Goal: Task Accomplishment & Management: Manage account settings

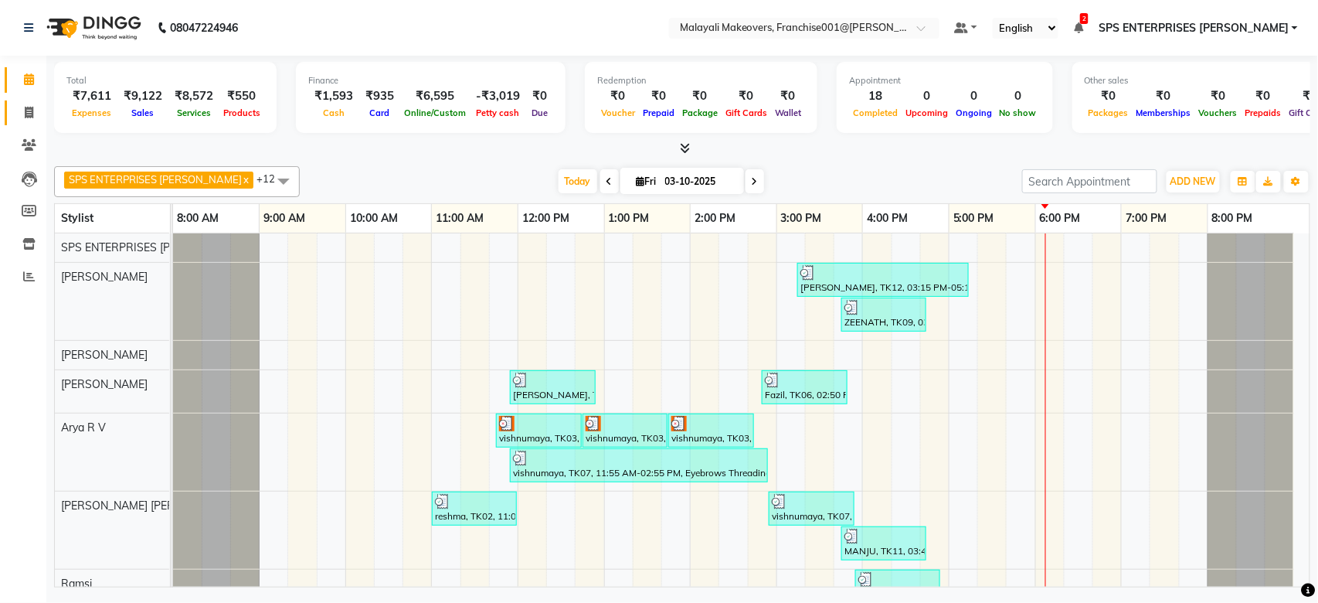
click at [25, 102] on link "Invoice" at bounding box center [23, 112] width 37 height 25
select select "service"
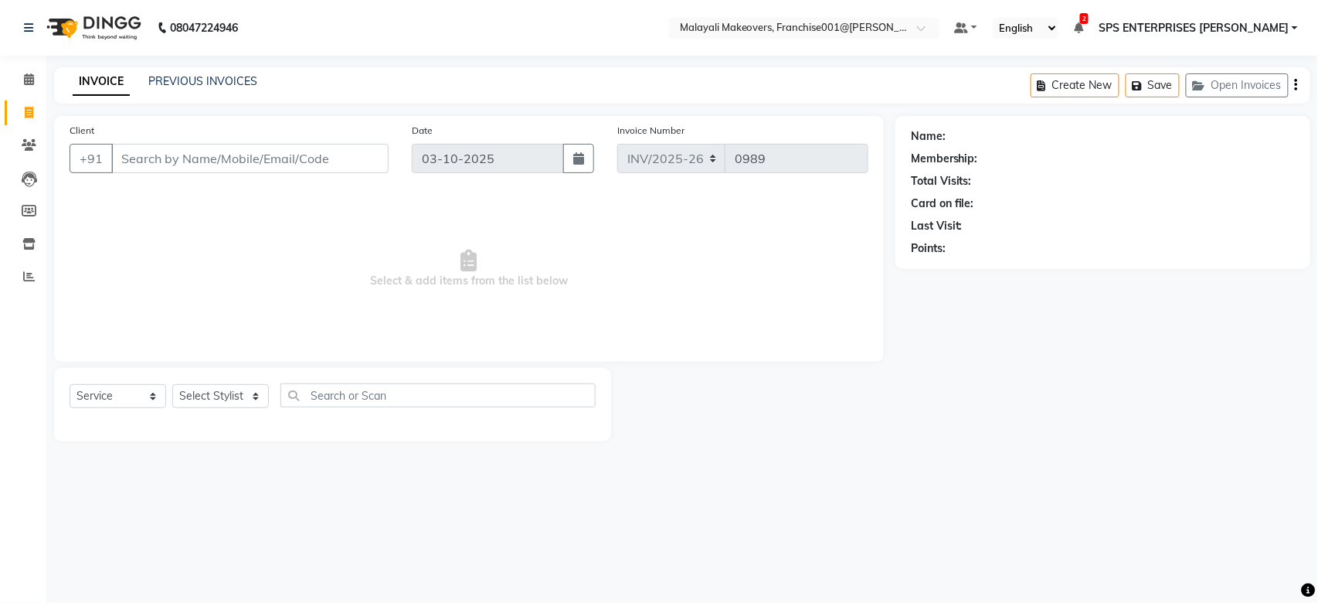
click at [273, 158] on input "Client" at bounding box center [249, 158] width 277 height 29
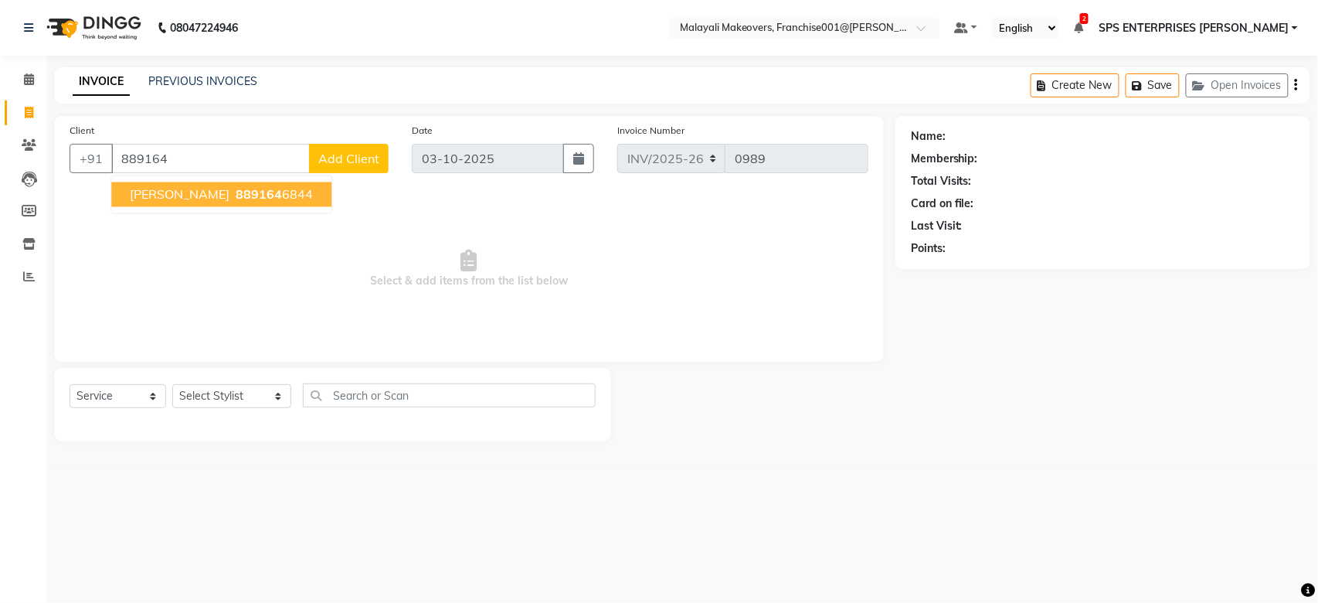
click at [237, 203] on button "[PERSON_NAME] 889164 6844" at bounding box center [221, 194] width 220 height 25
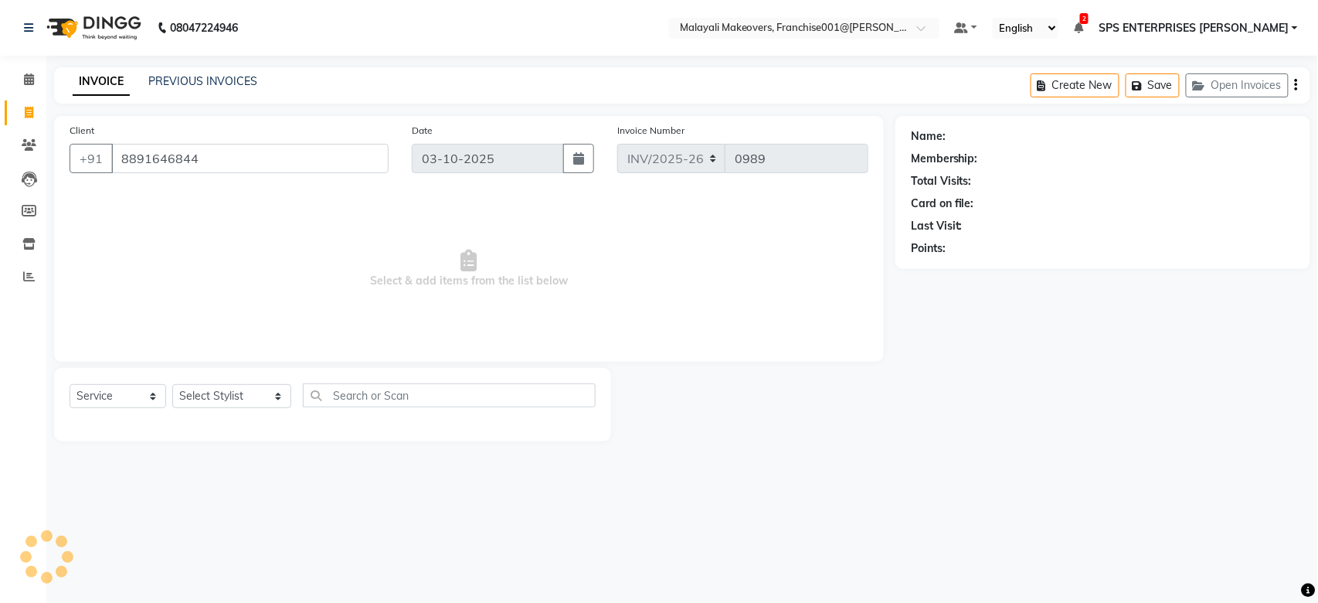
type input "8891646844"
select select "1: Object"
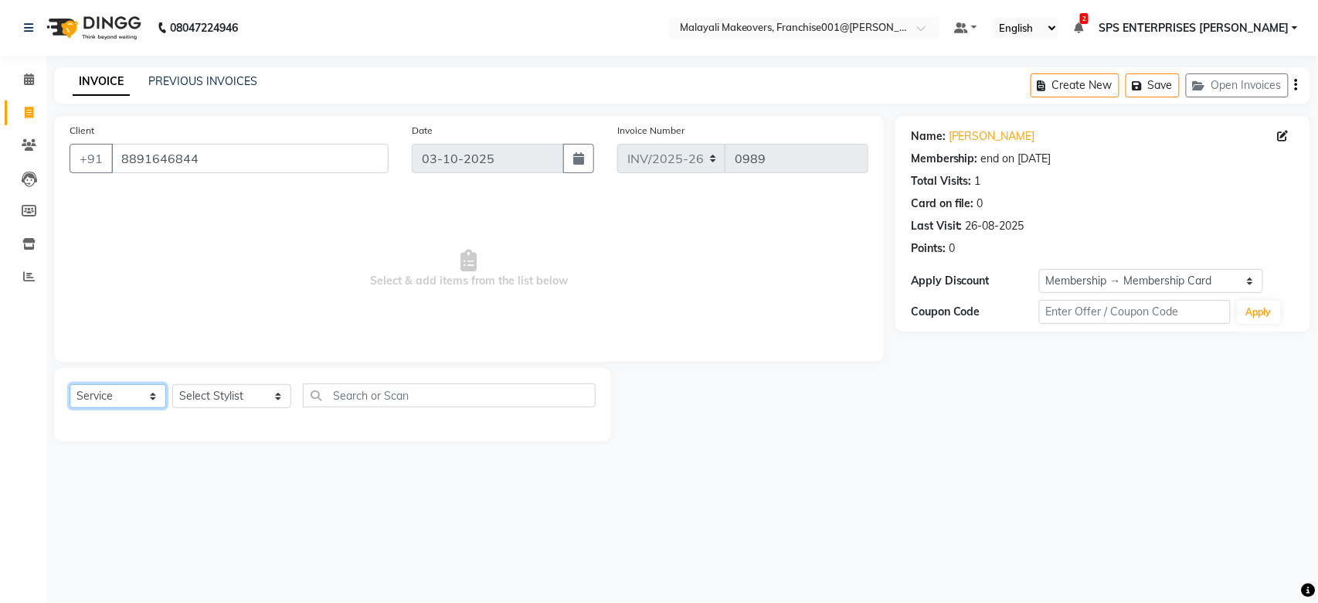
click at [144, 406] on select "Select Service Product Membership Package Voucher Prepaid Gift Card" at bounding box center [118, 396] width 97 height 24
select select "package"
click at [70, 385] on select "Select Service Product Membership Package Voucher Prepaid Gift Card" at bounding box center [118, 396] width 97 height 24
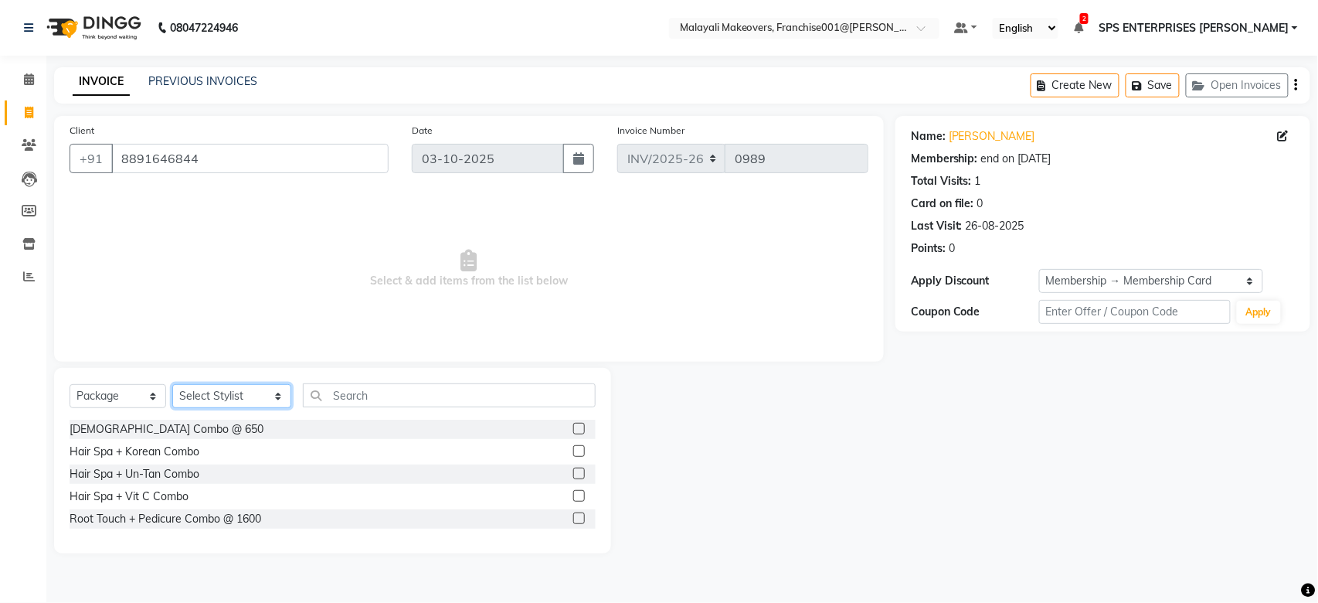
click at [240, 393] on select "Select Stylist [PERSON_NAME] S [PERSON_NAME] P [PERSON_NAME] R V [PERSON_NAME] …" at bounding box center [231, 396] width 119 height 24
select select "59492"
click at [172, 385] on select "Select Stylist [PERSON_NAME] S [PERSON_NAME] P [PERSON_NAME] R V [PERSON_NAME] …" at bounding box center [231, 396] width 119 height 24
click at [578, 453] on label at bounding box center [579, 451] width 12 height 12
click at [578, 453] on input "checkbox" at bounding box center [578, 452] width 10 height 10
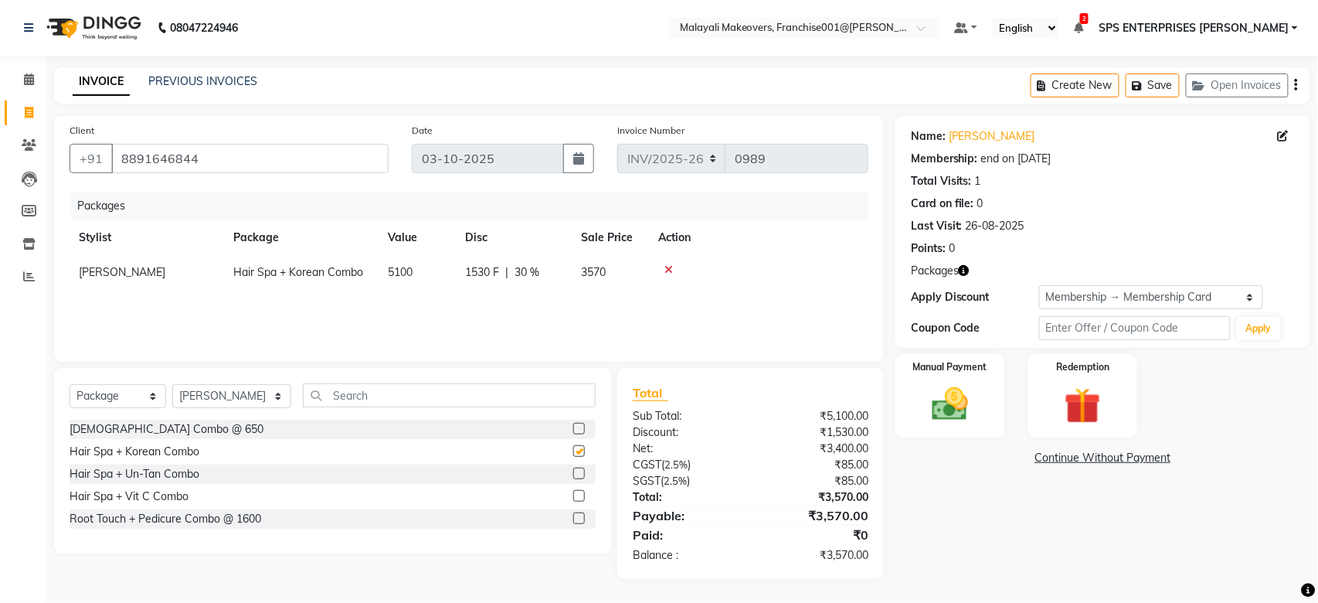
checkbox input "false"
click at [199, 400] on select "Select Stylist [PERSON_NAME] S [PERSON_NAME] P [PERSON_NAME] R V [PERSON_NAME] …" at bounding box center [231, 396] width 119 height 24
select select "85205"
click at [172, 385] on select "Select Stylist [PERSON_NAME] S [PERSON_NAME] P [PERSON_NAME] R V [PERSON_NAME] …" at bounding box center [231, 396] width 119 height 24
click at [579, 452] on label at bounding box center [579, 451] width 12 height 12
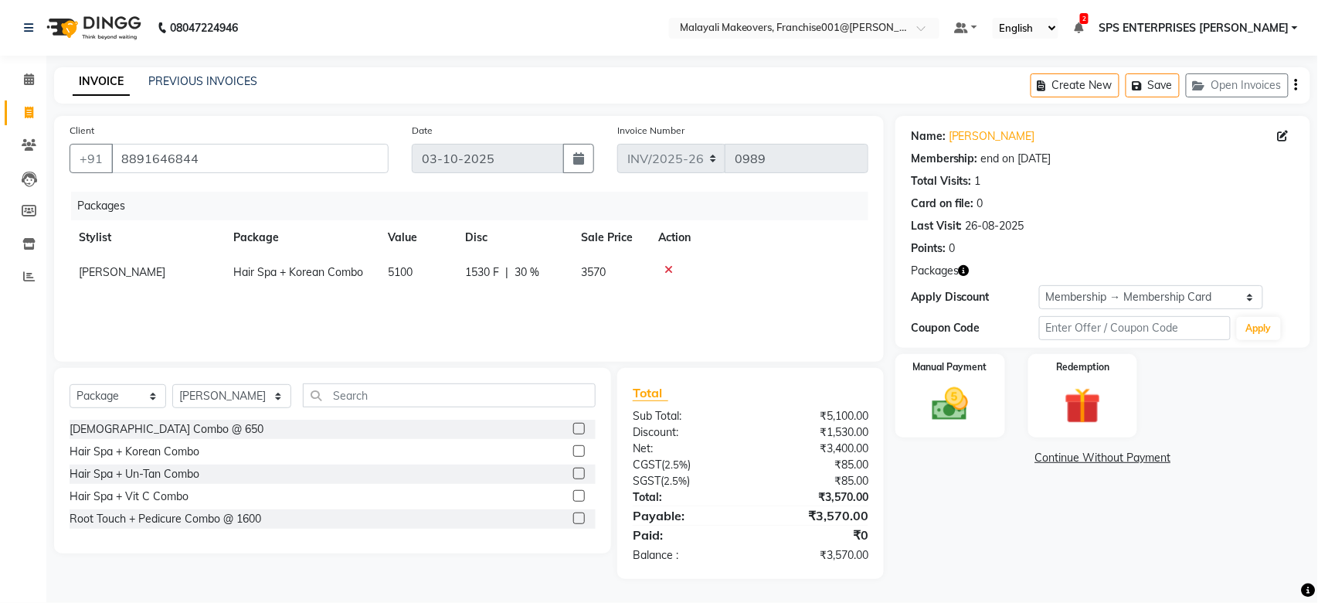
click at [579, 452] on input "checkbox" at bounding box center [578, 452] width 10 height 10
checkbox input "false"
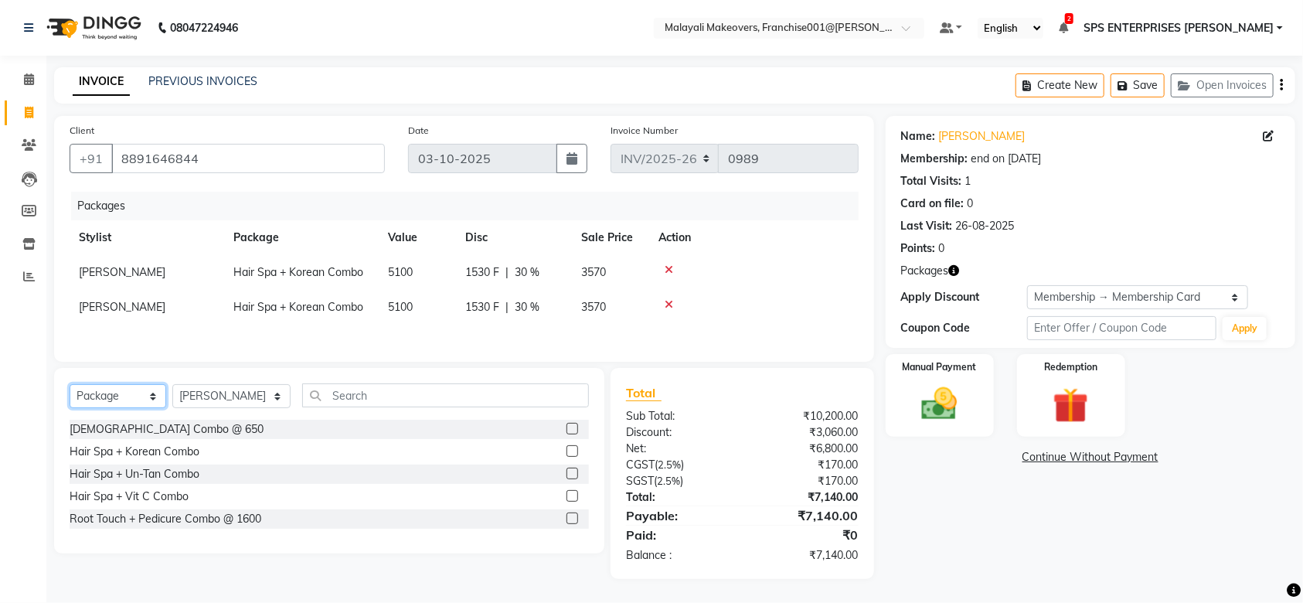
click at [131, 400] on select "Select Service Product Membership Package Voucher Prepaid Gift Card" at bounding box center [118, 396] width 97 height 24
select select "service"
click at [70, 391] on select "Select Service Product Membership Package Voucher Prepaid Gift Card" at bounding box center [118, 396] width 97 height 24
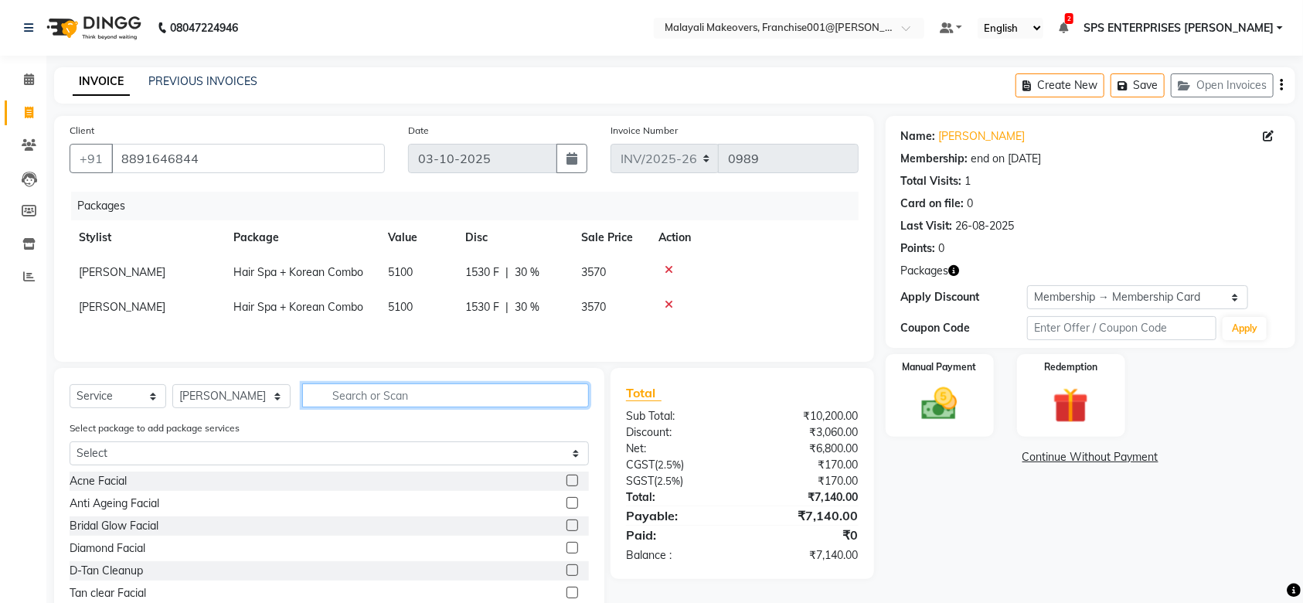
click at [311, 401] on input "text" at bounding box center [445, 395] width 287 height 24
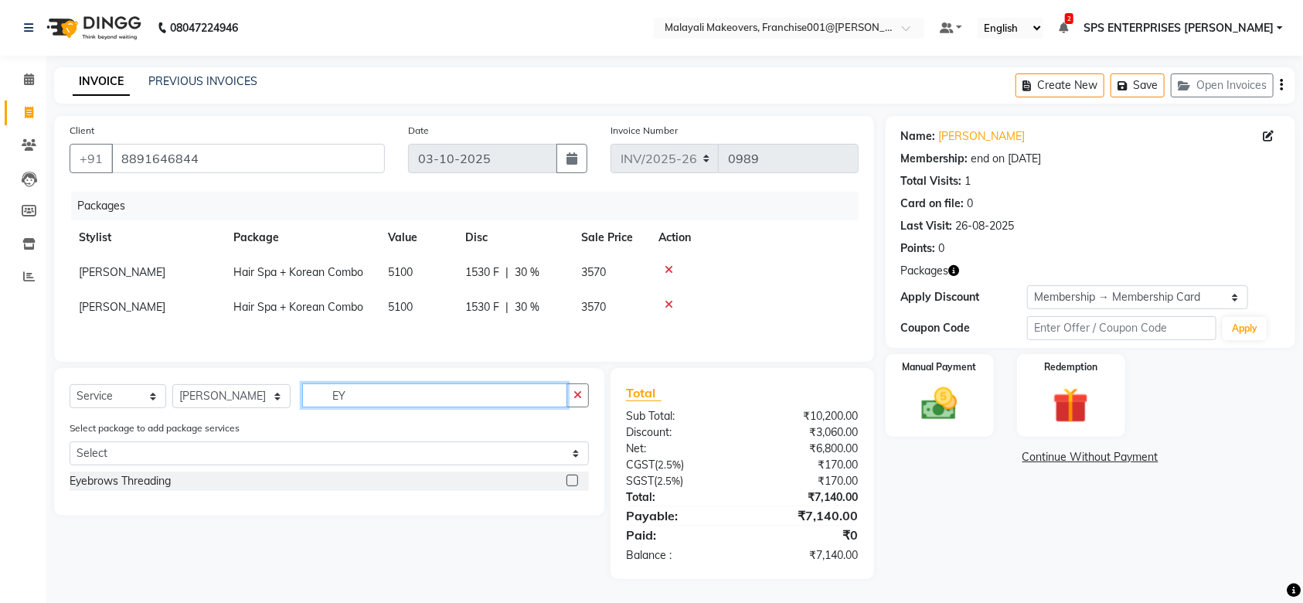
type input "EY"
click at [573, 486] on label at bounding box center [572, 480] width 12 height 12
click at [573, 486] on input "checkbox" at bounding box center [571, 481] width 10 height 10
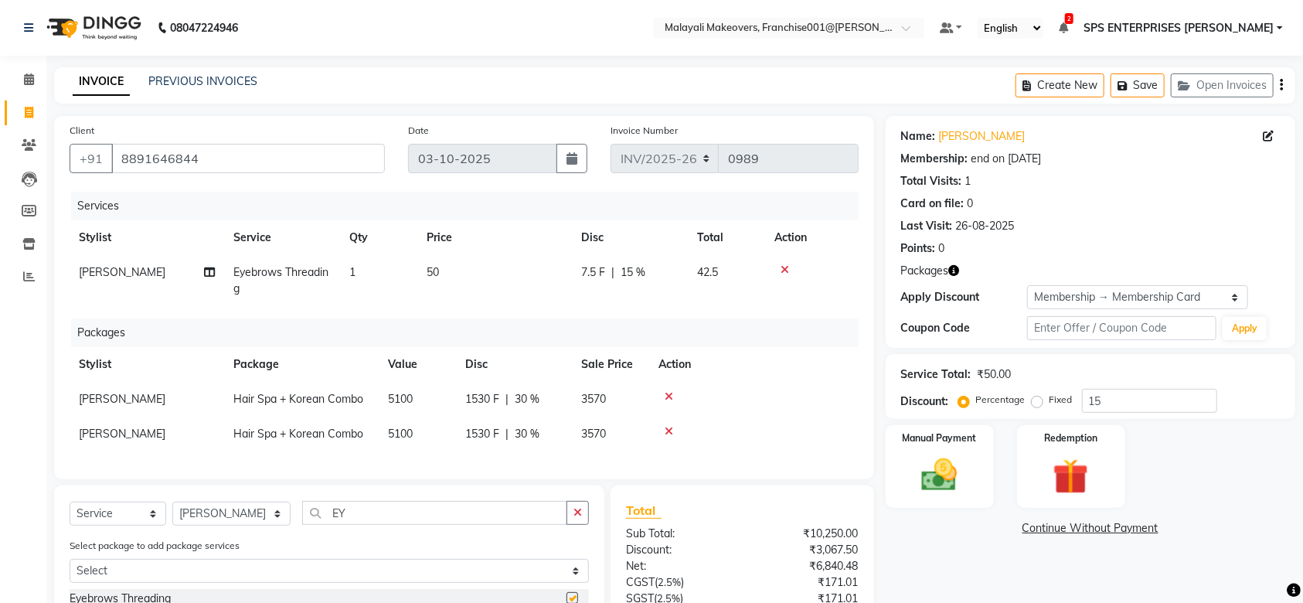
checkbox input "false"
click at [251, 521] on select "Select Stylist [PERSON_NAME] S [PERSON_NAME] P [PERSON_NAME] R V [PERSON_NAME] …" at bounding box center [231, 513] width 118 height 24
select select "59492"
click at [172, 518] on select "Select Stylist [PERSON_NAME] S [PERSON_NAME] P [PERSON_NAME] R V [PERSON_NAME] …" at bounding box center [231, 513] width 118 height 24
click at [344, 525] on input "EY" at bounding box center [434, 513] width 265 height 24
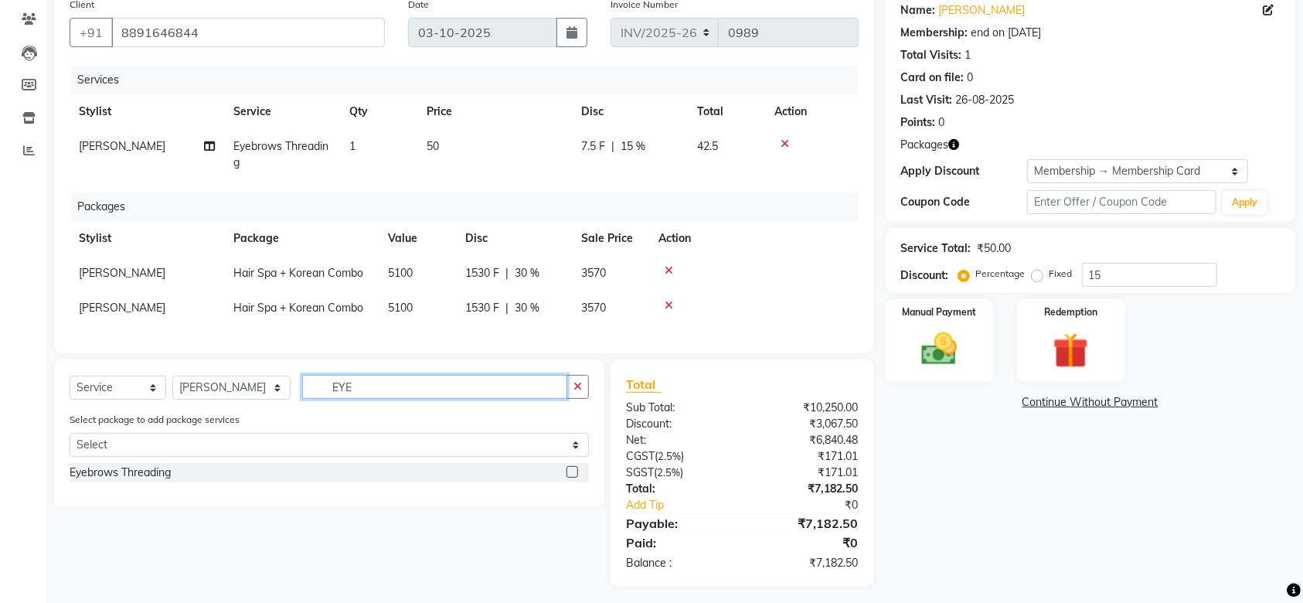
scroll to position [148, 0]
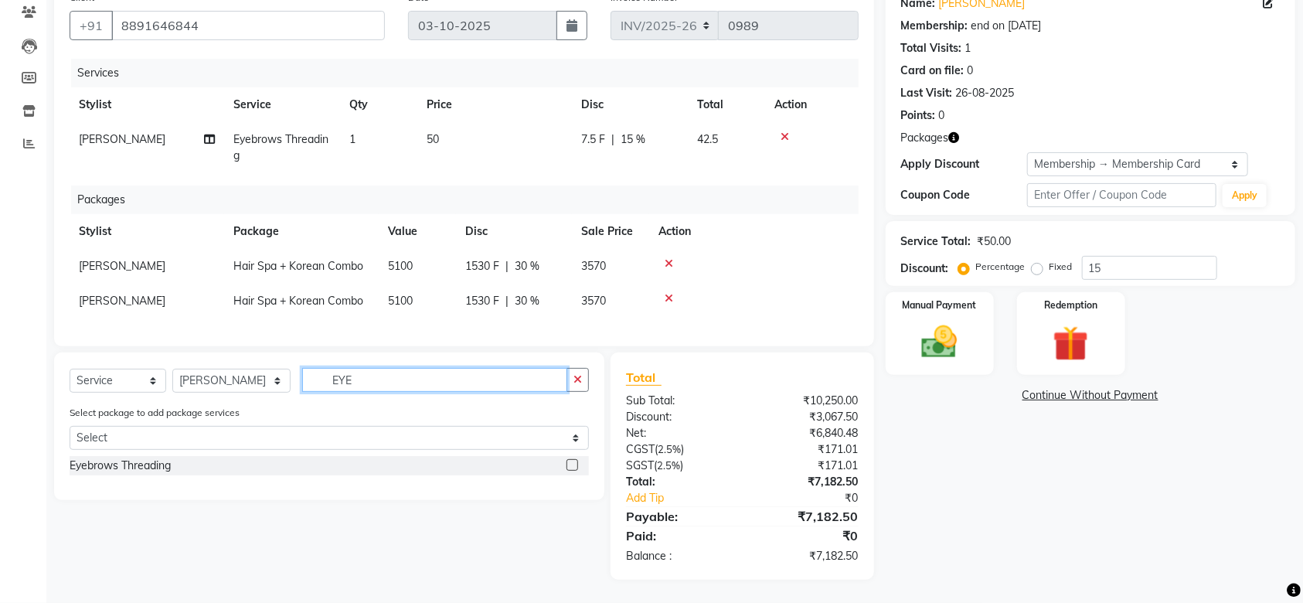
type input "EYE"
click at [573, 467] on label at bounding box center [572, 465] width 12 height 12
click at [573, 467] on input "checkbox" at bounding box center [571, 466] width 10 height 10
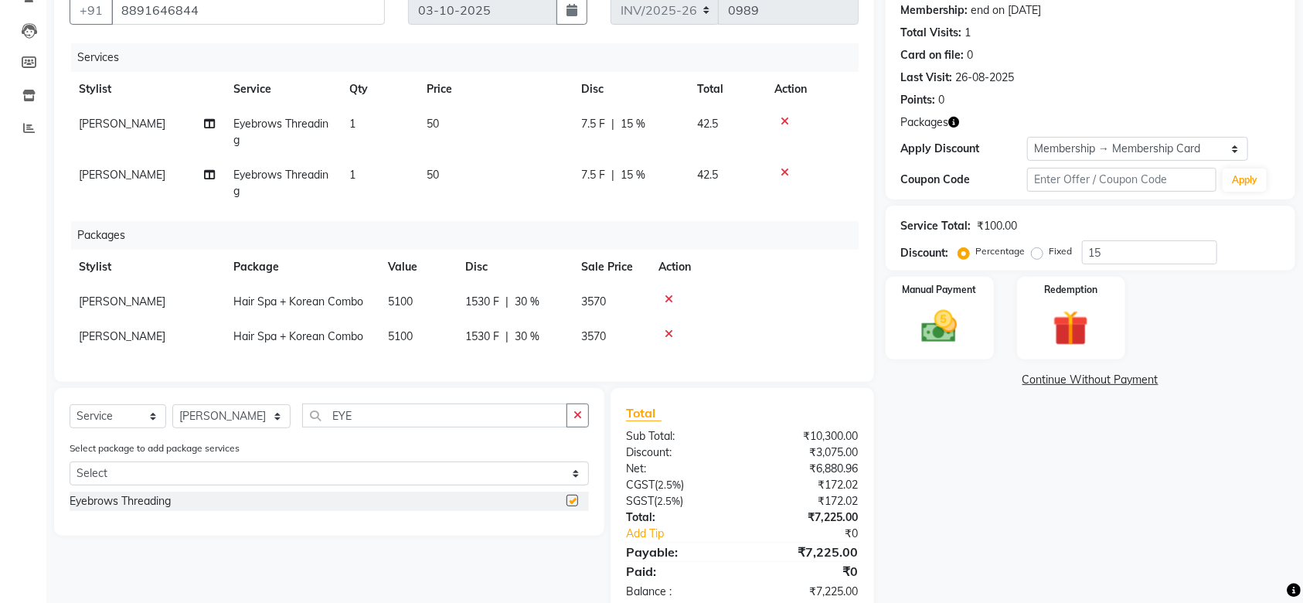
checkbox input "false"
click at [371, 427] on input "EYE" at bounding box center [434, 415] width 265 height 24
type input "E"
type input "LAY"
click at [575, 506] on label at bounding box center [572, 501] width 12 height 12
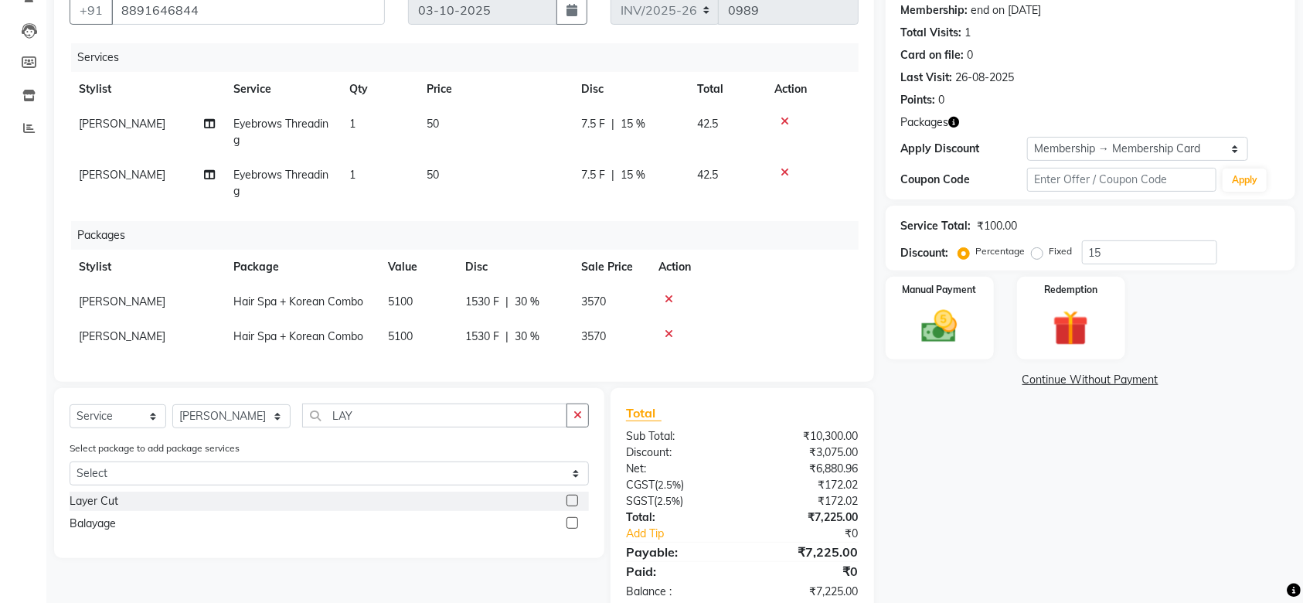
click at [575, 506] on input "checkbox" at bounding box center [571, 501] width 10 height 10
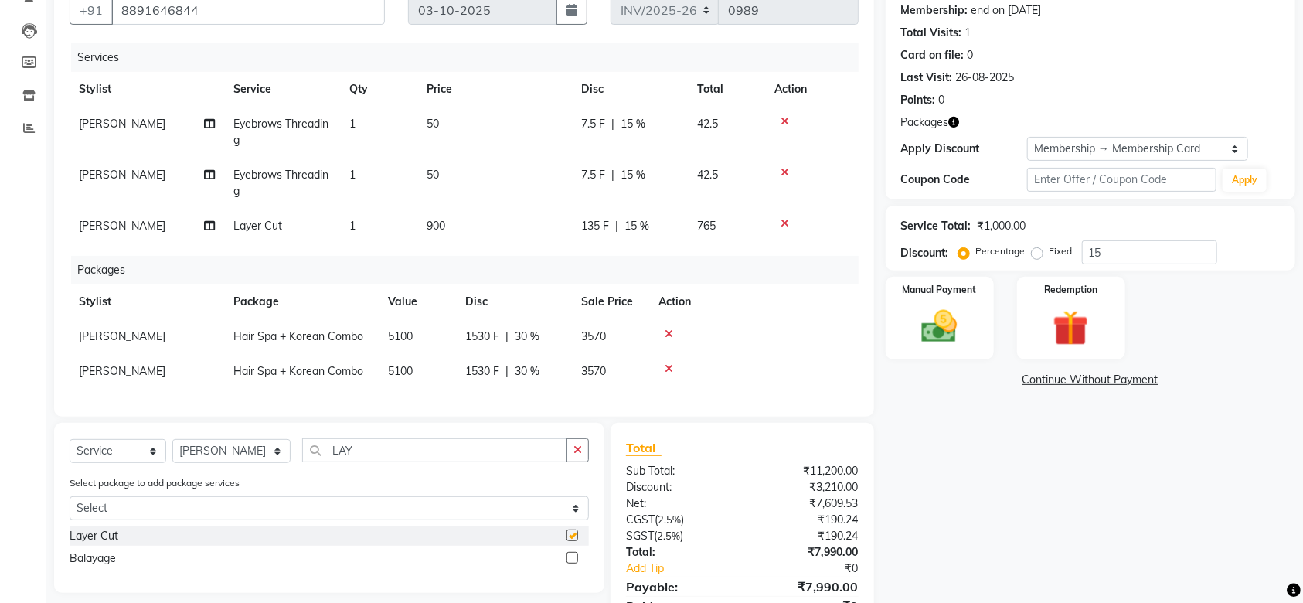
checkbox input "false"
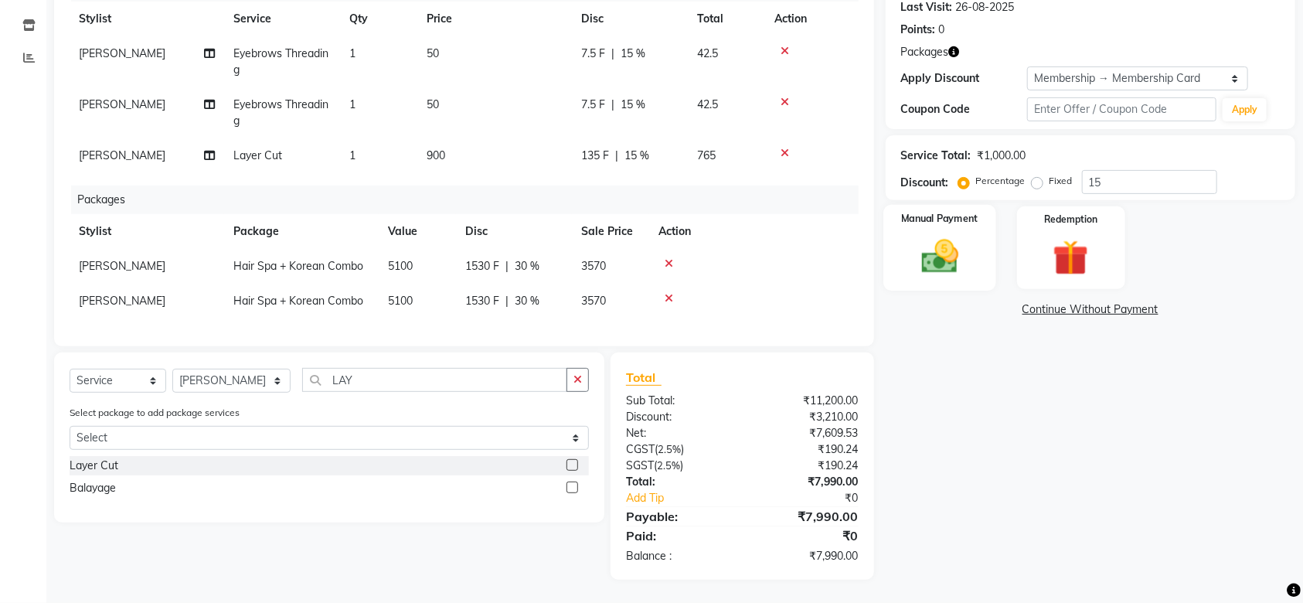
click at [990, 257] on div "Manual Payment" at bounding box center [939, 248] width 113 height 87
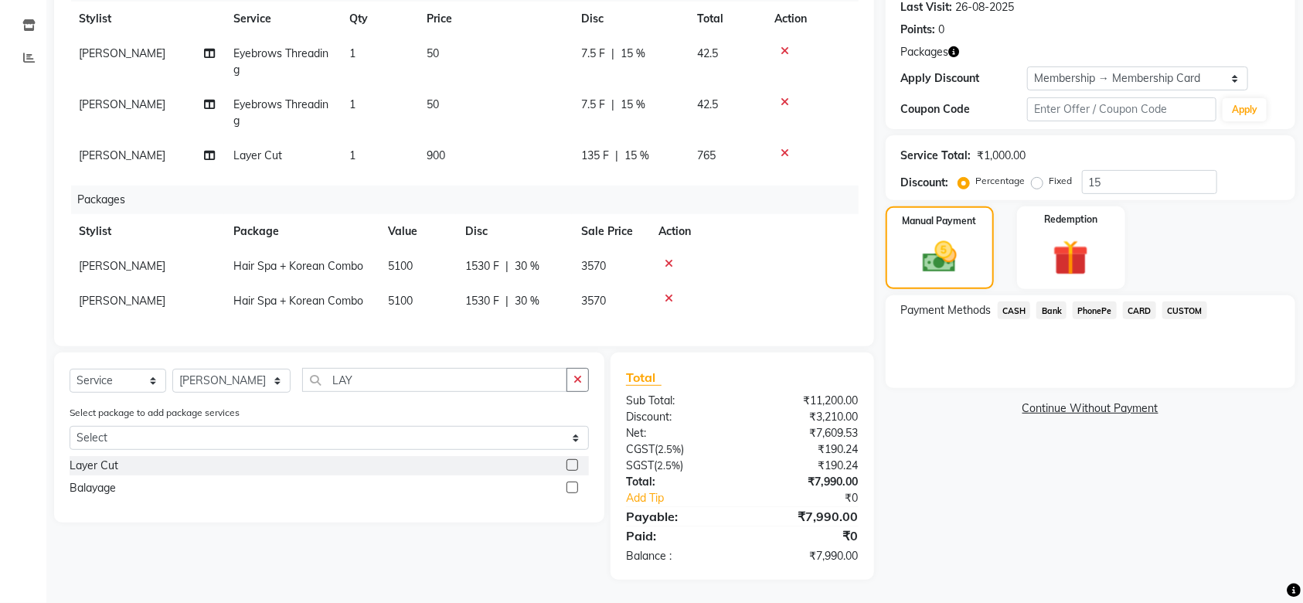
click at [1015, 301] on span "CASH" at bounding box center [1014, 310] width 33 height 18
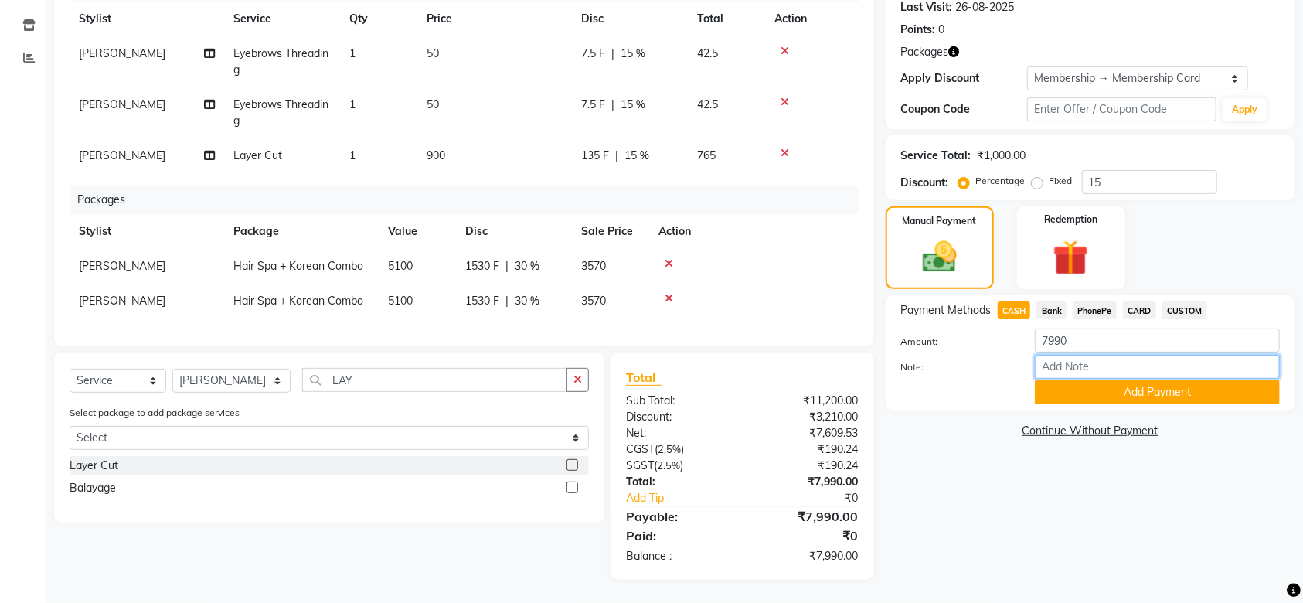
click at [1052, 355] on input "Note:" at bounding box center [1157, 367] width 245 height 24
type input "SRUTHI"
click at [1100, 335] on input "7990" at bounding box center [1157, 340] width 245 height 24
type input "7"
type input "6500"
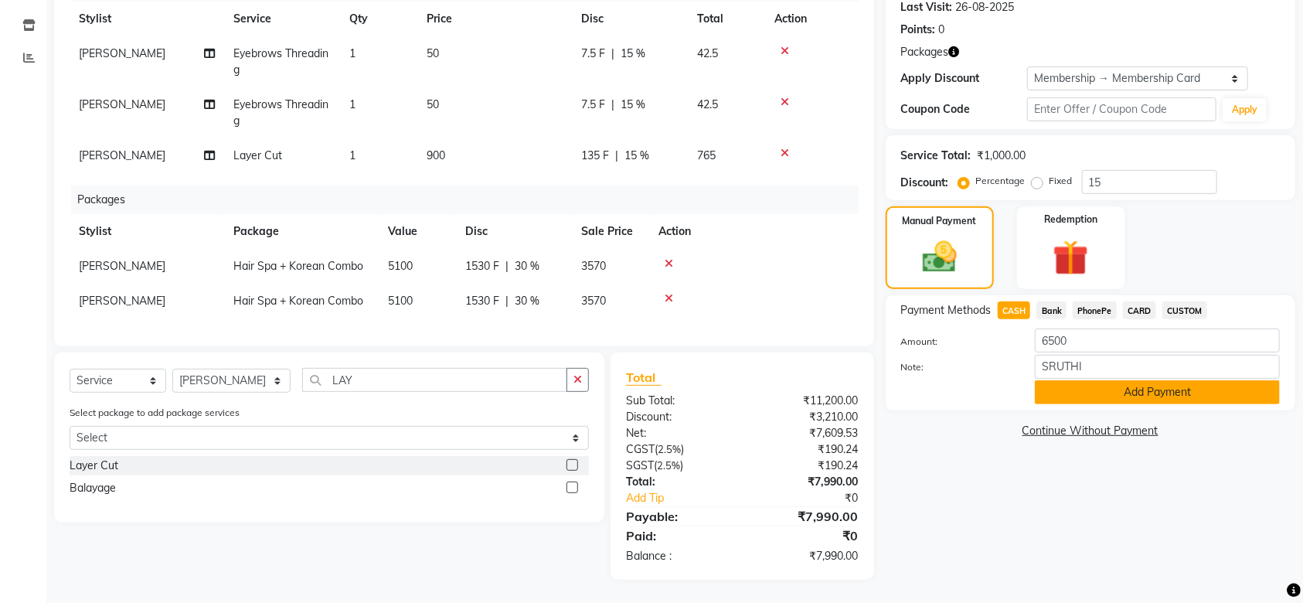
click at [1118, 383] on button "Add Payment" at bounding box center [1157, 392] width 245 height 24
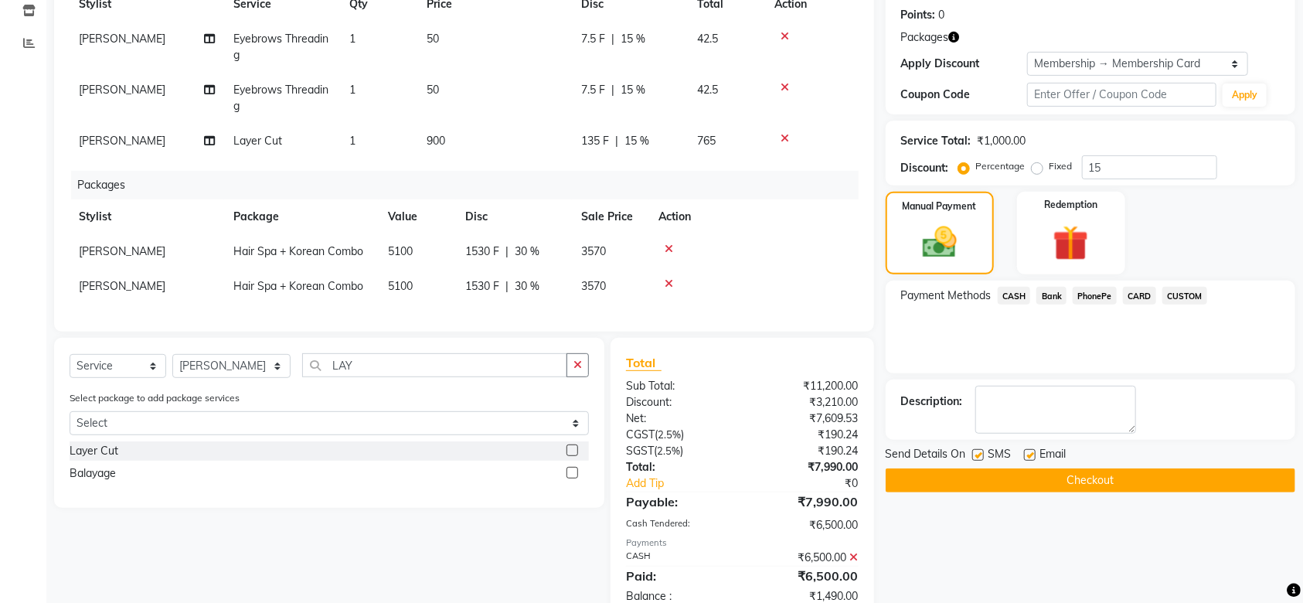
click at [1096, 289] on span "PhonePe" at bounding box center [1095, 296] width 44 height 18
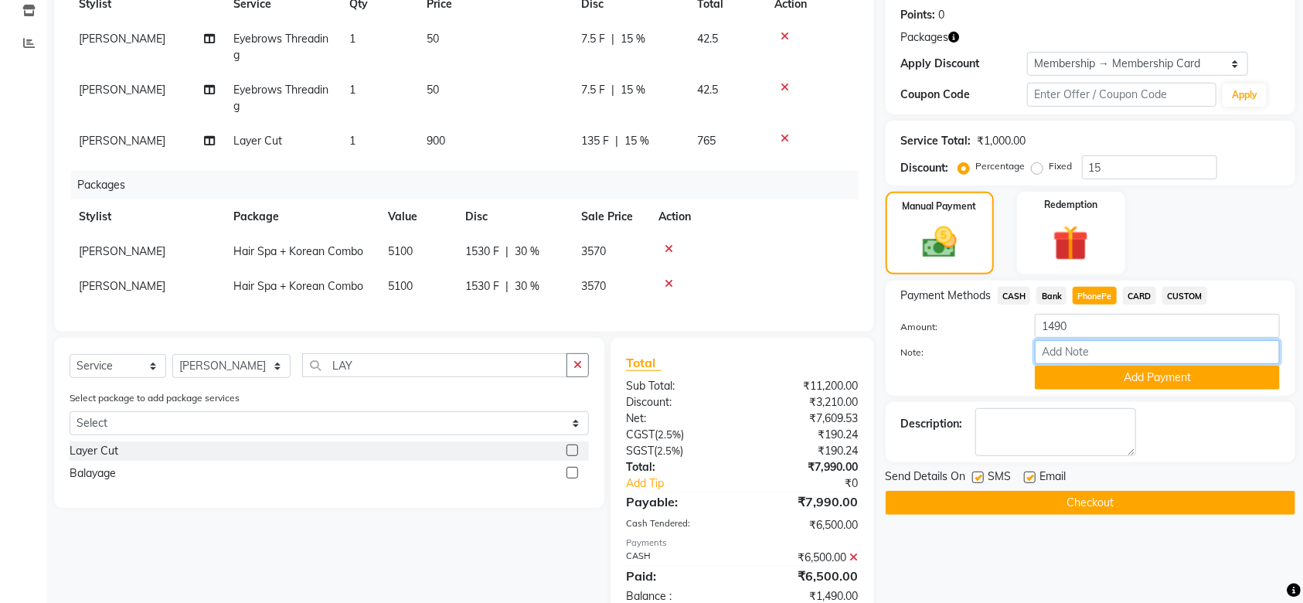
click at [1042, 345] on input "Note:" at bounding box center [1157, 352] width 245 height 24
type input "SRUTHI"
click at [1163, 384] on button "Add Payment" at bounding box center [1157, 377] width 245 height 24
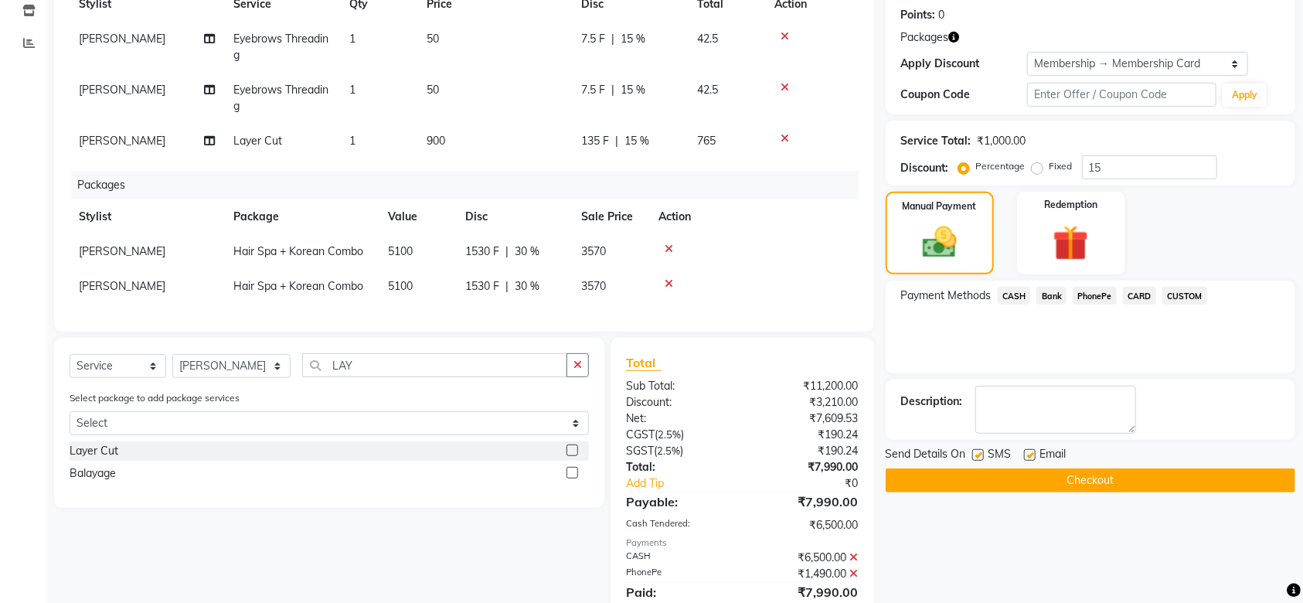
click at [1152, 476] on button "Checkout" at bounding box center [1091, 480] width 410 height 24
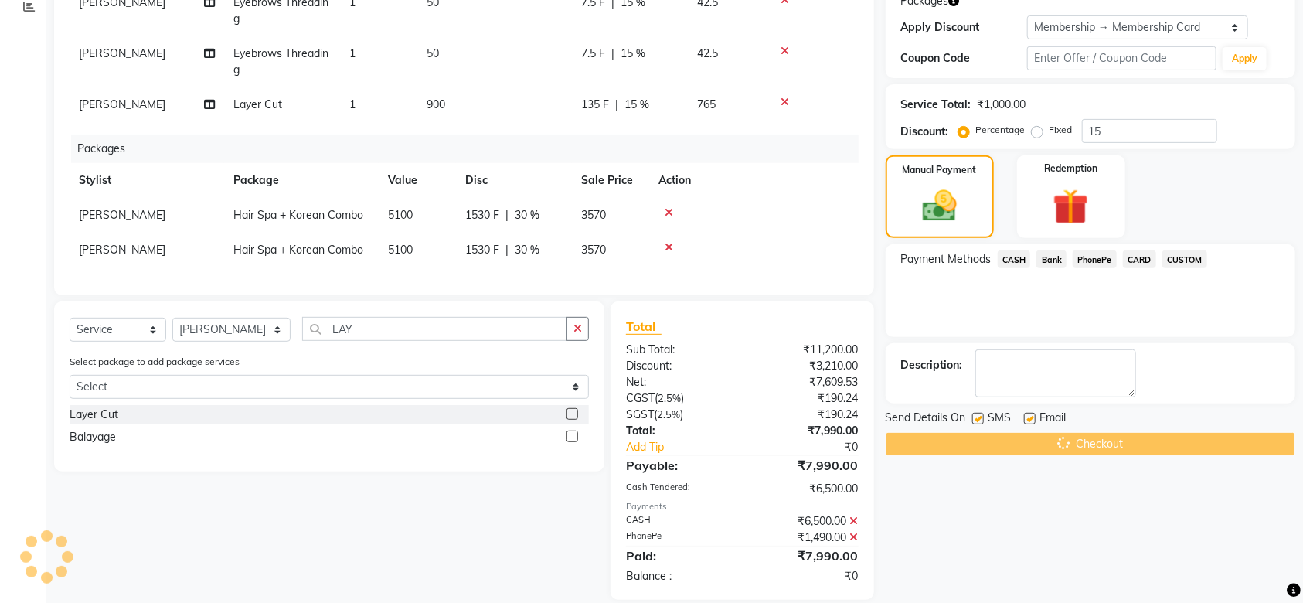
scroll to position [304, 0]
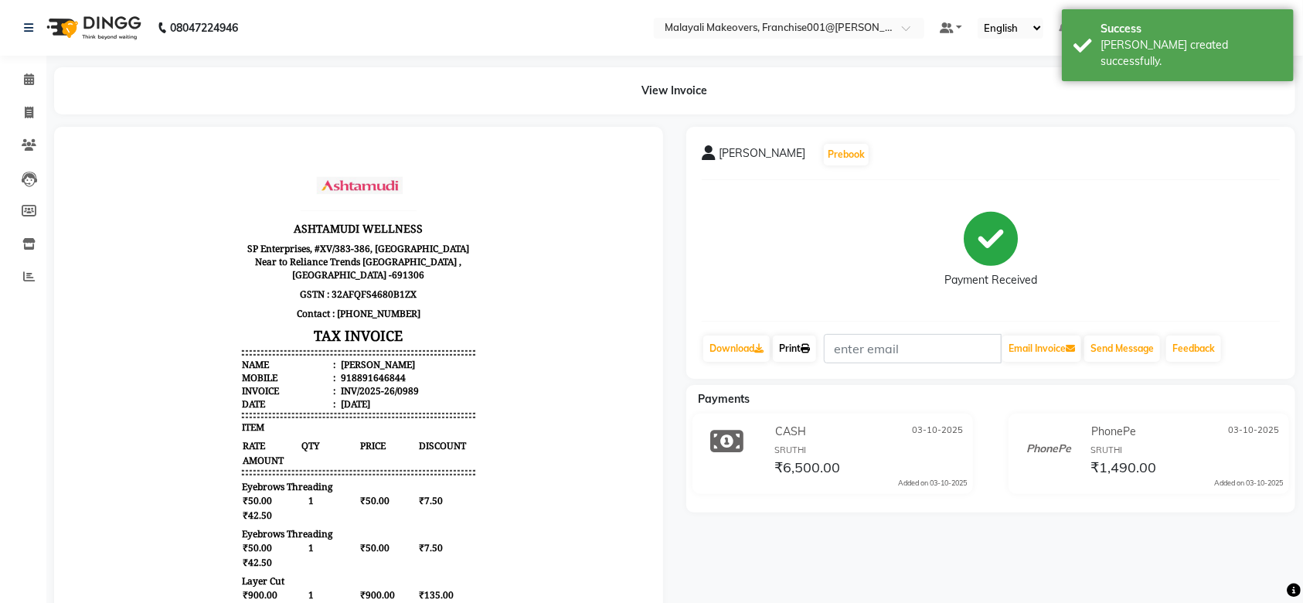
click at [793, 359] on link "Print" at bounding box center [794, 348] width 43 height 26
click at [34, 82] on span at bounding box center [28, 80] width 27 height 18
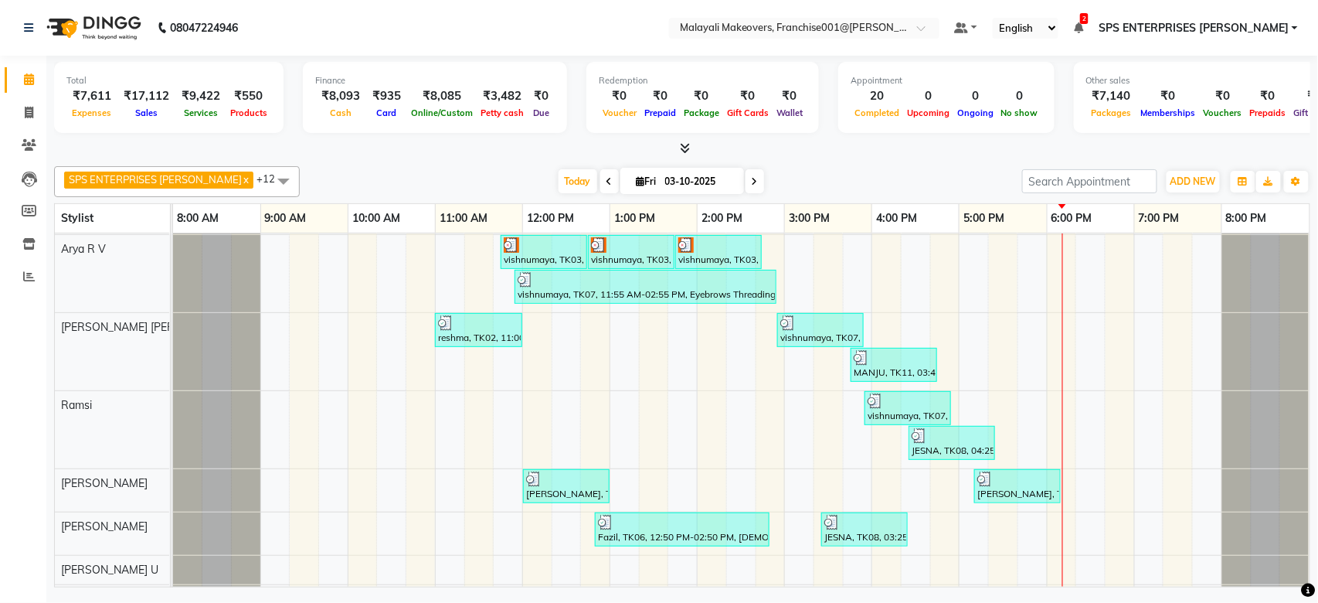
scroll to position [293, 0]
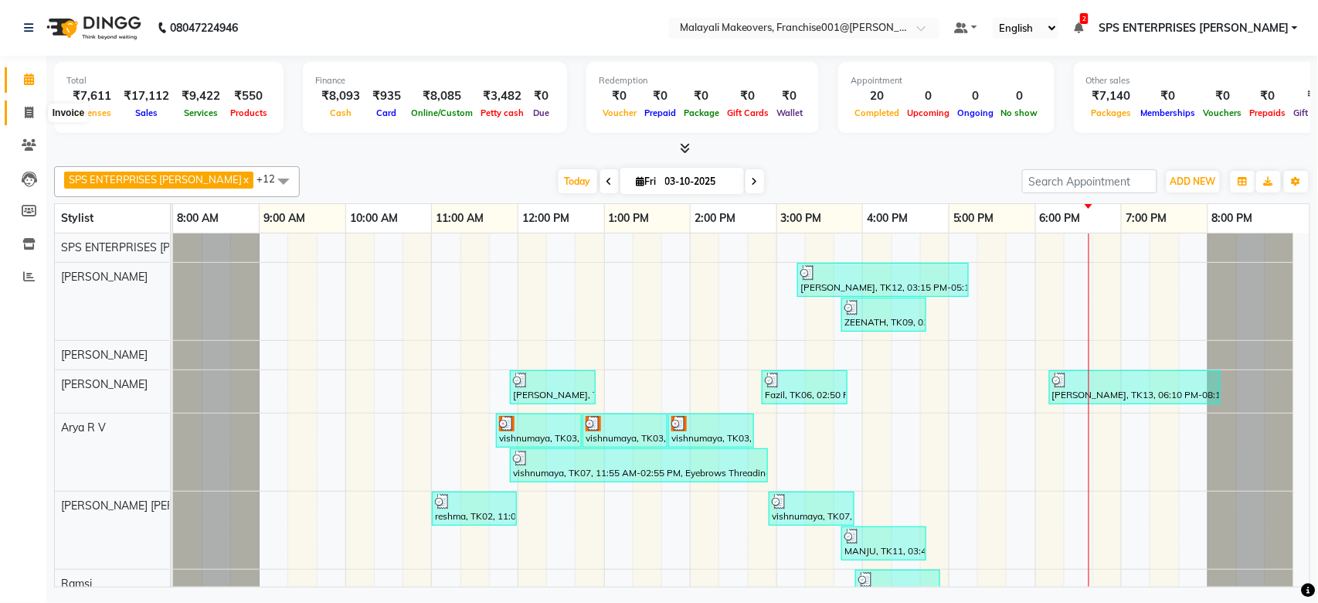
click at [25, 117] on span at bounding box center [28, 113] width 27 height 18
select select "service"
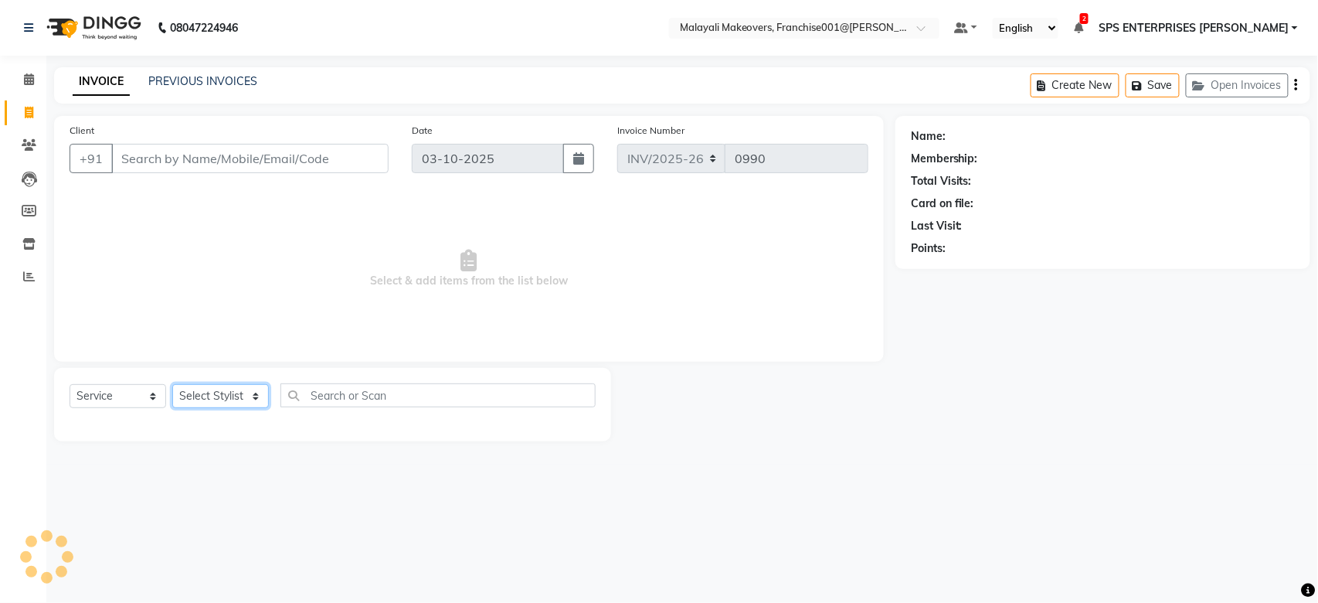
click at [245, 395] on select "Select Stylist" at bounding box center [220, 396] width 97 height 24
click at [257, 390] on select "Select Stylist [PERSON_NAME] S [PERSON_NAME] P [PERSON_NAME] R V [PERSON_NAME] …" at bounding box center [231, 396] width 119 height 24
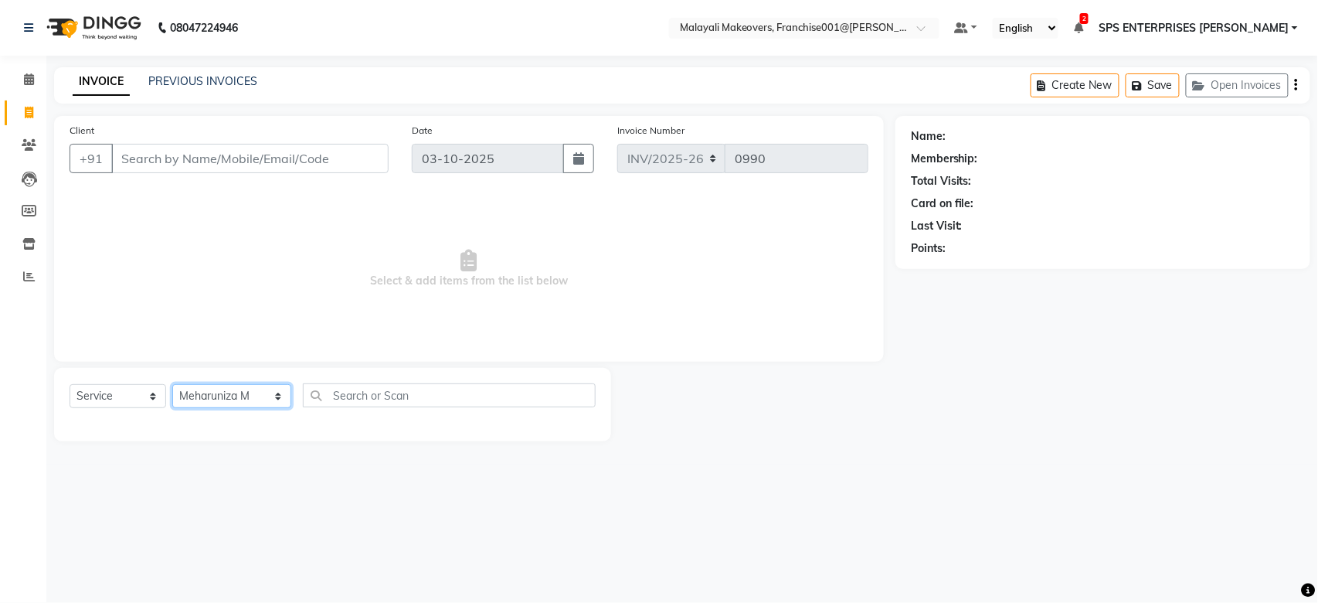
click at [172, 385] on select "Select Stylist [PERSON_NAME] S [PERSON_NAME] P [PERSON_NAME] R V [PERSON_NAME] …" at bounding box center [231, 396] width 119 height 24
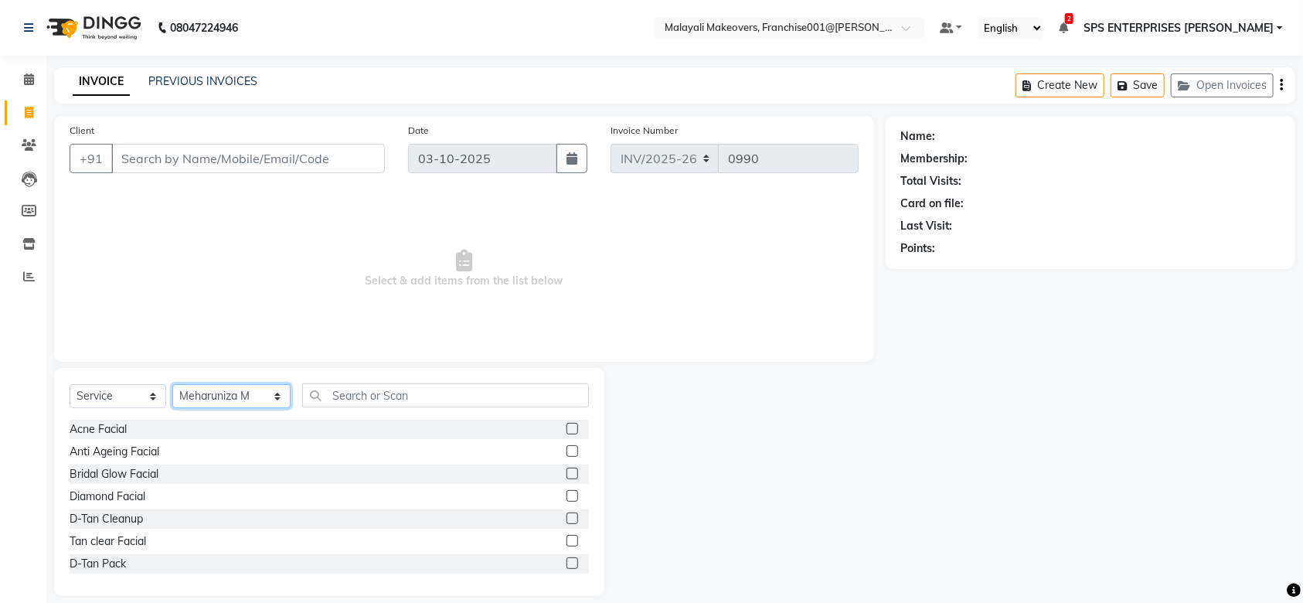
click at [250, 393] on select "Select Stylist [PERSON_NAME] S [PERSON_NAME] P [PERSON_NAME] R V [PERSON_NAME] …" at bounding box center [231, 396] width 118 height 24
select select "59491"
click at [172, 385] on select "Select Stylist [PERSON_NAME] S [PERSON_NAME] P [PERSON_NAME] R V [PERSON_NAME] …" at bounding box center [231, 396] width 118 height 24
click at [332, 395] on input "text" at bounding box center [445, 395] width 287 height 24
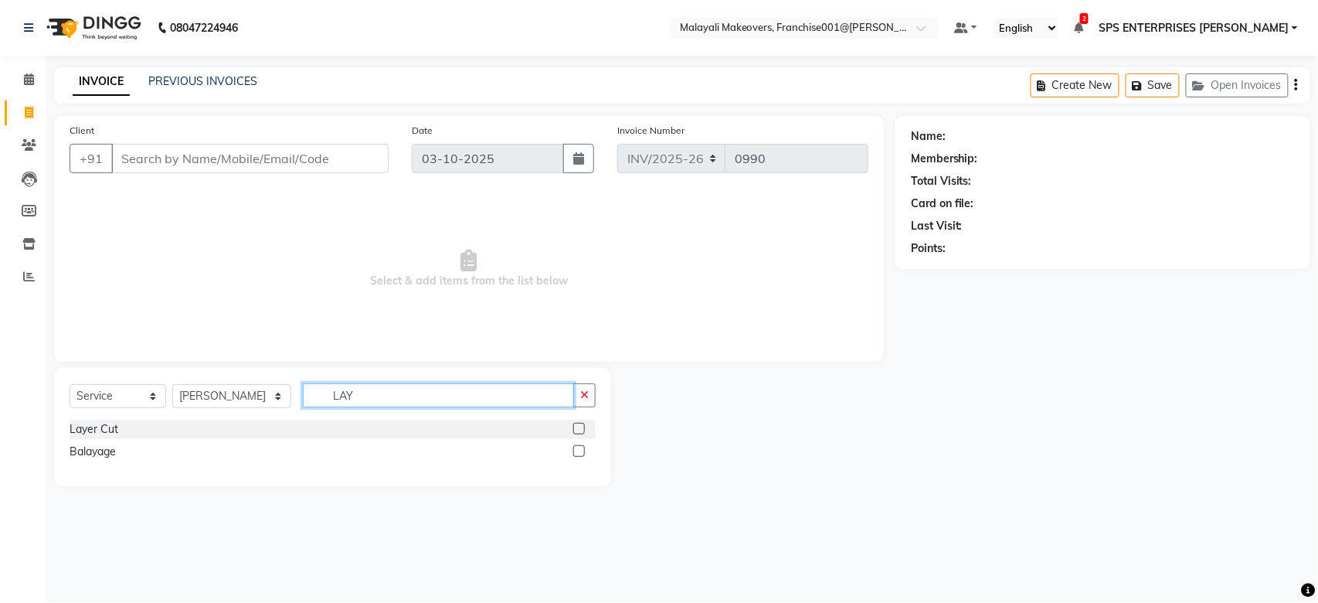
type input "LAY"
click at [583, 430] on label at bounding box center [579, 429] width 12 height 12
click at [583, 430] on input "checkbox" at bounding box center [578, 429] width 10 height 10
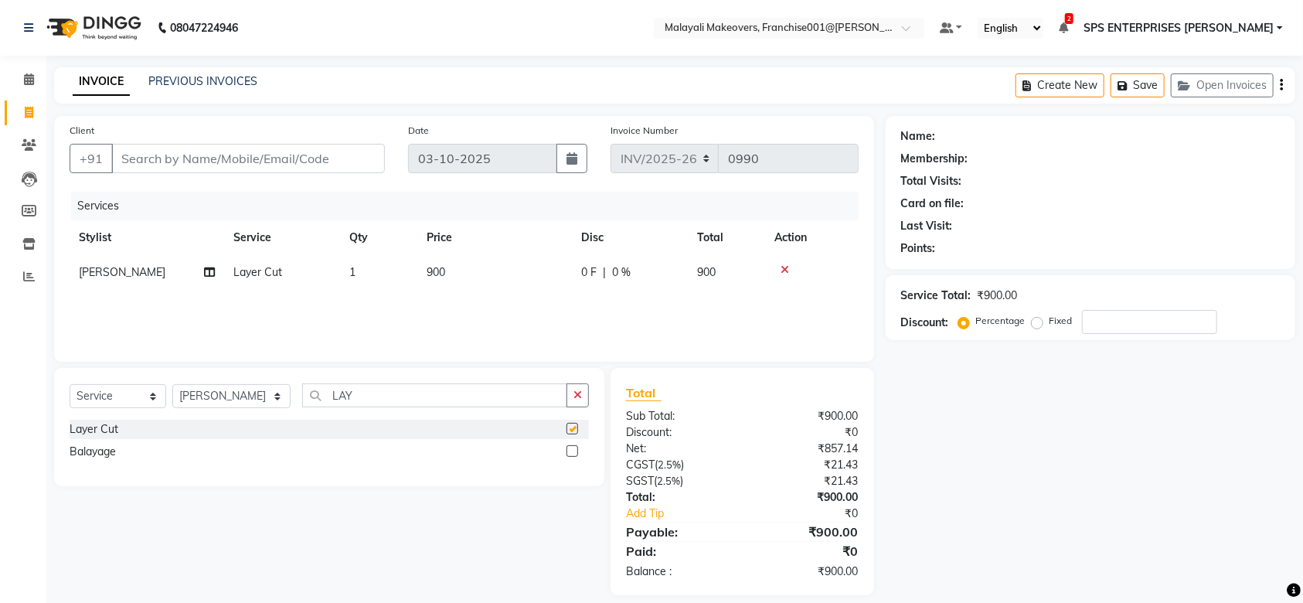
checkbox input "false"
click at [332, 148] on input "Client" at bounding box center [248, 158] width 274 height 29
type input "8"
type input "0"
type input "8590614704"
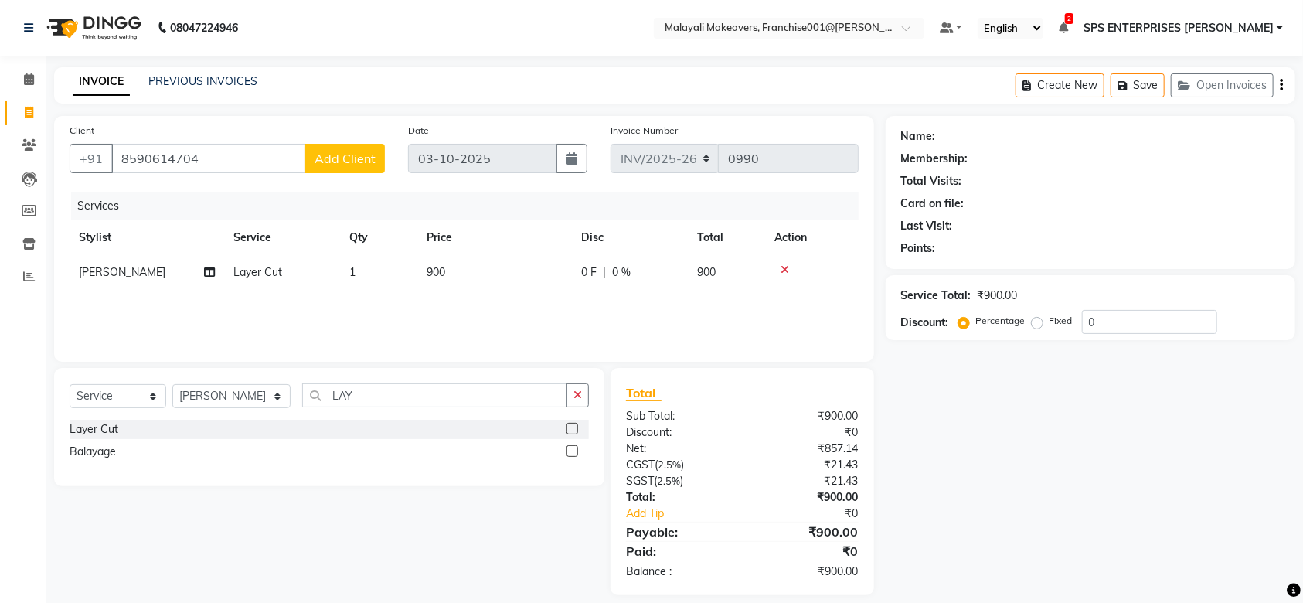
click at [332, 148] on button "Add Client" at bounding box center [345, 158] width 80 height 29
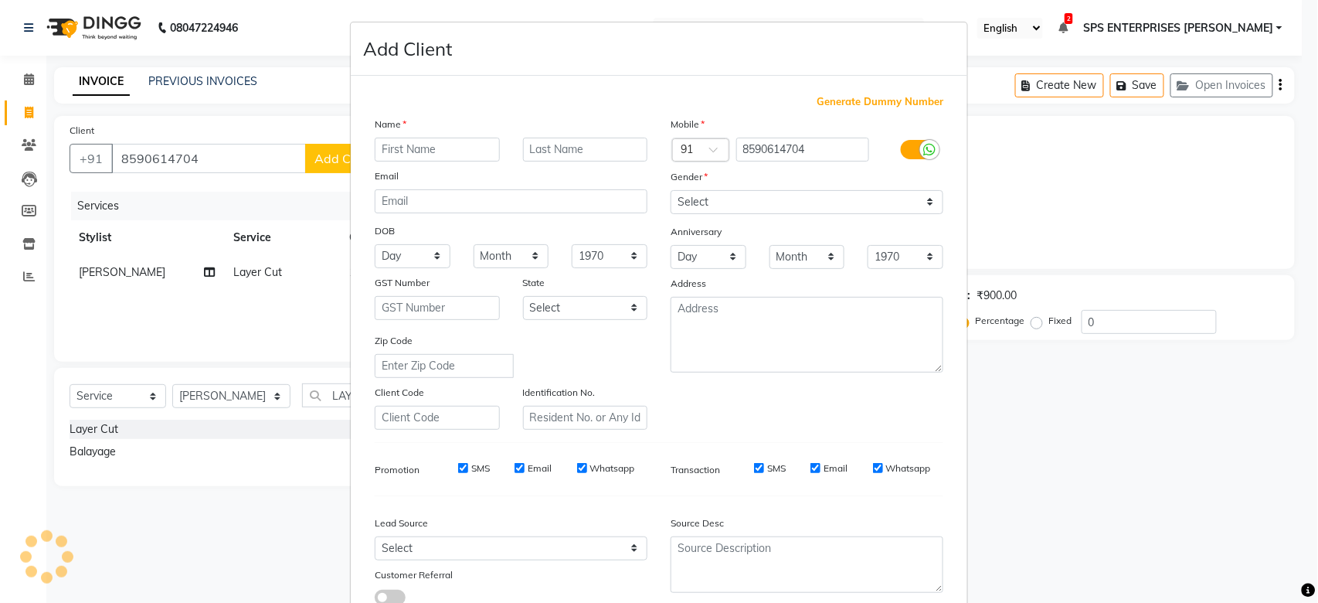
click at [413, 144] on input "text" at bounding box center [437, 150] width 125 height 24
type input "[PERSON_NAME]"
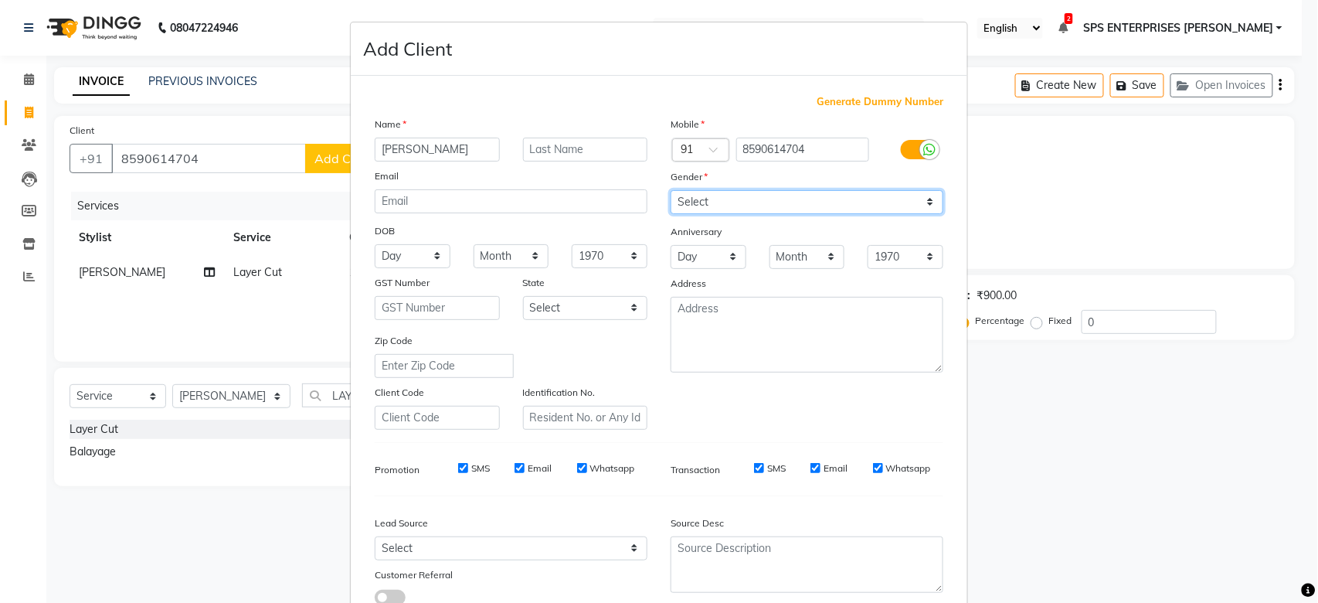
click at [782, 190] on select "Select [DEMOGRAPHIC_DATA] [DEMOGRAPHIC_DATA] Other Prefer Not To Say" at bounding box center [807, 202] width 273 height 24
select select "[DEMOGRAPHIC_DATA]"
click at [671, 190] on select "Select [DEMOGRAPHIC_DATA] [DEMOGRAPHIC_DATA] Other Prefer Not To Say" at bounding box center [807, 202] width 273 height 24
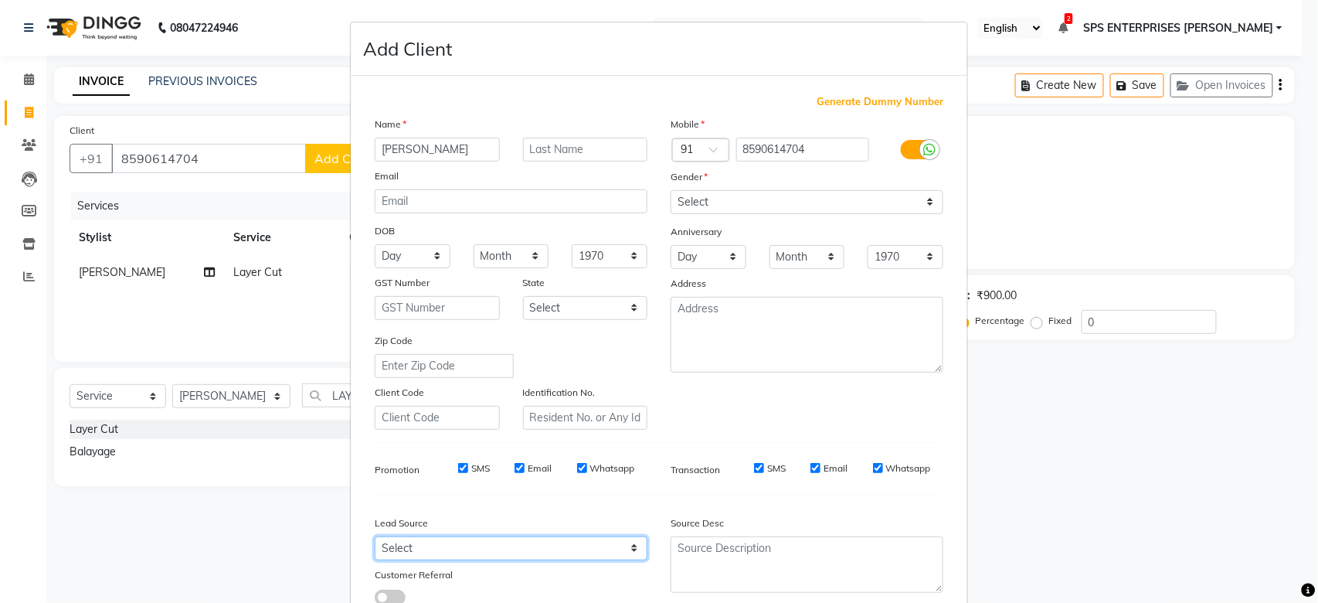
click at [588, 546] on select "Select Walk-in Referral Internet Friend Word of Mouth Advertisement Facebook Ju…" at bounding box center [511, 548] width 273 height 24
select select "45434"
click at [375, 536] on select "Select Walk-in Referral Internet Friend Word of Mouth Advertisement Facebook Ju…" at bounding box center [511, 548] width 273 height 24
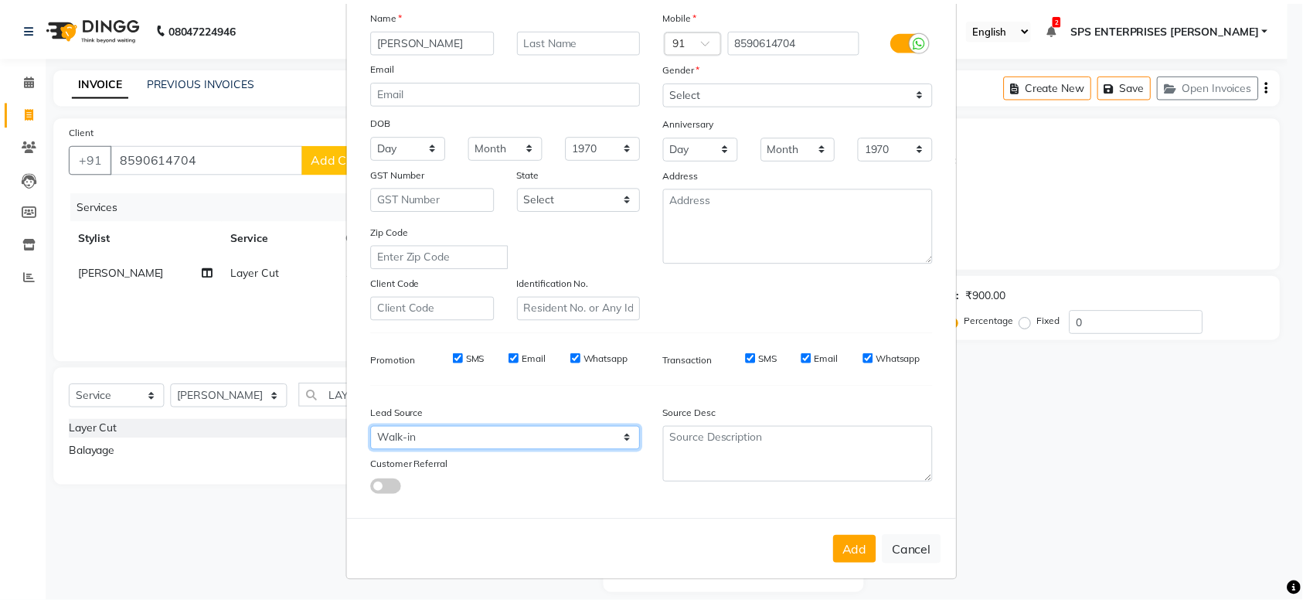
scroll to position [111, 0]
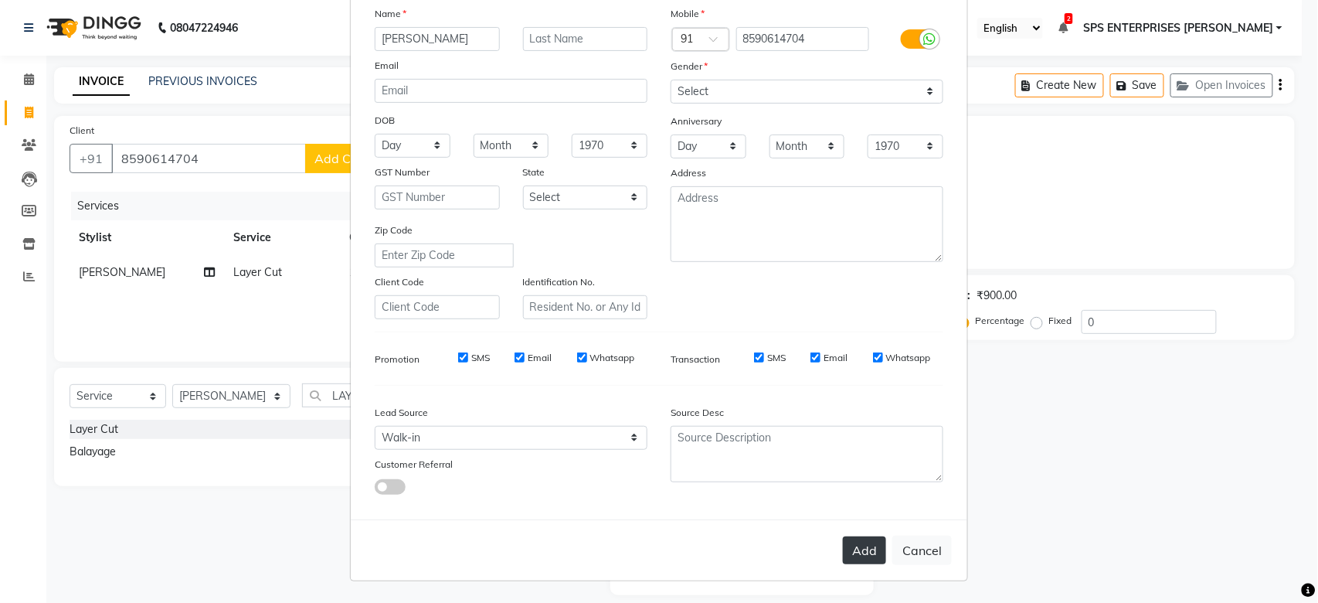
click at [855, 553] on button "Add" at bounding box center [864, 550] width 43 height 28
select select
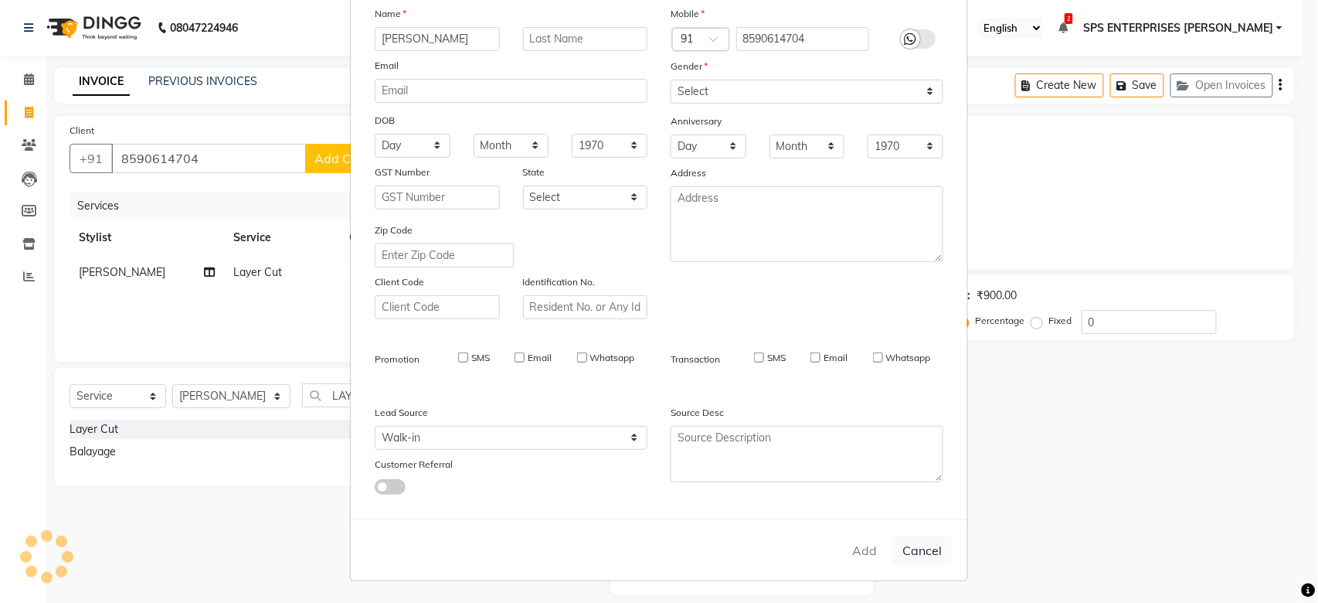
select select
checkbox input "false"
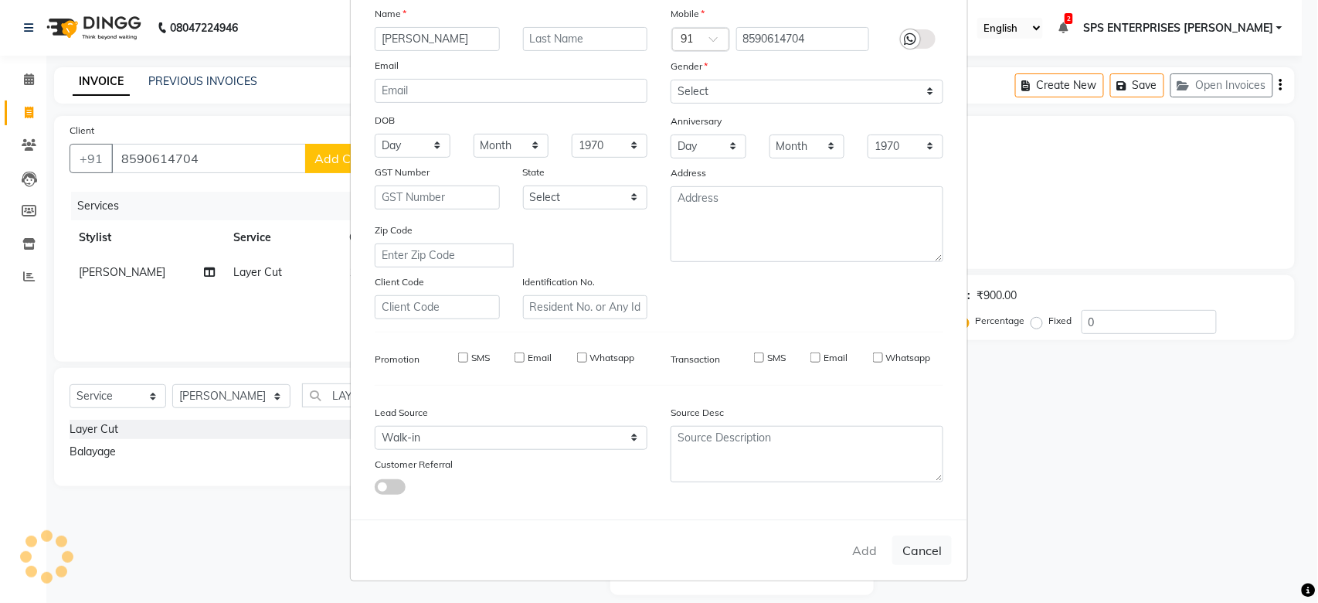
checkbox input "false"
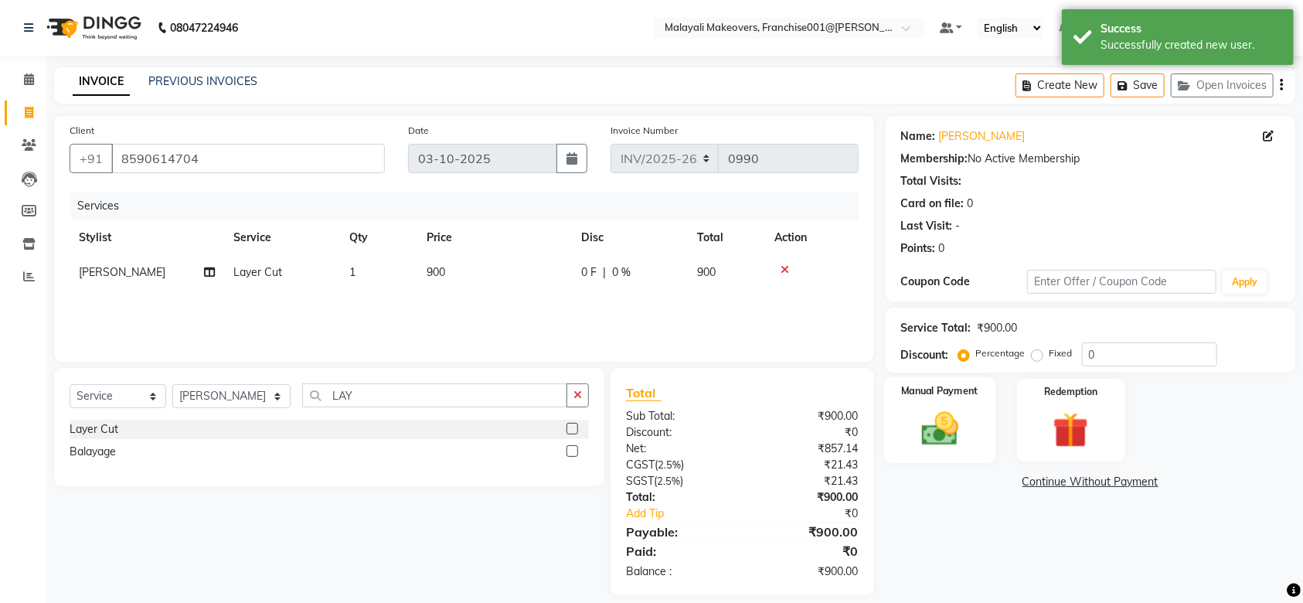
click at [960, 424] on img at bounding box center [939, 428] width 60 height 42
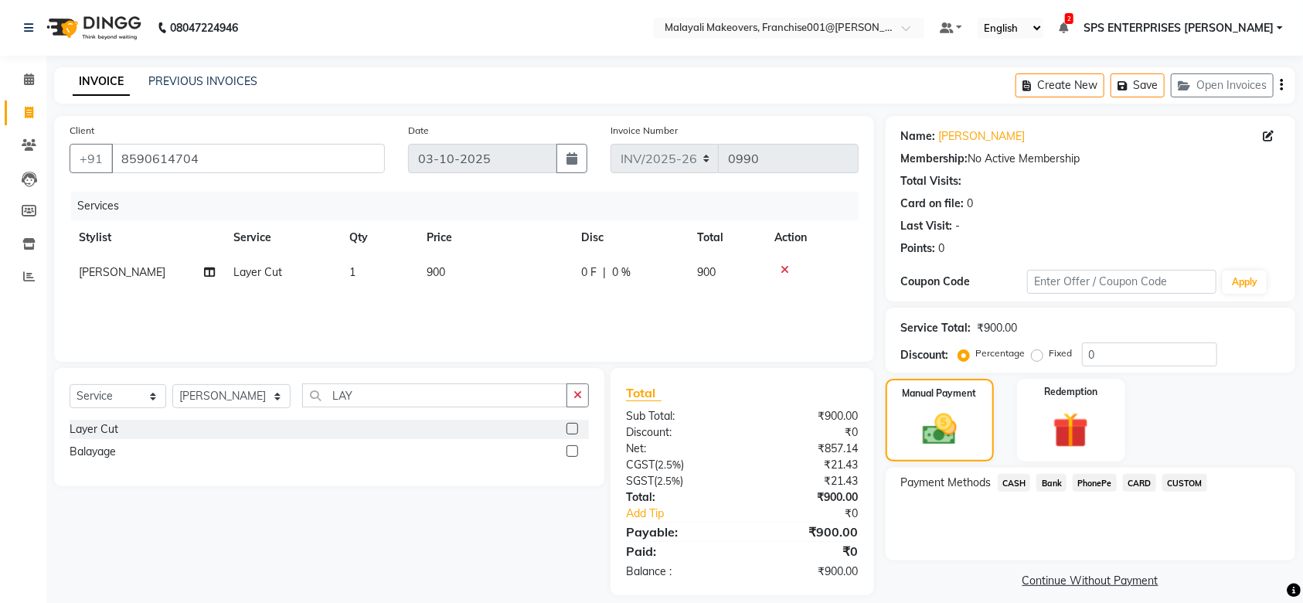
click at [1110, 488] on span "PhonePe" at bounding box center [1095, 483] width 44 height 18
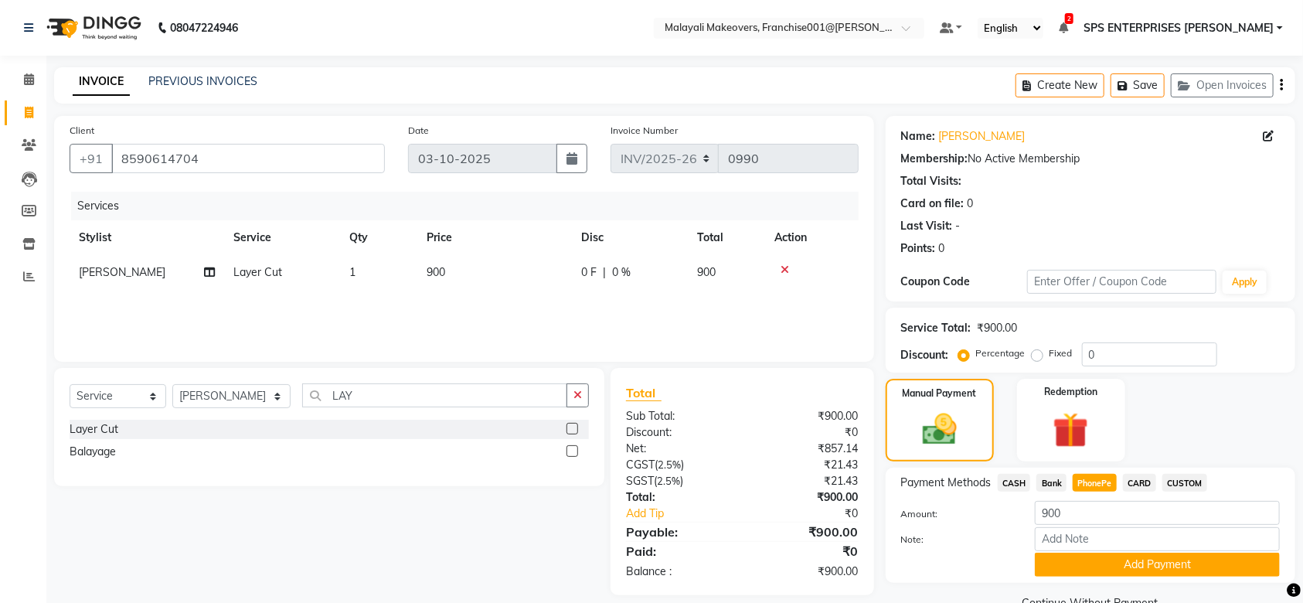
click at [1015, 483] on span "CASH" at bounding box center [1014, 483] width 33 height 18
click at [1084, 533] on input "Note:" at bounding box center [1157, 539] width 245 height 24
type input "SRUTHI"
click at [1168, 568] on button "Add Payment" at bounding box center [1157, 564] width 245 height 24
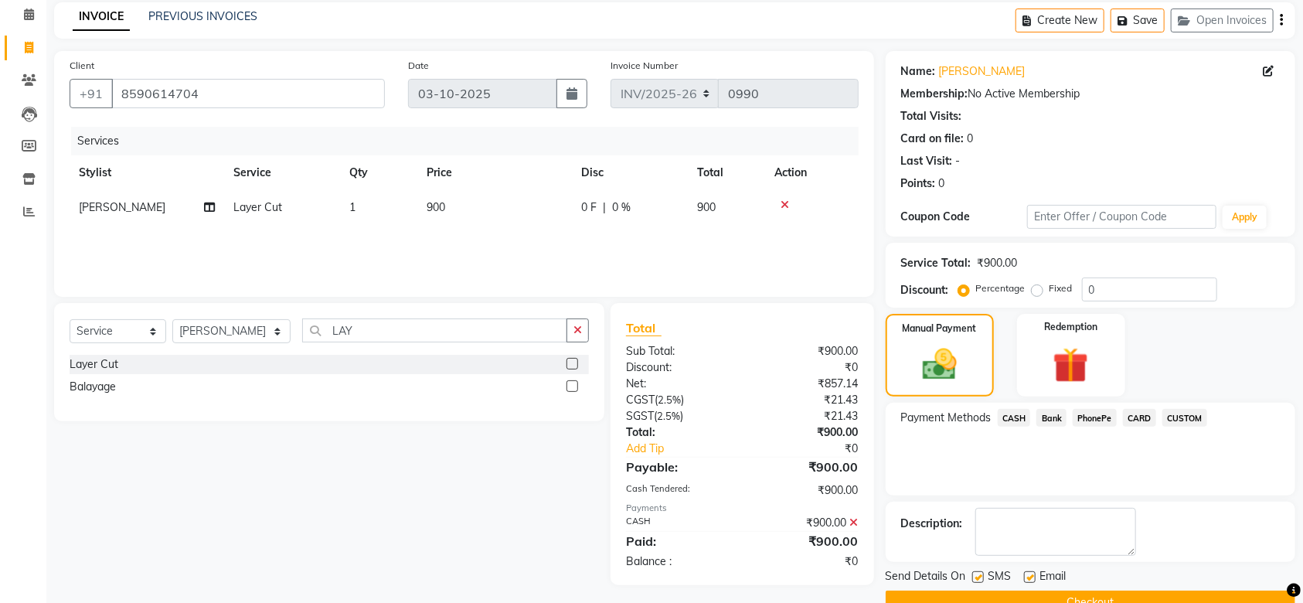
scroll to position [100, 0]
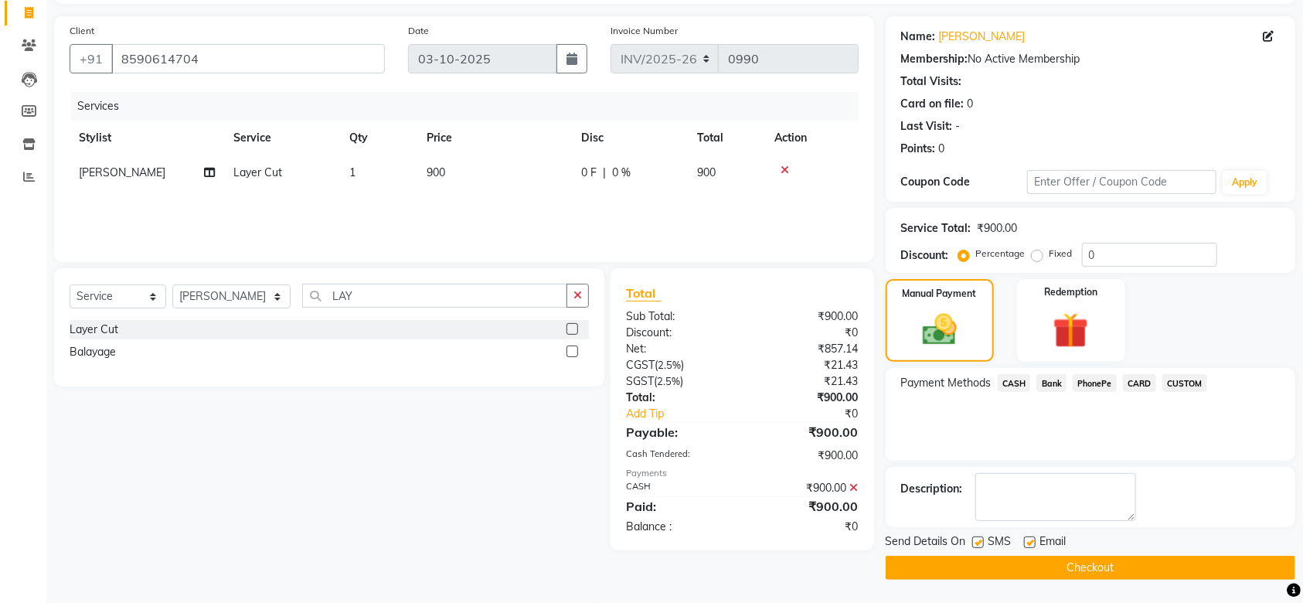
click at [1164, 567] on button "Checkout" at bounding box center [1091, 568] width 410 height 24
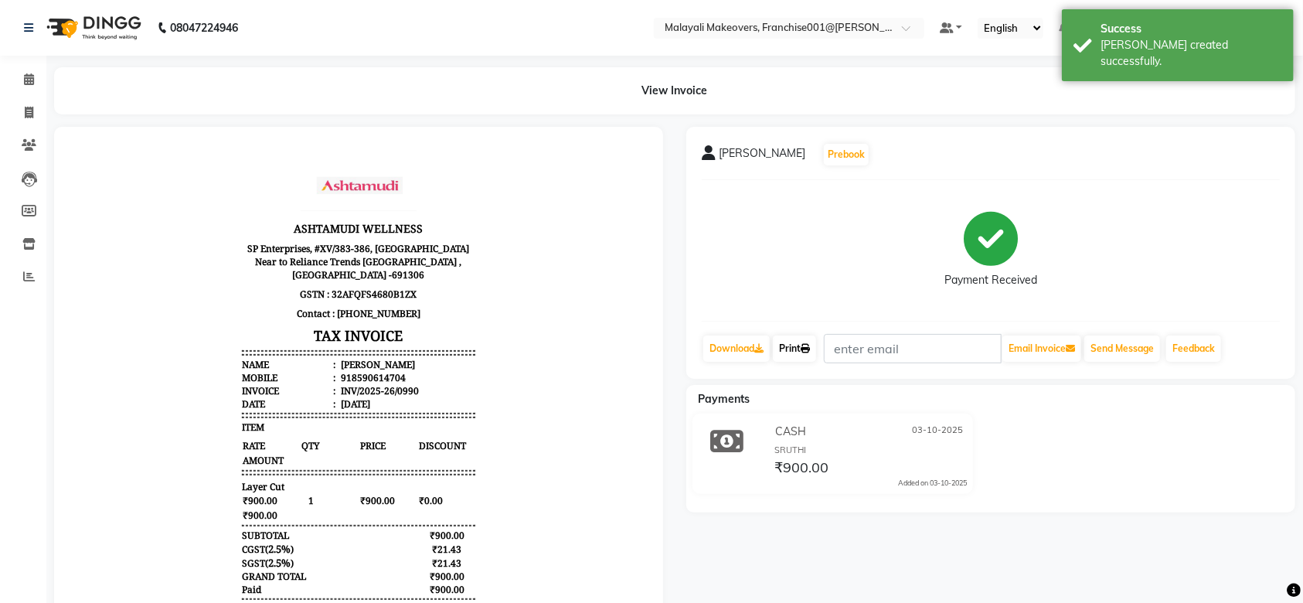
click at [792, 347] on link "Print" at bounding box center [794, 348] width 43 height 26
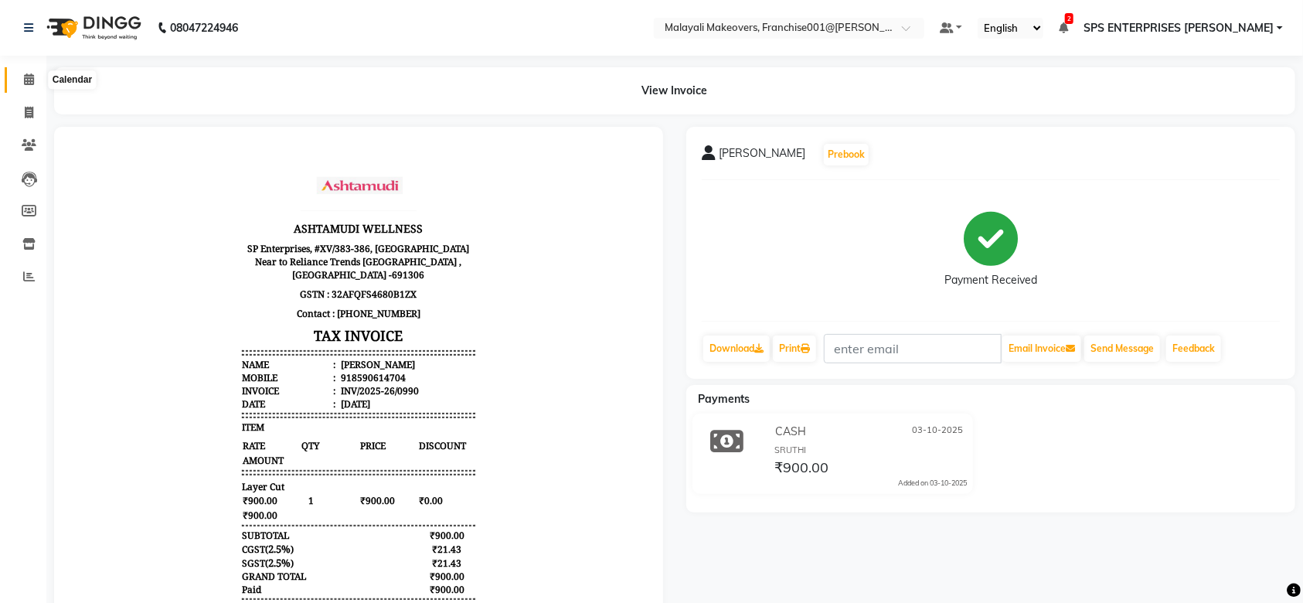
click at [25, 79] on icon at bounding box center [29, 79] width 10 height 12
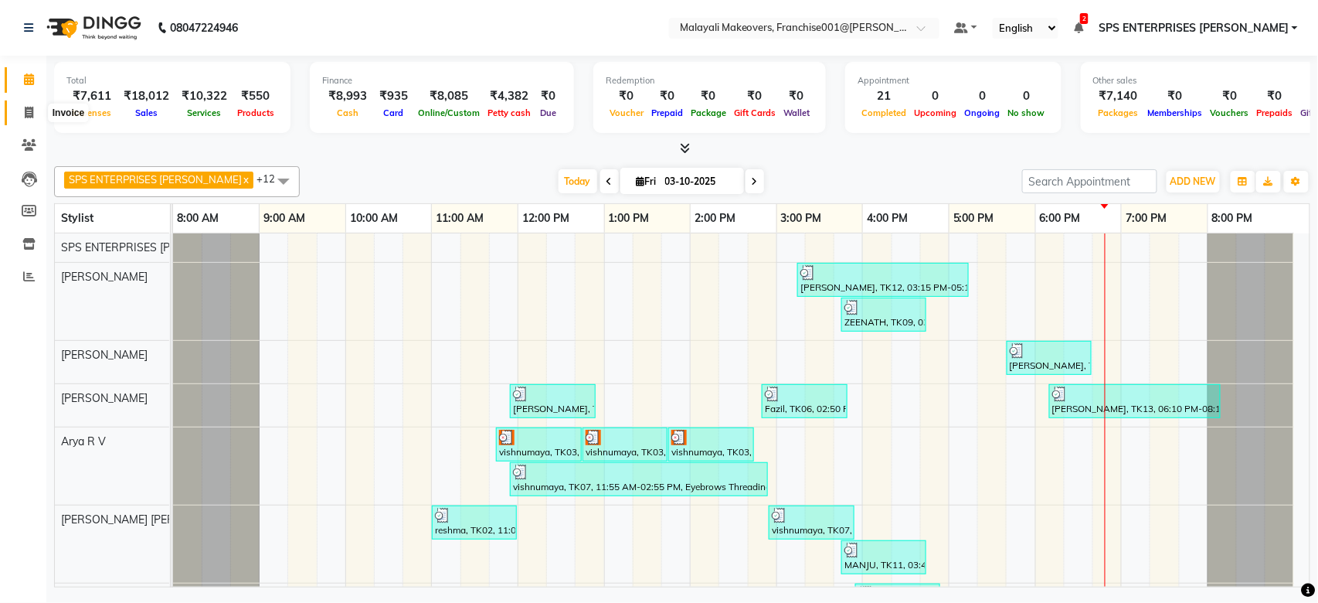
click at [26, 107] on icon at bounding box center [29, 113] width 8 height 12
select select "service"
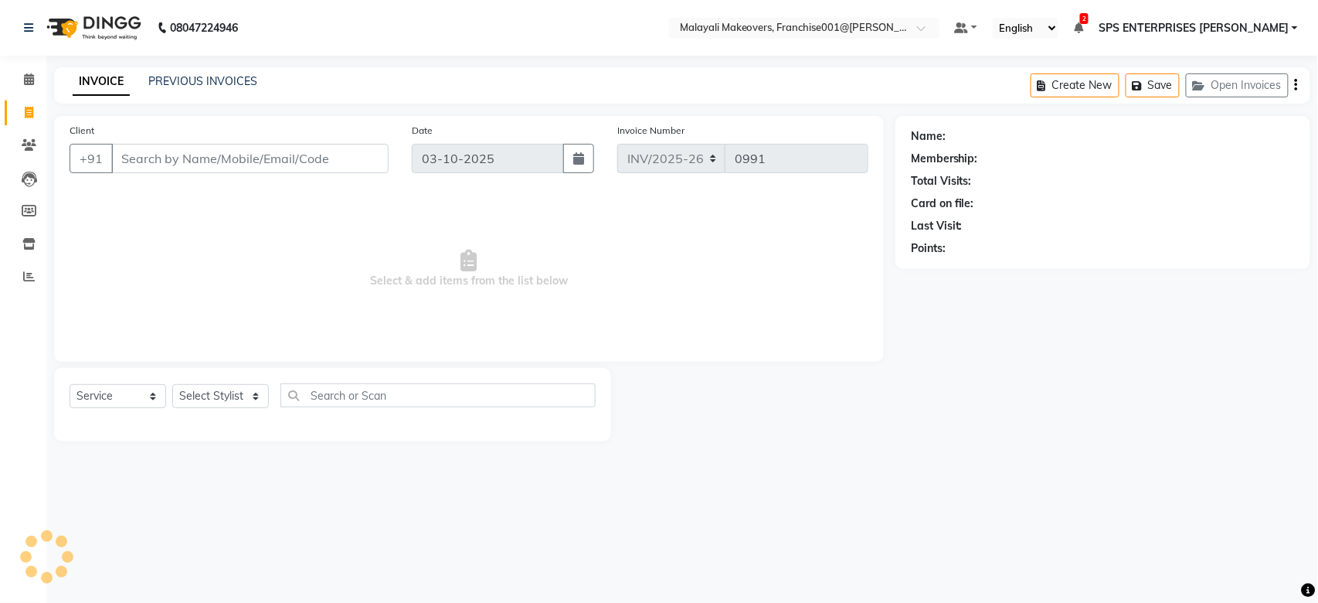
click at [147, 165] on input "Client" at bounding box center [249, 158] width 277 height 29
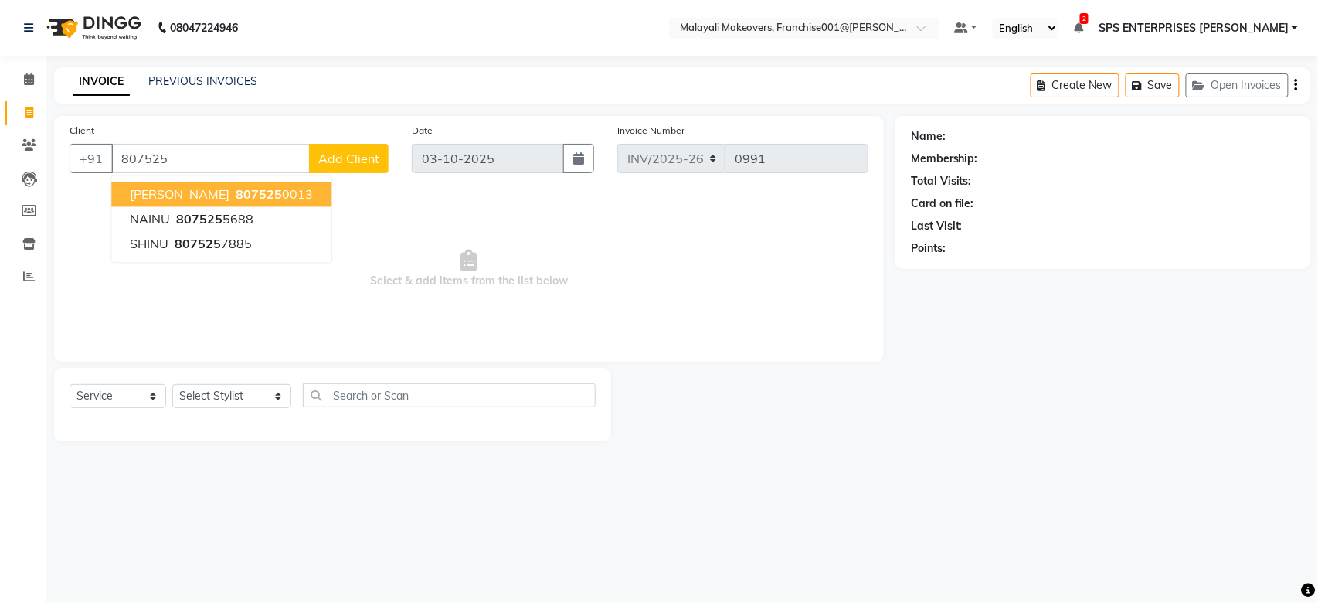
click at [175, 182] on button "[PERSON_NAME] 807525 0013" at bounding box center [221, 194] width 220 height 25
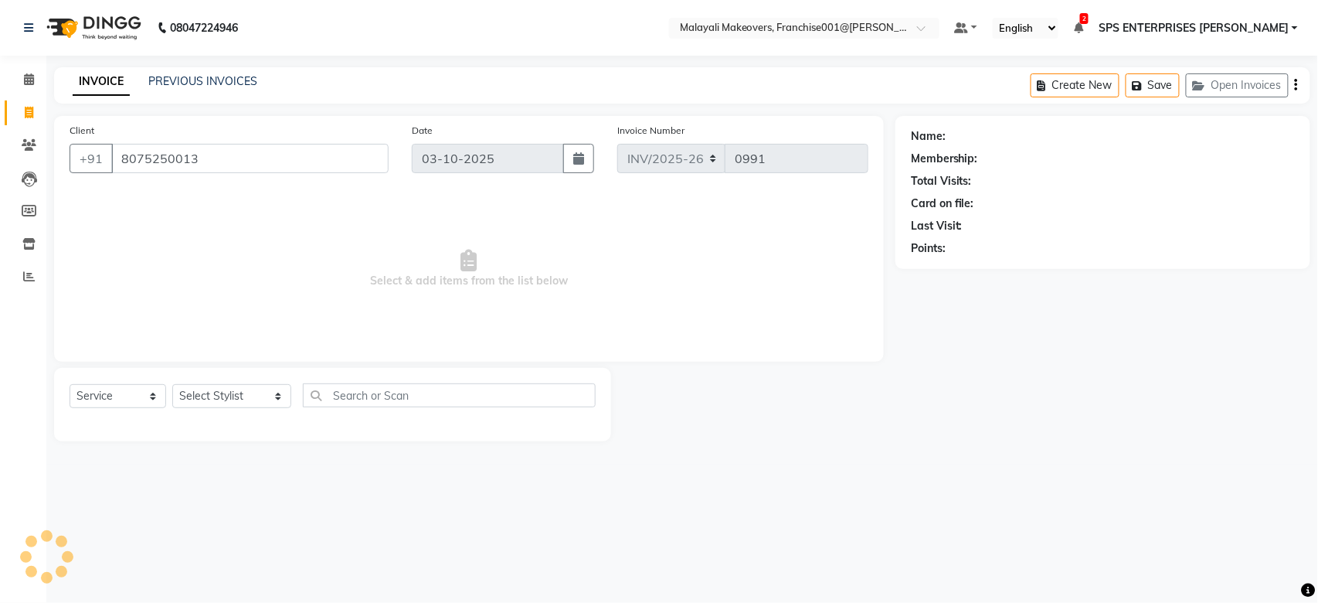
type input "8075250013"
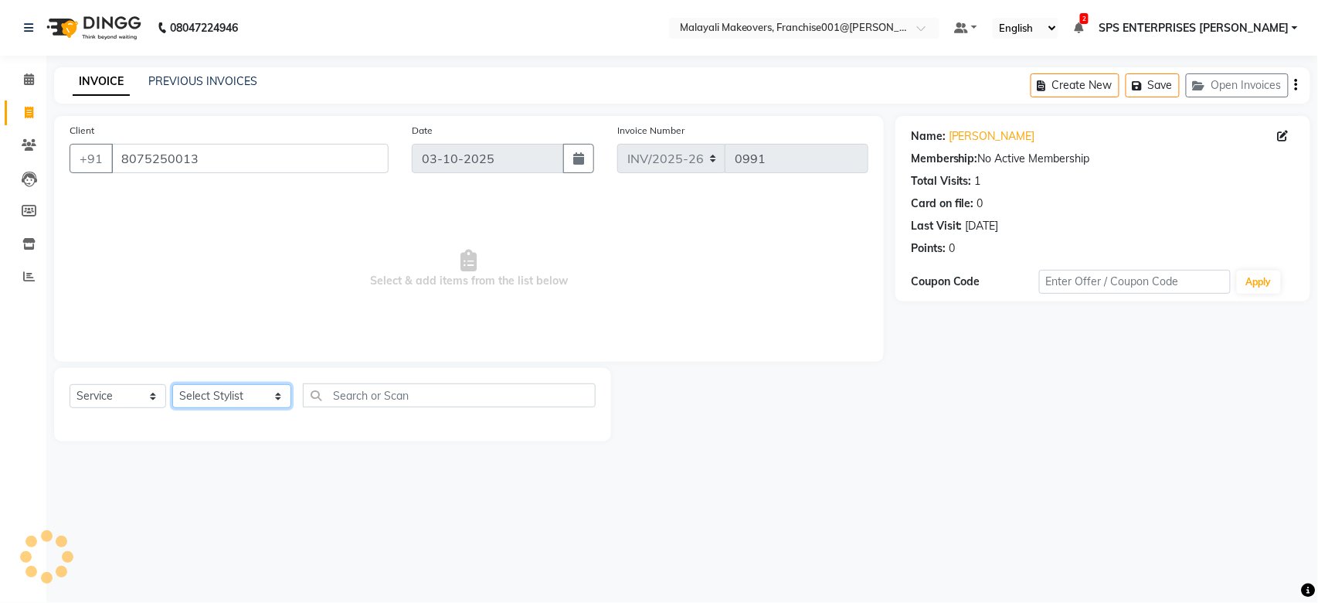
click at [195, 393] on select "Select Stylist [PERSON_NAME] S [PERSON_NAME] P [PERSON_NAME] R V [PERSON_NAME] …" at bounding box center [231, 396] width 119 height 24
select select "87475"
click at [172, 385] on select "Select Stylist [PERSON_NAME] S [PERSON_NAME] P [PERSON_NAME] R V [PERSON_NAME] …" at bounding box center [231, 396] width 119 height 24
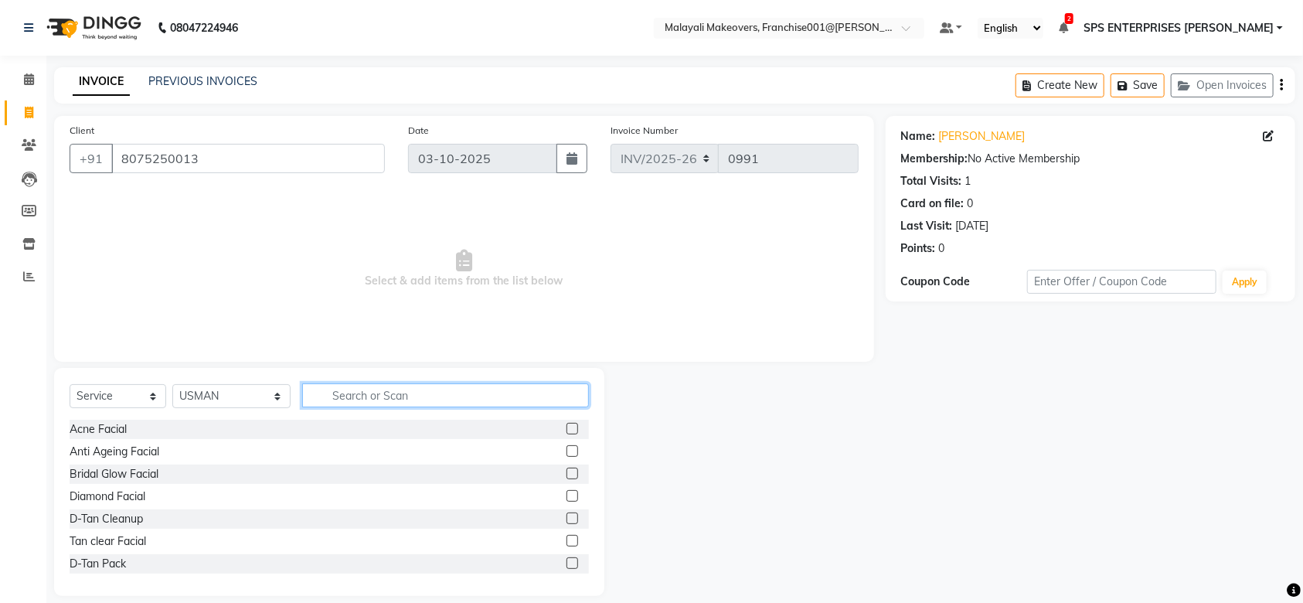
click at [346, 399] on input "text" at bounding box center [445, 395] width 287 height 24
type input "CUT"
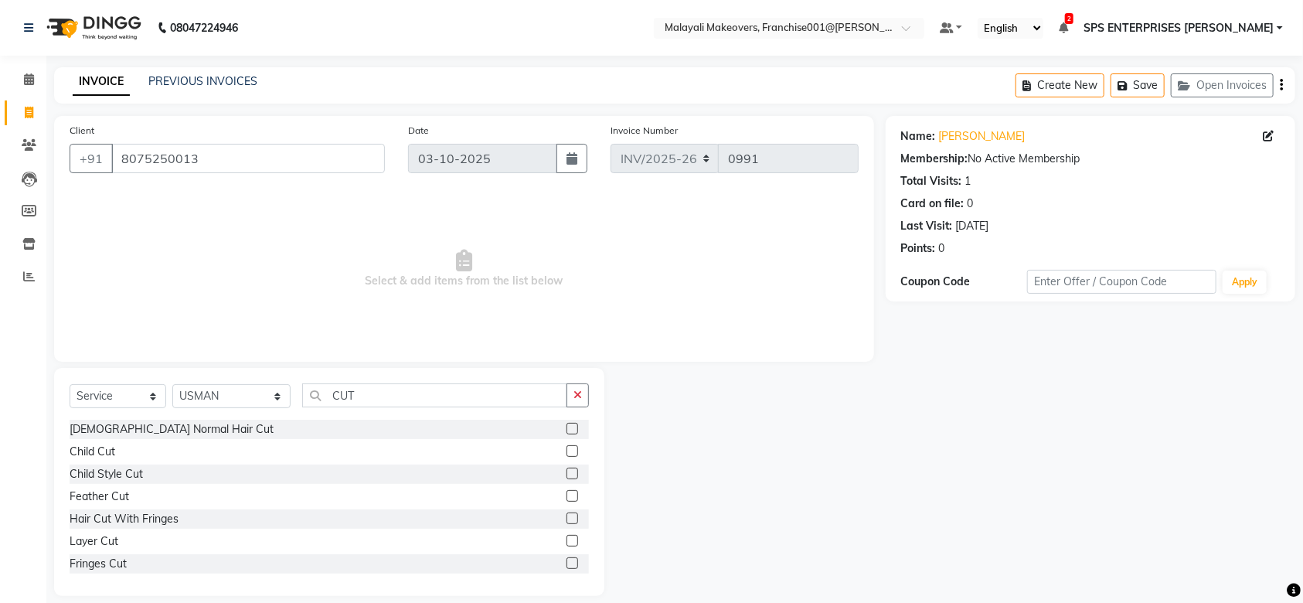
click at [566, 431] on label at bounding box center [572, 429] width 12 height 12
click at [566, 431] on input "checkbox" at bounding box center [571, 429] width 10 height 10
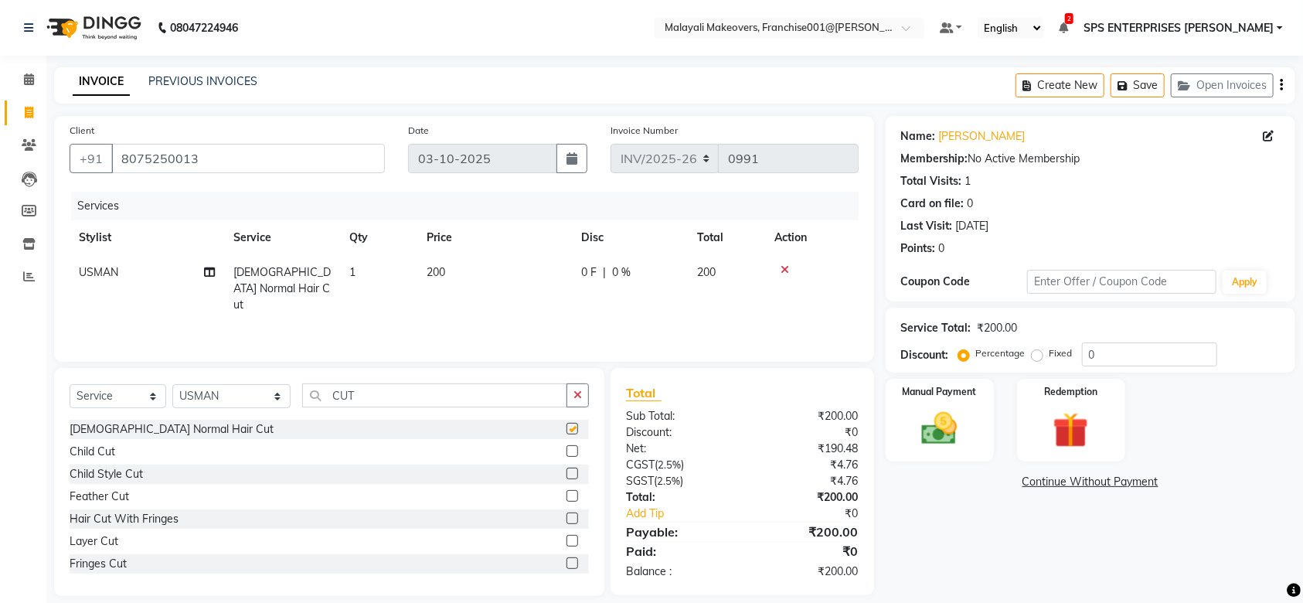
checkbox input "false"
click at [384, 411] on div "Select Service Product Membership Package Voucher Prepaid Gift Card Select Styl…" at bounding box center [329, 401] width 519 height 36
click at [376, 391] on input "CUT" at bounding box center [434, 395] width 265 height 24
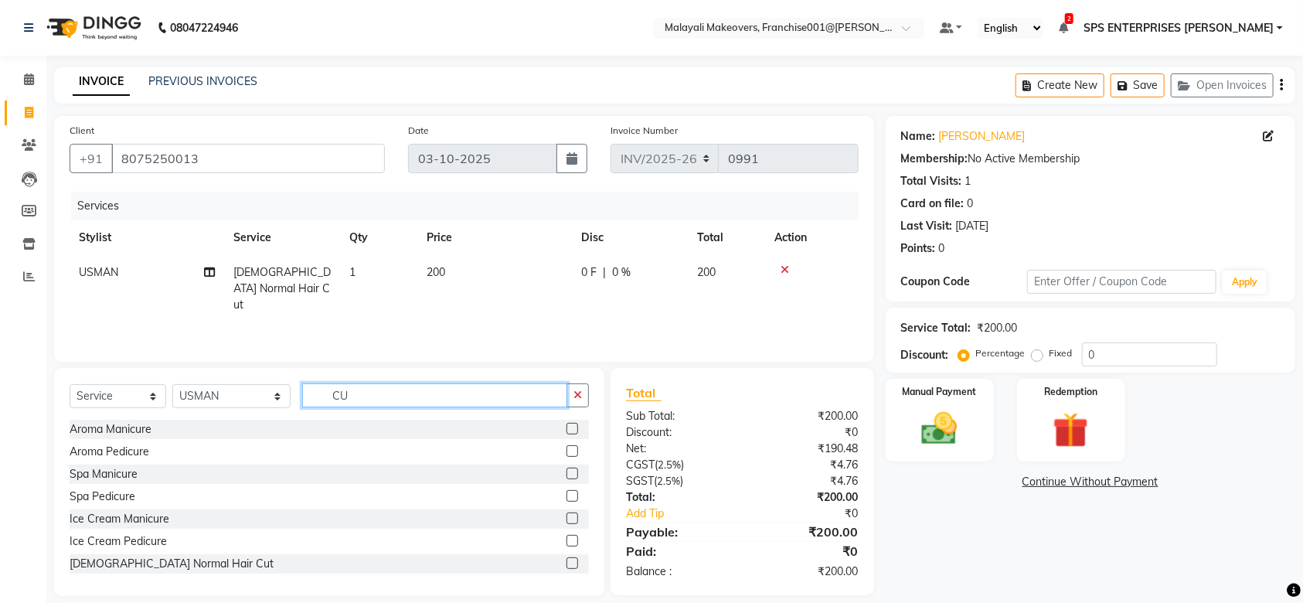
type input "C"
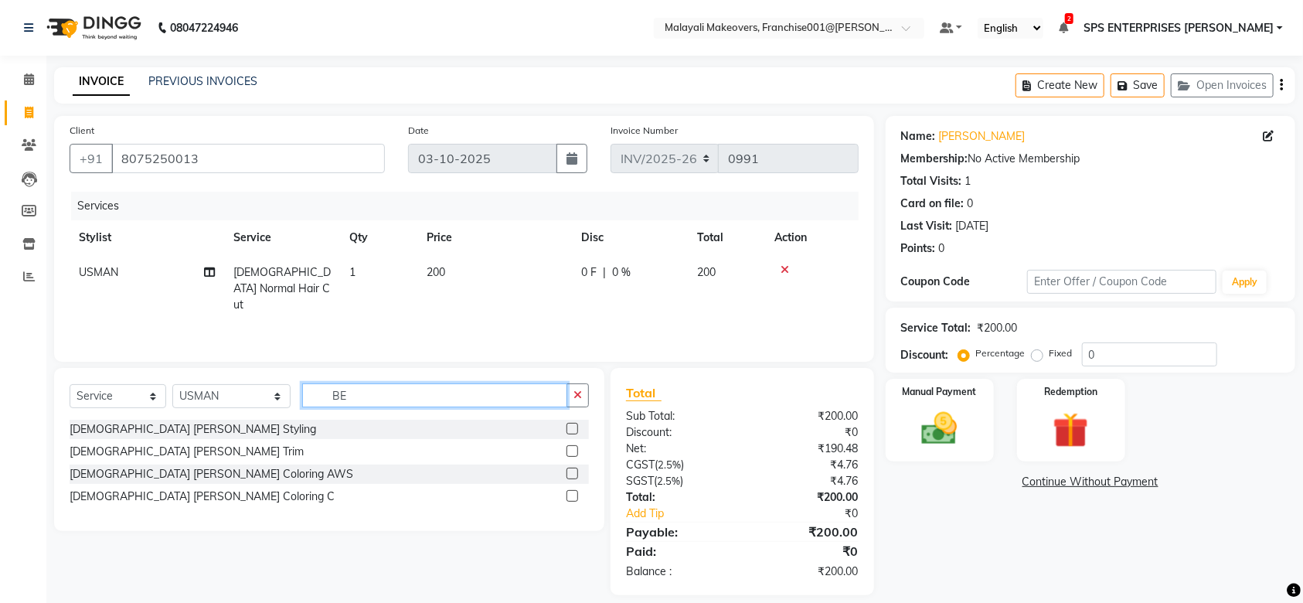
type input "BE"
click at [577, 433] on label at bounding box center [572, 429] width 12 height 12
click at [576, 433] on input "checkbox" at bounding box center [571, 429] width 10 height 10
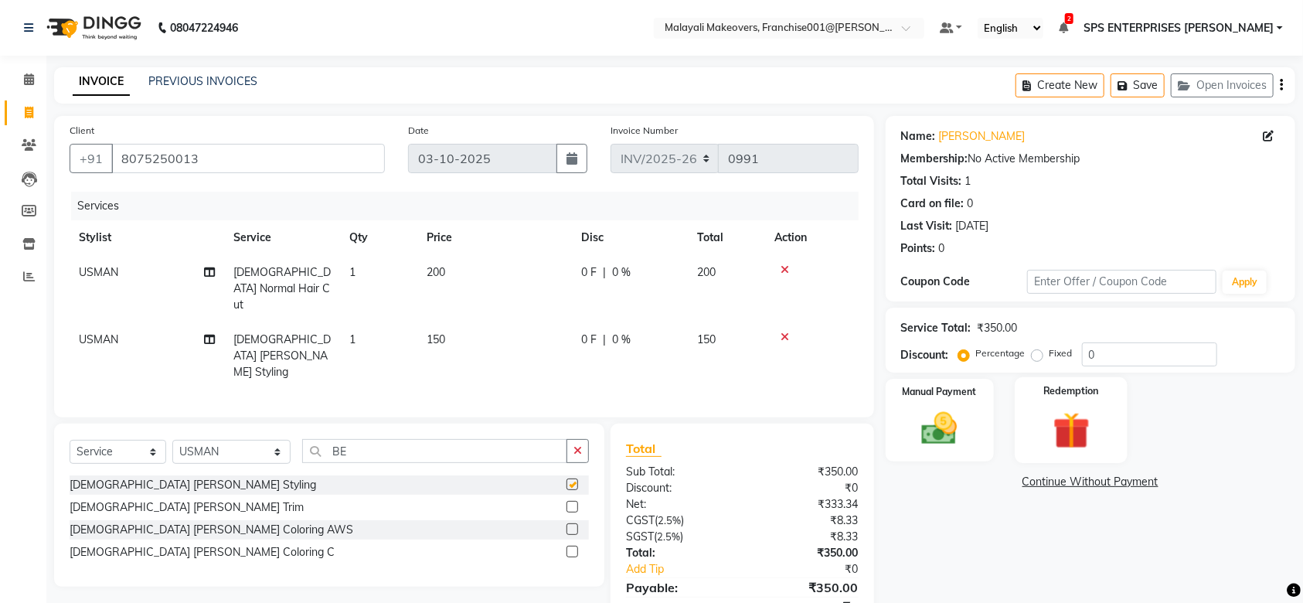
checkbox input "false"
click at [1099, 357] on input "0" at bounding box center [1149, 354] width 135 height 24
type input "15"
click at [988, 416] on div "Manual Payment" at bounding box center [939, 420] width 113 height 87
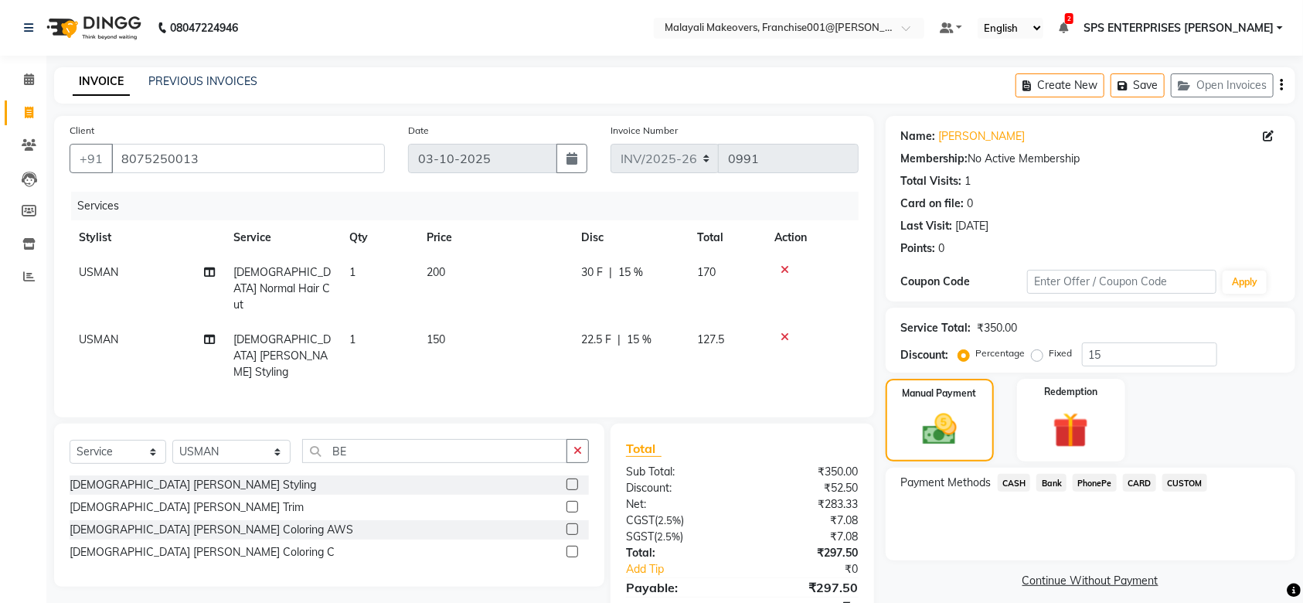
click at [1092, 482] on span "PhonePe" at bounding box center [1095, 483] width 44 height 18
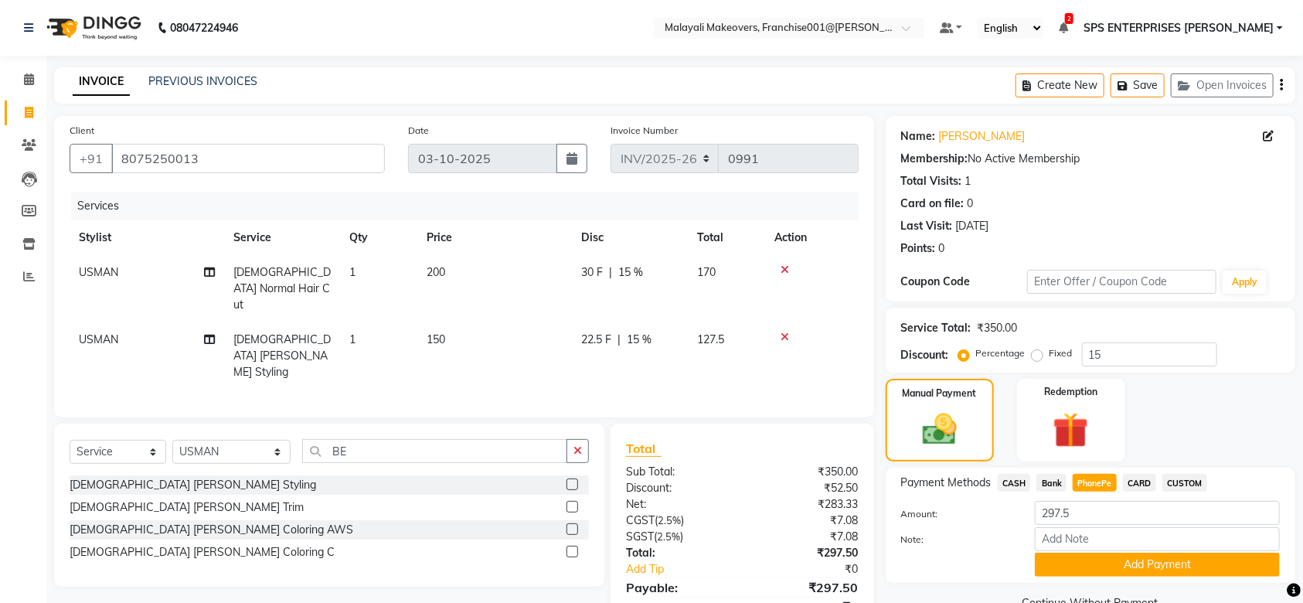
click at [1015, 487] on span "CASH" at bounding box center [1014, 483] width 33 height 18
click at [1069, 546] on input "Note:" at bounding box center [1157, 539] width 245 height 24
type input "SRUTHI"
click at [1144, 569] on button "Add Payment" at bounding box center [1157, 564] width 245 height 24
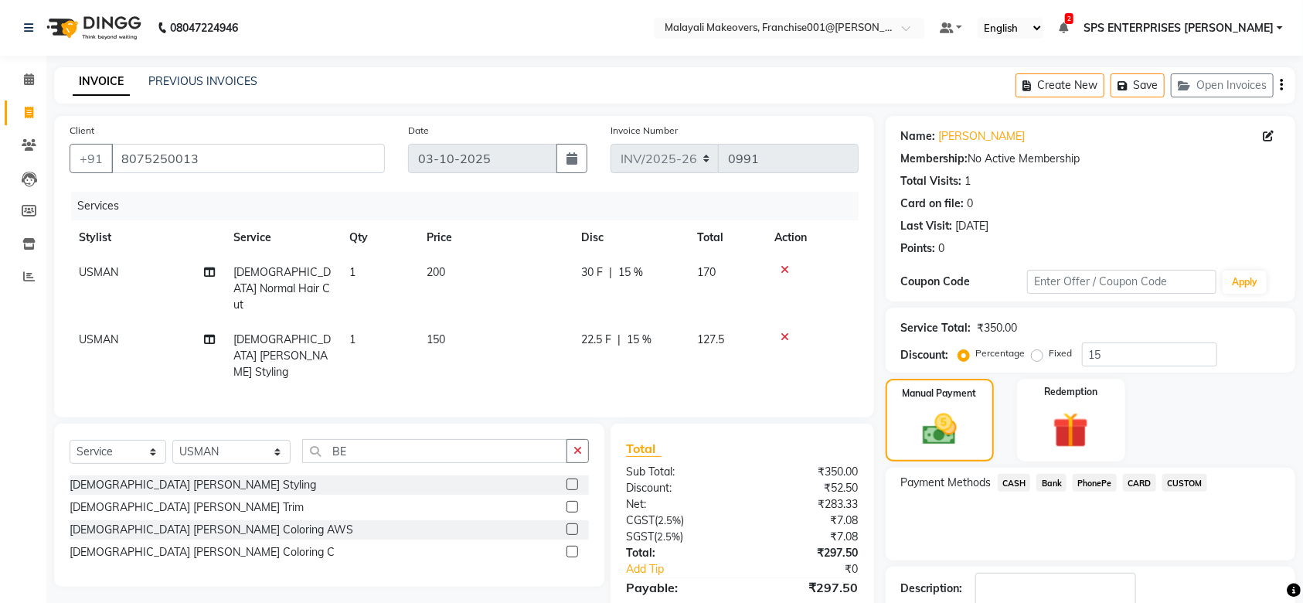
scroll to position [108, 0]
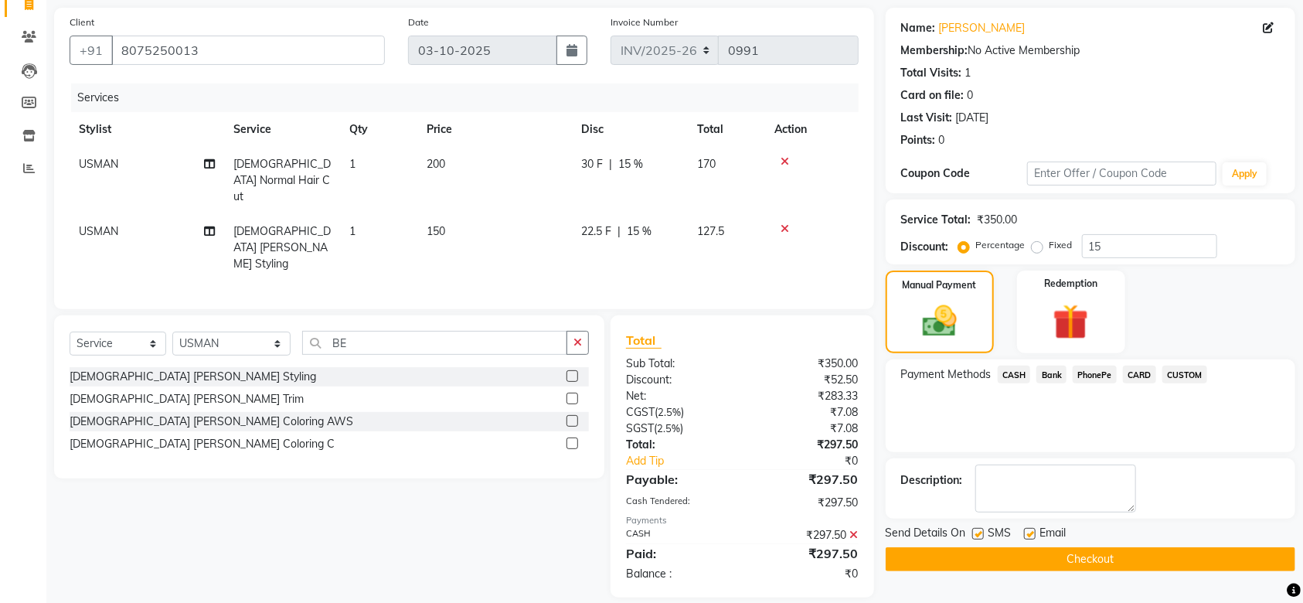
click at [1123, 586] on main "INVOICE PREVIOUS INVOICES Create New Save Open Invoices Client [PHONE_NUMBER] D…" at bounding box center [674, 289] width 1256 height 661
click at [1125, 555] on button "Checkout" at bounding box center [1091, 559] width 410 height 24
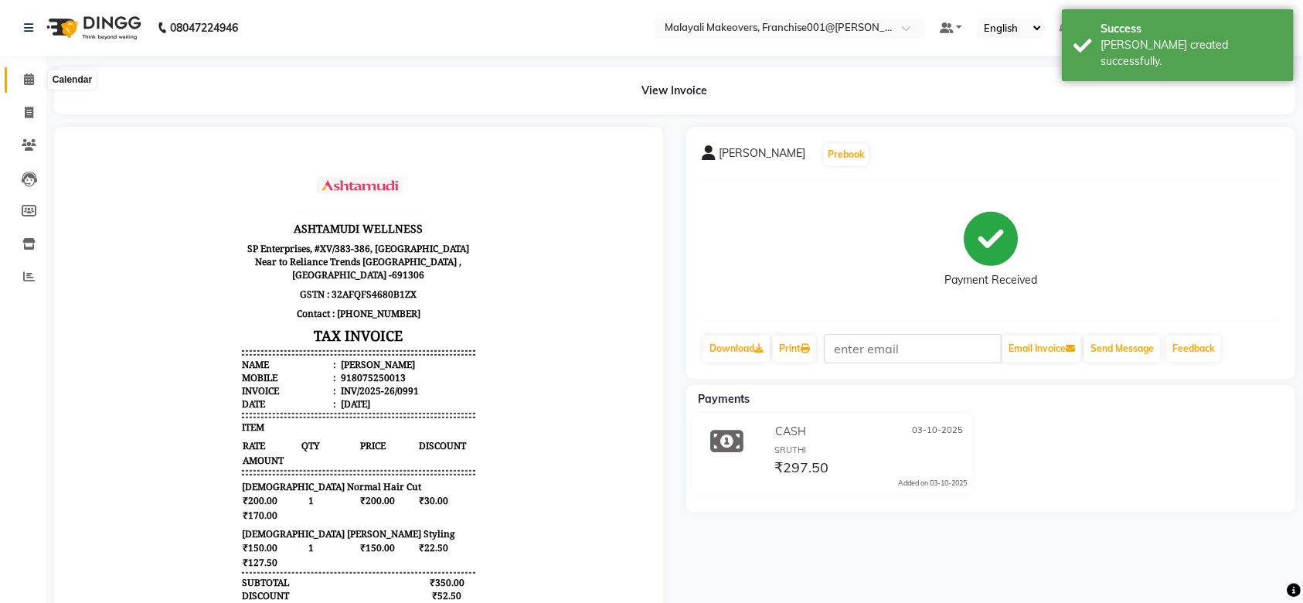
drag, startPoint x: 33, startPoint y: 76, endPoint x: 8, endPoint y: 76, distance: 24.7
click at [33, 76] on span at bounding box center [28, 80] width 27 height 18
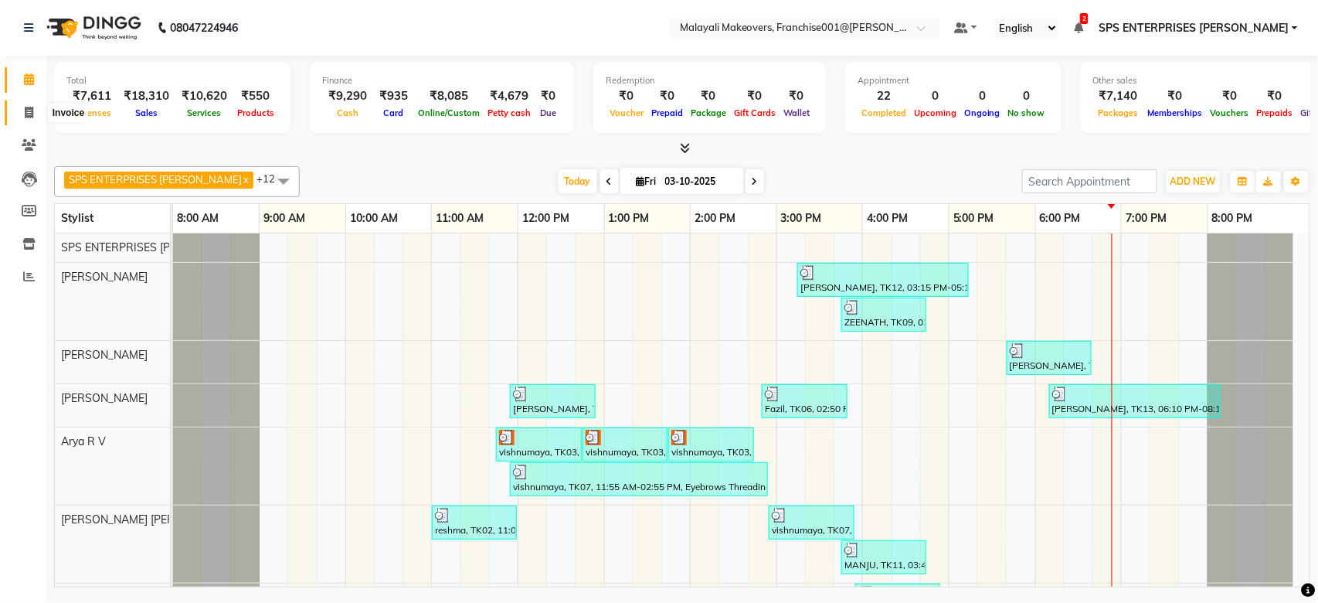
click at [26, 107] on icon at bounding box center [29, 113] width 8 height 12
select select "service"
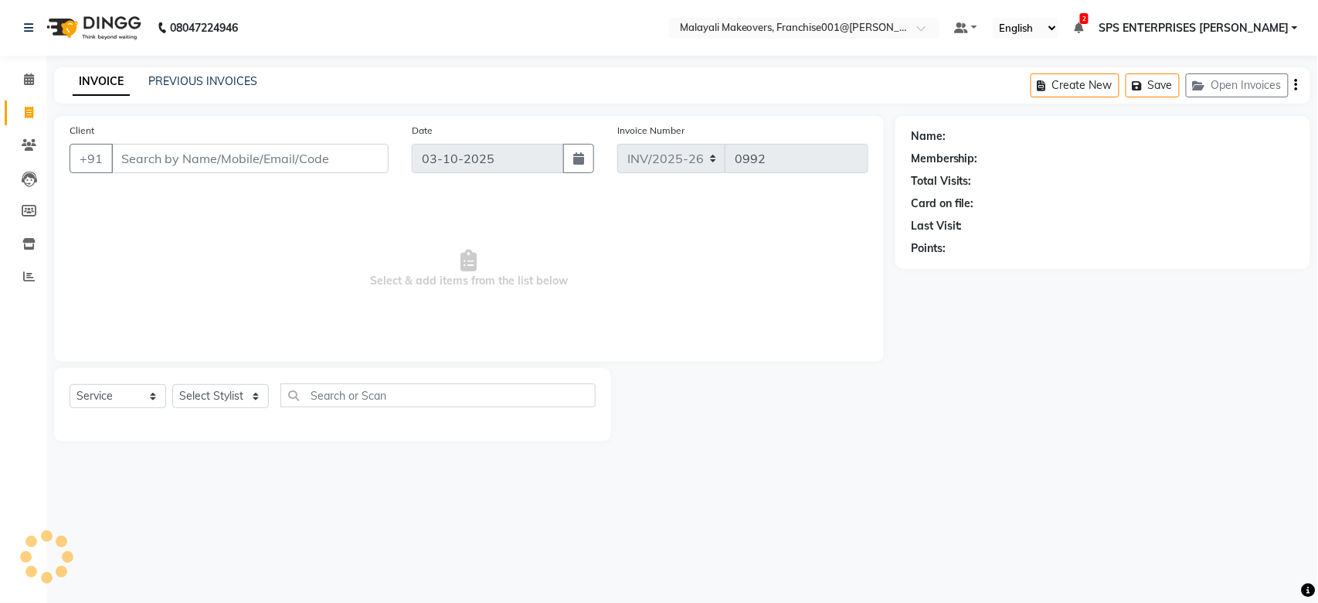
click at [179, 155] on input "Client" at bounding box center [249, 158] width 277 height 29
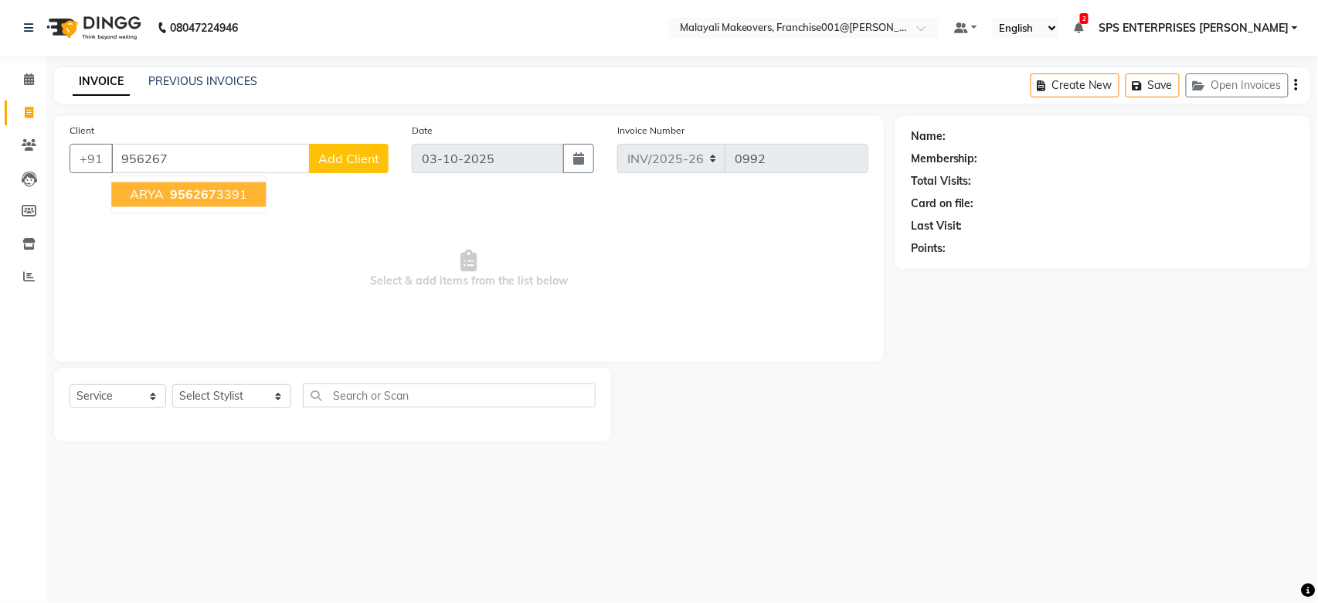
click at [157, 199] on span "ARYA" at bounding box center [147, 194] width 34 height 15
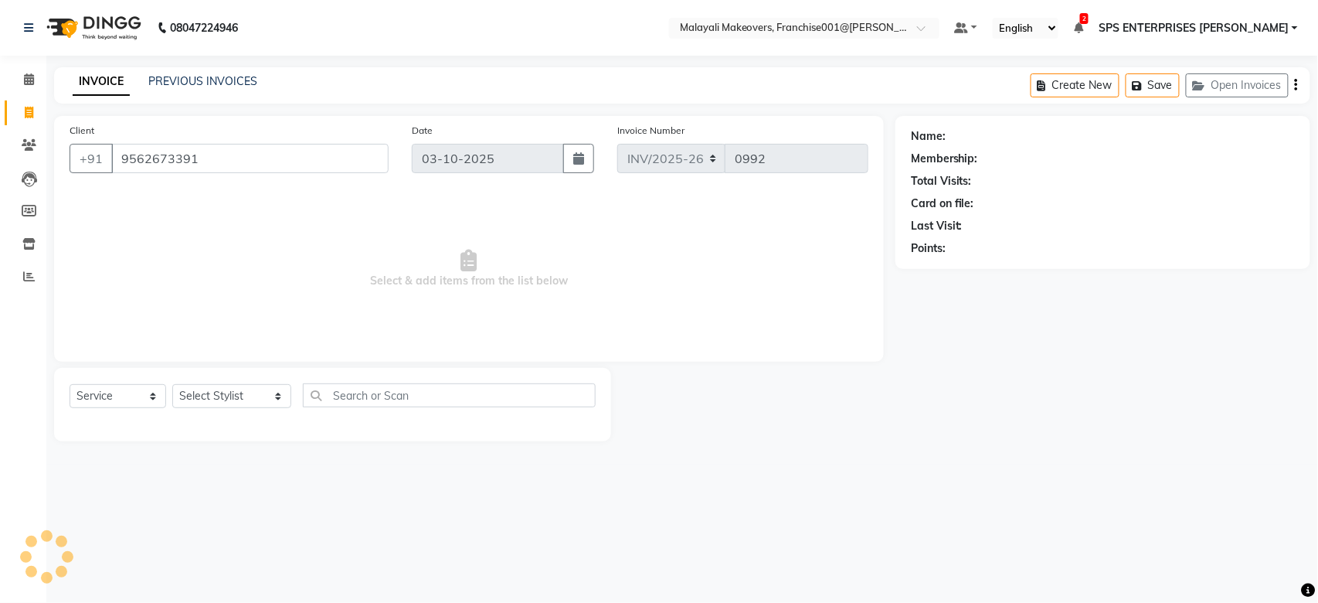
type input "9562673391"
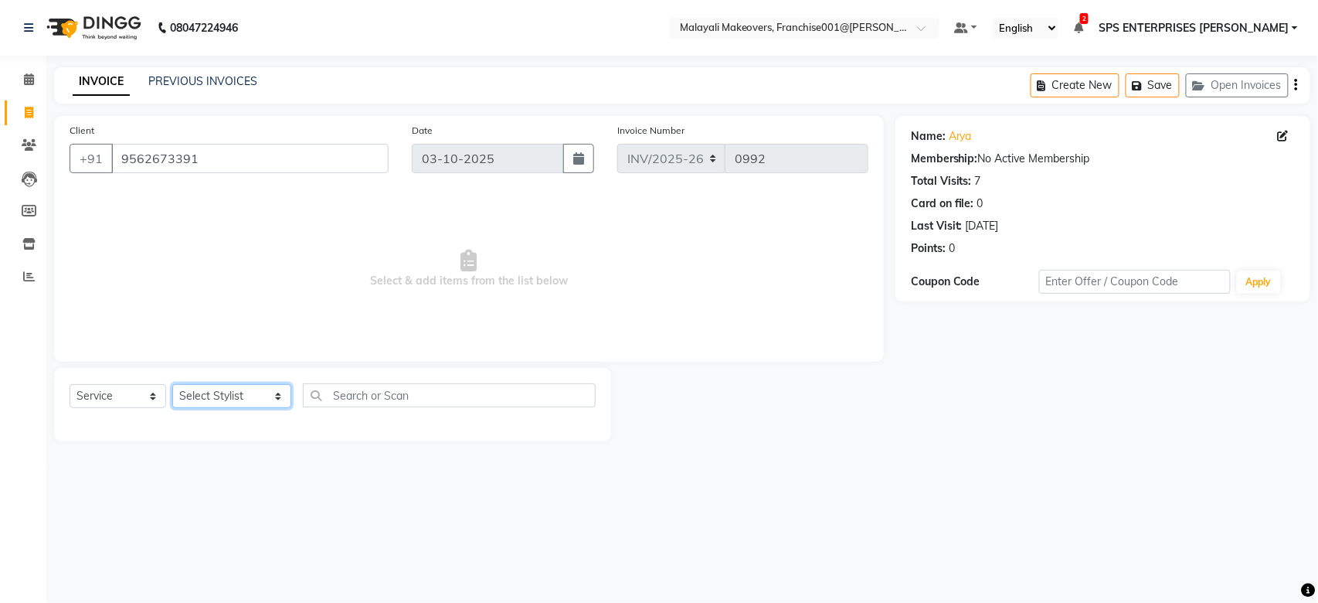
click at [191, 400] on select "Select Stylist [PERSON_NAME] S [PERSON_NAME] P [PERSON_NAME] R V [PERSON_NAME] …" at bounding box center [231, 396] width 119 height 24
select select "88597"
click at [172, 385] on select "Select Stylist [PERSON_NAME] S [PERSON_NAME] P [PERSON_NAME] R V [PERSON_NAME] …" at bounding box center [231, 396] width 119 height 24
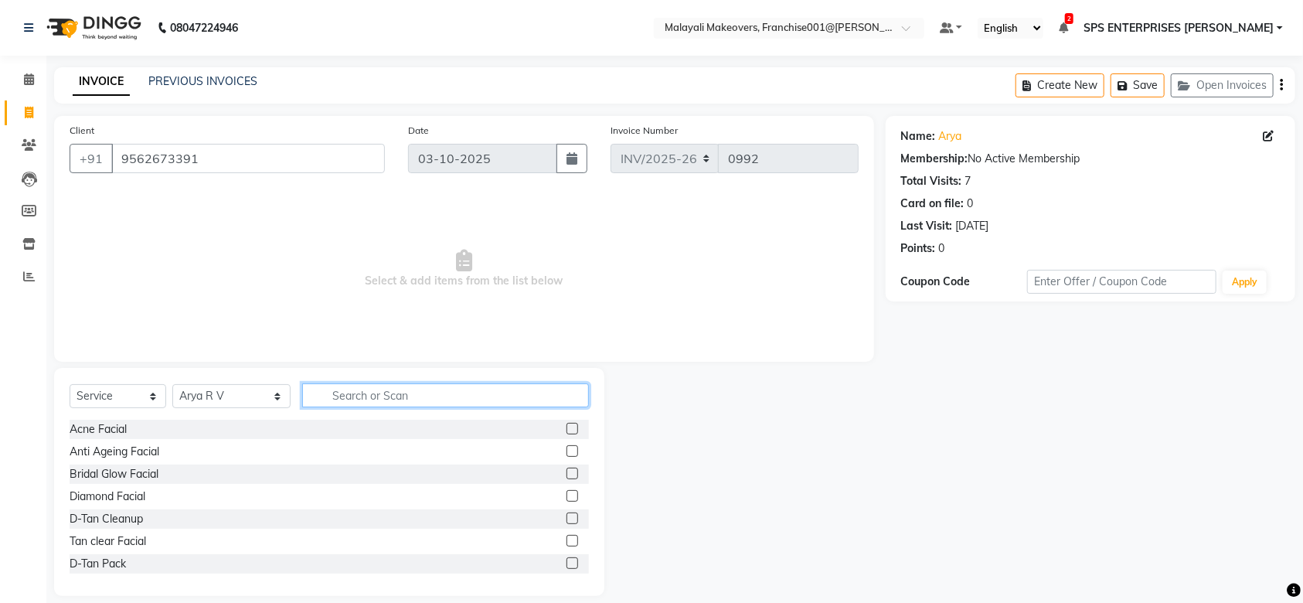
click at [324, 403] on input "text" at bounding box center [445, 395] width 287 height 24
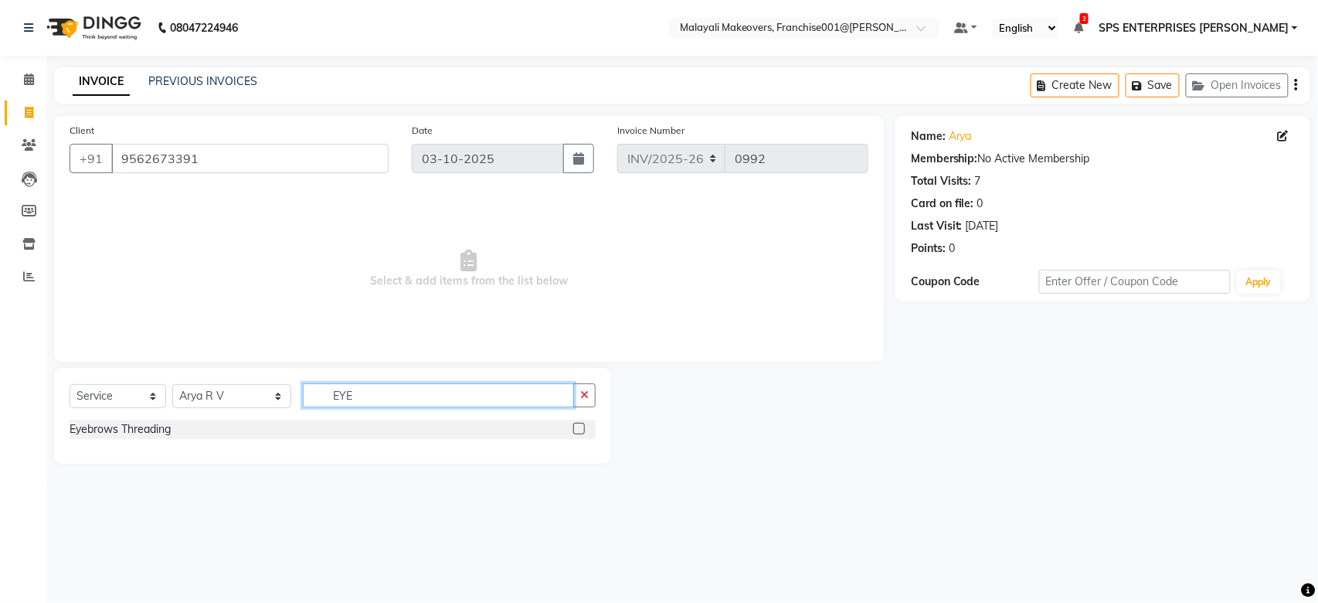
type input "EYE"
click at [577, 427] on label at bounding box center [579, 429] width 12 height 12
click at [577, 427] on input "checkbox" at bounding box center [578, 429] width 10 height 10
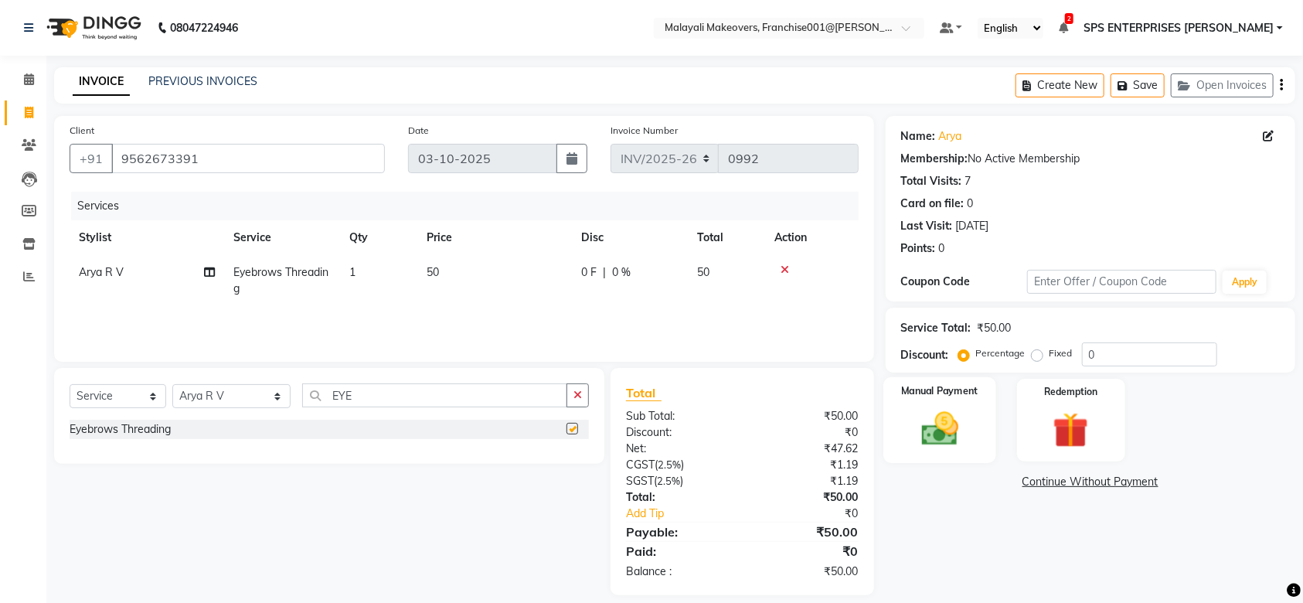
checkbox input "false"
click at [944, 436] on img at bounding box center [939, 428] width 60 height 42
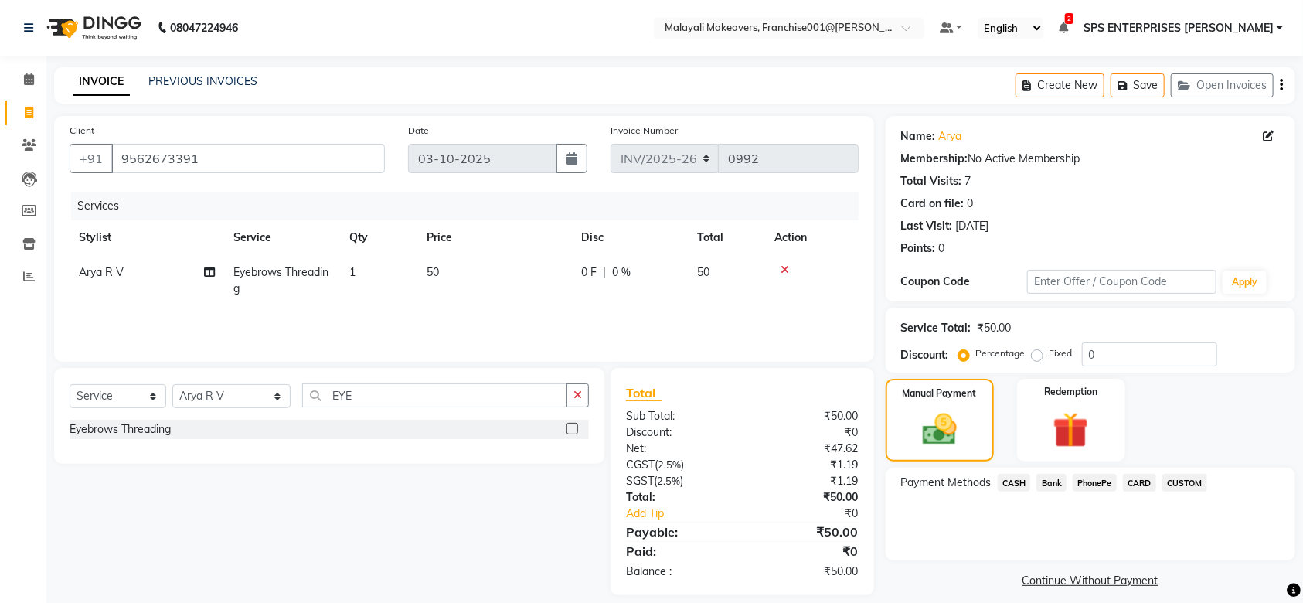
click at [1102, 478] on span "PhonePe" at bounding box center [1095, 483] width 44 height 18
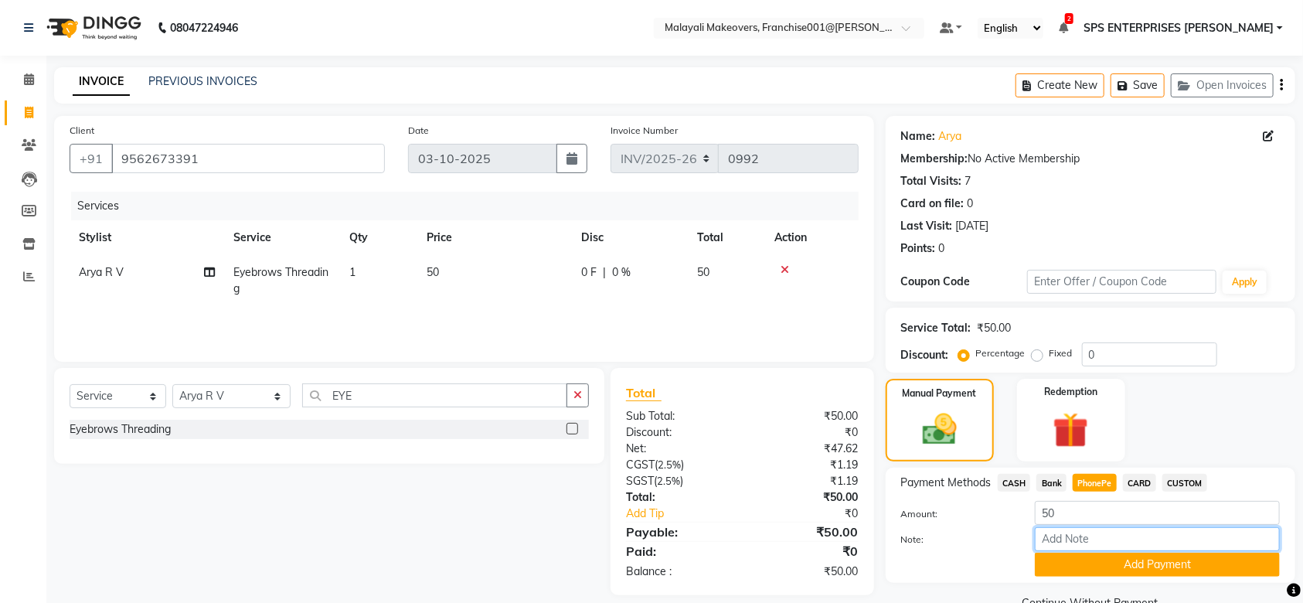
click at [1090, 535] on input "Note:" at bounding box center [1157, 539] width 245 height 24
type input "SRUTHI"
click at [1185, 570] on button "Add Payment" at bounding box center [1157, 564] width 245 height 24
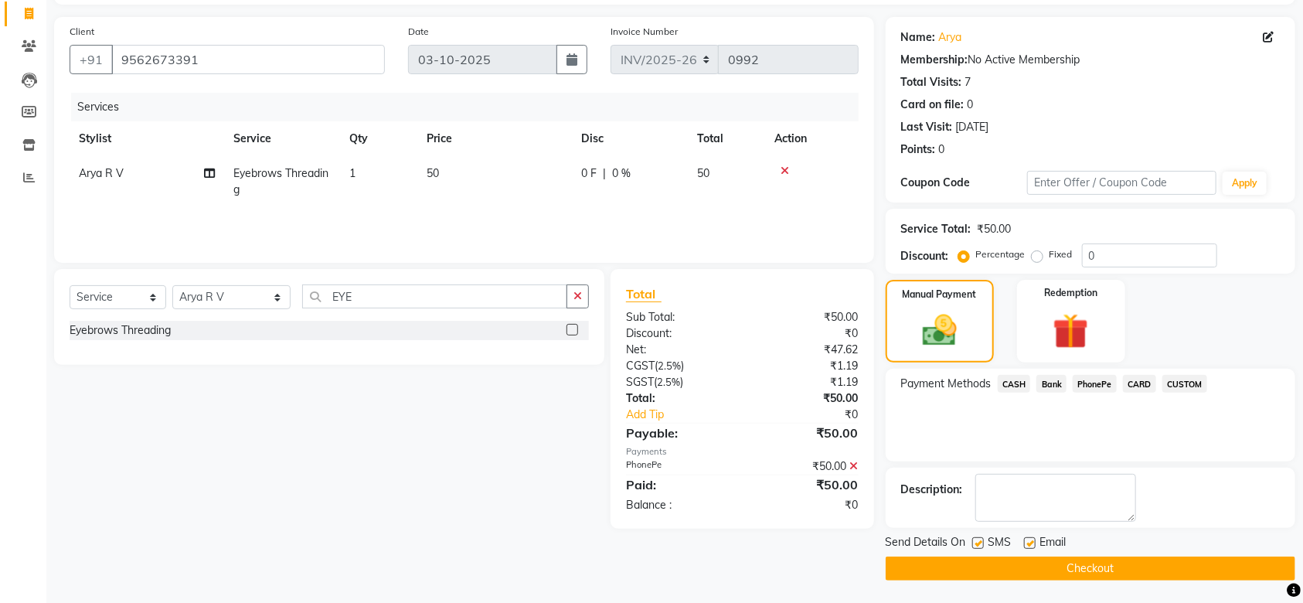
scroll to position [100, 0]
click at [853, 463] on icon at bounding box center [854, 465] width 8 height 11
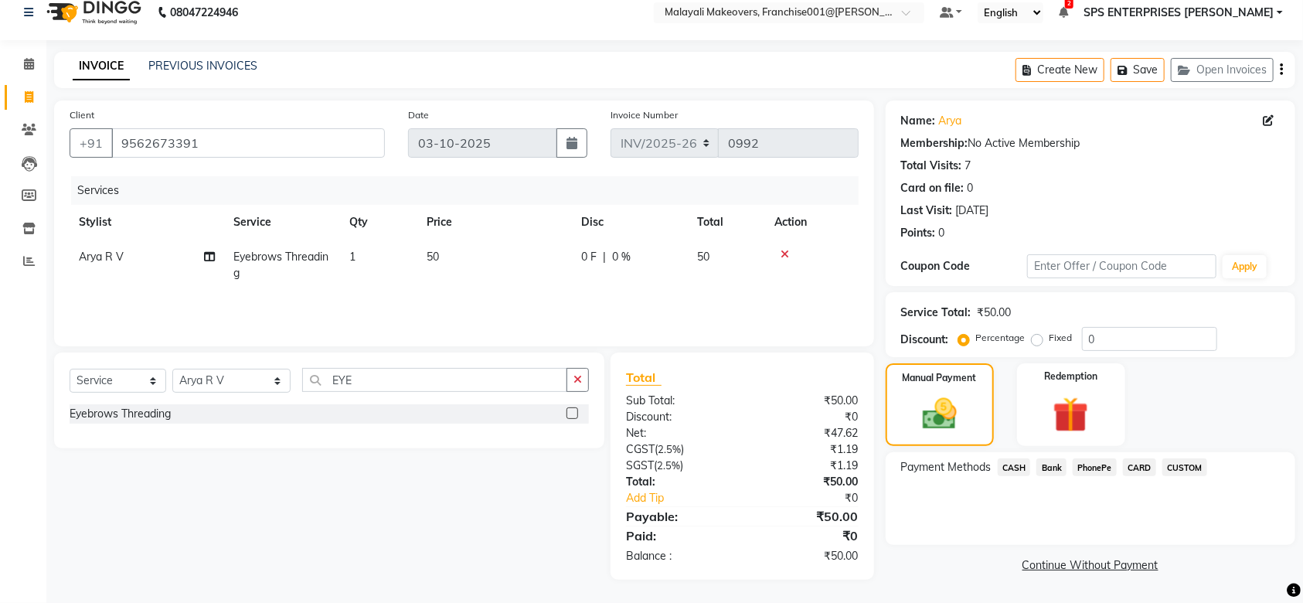
scroll to position [15, 0]
click at [1008, 462] on span "CASH" at bounding box center [1014, 468] width 33 height 18
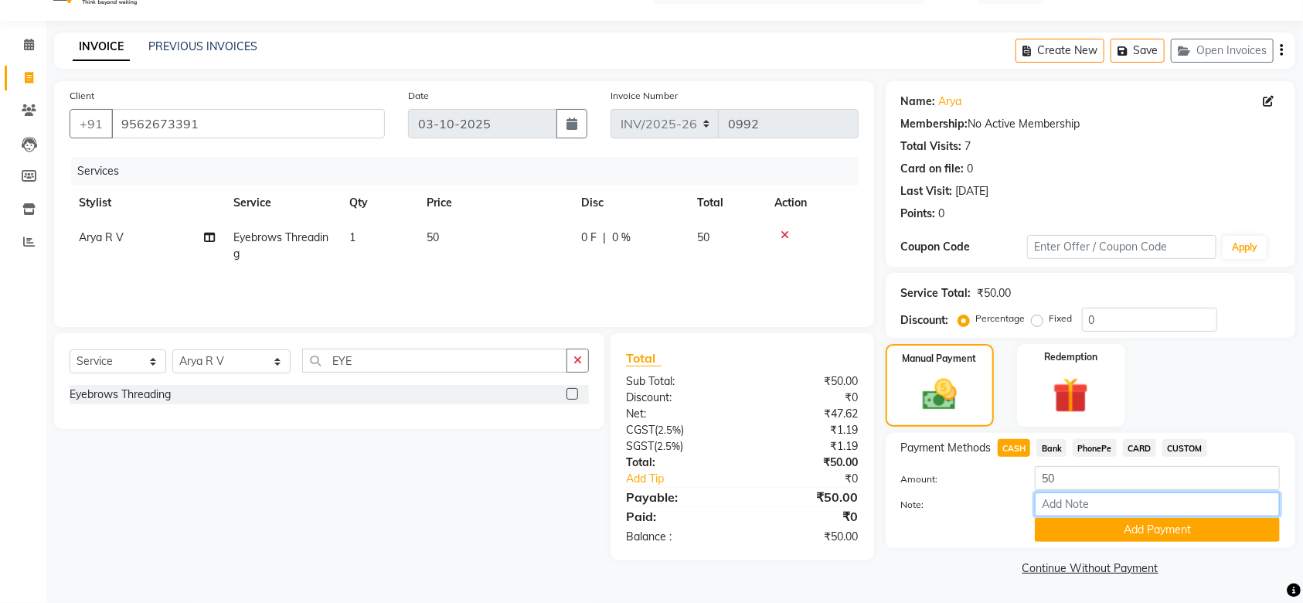
drag, startPoint x: 1066, startPoint y: 501, endPoint x: 1096, endPoint y: 501, distance: 30.9
click at [1066, 501] on input "Note:" at bounding box center [1157, 504] width 245 height 24
type input "SRUTHI"
click at [1189, 529] on button "Add Payment" at bounding box center [1157, 530] width 245 height 24
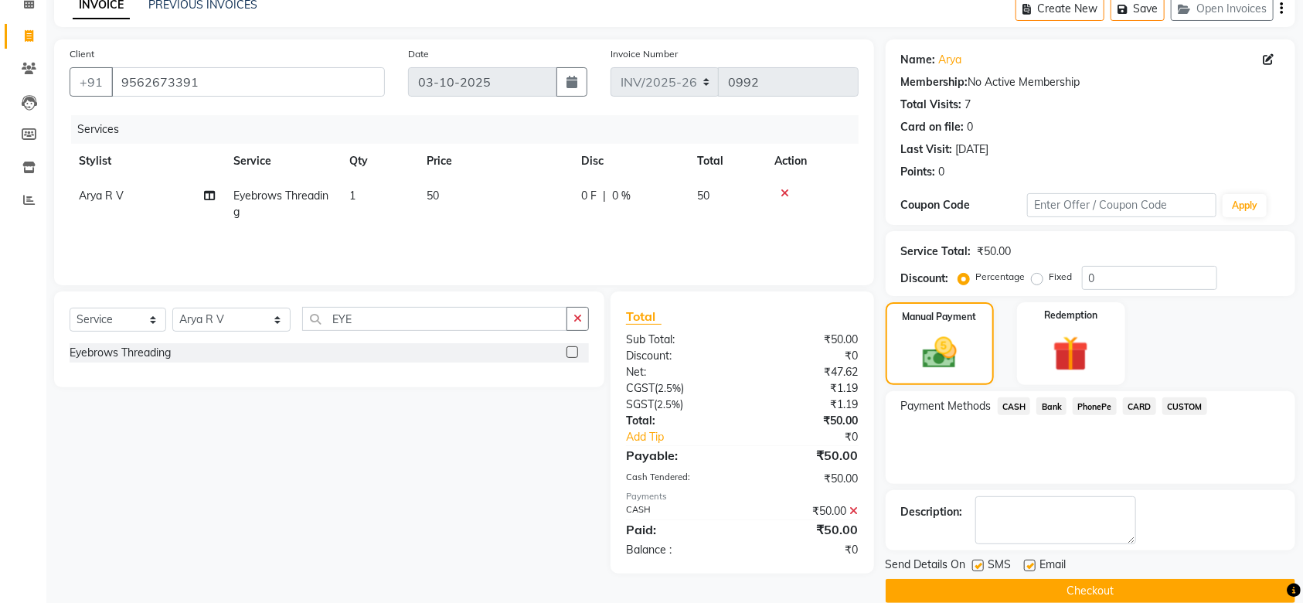
scroll to position [100, 0]
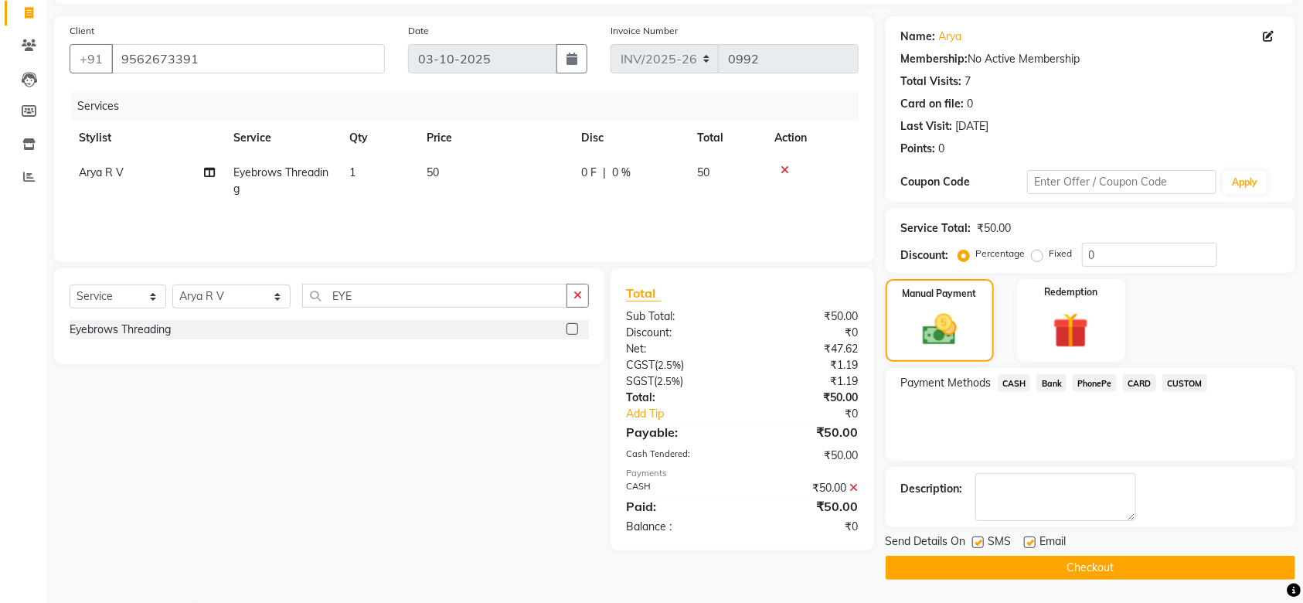
click at [1131, 572] on button "Checkout" at bounding box center [1091, 568] width 410 height 24
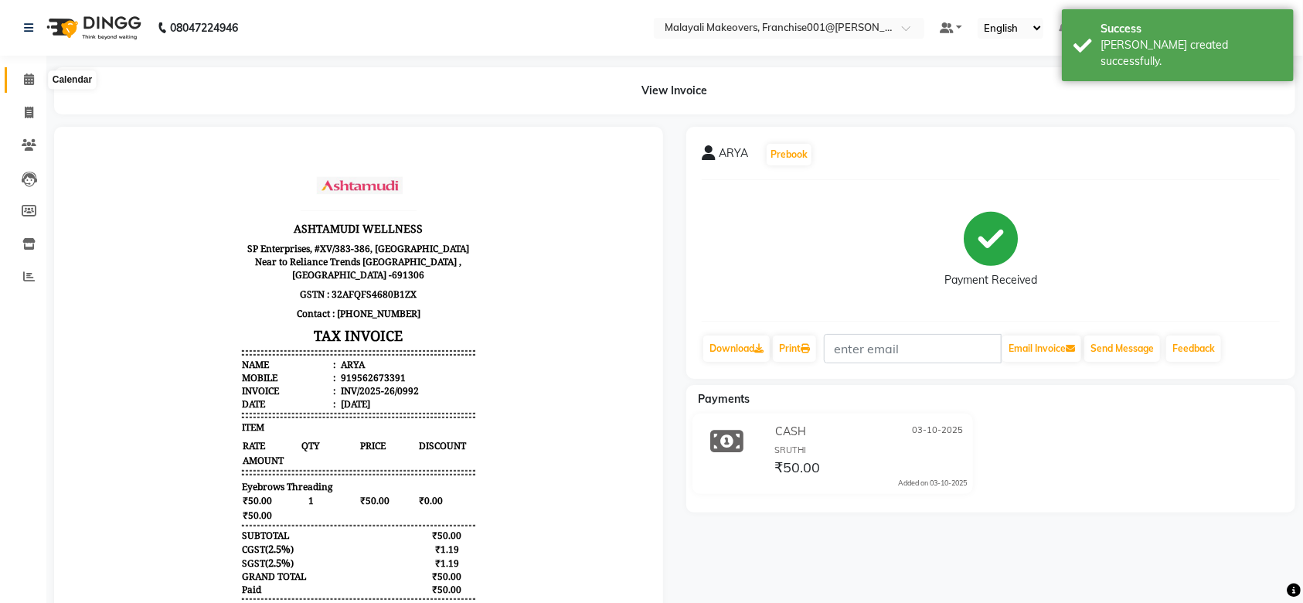
click at [28, 84] on icon at bounding box center [29, 79] width 10 height 12
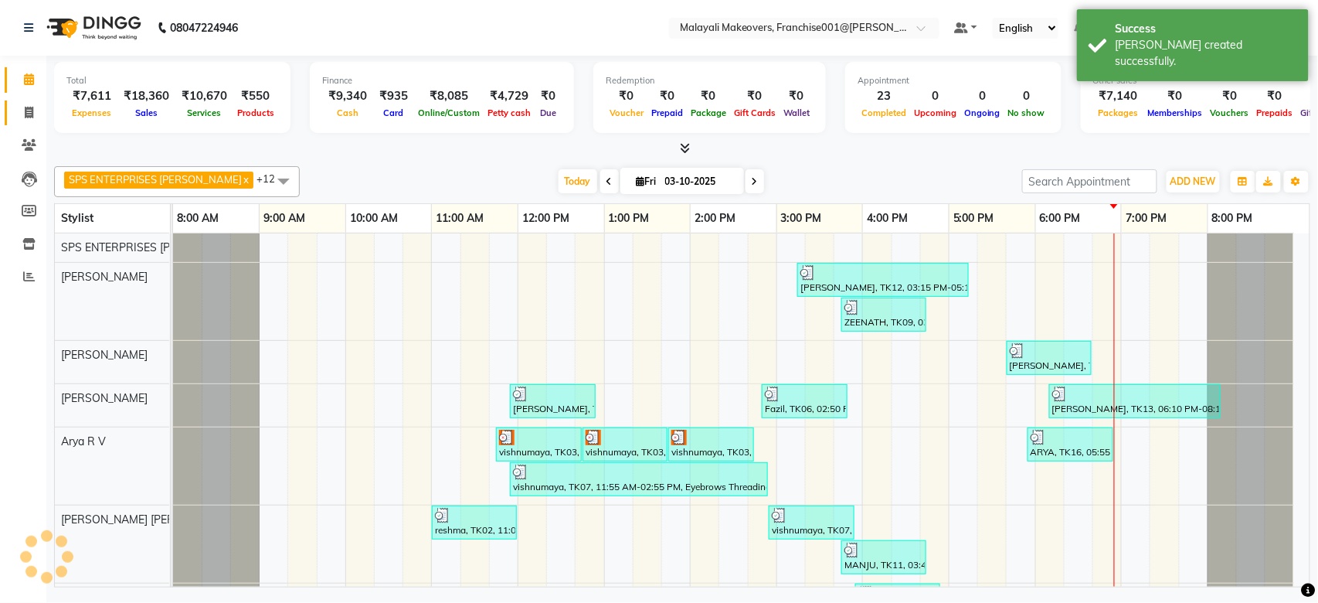
click at [28, 122] on link "Invoice" at bounding box center [23, 112] width 37 height 25
select select "service"
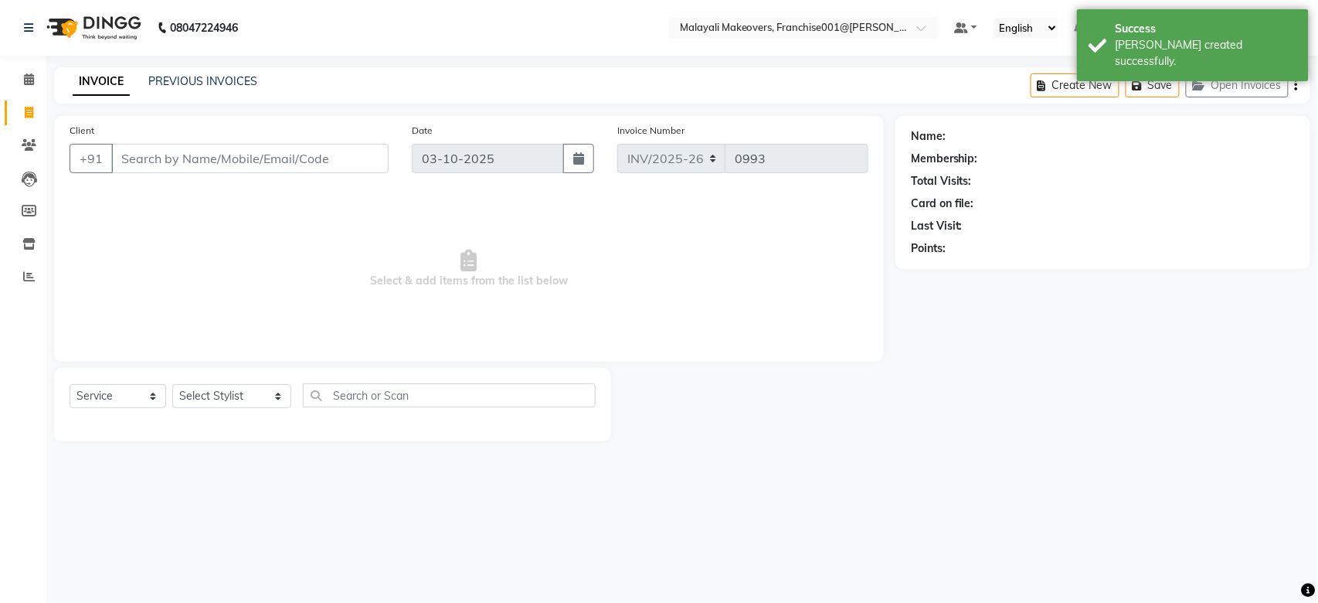
drag, startPoint x: 138, startPoint y: 165, endPoint x: 138, endPoint y: 188, distance: 23.2
click at [138, 172] on input "Client" at bounding box center [249, 158] width 277 height 29
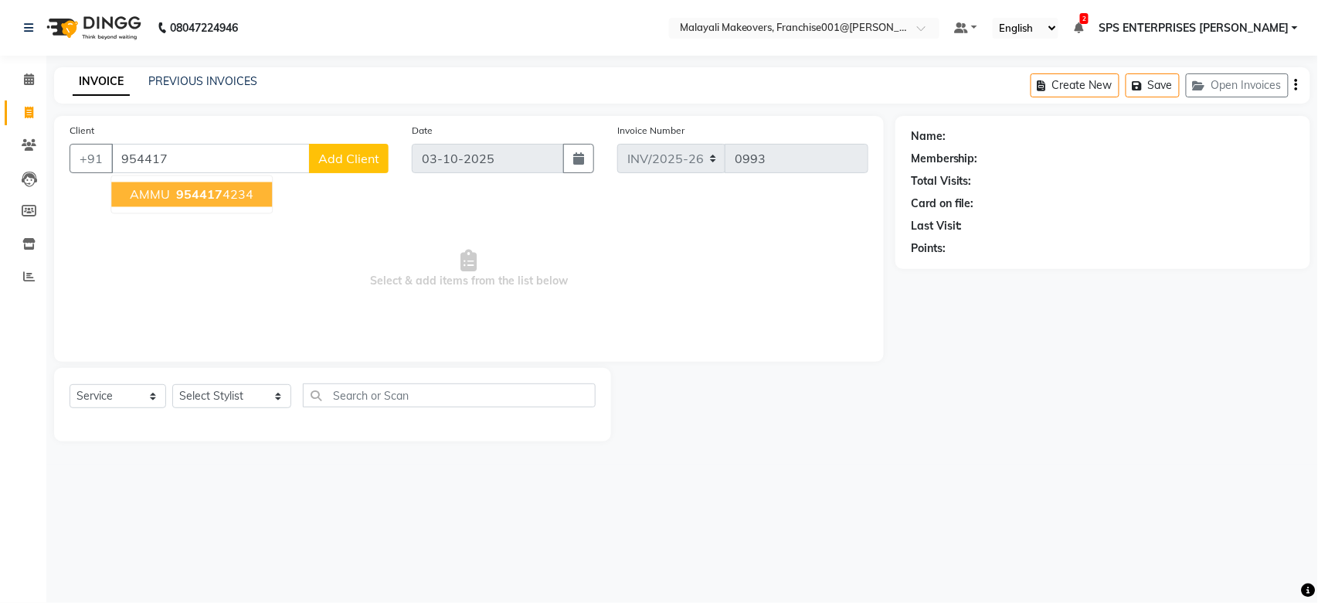
click at [250, 192] on button "AMMU 954417 4234" at bounding box center [191, 194] width 161 height 25
type input "9544174234"
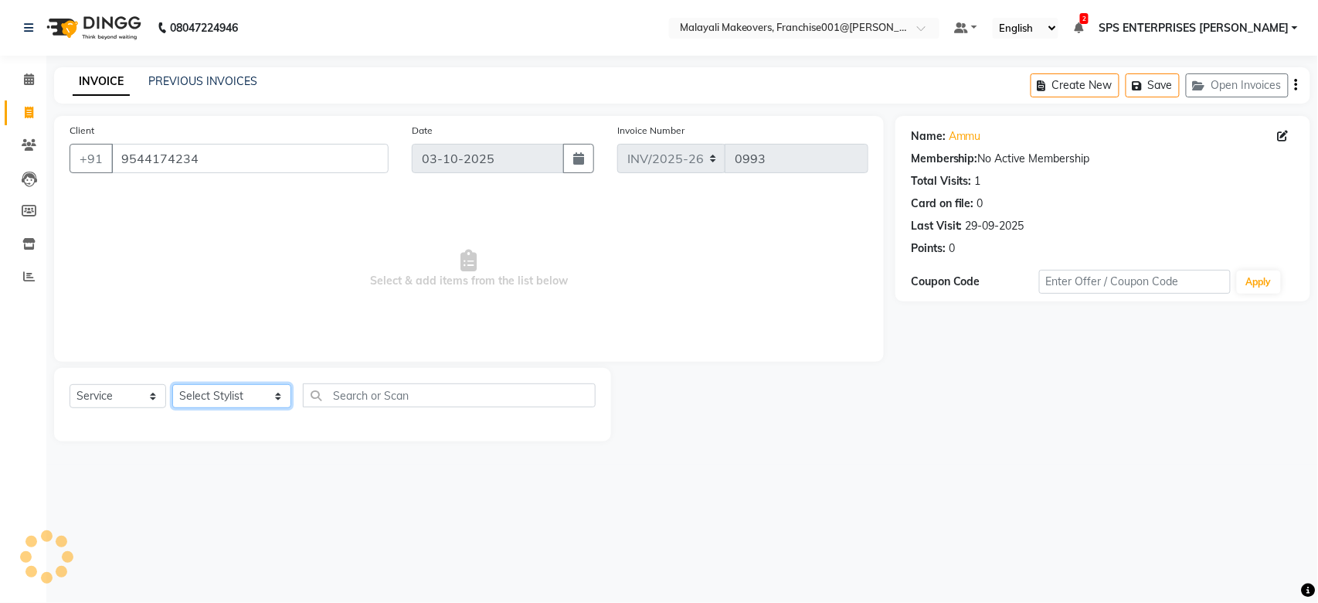
click at [253, 406] on select "Select Stylist [PERSON_NAME] S [PERSON_NAME] P [PERSON_NAME] R V [PERSON_NAME] …" at bounding box center [231, 396] width 119 height 24
select select "88596"
click at [172, 385] on select "Select Stylist [PERSON_NAME] S [PERSON_NAME] P [PERSON_NAME] R V [PERSON_NAME] …" at bounding box center [231, 396] width 119 height 24
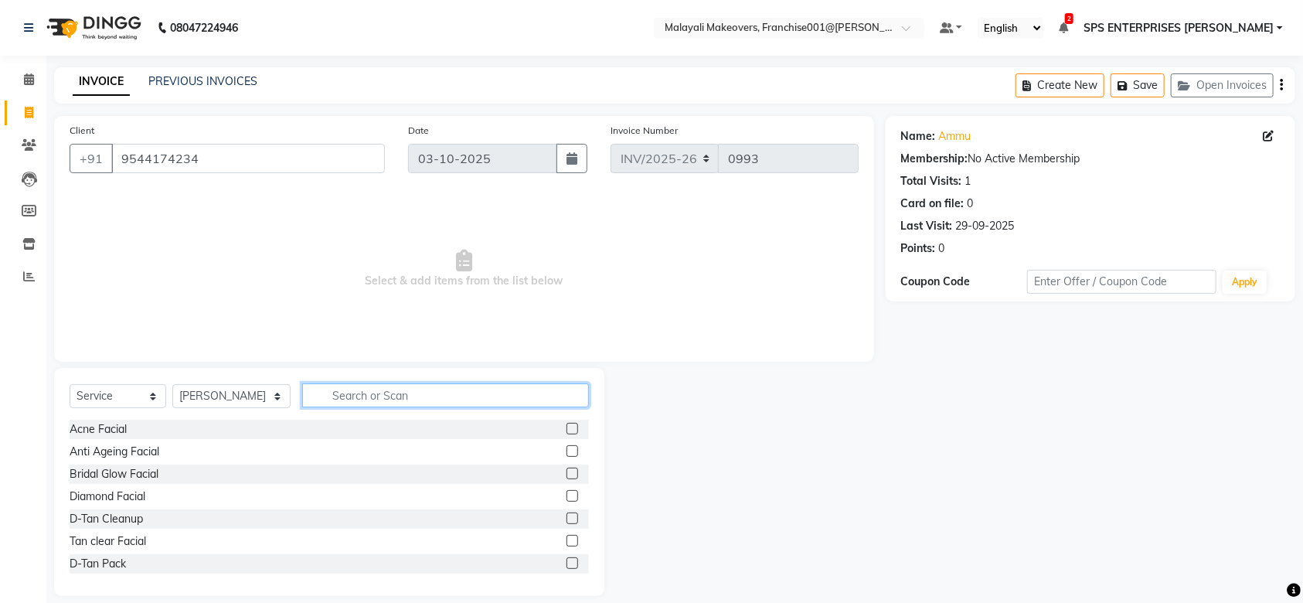
click at [379, 403] on input "text" at bounding box center [445, 395] width 287 height 24
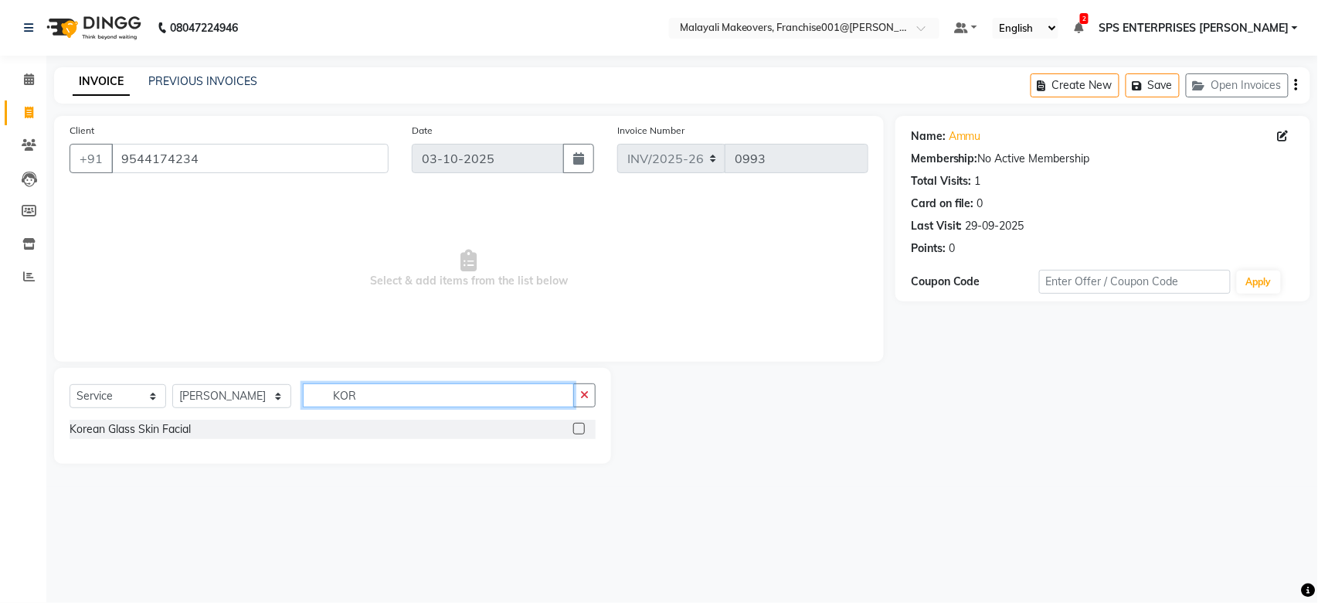
type input "KOR"
click at [575, 428] on label at bounding box center [579, 429] width 12 height 12
click at [575, 428] on input "checkbox" at bounding box center [578, 429] width 10 height 10
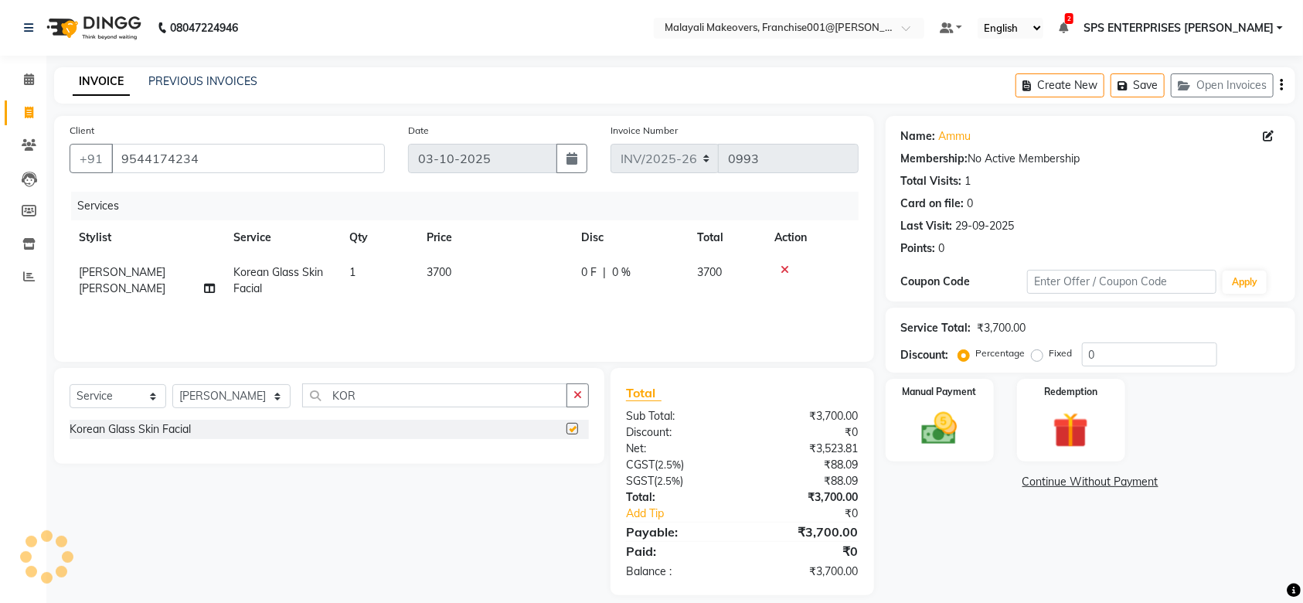
checkbox input "false"
click at [954, 439] on img at bounding box center [939, 428] width 60 height 42
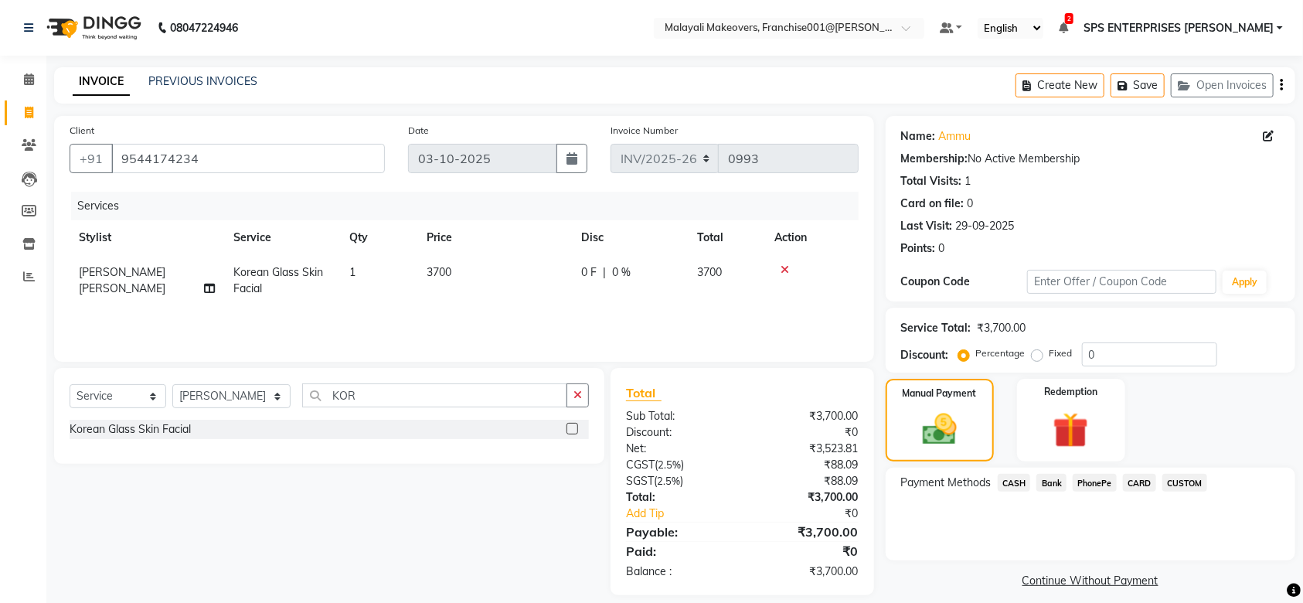
click at [1081, 481] on span "PhonePe" at bounding box center [1095, 483] width 44 height 18
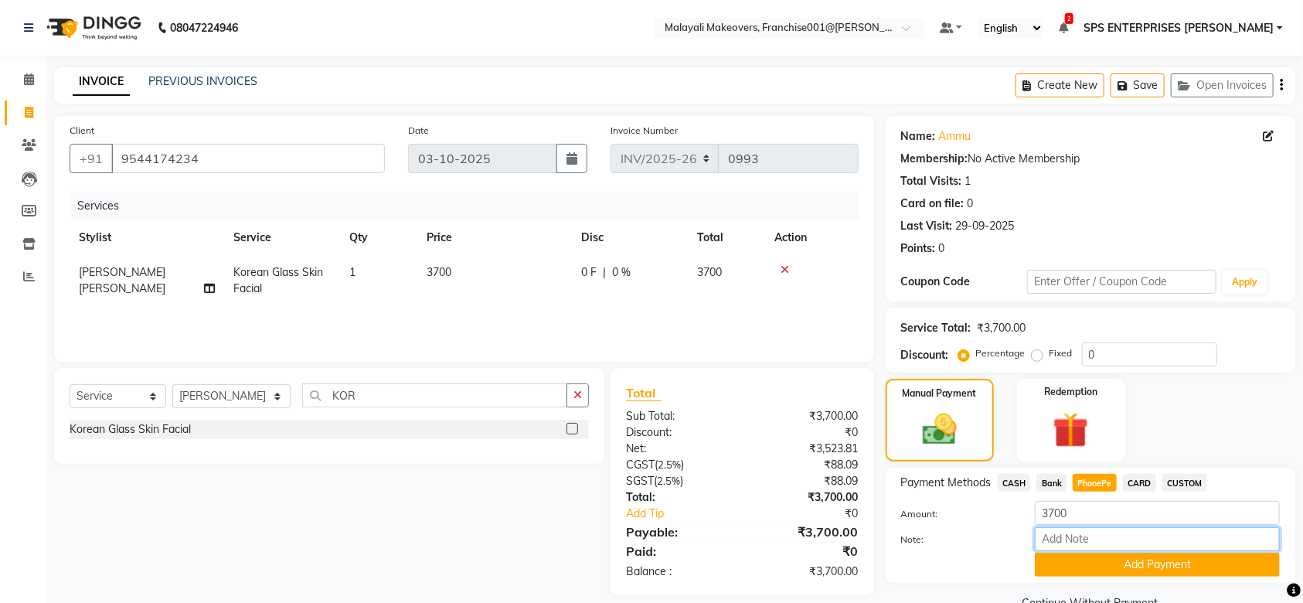
click at [1066, 549] on input "Note:" at bounding box center [1157, 539] width 245 height 24
type input "SRUTHI"
click at [1183, 574] on button "Add Payment" at bounding box center [1157, 564] width 245 height 24
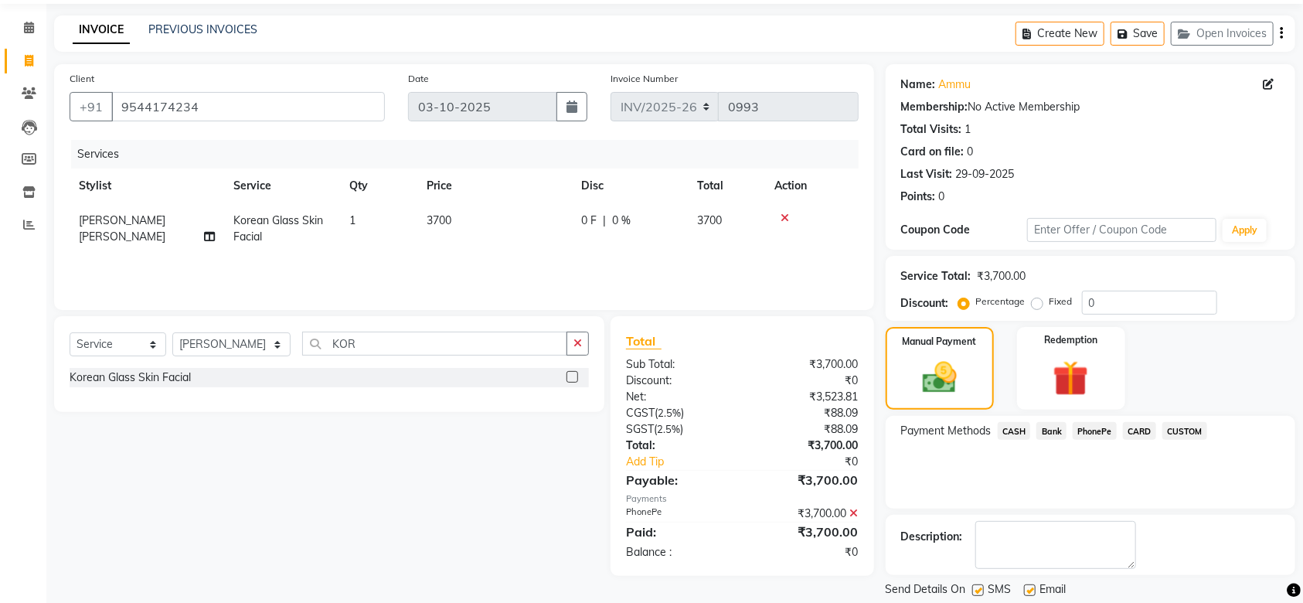
scroll to position [100, 0]
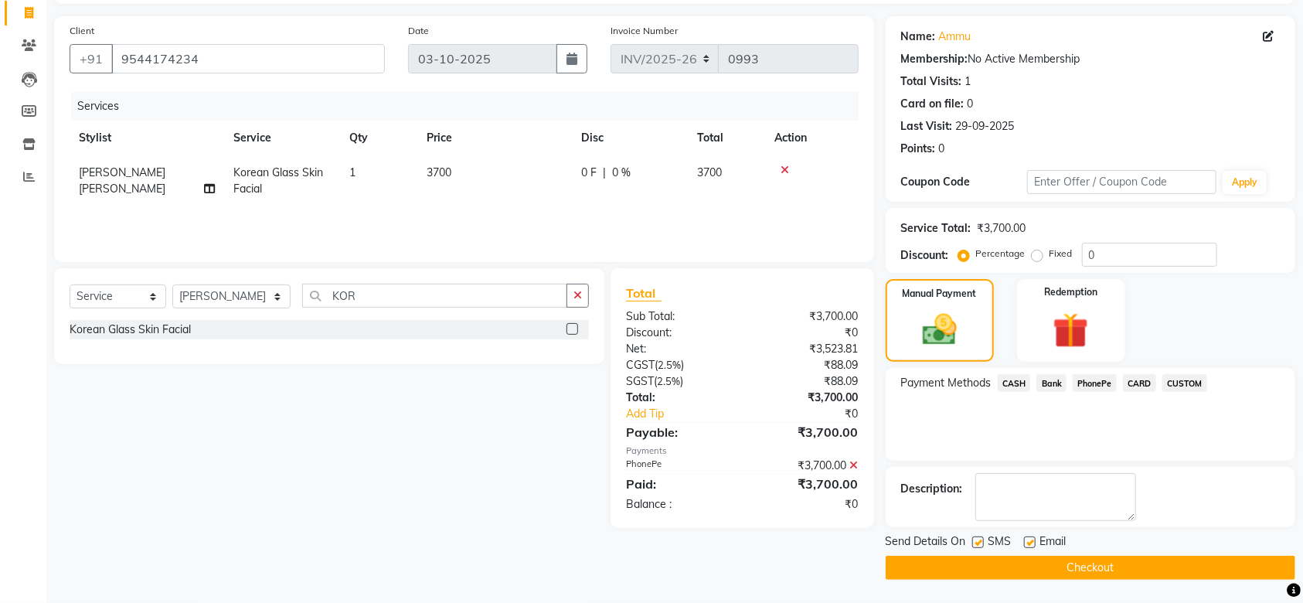
click at [1145, 566] on button "Checkout" at bounding box center [1091, 568] width 410 height 24
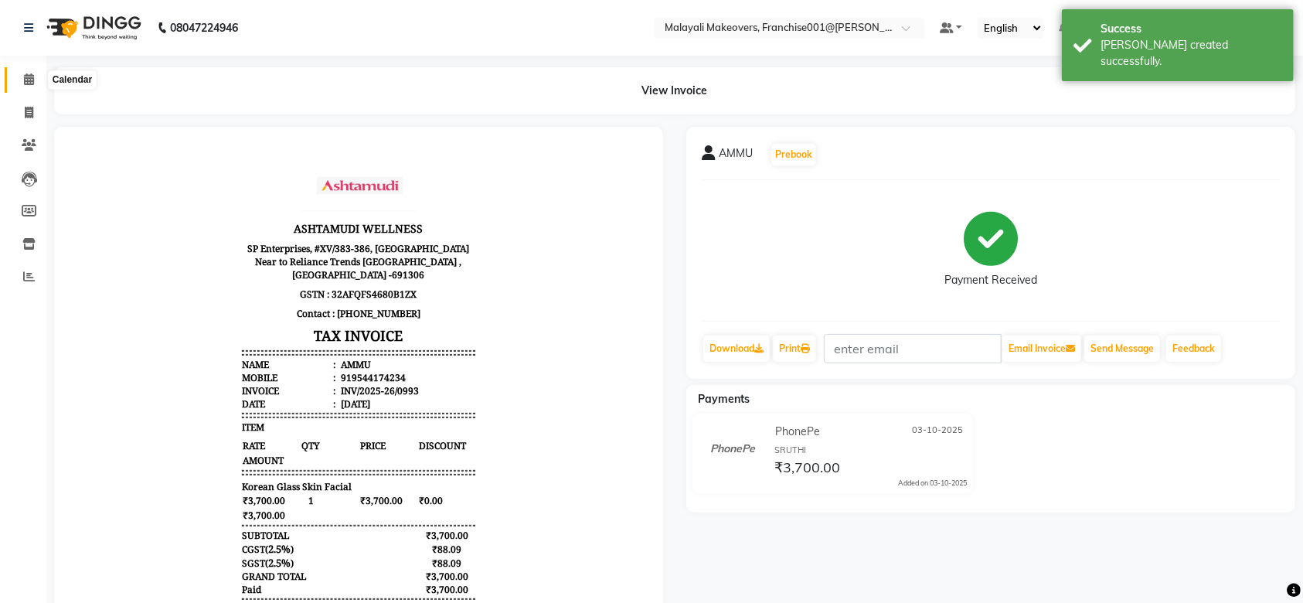
click at [15, 79] on span at bounding box center [28, 80] width 27 height 18
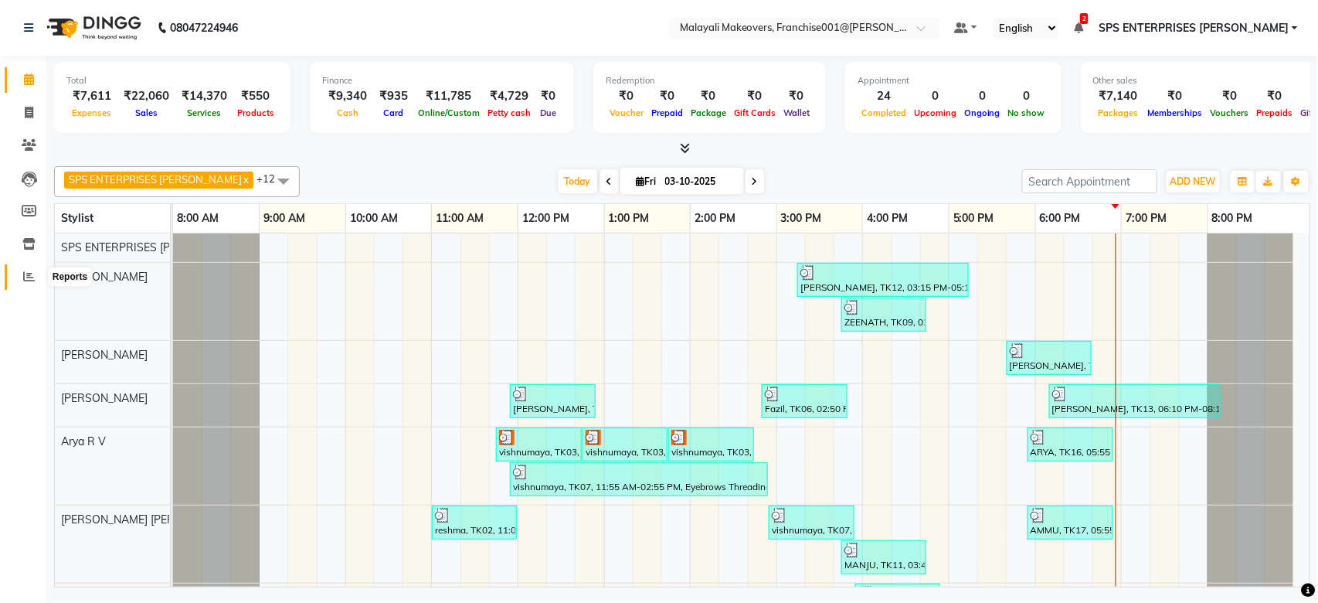
click at [23, 276] on icon at bounding box center [29, 276] width 12 height 12
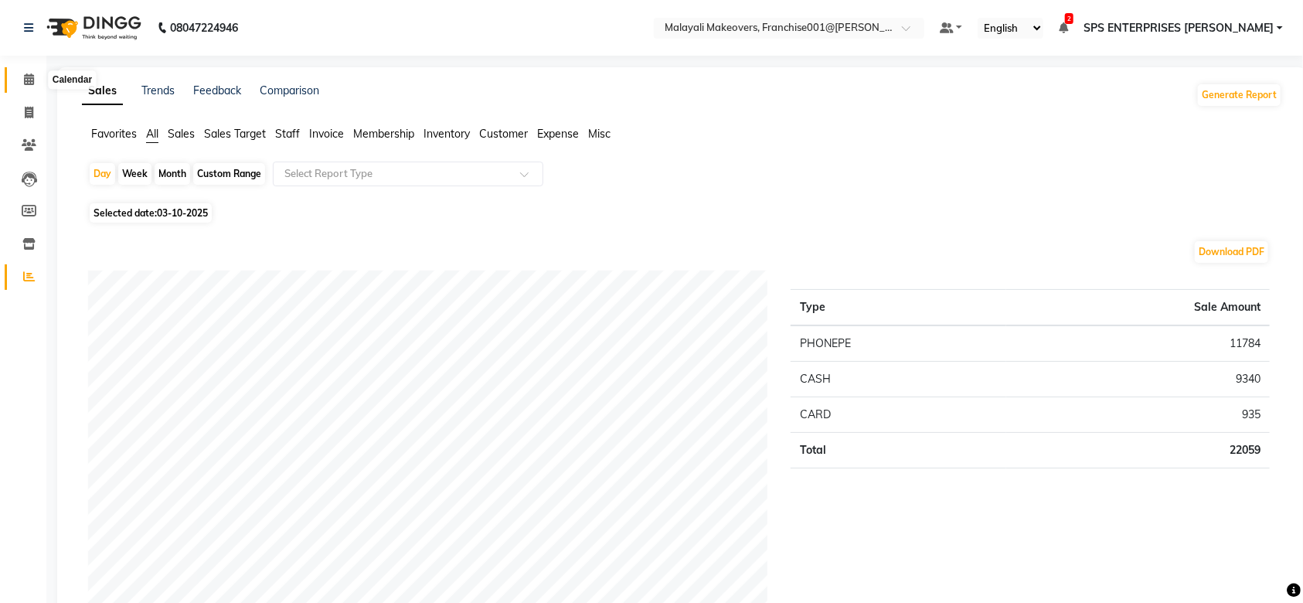
click at [35, 85] on span at bounding box center [28, 80] width 27 height 18
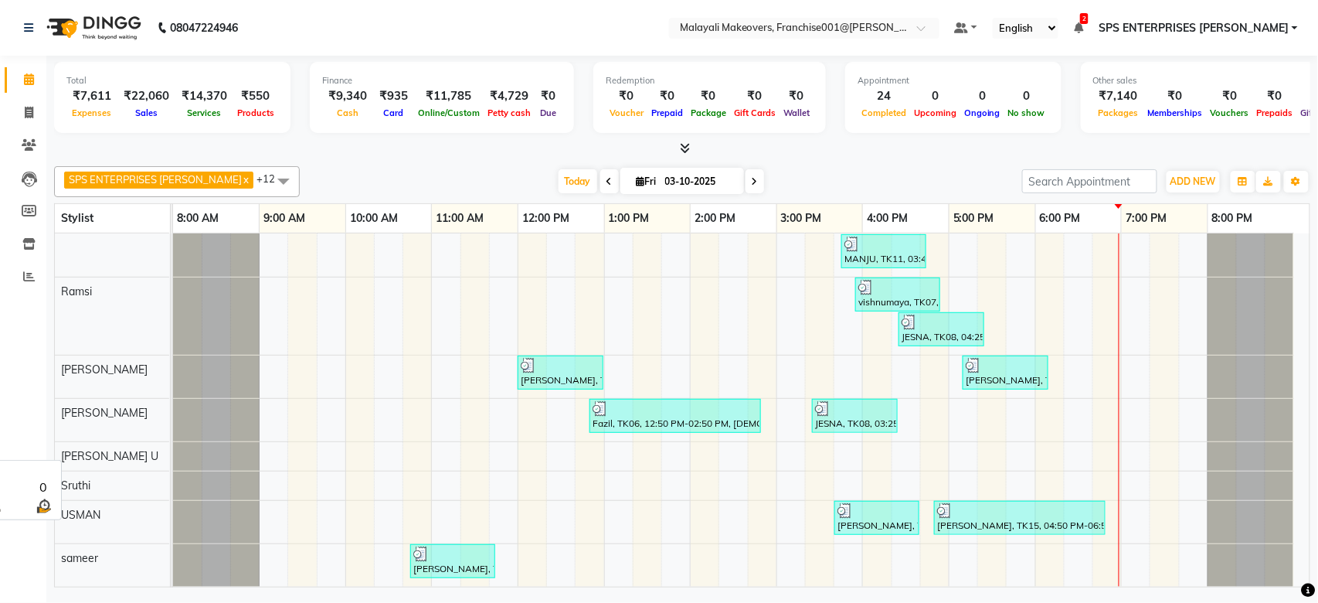
scroll to position [322, 0]
click at [268, 177] on span at bounding box center [283, 180] width 31 height 29
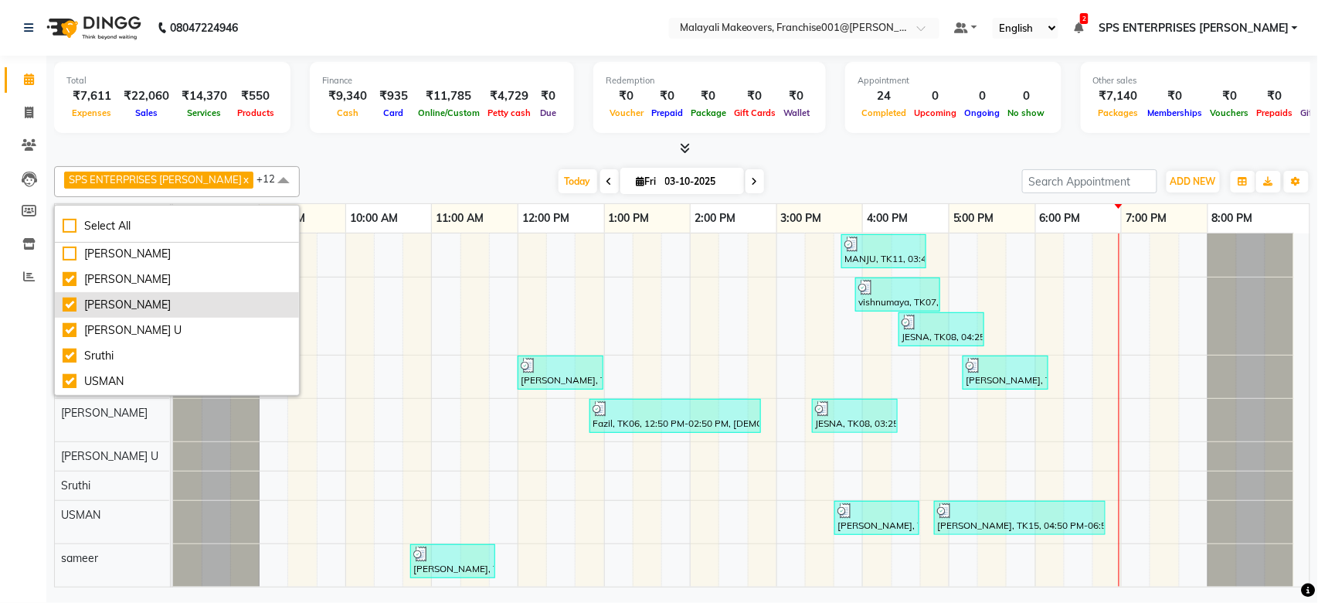
scroll to position [280, 0]
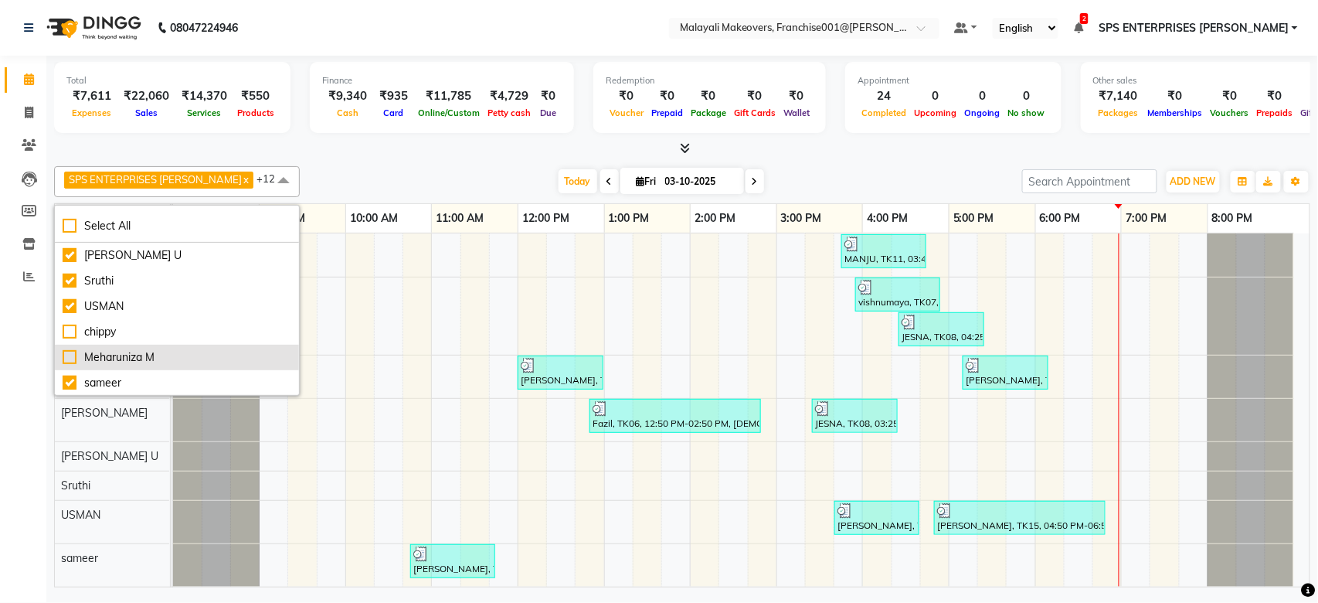
click at [71, 358] on div "Meharuniza M" at bounding box center [177, 357] width 229 height 16
checkbox input "true"
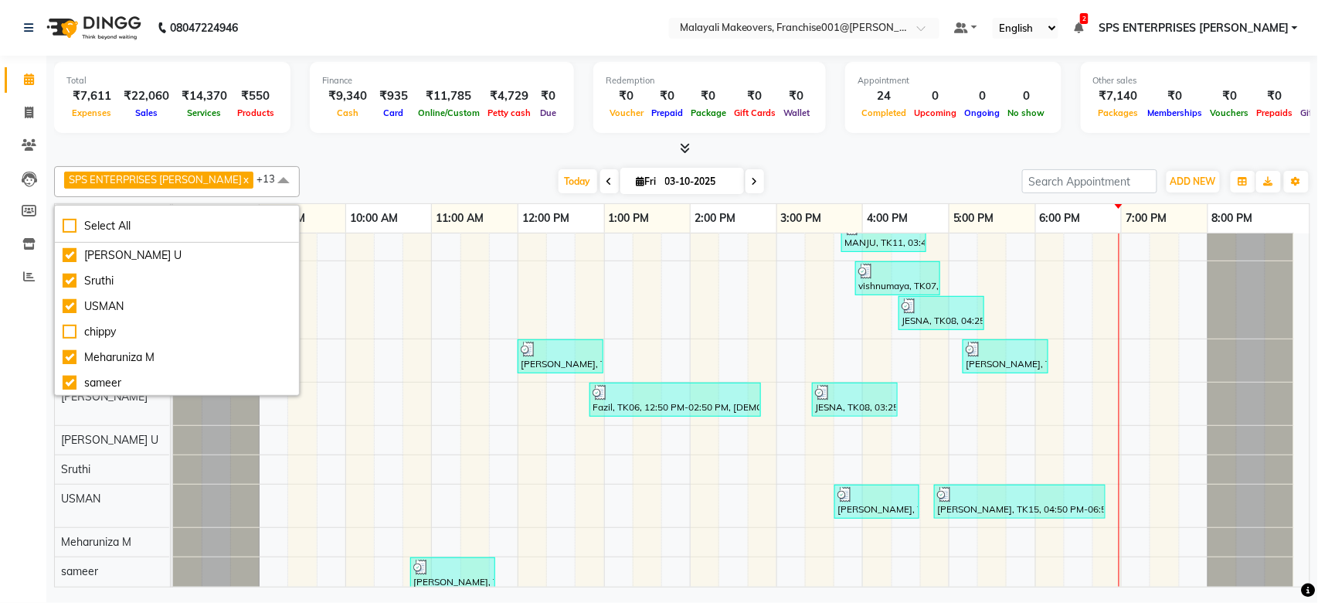
click at [367, 178] on div "[DATE] [DATE]" at bounding box center [661, 181] width 707 height 23
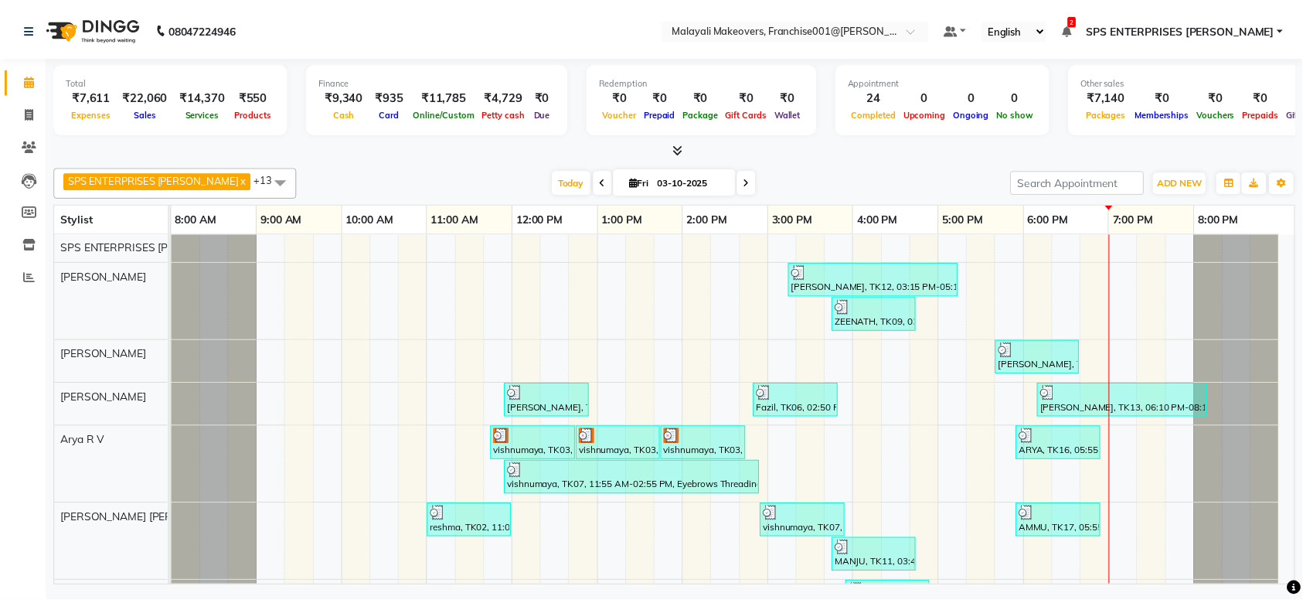
scroll to position [0, 0]
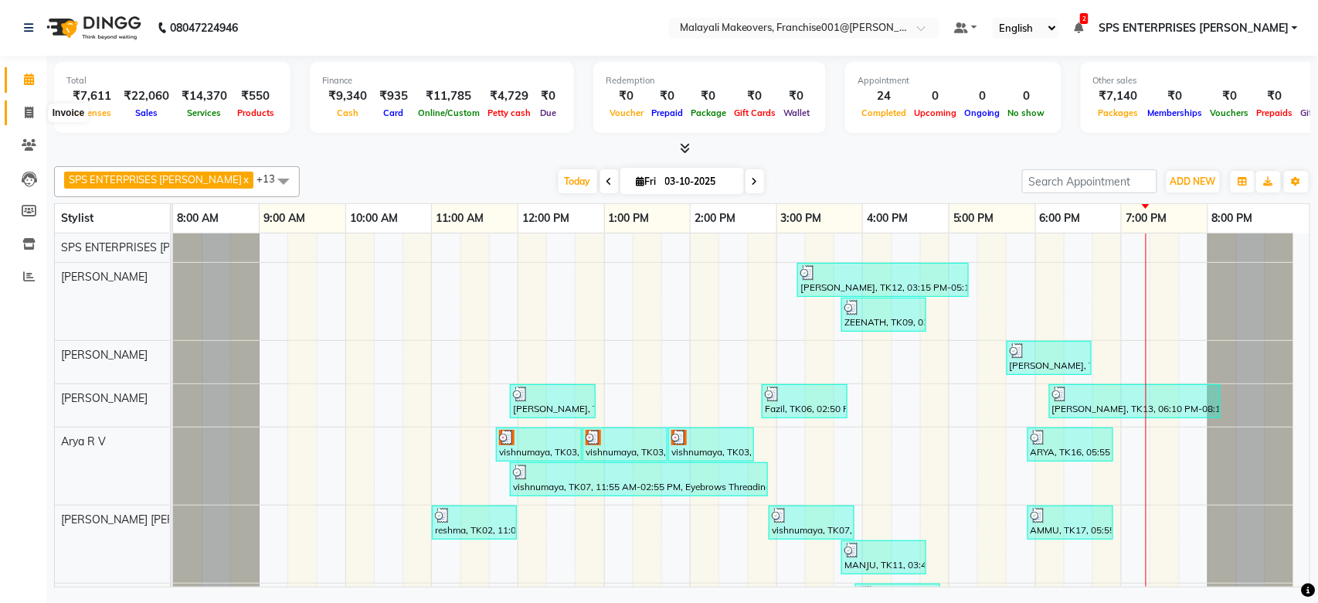
click at [23, 118] on span at bounding box center [28, 113] width 27 height 18
select select "service"
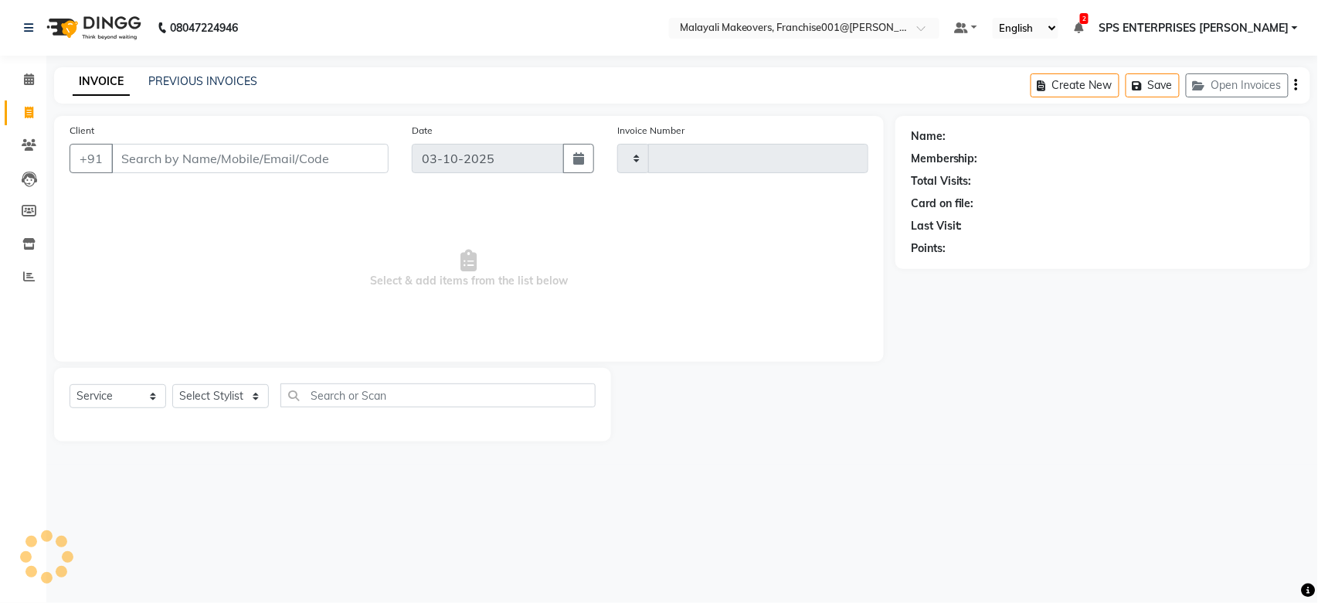
type input "0994"
select select "8923"
click at [200, 389] on select "Select Stylist [PERSON_NAME] S [PERSON_NAME] P [PERSON_NAME] R V [PERSON_NAME] …" at bounding box center [231, 396] width 119 height 24
select select "91609"
click at [172, 385] on select "Select Stylist [PERSON_NAME] S [PERSON_NAME] P [PERSON_NAME] R V [PERSON_NAME] …" at bounding box center [231, 396] width 119 height 24
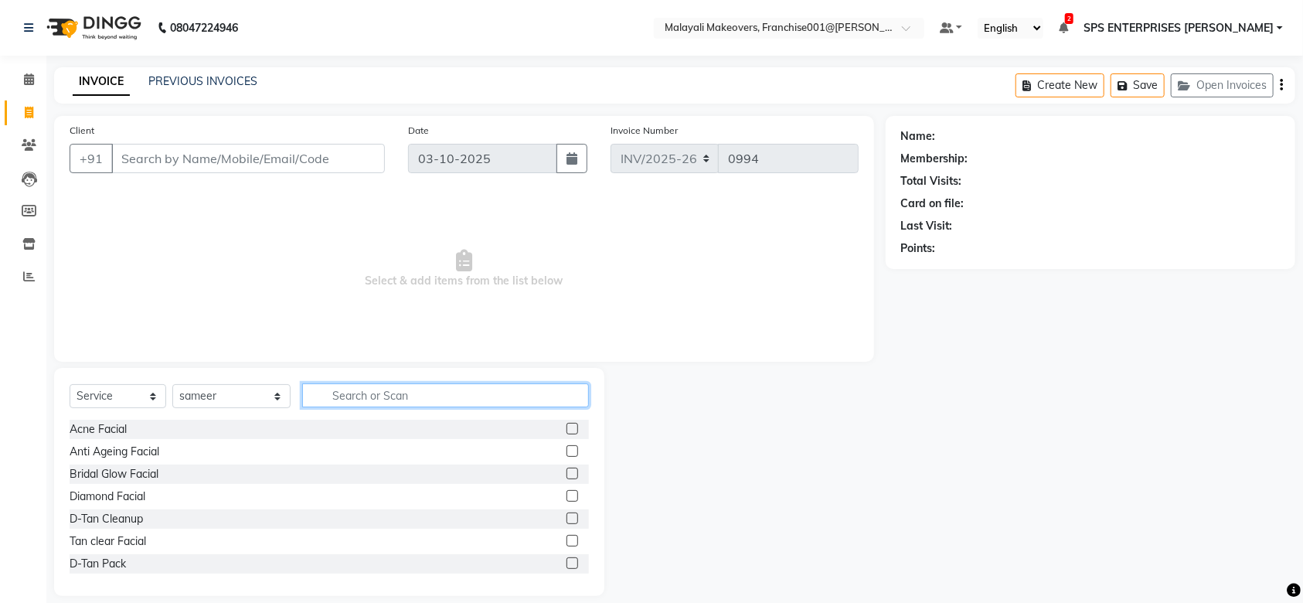
click at [379, 394] on input "text" at bounding box center [445, 395] width 287 height 24
type input "CUT"
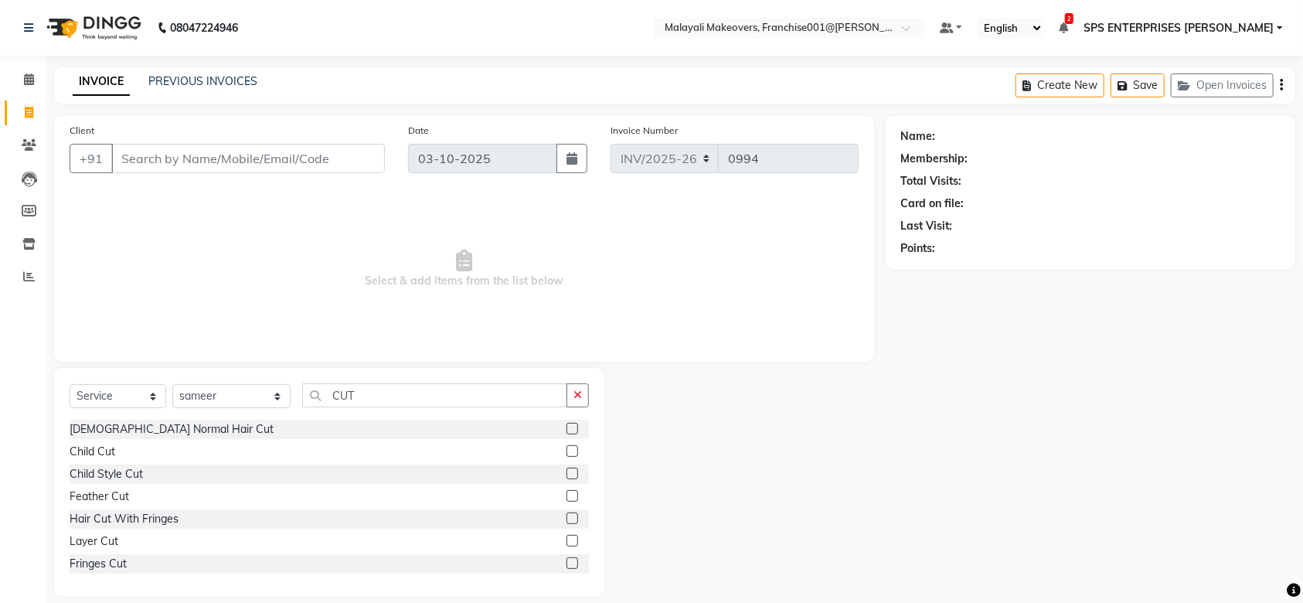
click at [566, 430] on label at bounding box center [572, 429] width 12 height 12
click at [566, 430] on input "checkbox" at bounding box center [571, 429] width 10 height 10
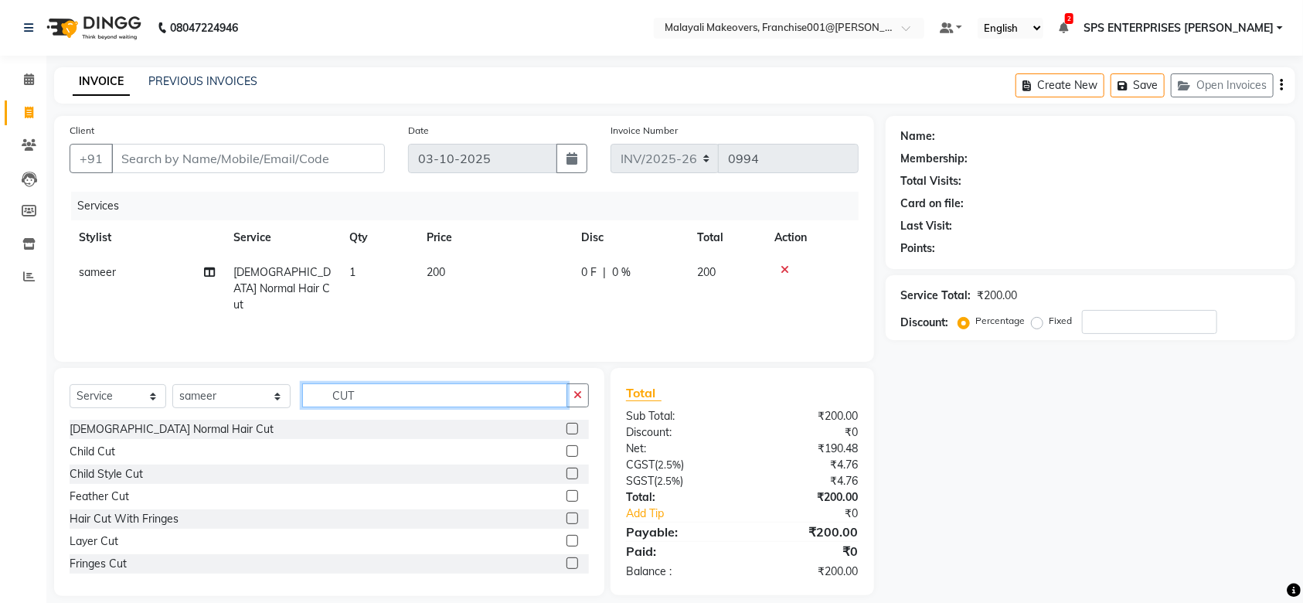
checkbox input "false"
click at [389, 407] on input "CUT" at bounding box center [434, 395] width 265 height 24
type input "C"
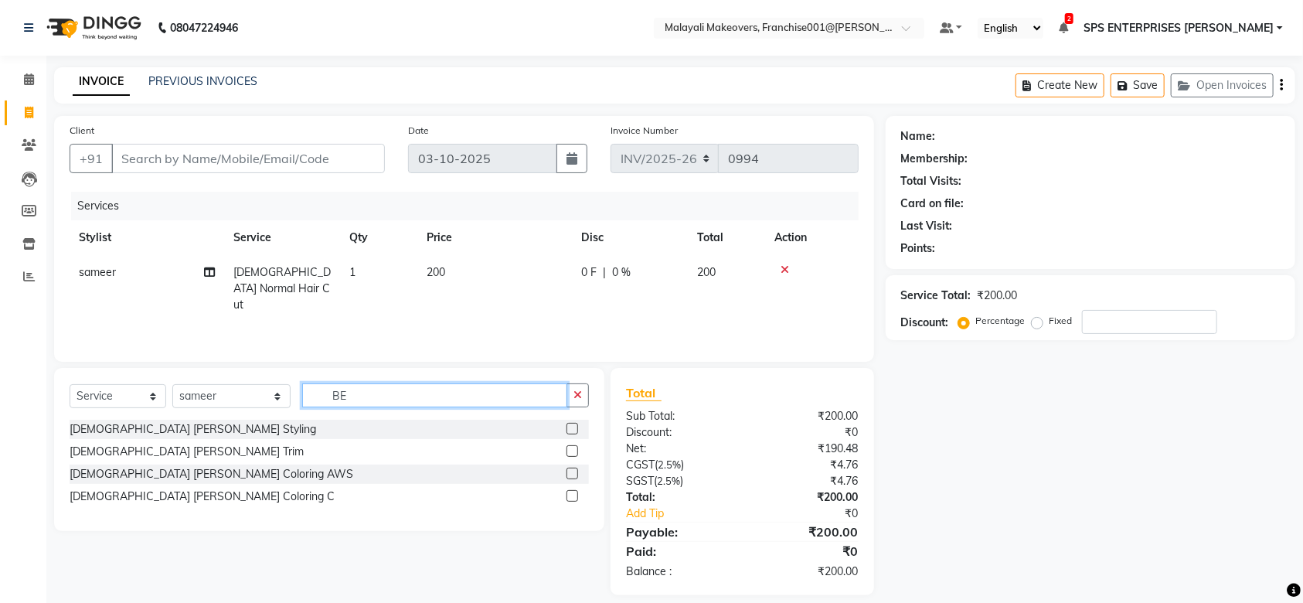
type input "BE"
click at [569, 450] on label at bounding box center [572, 451] width 12 height 12
click at [569, 450] on input "checkbox" at bounding box center [571, 452] width 10 height 10
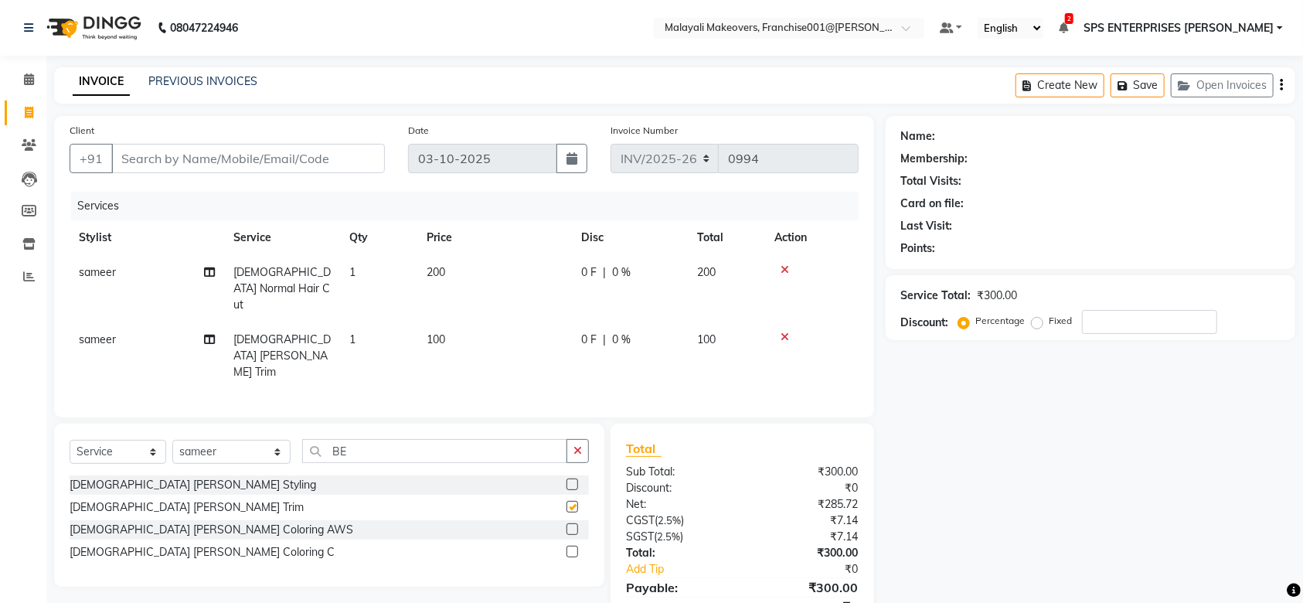
checkbox input "false"
click at [176, 172] on input "Client" at bounding box center [248, 158] width 274 height 29
type input "9"
type input "0"
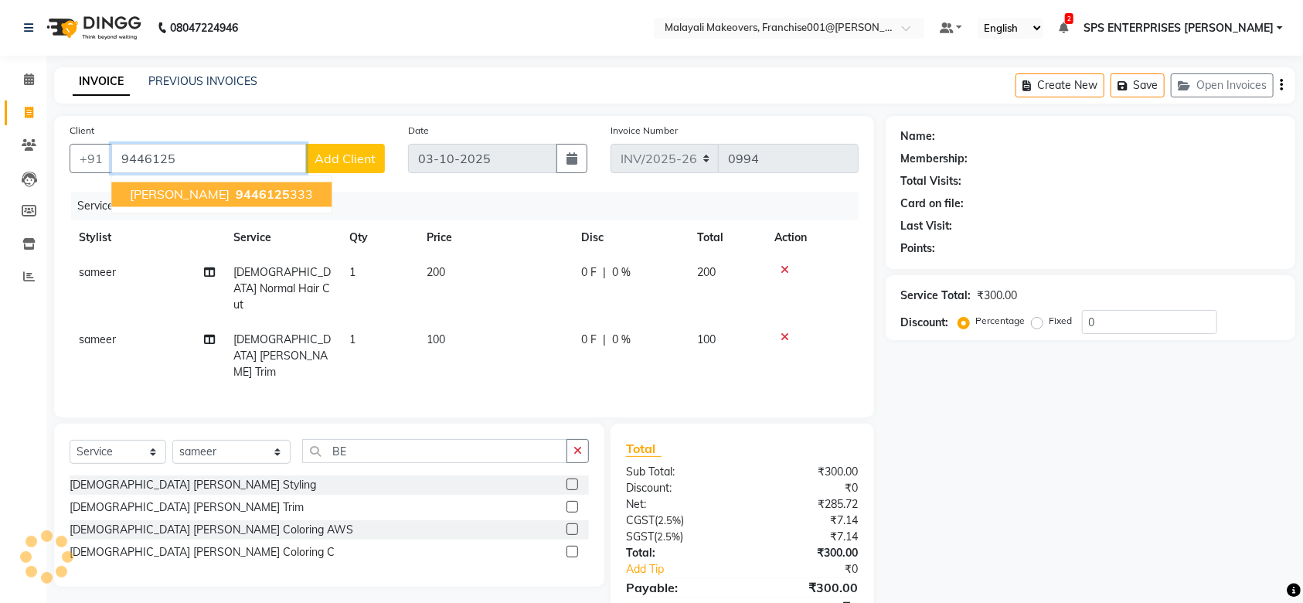
drag, startPoint x: 183, startPoint y: 191, endPoint x: 192, endPoint y: 189, distance: 8.6
click at [184, 189] on button "[PERSON_NAME] 9446125 333" at bounding box center [221, 194] width 220 height 25
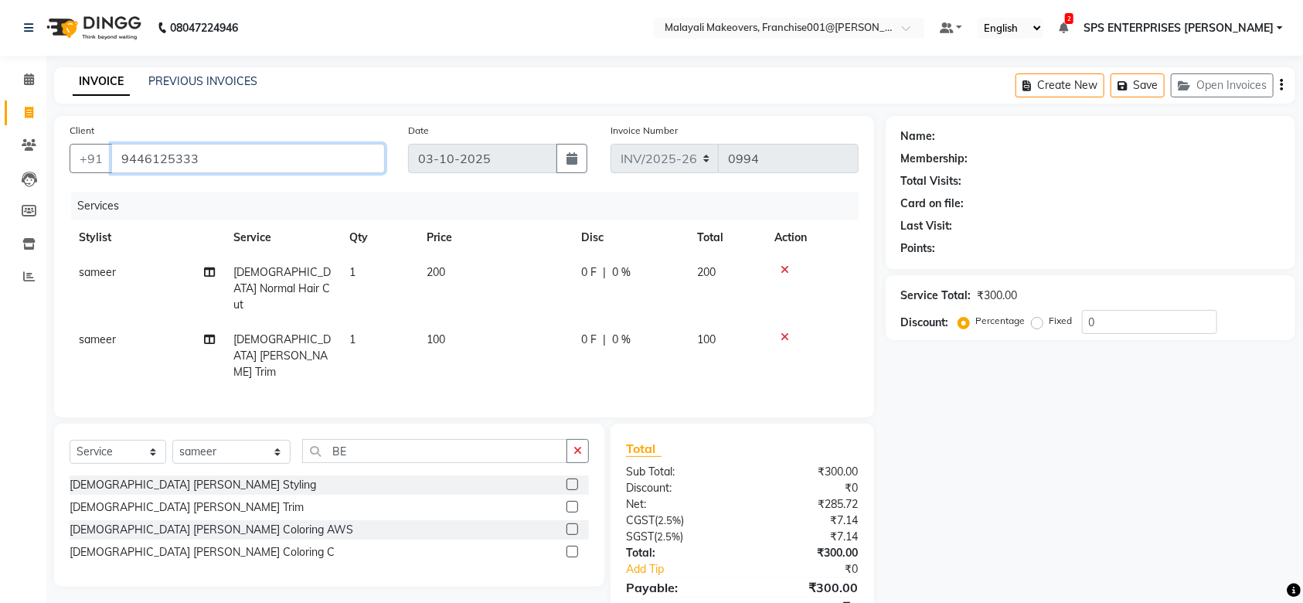
type input "9446125333"
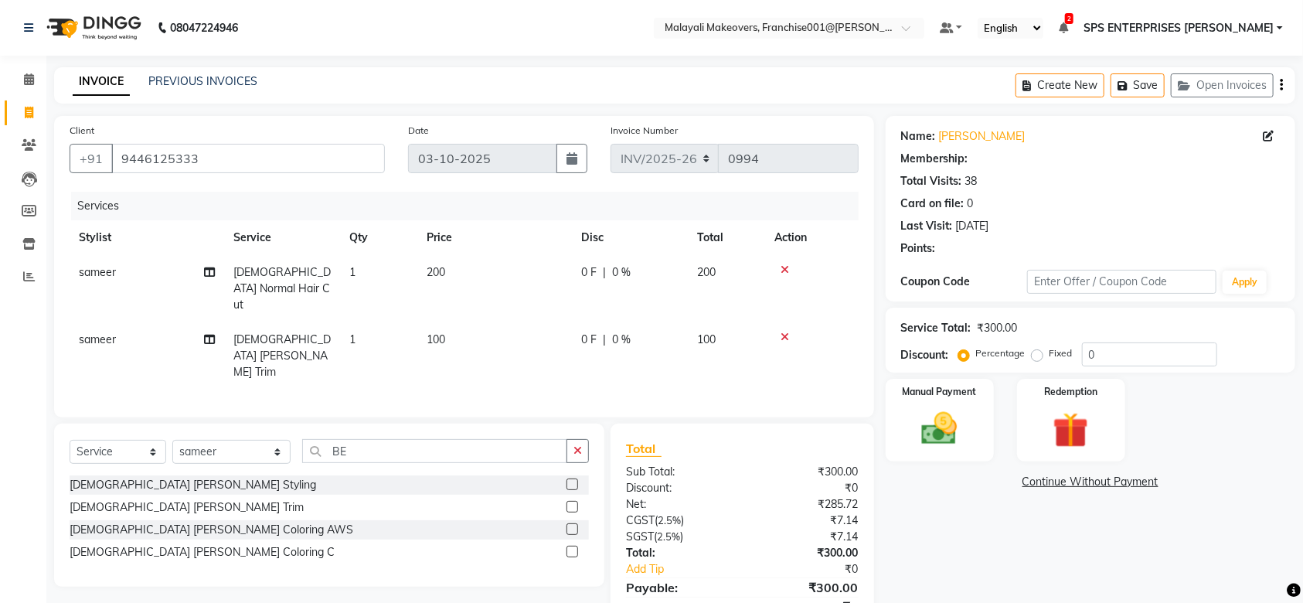
select select "1: Object"
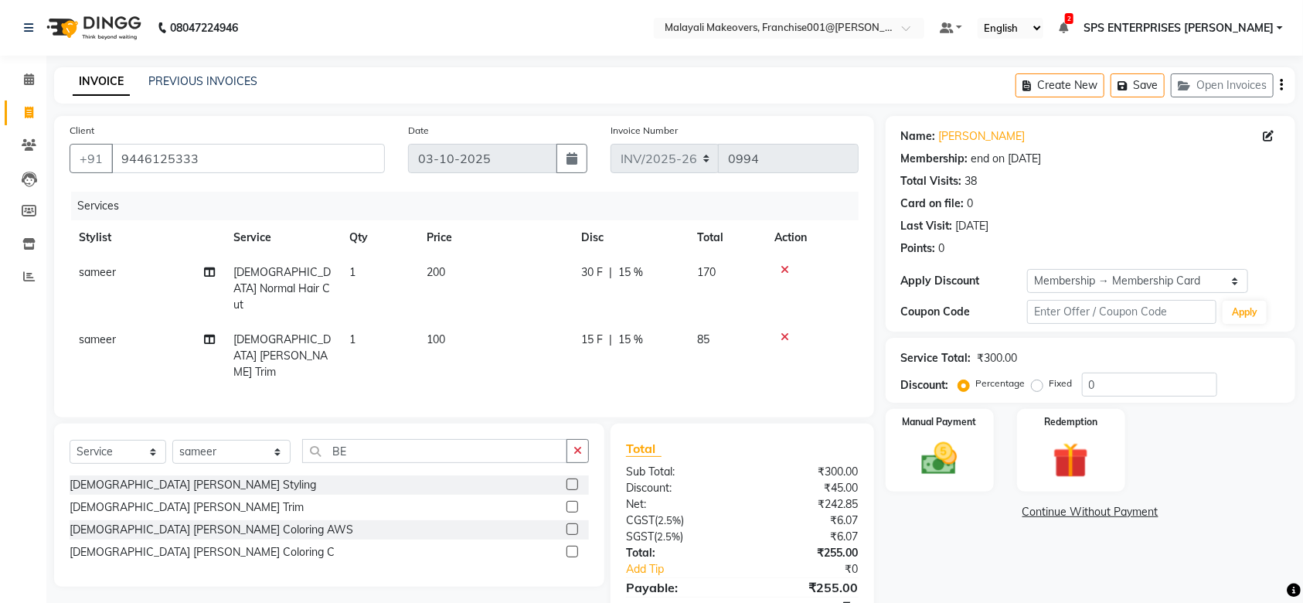
type input "15"
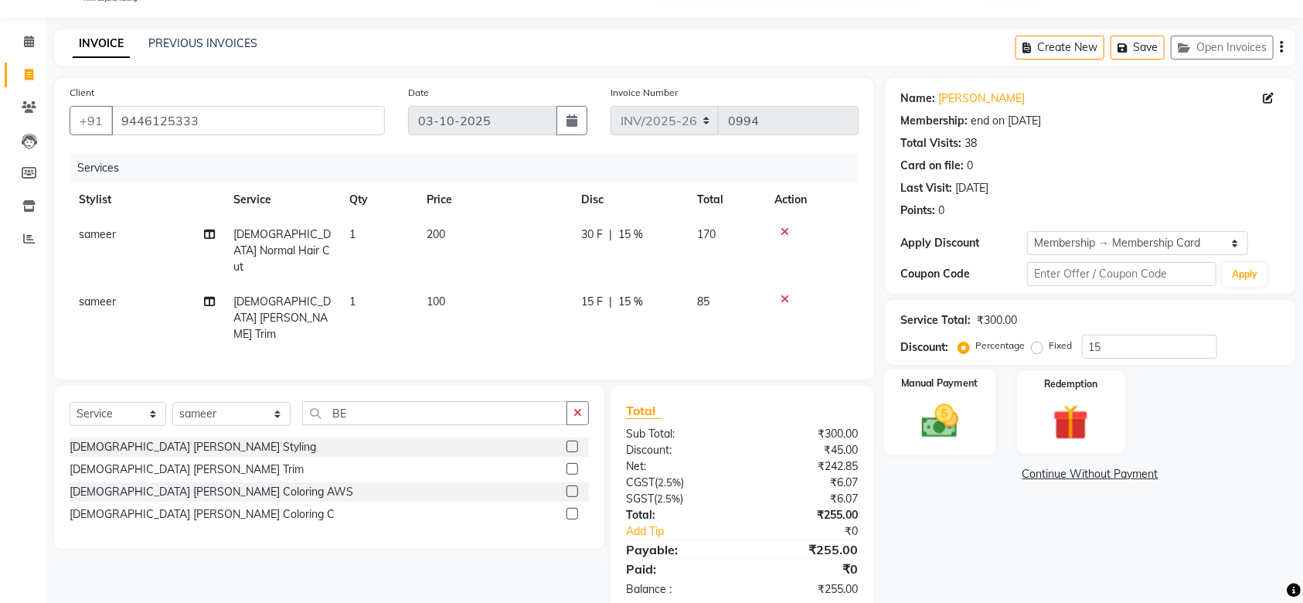
click at [925, 416] on img at bounding box center [939, 420] width 60 height 42
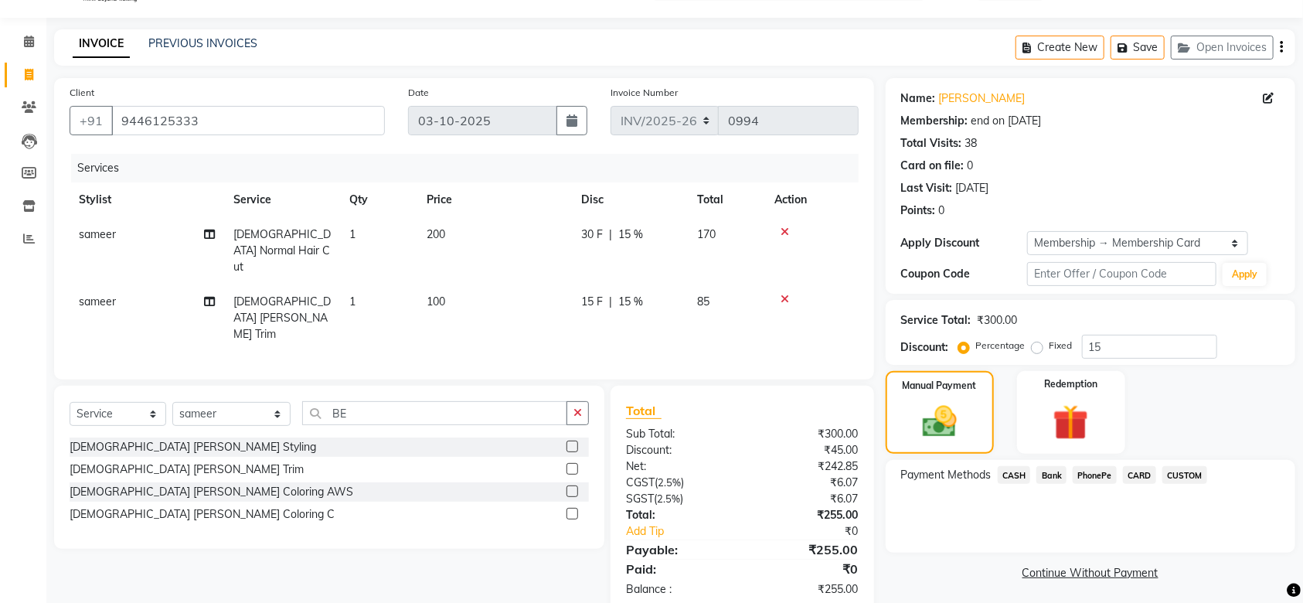
click at [1099, 478] on span "PhonePe" at bounding box center [1095, 475] width 44 height 18
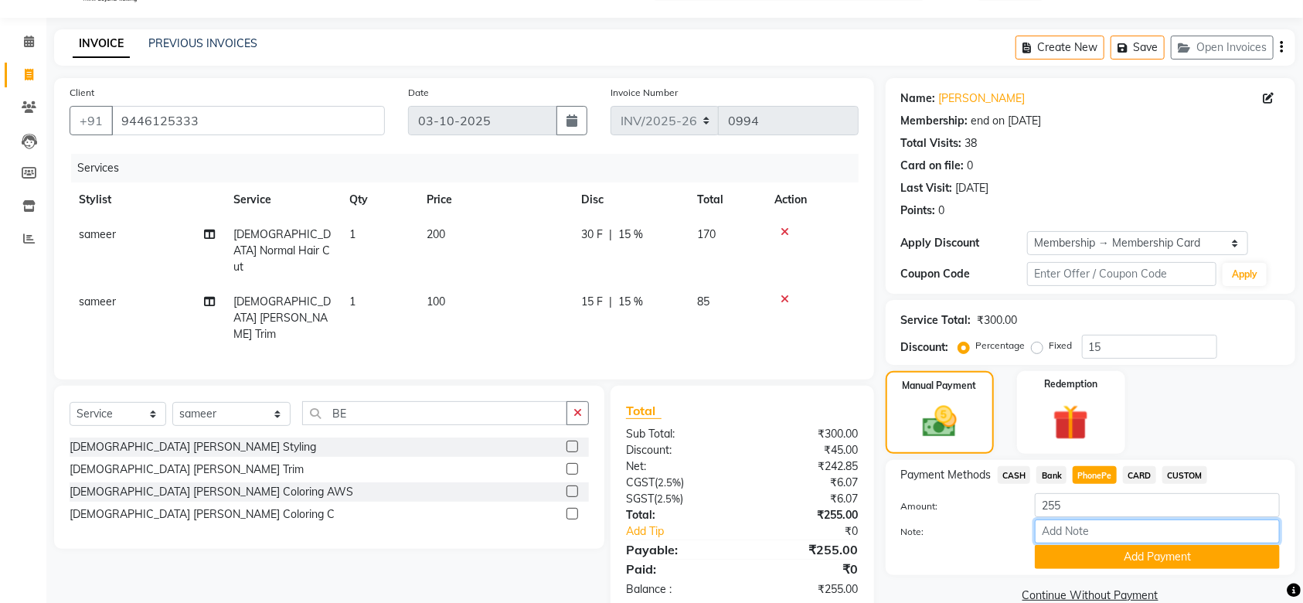
click at [1100, 537] on input "Note:" at bounding box center [1157, 531] width 245 height 24
type input "SRUTHI"
click at [1145, 568] on button "Add Payment" at bounding box center [1157, 557] width 245 height 24
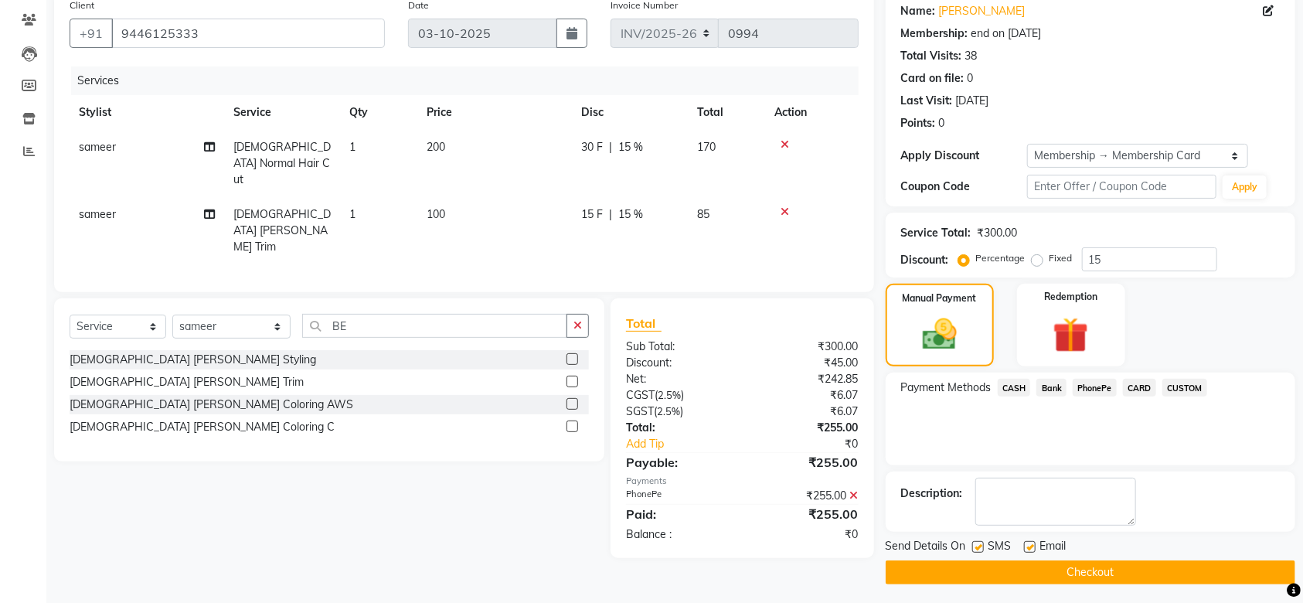
scroll to position [130, 0]
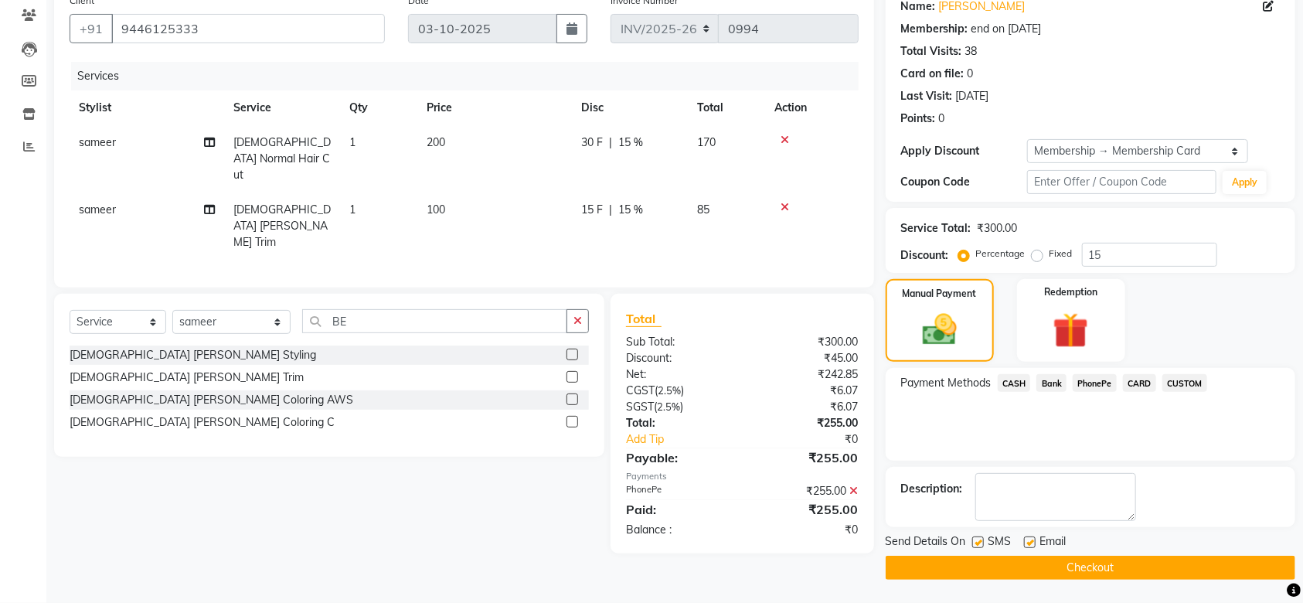
click at [1126, 573] on button "Checkout" at bounding box center [1091, 568] width 410 height 24
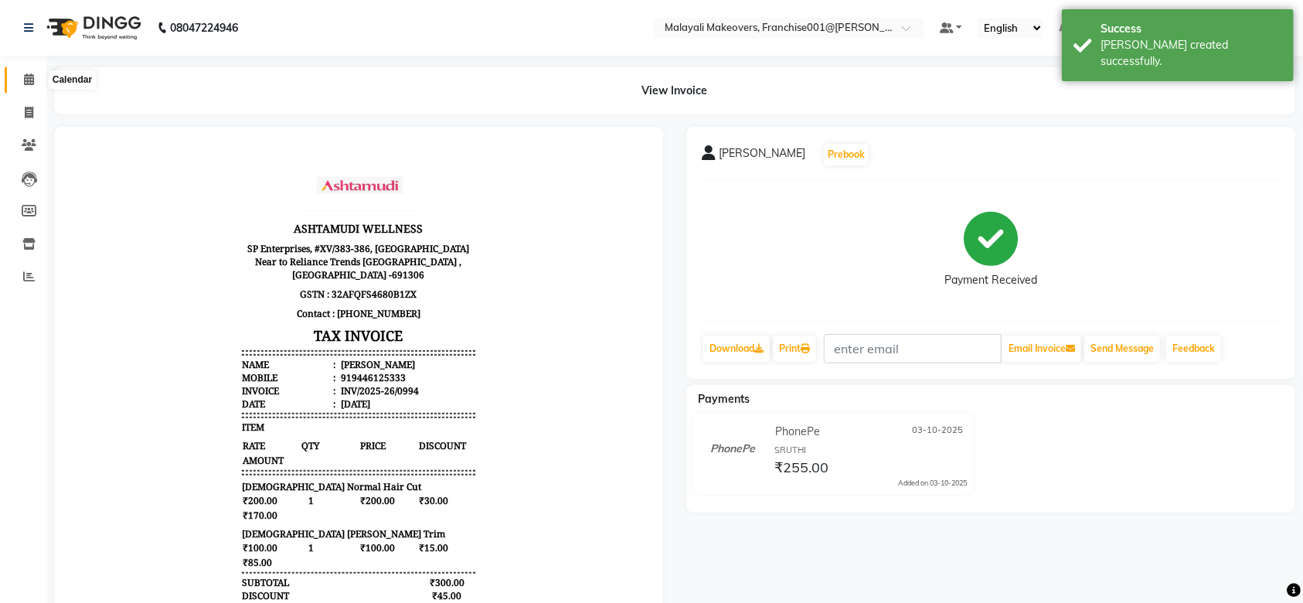
click at [32, 76] on icon at bounding box center [29, 79] width 10 height 12
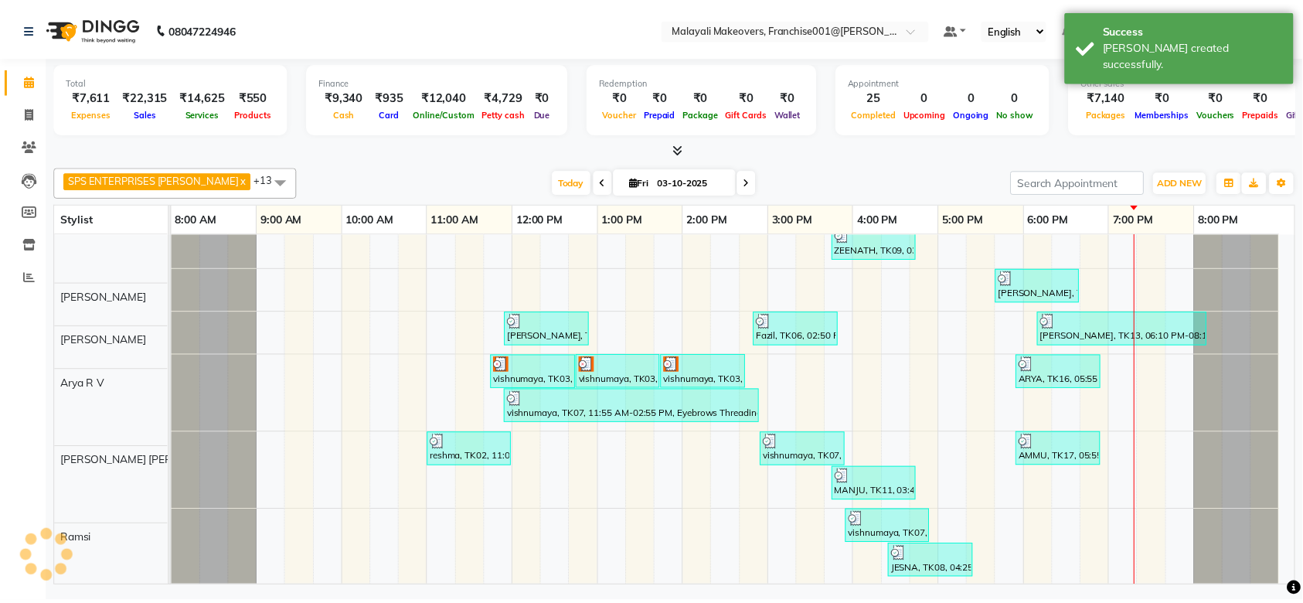
scroll to position [73, 0]
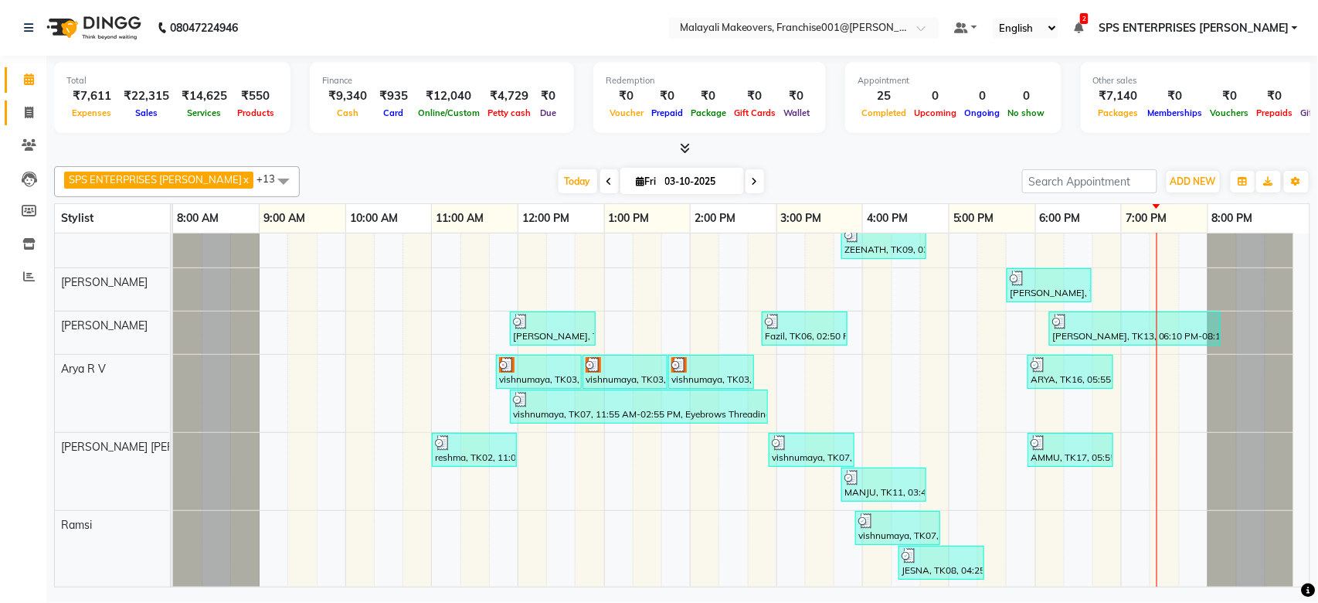
click at [26, 107] on icon at bounding box center [29, 113] width 8 height 12
select select "service"
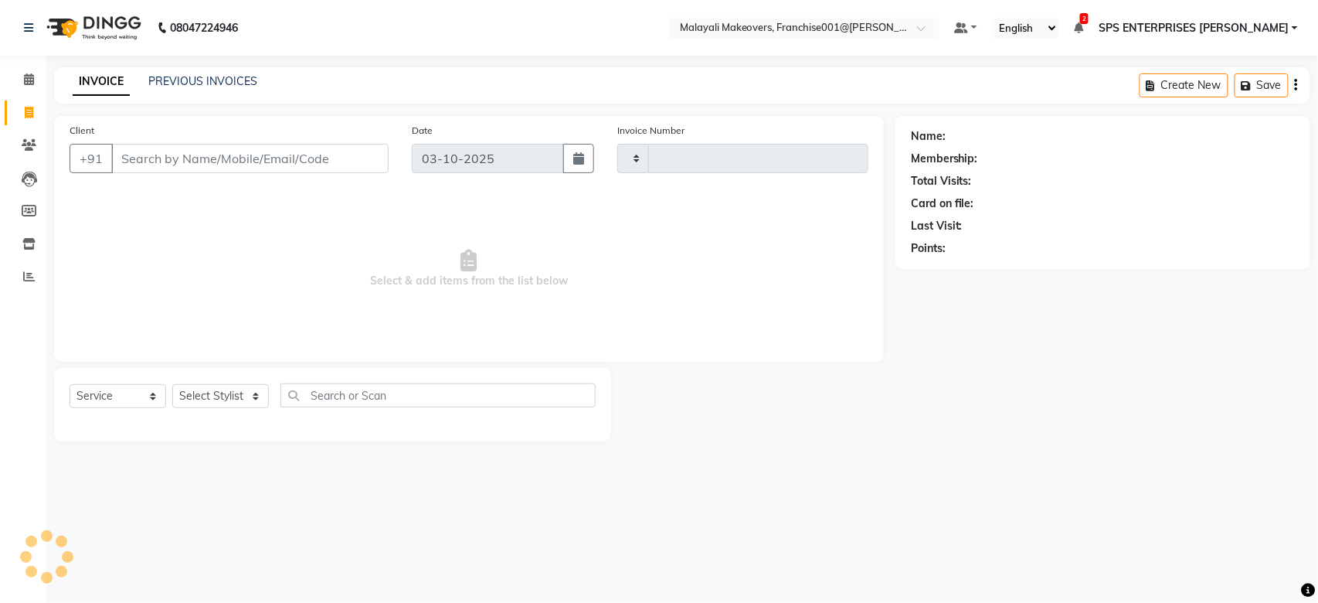
type input "0995"
select select "8923"
drag, startPoint x: 194, startPoint y: 408, endPoint x: 200, endPoint y: 399, distance: 10.5
click at [199, 403] on select "Select Stylist" at bounding box center [220, 396] width 97 height 24
click at [200, 399] on select "Select Stylist" at bounding box center [220, 396] width 97 height 24
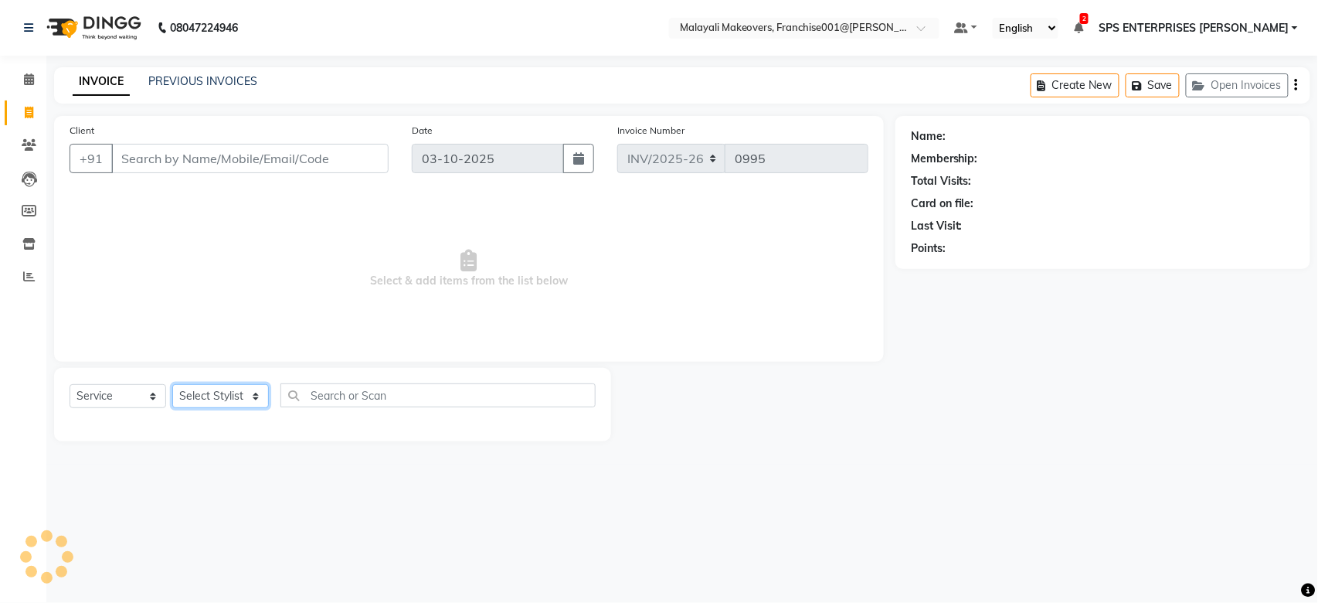
click at [200, 399] on select "Select Stylist" at bounding box center [220, 396] width 97 height 24
click at [200, 398] on select "Select Stylist" at bounding box center [220, 396] width 97 height 24
drag, startPoint x: 201, startPoint y: 396, endPoint x: 213, endPoint y: 397, distance: 12.4
click at [206, 396] on select "Select Stylist" at bounding box center [220, 396] width 97 height 24
click at [262, 403] on select "Select Stylist" at bounding box center [220, 396] width 97 height 24
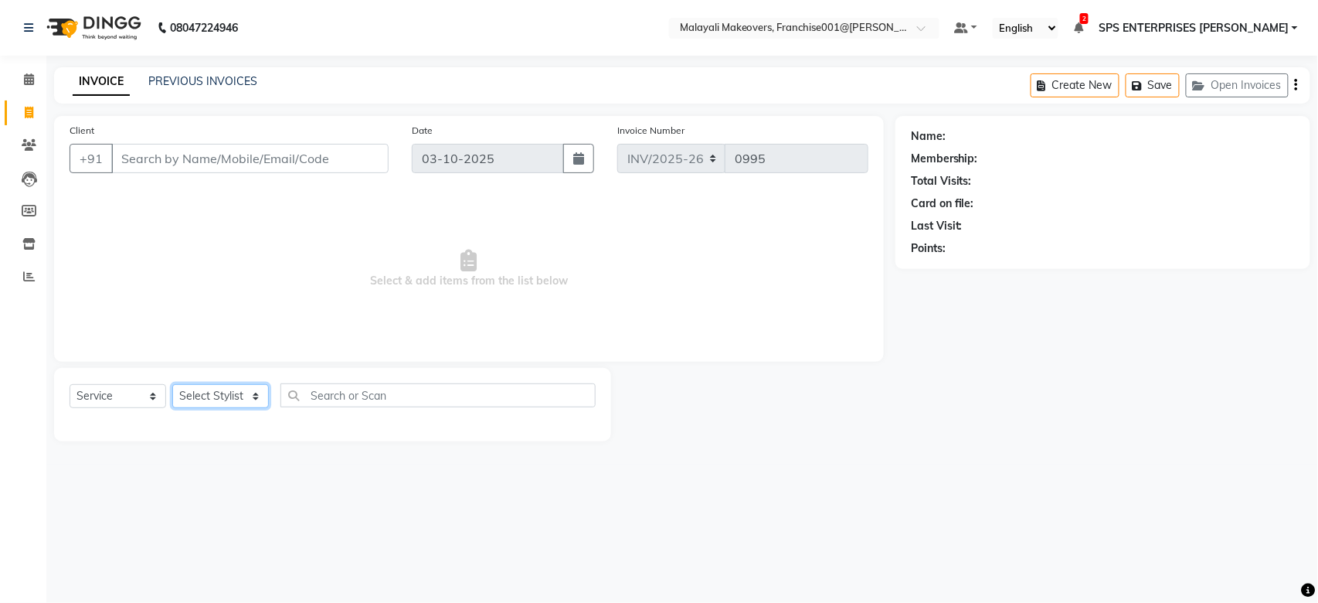
click at [262, 403] on select "Select Stylist" at bounding box center [220, 396] width 97 height 24
drag, startPoint x: 262, startPoint y: 403, endPoint x: 243, endPoint y: 401, distance: 19.4
click at [262, 403] on select "Select Stylist" at bounding box center [220, 396] width 97 height 24
click at [239, 401] on select "Select Stylist" at bounding box center [220, 396] width 97 height 24
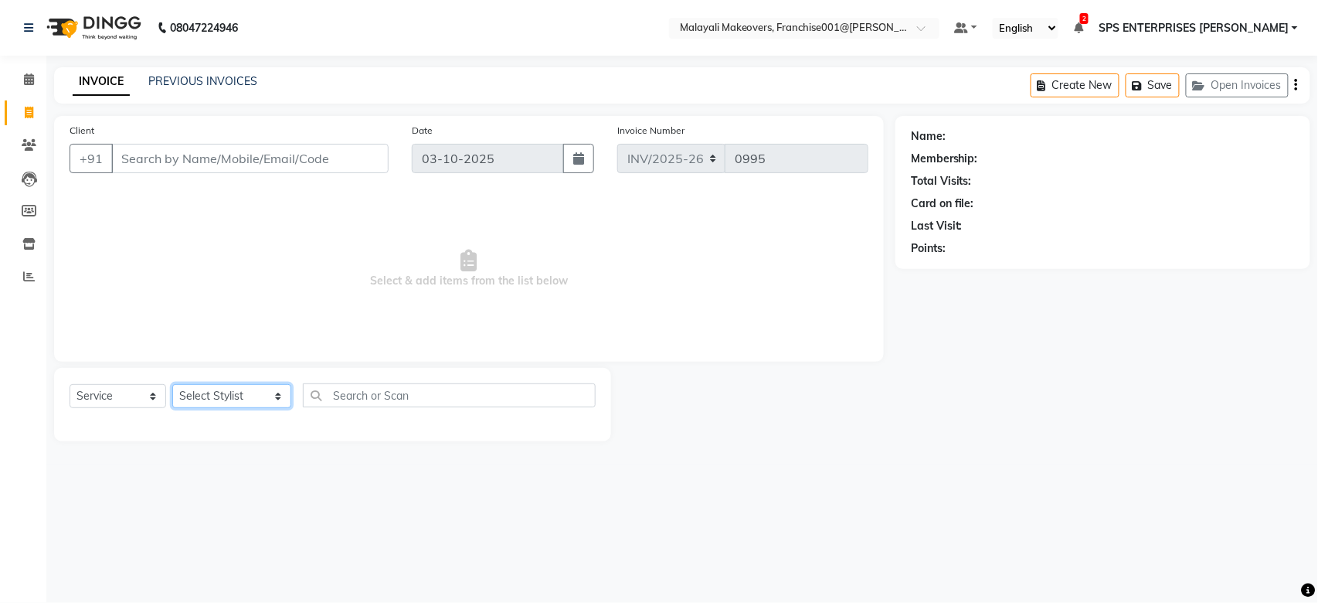
click at [227, 403] on select "Select Stylist [PERSON_NAME] S [PERSON_NAME] P [PERSON_NAME] R V [PERSON_NAME] …" at bounding box center [231, 396] width 119 height 24
click at [226, 403] on select "Select Stylist [PERSON_NAME] S [PERSON_NAME] P [PERSON_NAME] R V [PERSON_NAME] …" at bounding box center [231, 396] width 119 height 24
select select "84394"
click at [172, 385] on select "Select Stylist [PERSON_NAME] S [PERSON_NAME] P [PERSON_NAME] R V [PERSON_NAME] …" at bounding box center [231, 396] width 119 height 24
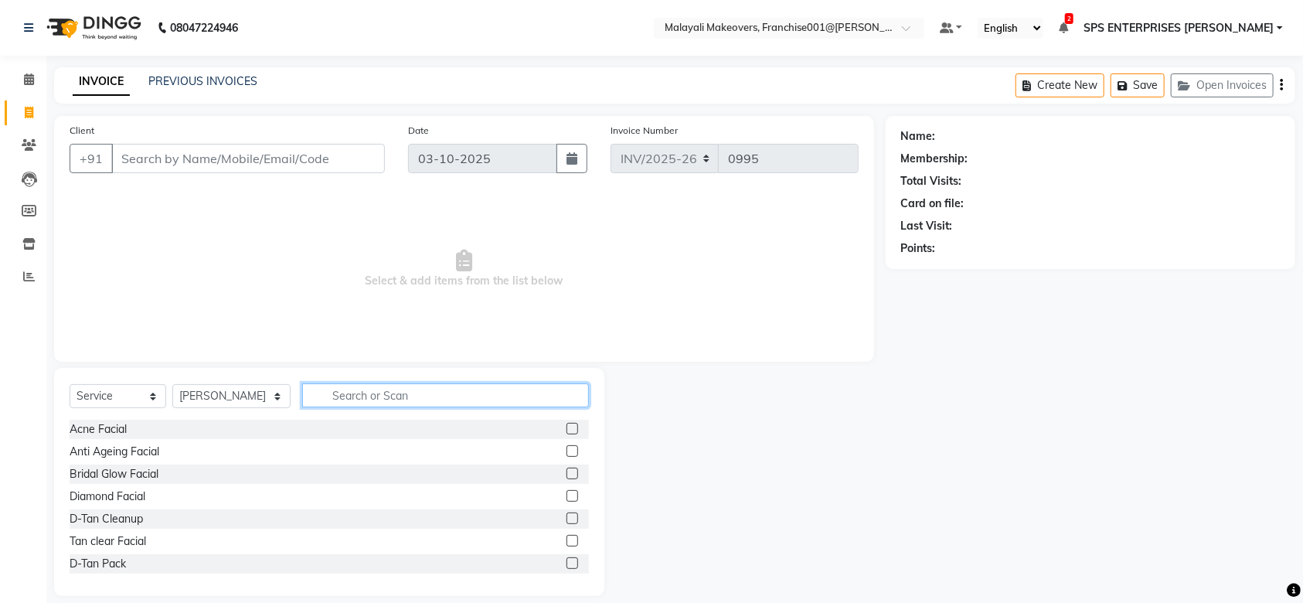
click at [345, 393] on input "text" at bounding box center [445, 395] width 287 height 24
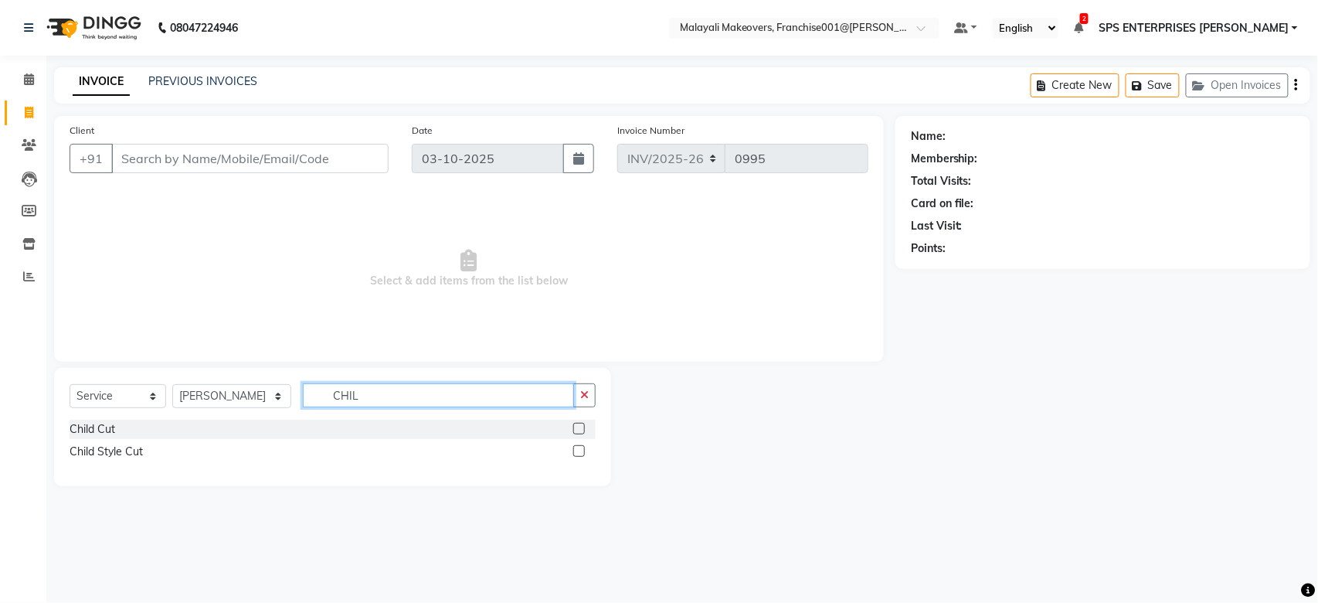
type input "CHIL"
click at [576, 427] on label at bounding box center [579, 429] width 12 height 12
click at [576, 427] on input "checkbox" at bounding box center [578, 429] width 10 height 10
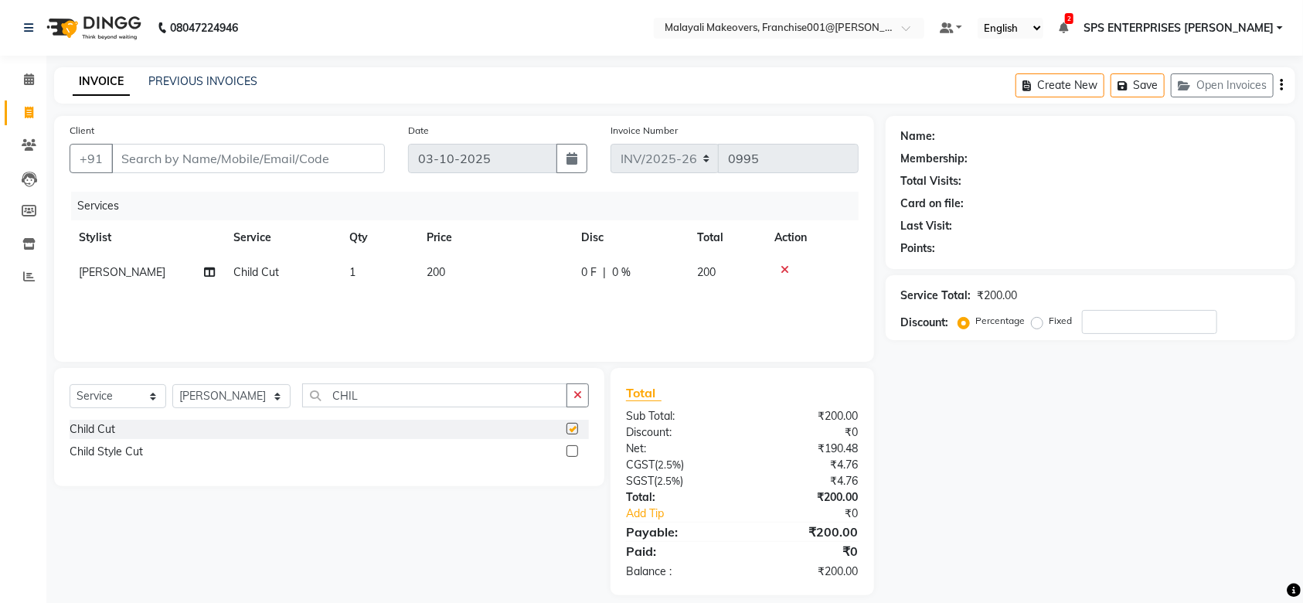
checkbox input "false"
click at [279, 156] on input "Client" at bounding box center [248, 158] width 274 height 29
type input "9"
type input "0"
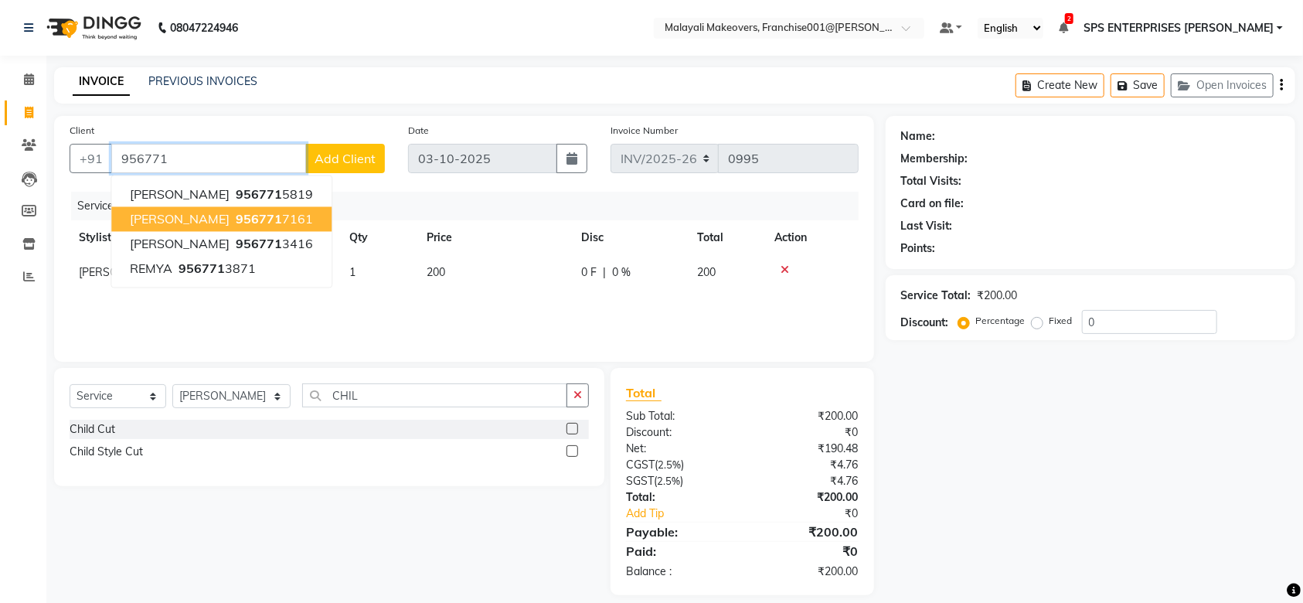
click at [253, 211] on button "[PERSON_NAME] 956771 7161" at bounding box center [221, 219] width 220 height 25
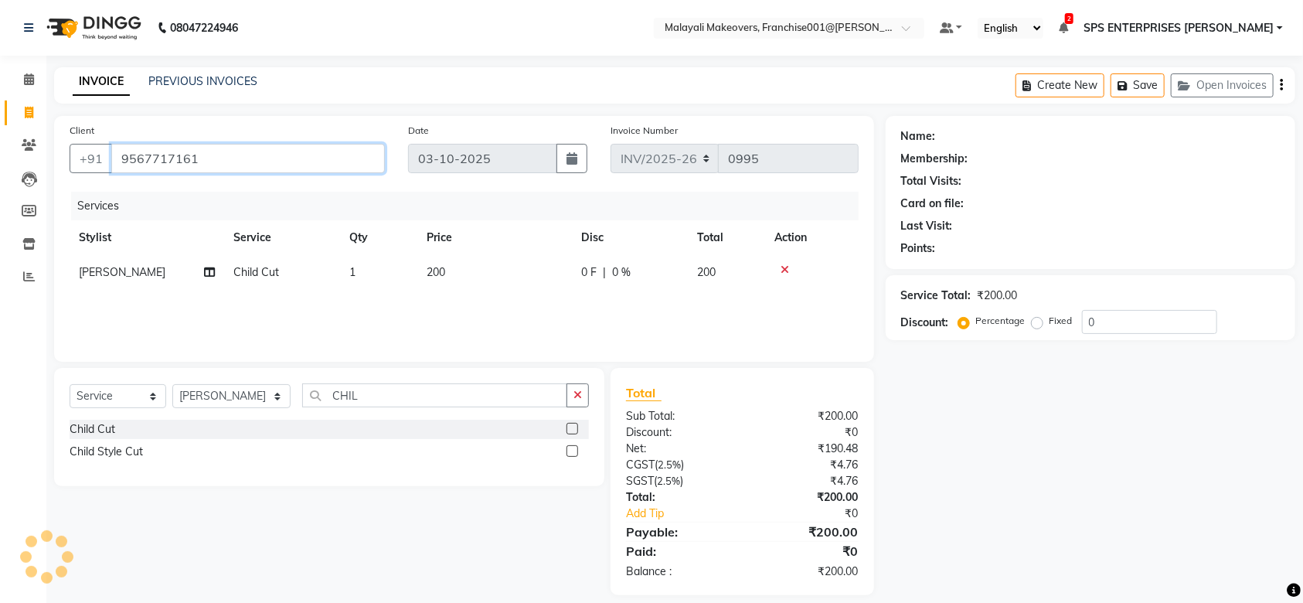
type input "9567717161"
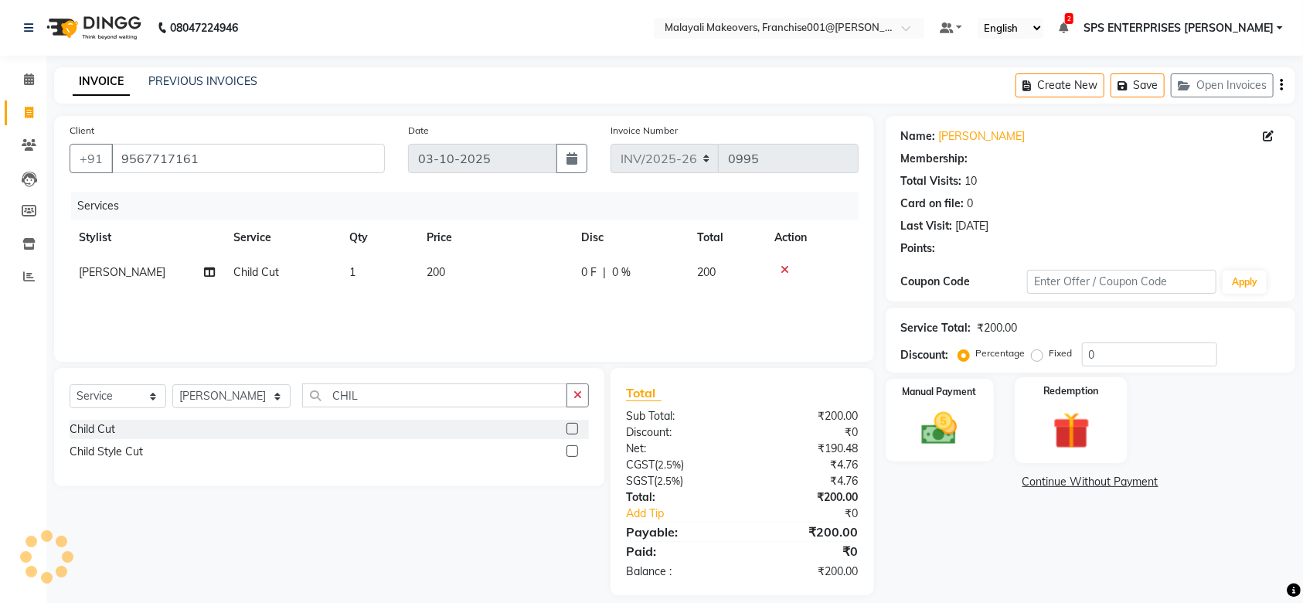
type input "15"
select select "1: Object"
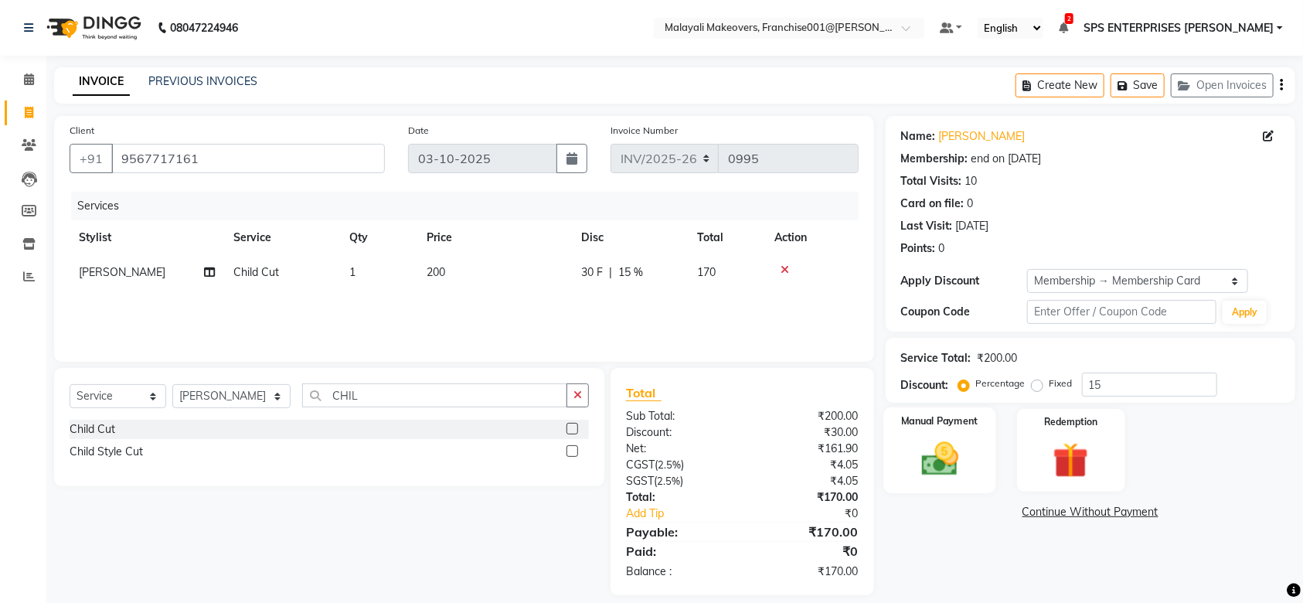
click at [967, 451] on img at bounding box center [939, 458] width 60 height 42
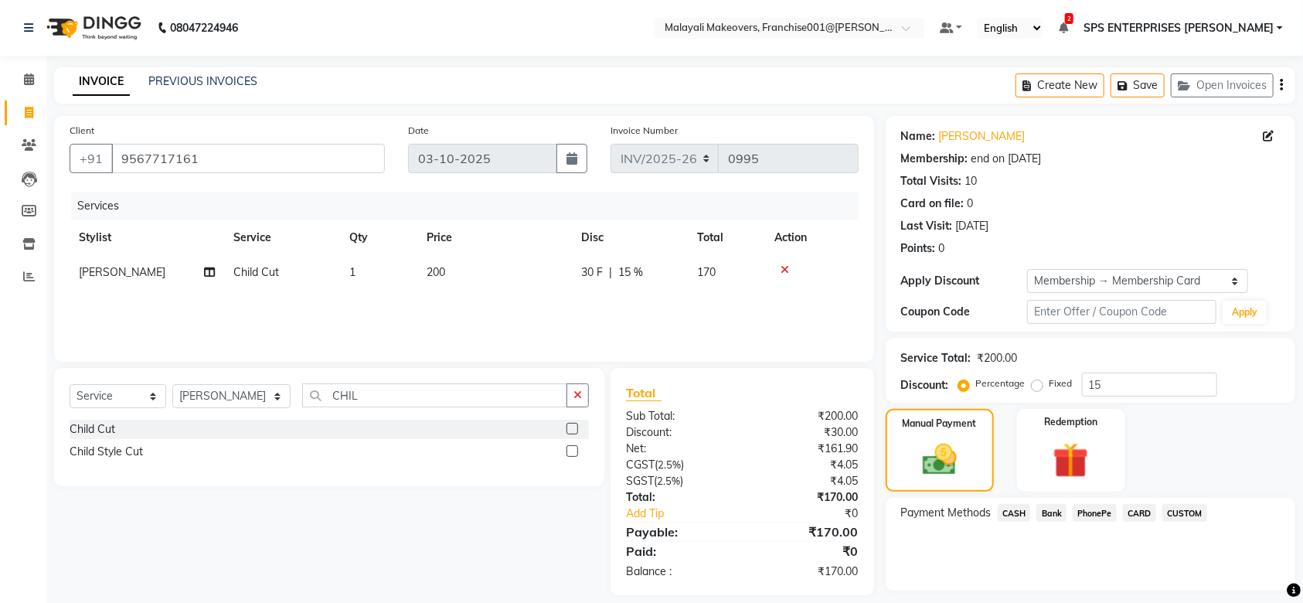
click at [1091, 510] on span "PhonePe" at bounding box center [1095, 513] width 44 height 18
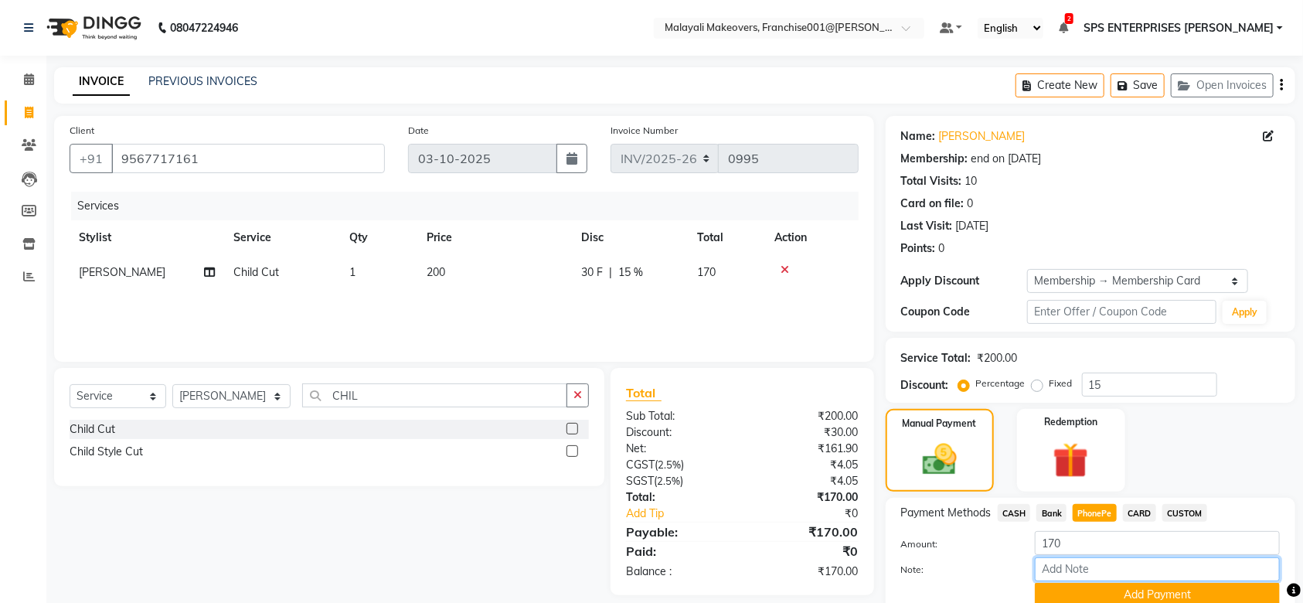
click at [1093, 573] on input "Note:" at bounding box center [1157, 569] width 245 height 24
type input "SRUTHI"
click at [1179, 597] on button "Add Payment" at bounding box center [1157, 595] width 245 height 24
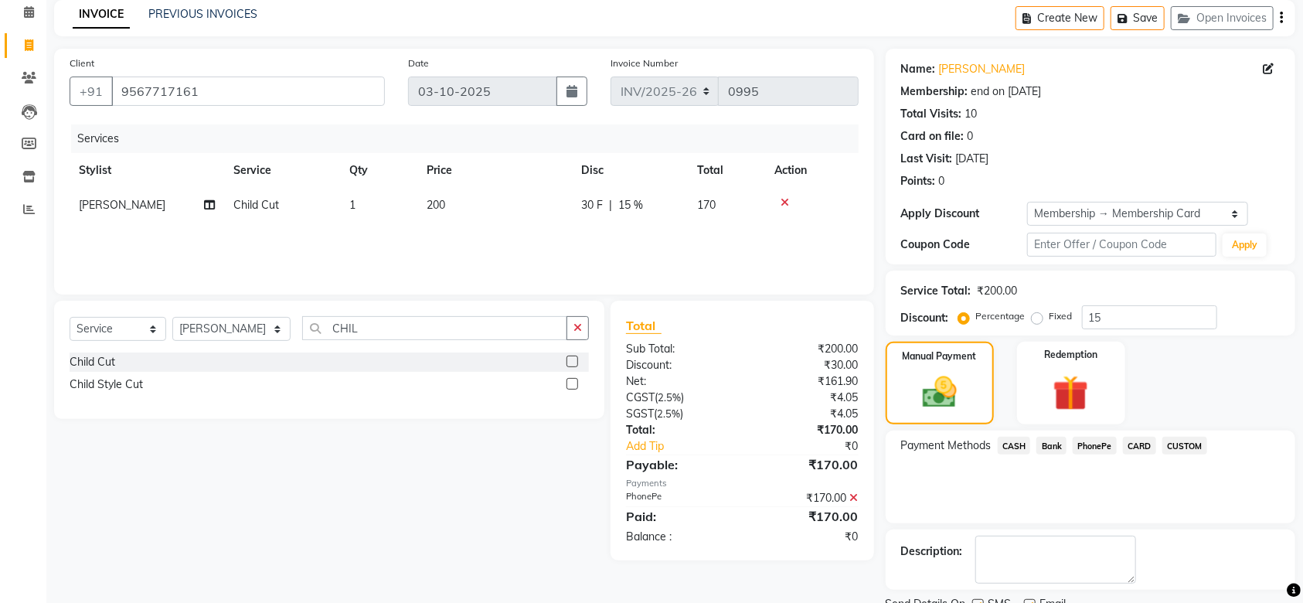
scroll to position [130, 0]
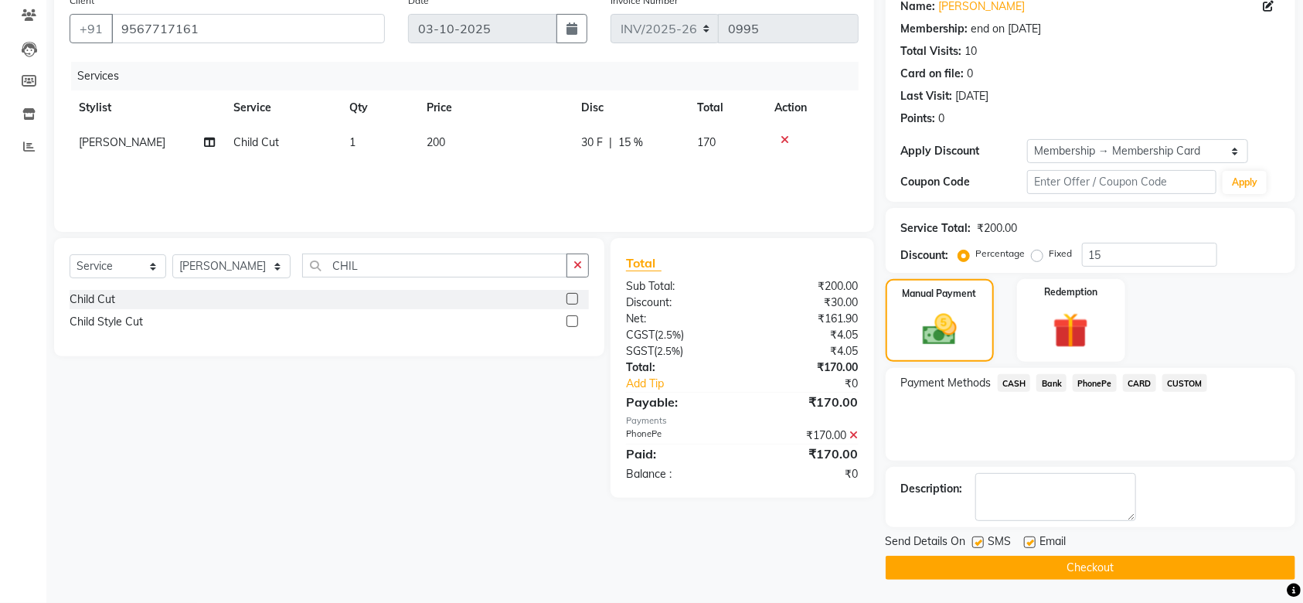
click at [1189, 568] on button "Checkout" at bounding box center [1091, 568] width 410 height 24
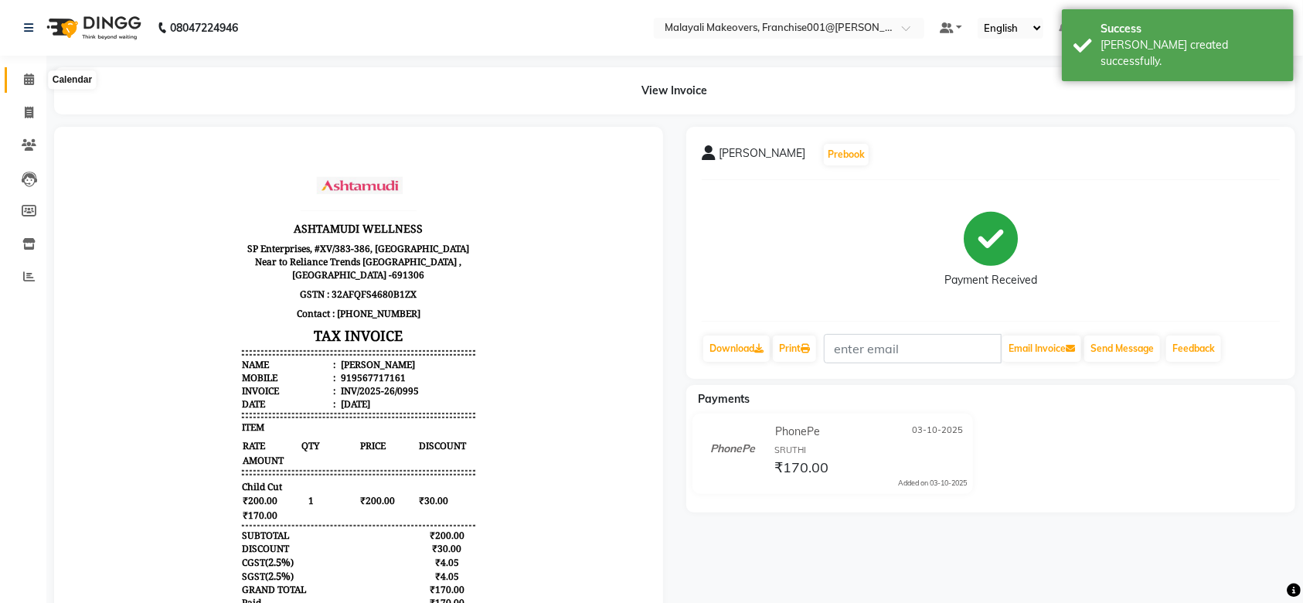
click at [22, 78] on span at bounding box center [28, 80] width 27 height 18
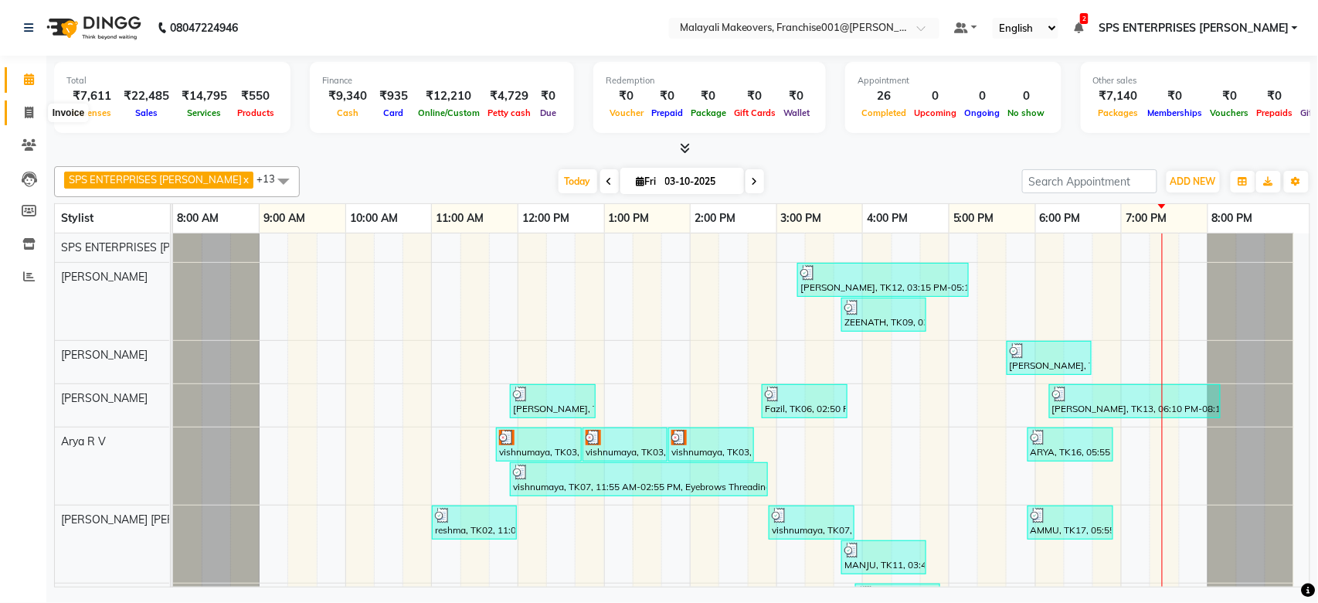
click at [29, 111] on icon at bounding box center [29, 113] width 8 height 12
select select "service"
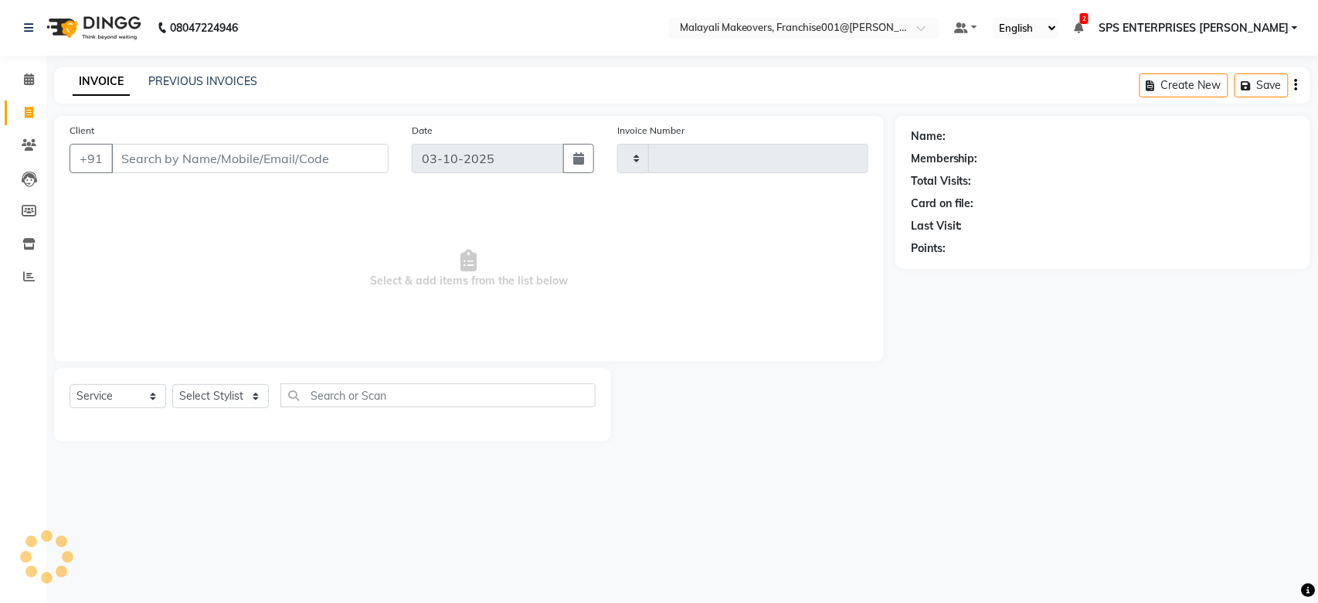
type input "0996"
select select "8923"
click at [218, 393] on select "Select Stylist [PERSON_NAME] S [PERSON_NAME] P [PERSON_NAME] R V [PERSON_NAME] …" at bounding box center [231, 396] width 119 height 24
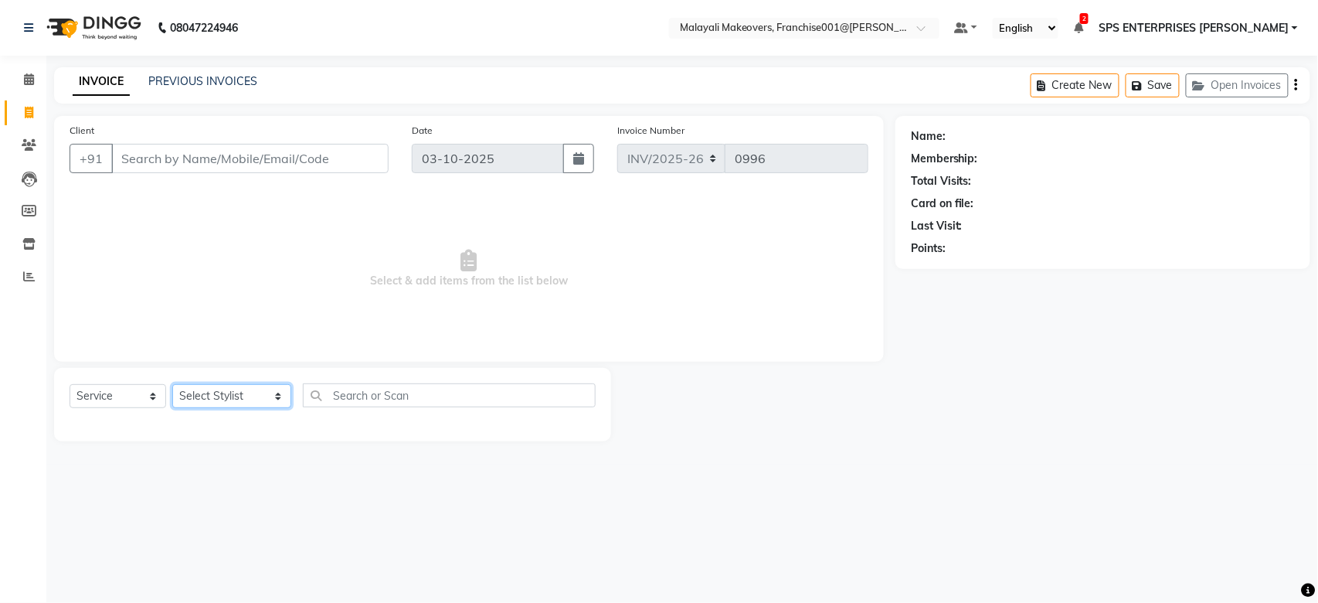
click at [218, 393] on select "Select Stylist [PERSON_NAME] S [PERSON_NAME] P [PERSON_NAME] R V [PERSON_NAME] …" at bounding box center [231, 396] width 119 height 24
select select "87475"
click at [172, 385] on select "Select Stylist [PERSON_NAME] S [PERSON_NAME] P [PERSON_NAME] R V [PERSON_NAME] …" at bounding box center [231, 396] width 119 height 24
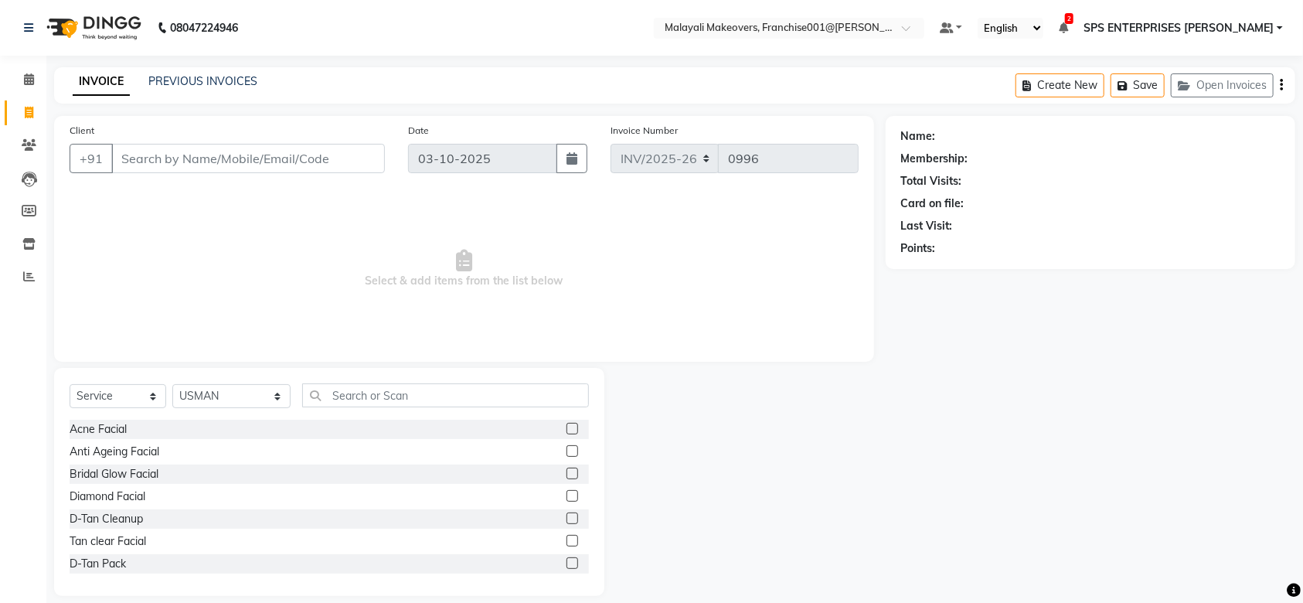
click at [325, 407] on div at bounding box center [446, 395] width 286 height 24
click at [334, 399] on input "text" at bounding box center [445, 395] width 287 height 24
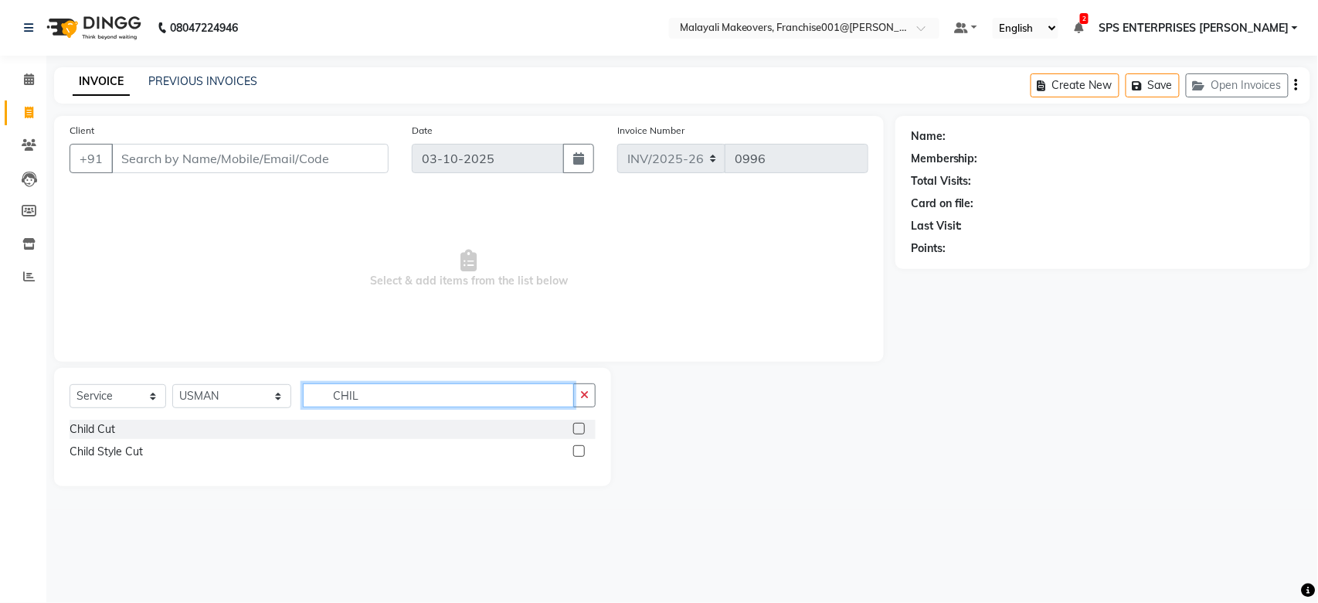
type input "CHIL"
click at [575, 426] on label at bounding box center [579, 429] width 12 height 12
click at [575, 426] on input "checkbox" at bounding box center [578, 429] width 10 height 10
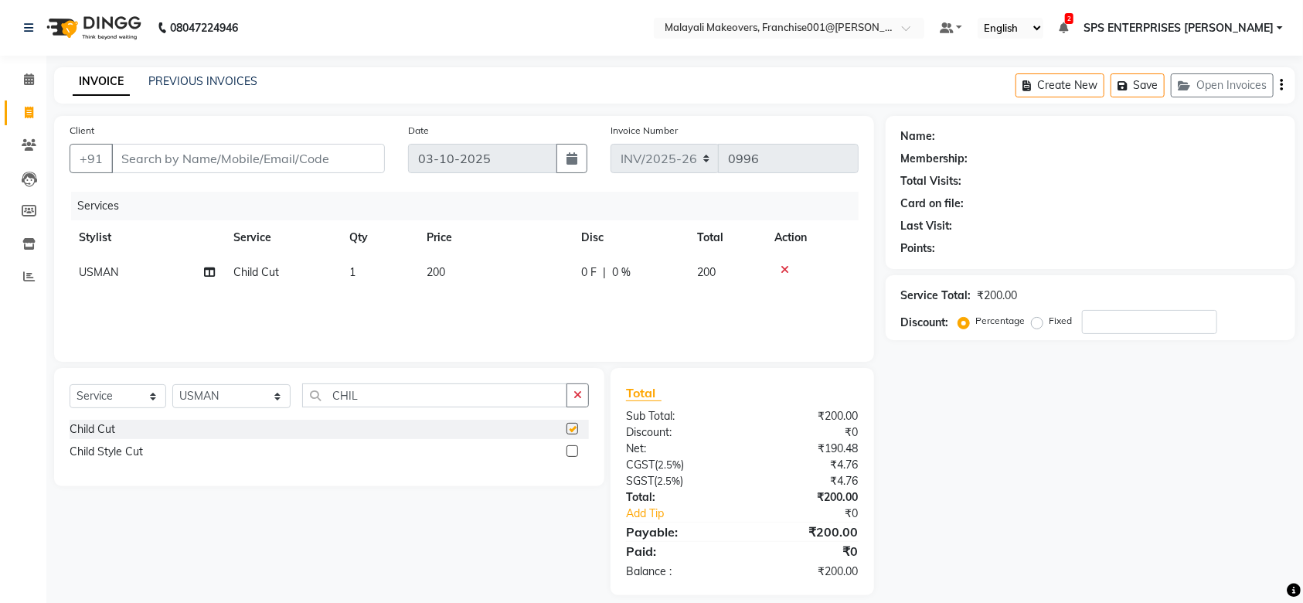
checkbox input "false"
click at [301, 167] on input "Client" at bounding box center [248, 158] width 274 height 29
type input "7"
type input "0"
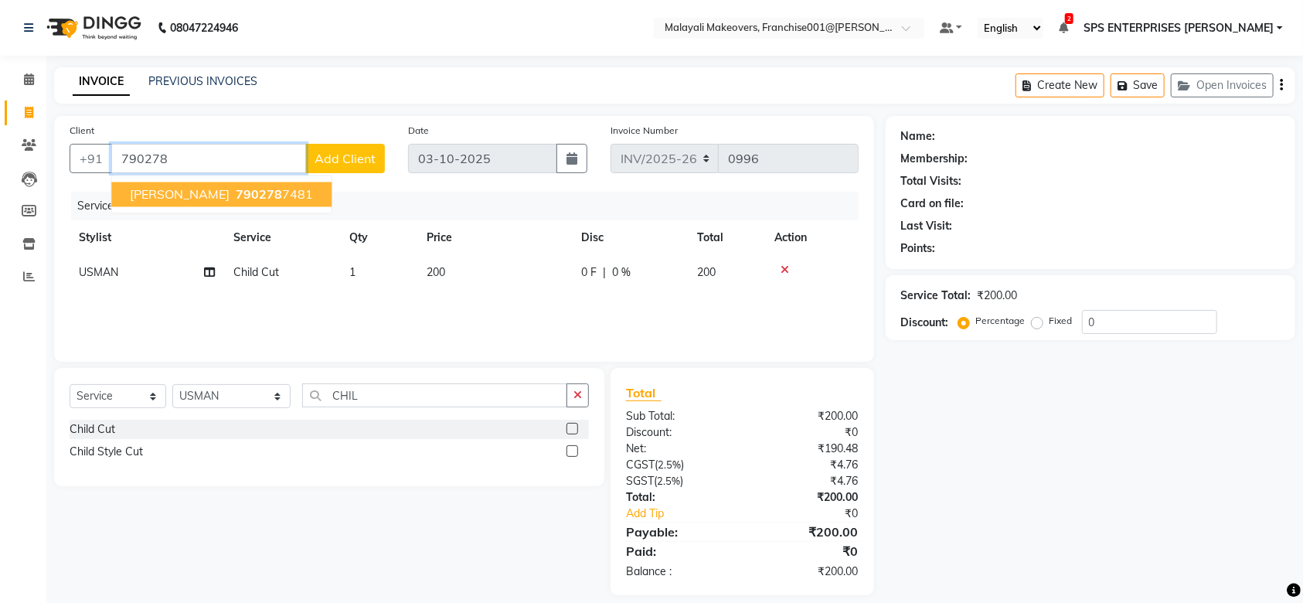
click at [237, 190] on ngb-highlight "790278 7481" at bounding box center [273, 194] width 80 height 15
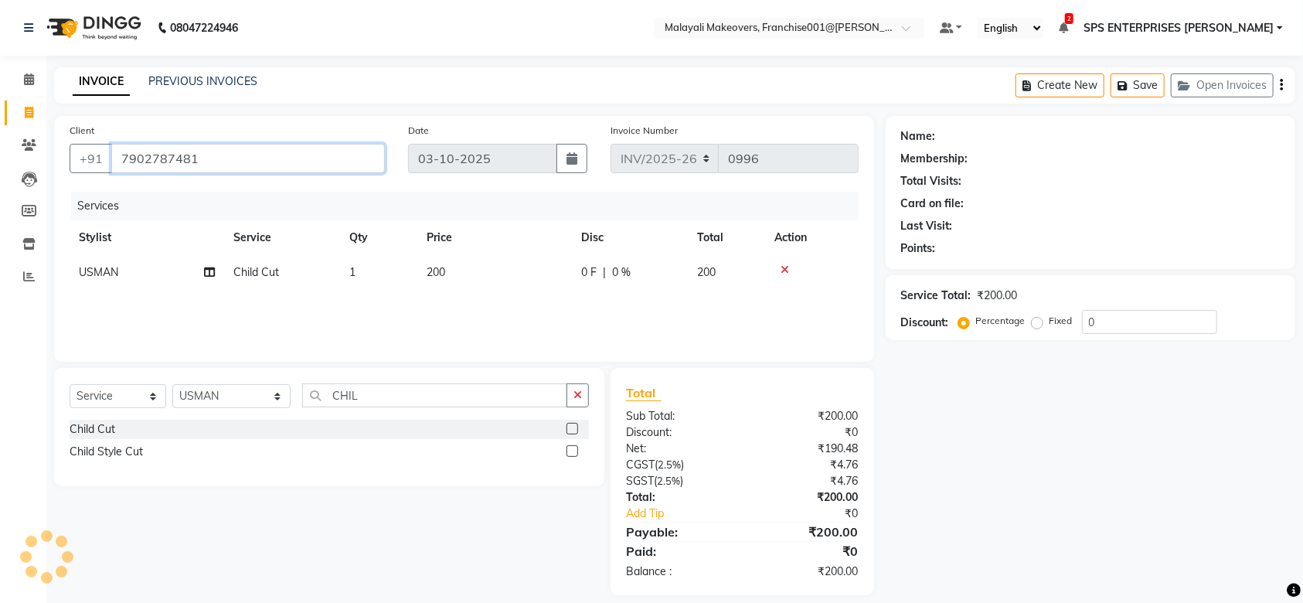
type input "7902787481"
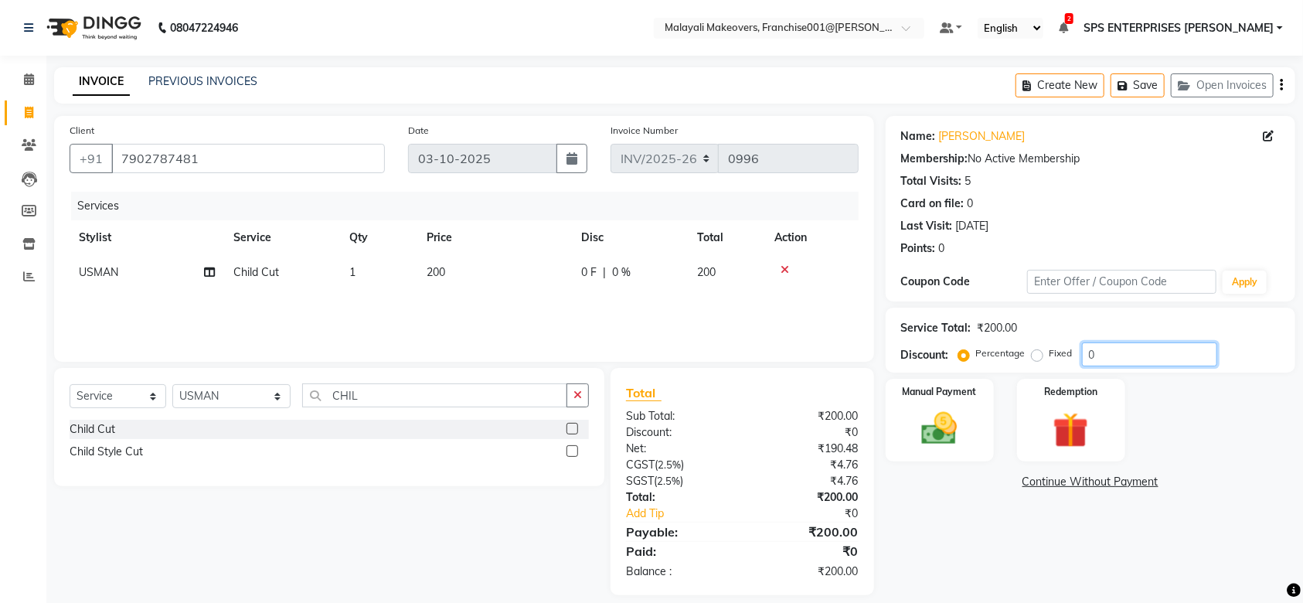
click at [1104, 351] on input "0" at bounding box center [1149, 354] width 135 height 24
type input "15"
click at [941, 425] on img at bounding box center [939, 428] width 60 height 42
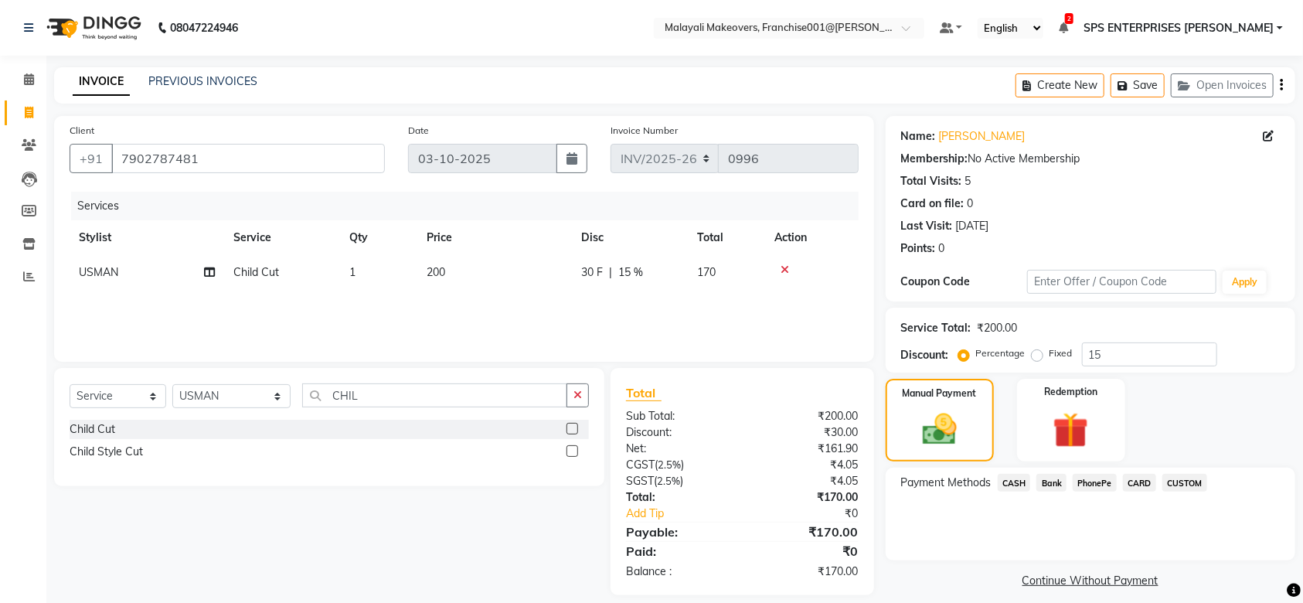
click at [1012, 490] on span "CASH" at bounding box center [1014, 483] width 33 height 18
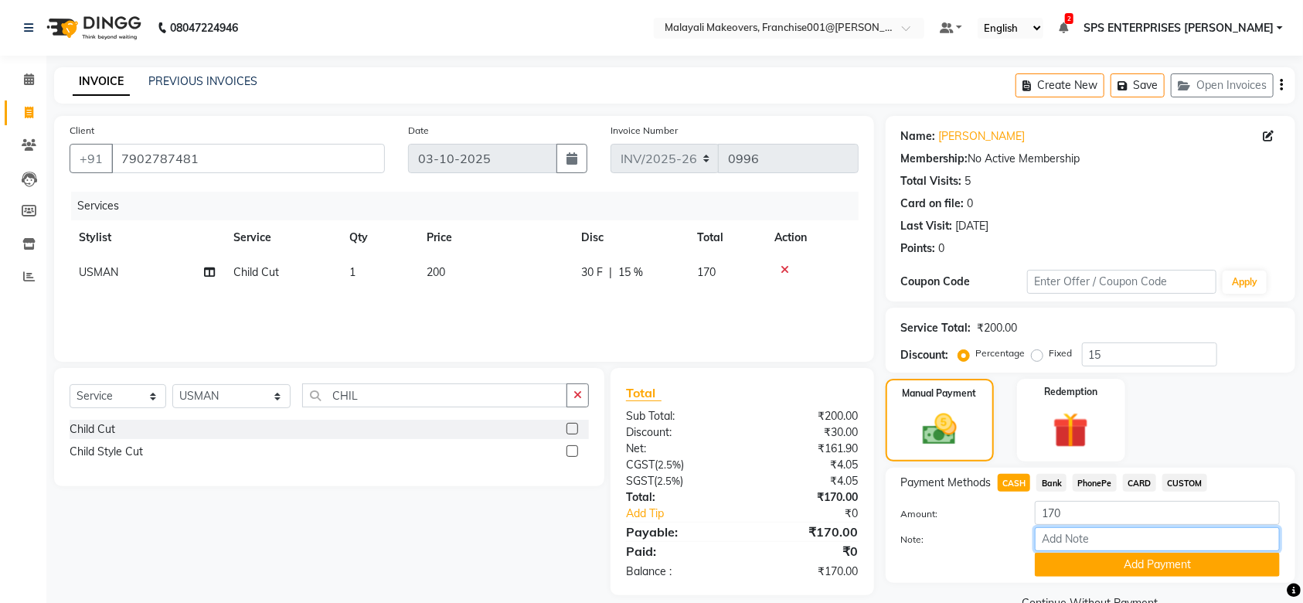
click at [1058, 534] on input "Note:" at bounding box center [1157, 539] width 245 height 24
type input "SRUTHI"
click at [1182, 573] on button "Add Payment" at bounding box center [1157, 564] width 245 height 24
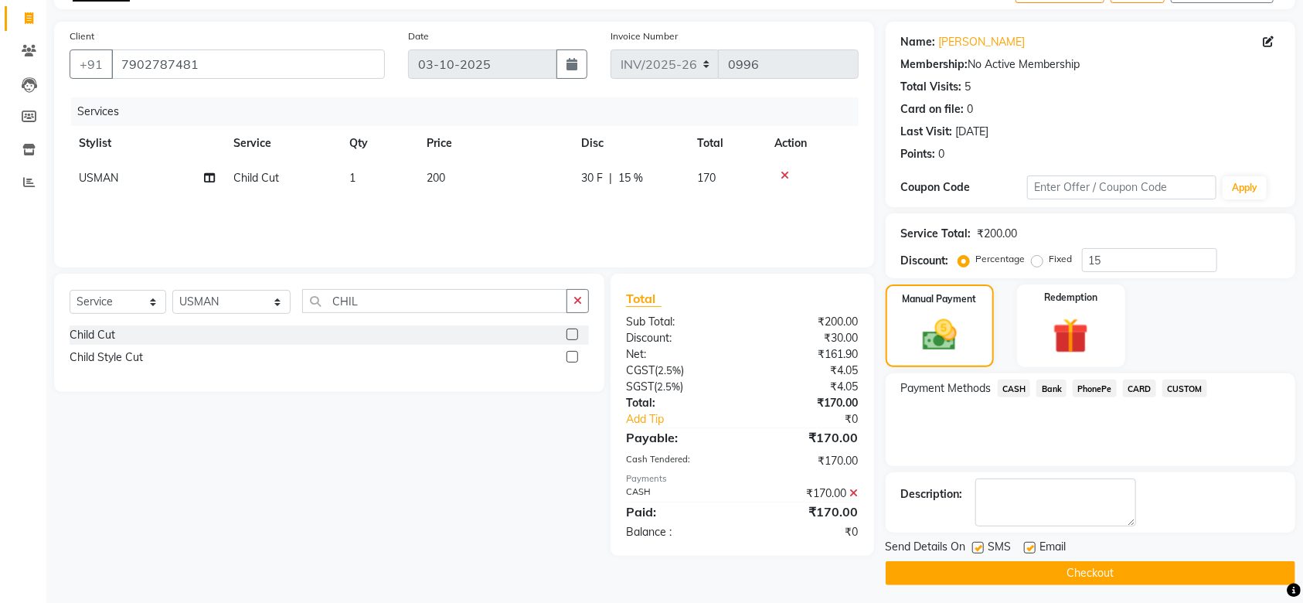
scroll to position [100, 0]
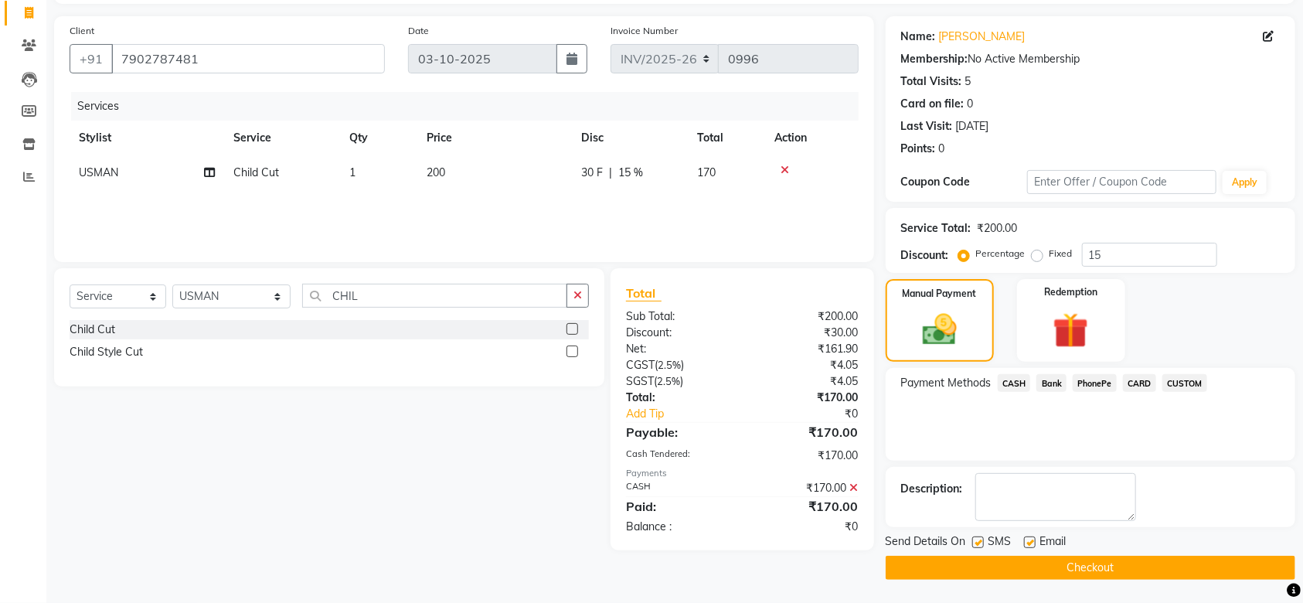
click at [1187, 567] on button "Checkout" at bounding box center [1091, 568] width 410 height 24
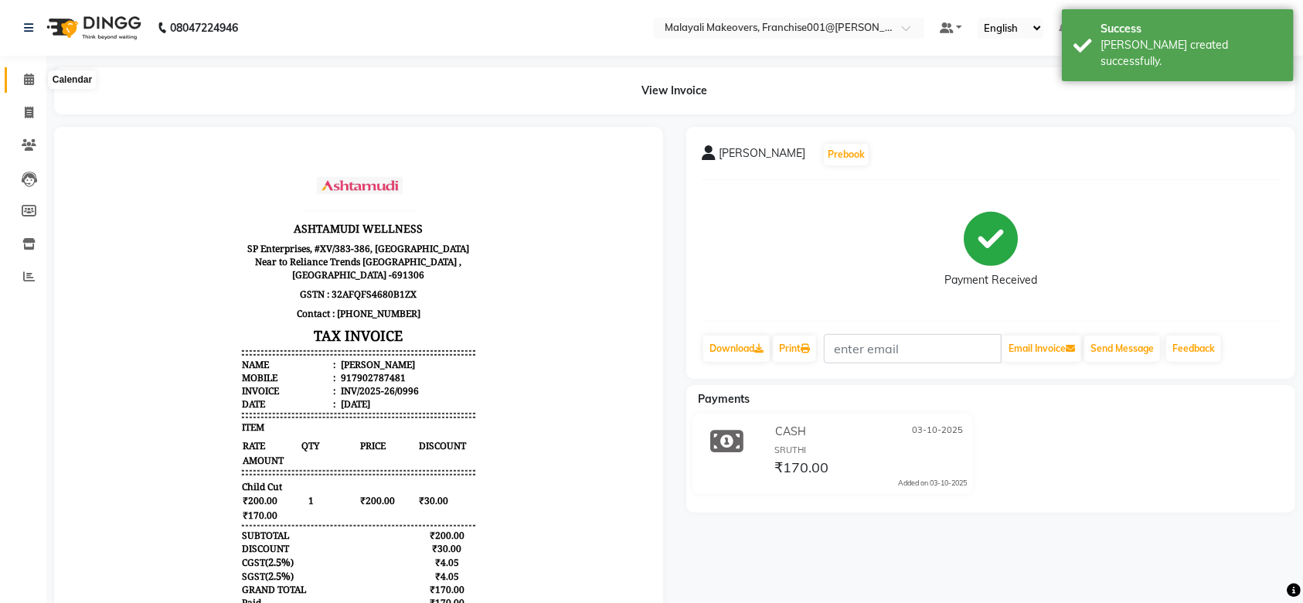
click at [25, 83] on icon at bounding box center [29, 79] width 10 height 12
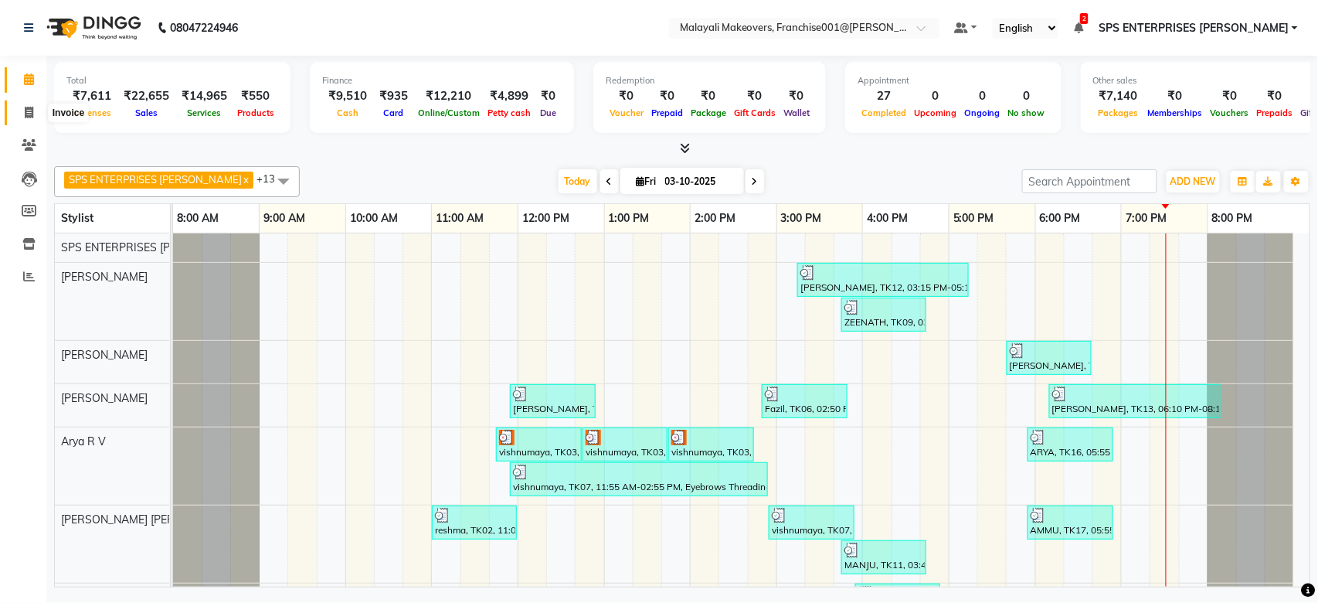
click at [29, 110] on icon at bounding box center [29, 113] width 8 height 12
select select "service"
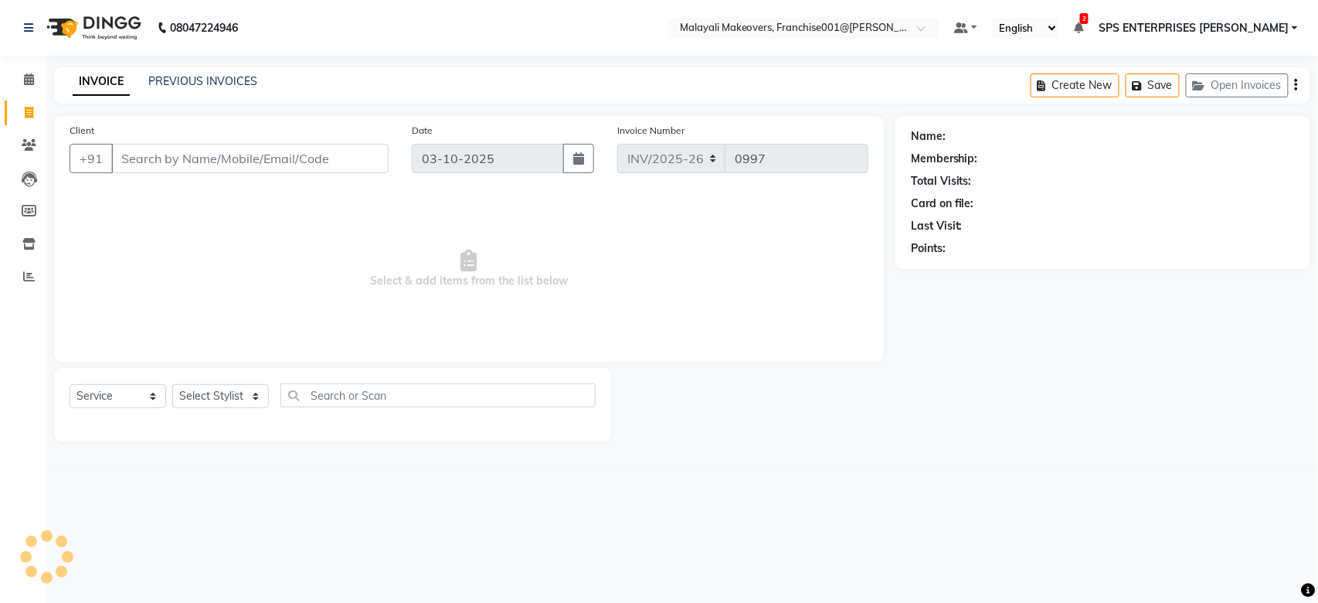
click at [219, 409] on div "Select Service Product Membership Package Voucher Prepaid Gift Card Select Styl…" at bounding box center [333, 401] width 526 height 36
click at [227, 406] on select "Select Stylist" at bounding box center [220, 396] width 97 height 24
click at [230, 402] on select "Select Stylist" at bounding box center [220, 396] width 97 height 24
click at [236, 399] on select "Select Stylist" at bounding box center [220, 396] width 97 height 24
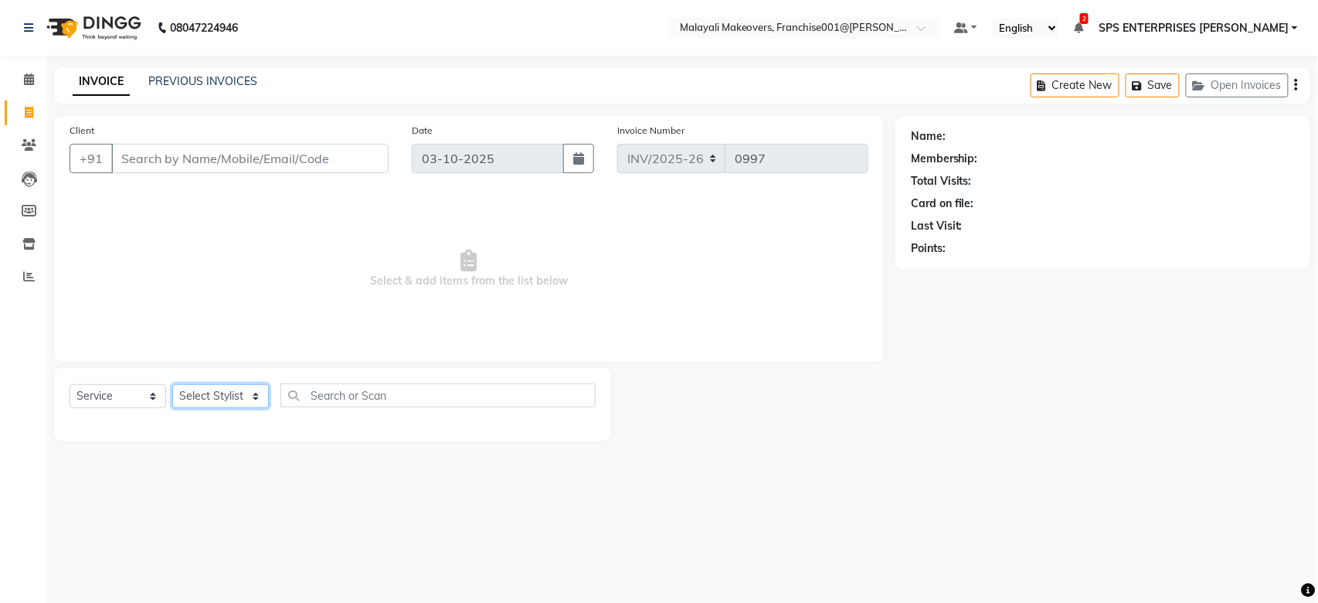
click at [257, 396] on select "Select Stylist" at bounding box center [220, 396] width 97 height 24
click at [655, 233] on span "Select & add items from the list below" at bounding box center [469, 269] width 799 height 155
click at [186, 167] on input "Client" at bounding box center [249, 158] width 277 height 29
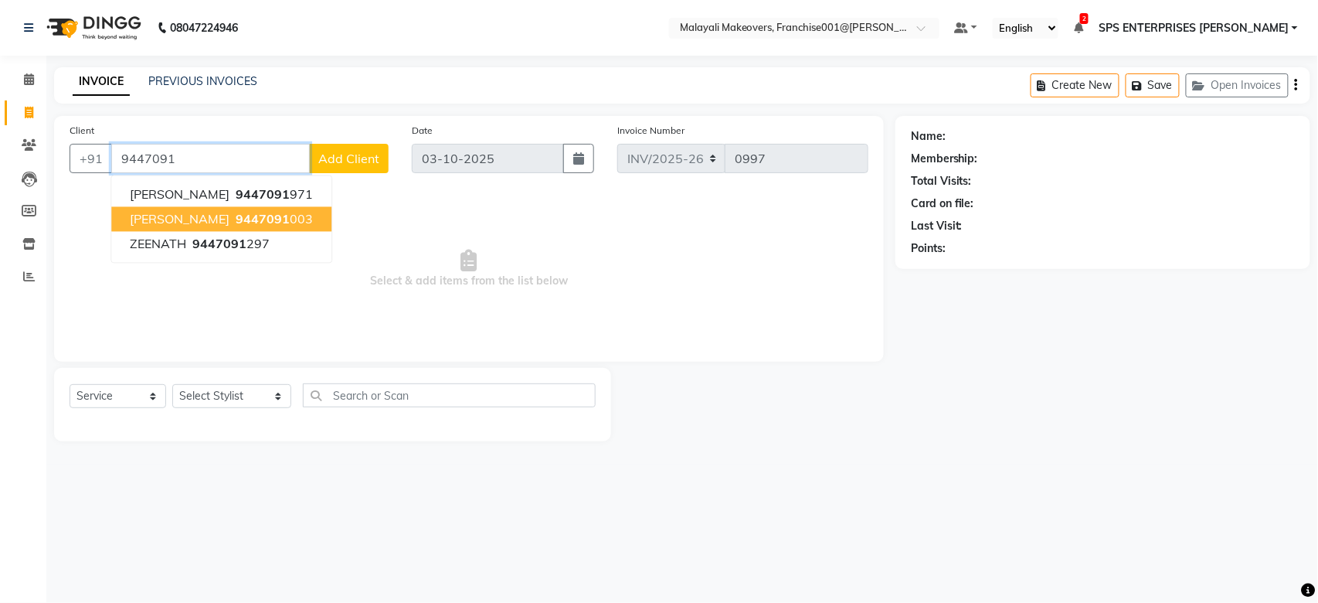
click at [188, 226] on button "[PERSON_NAME] 9447091 003" at bounding box center [221, 219] width 220 height 25
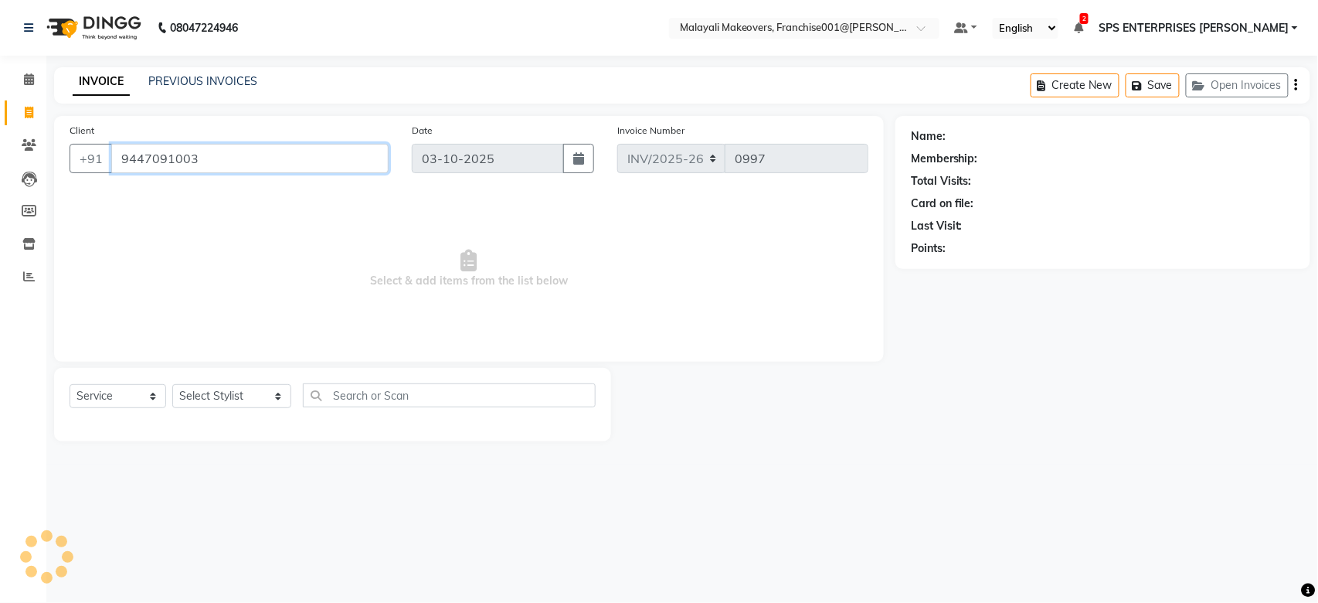
type input "9447091003"
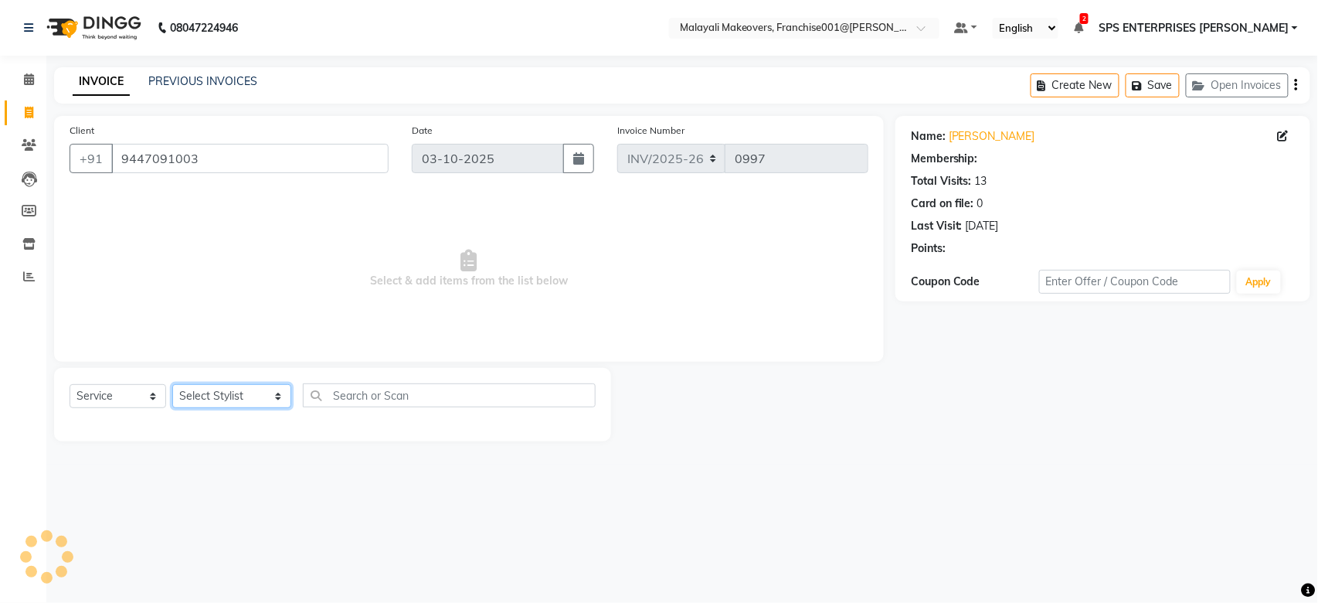
click at [232, 395] on select "Select Stylist [PERSON_NAME] S [PERSON_NAME] P [PERSON_NAME] R V [PERSON_NAME] …" at bounding box center [231, 396] width 119 height 24
select select "1: Object"
select select "59491"
click at [172, 385] on select "Select Stylist [PERSON_NAME] S [PERSON_NAME] P [PERSON_NAME] R V [PERSON_NAME] …" at bounding box center [231, 396] width 119 height 24
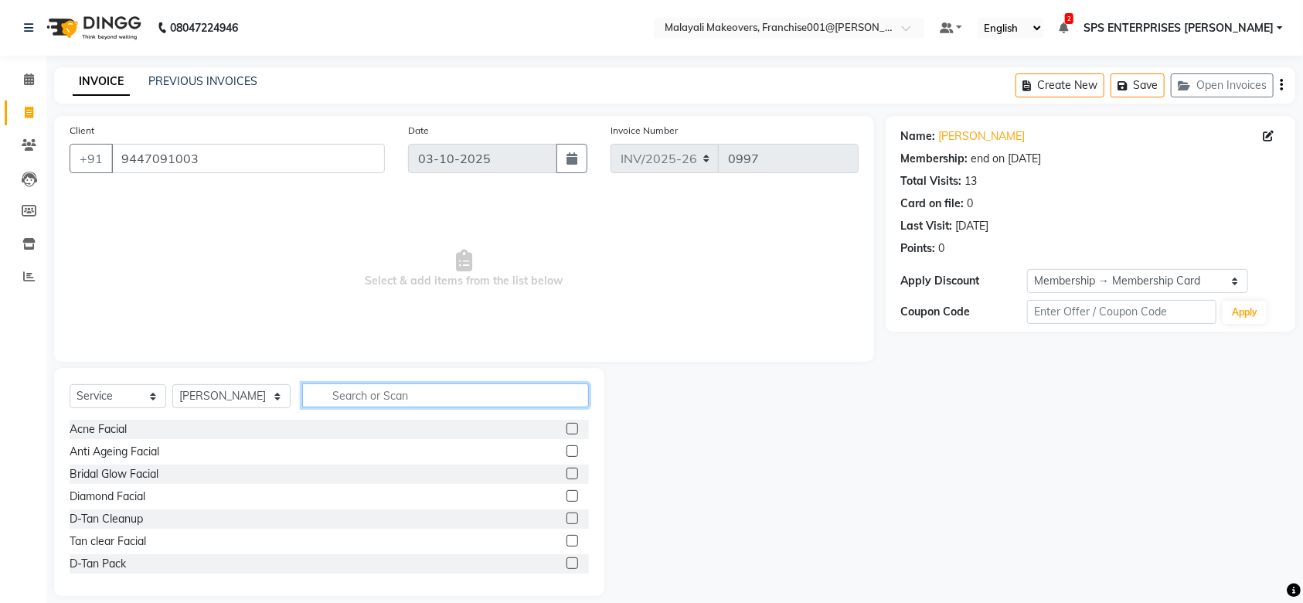
click at [389, 396] on input "text" at bounding box center [445, 395] width 287 height 24
type input "CUT"
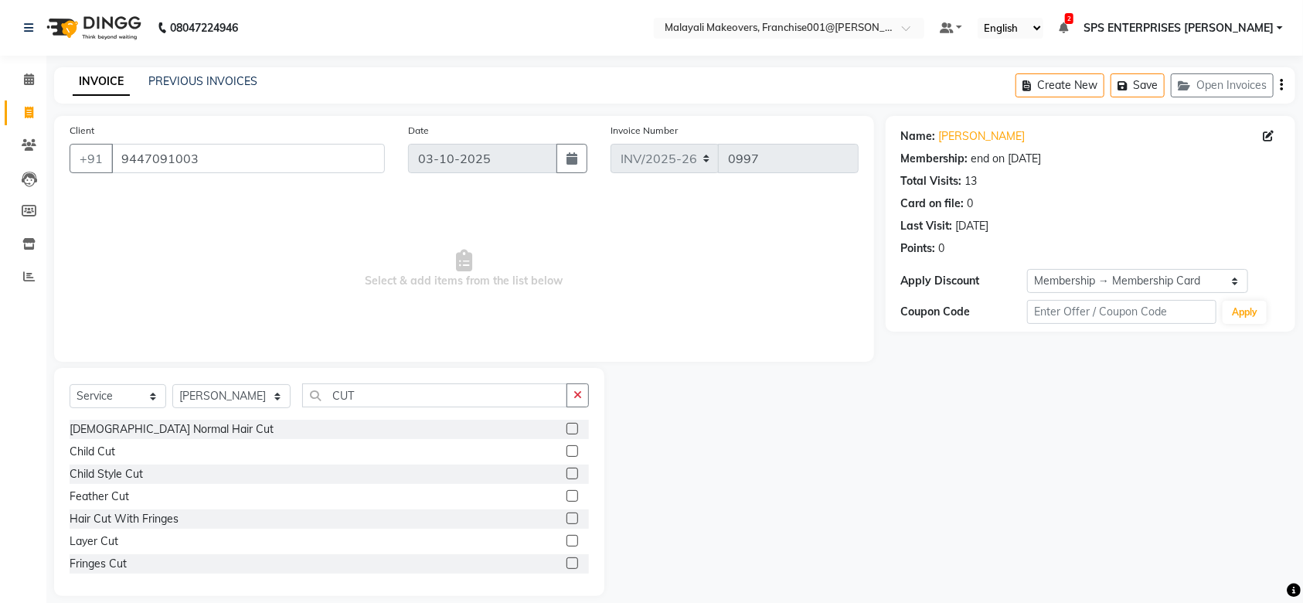
click at [566, 426] on div at bounding box center [577, 429] width 22 height 19
click at [566, 427] on label at bounding box center [572, 429] width 12 height 12
click at [566, 427] on input "checkbox" at bounding box center [571, 429] width 10 height 10
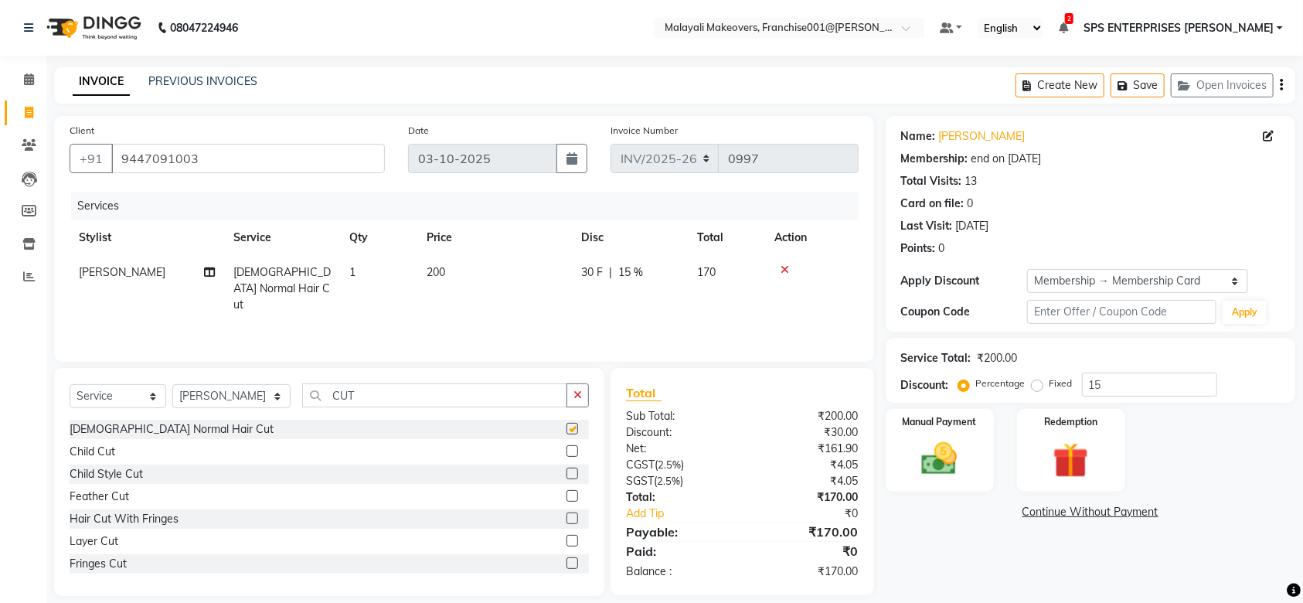
checkbox input "false"
click at [447, 401] on input "CUT" at bounding box center [434, 395] width 265 height 24
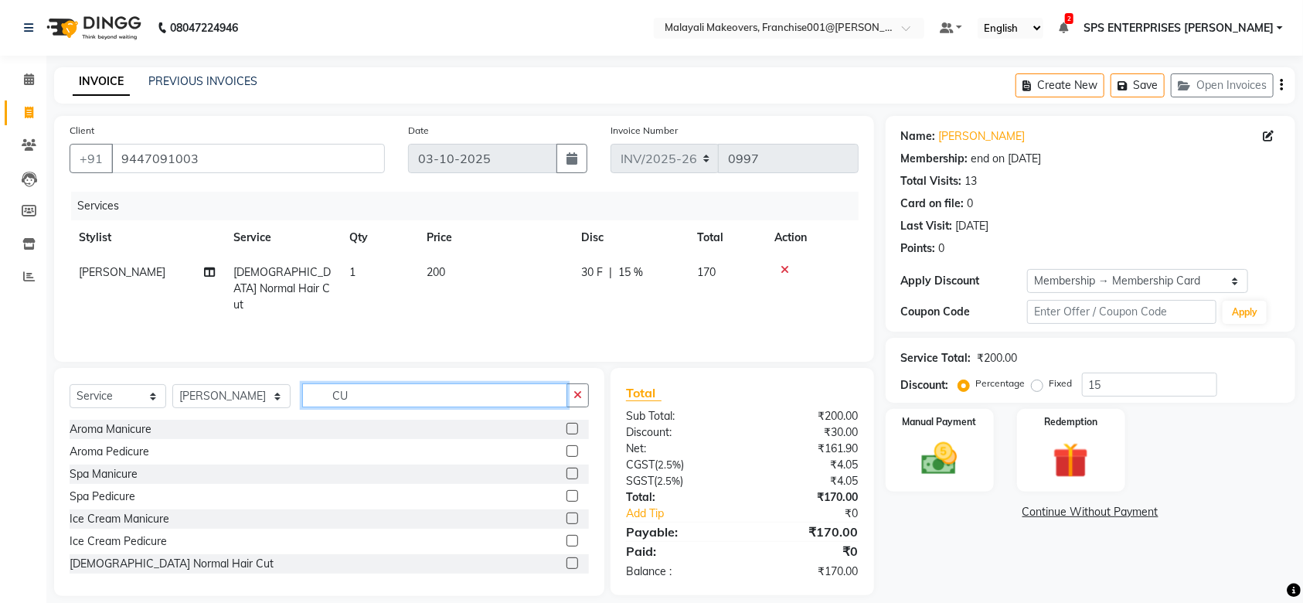
type input "C"
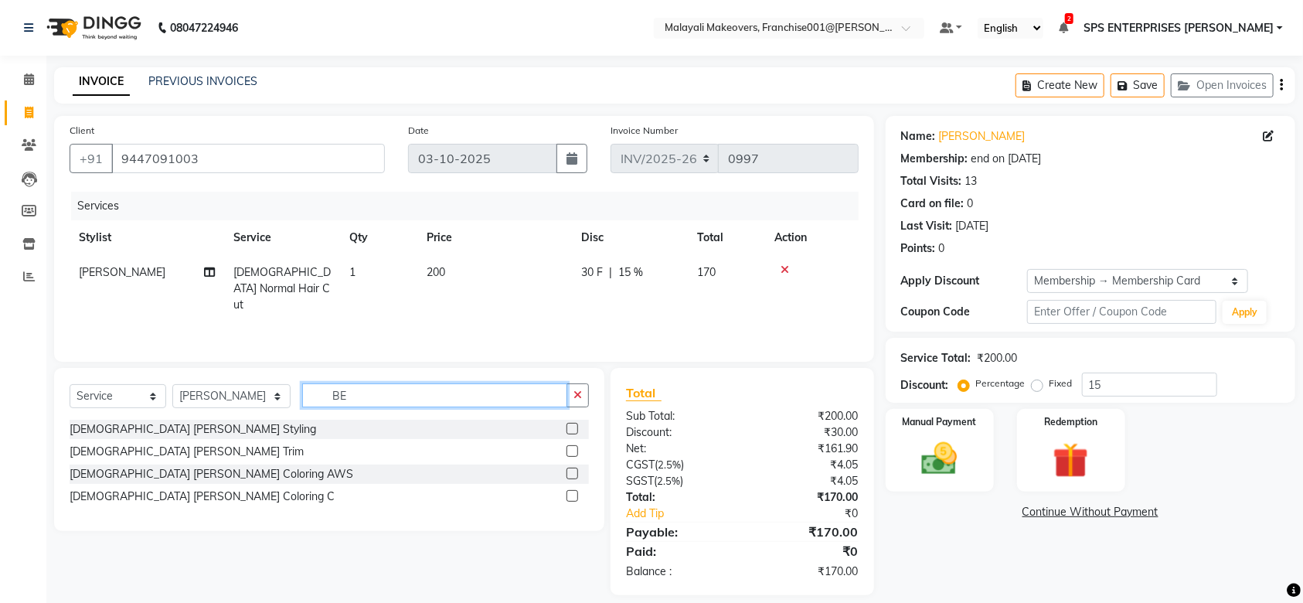
type input "BE"
click at [574, 430] on label at bounding box center [572, 429] width 12 height 12
click at [574, 430] on input "checkbox" at bounding box center [571, 429] width 10 height 10
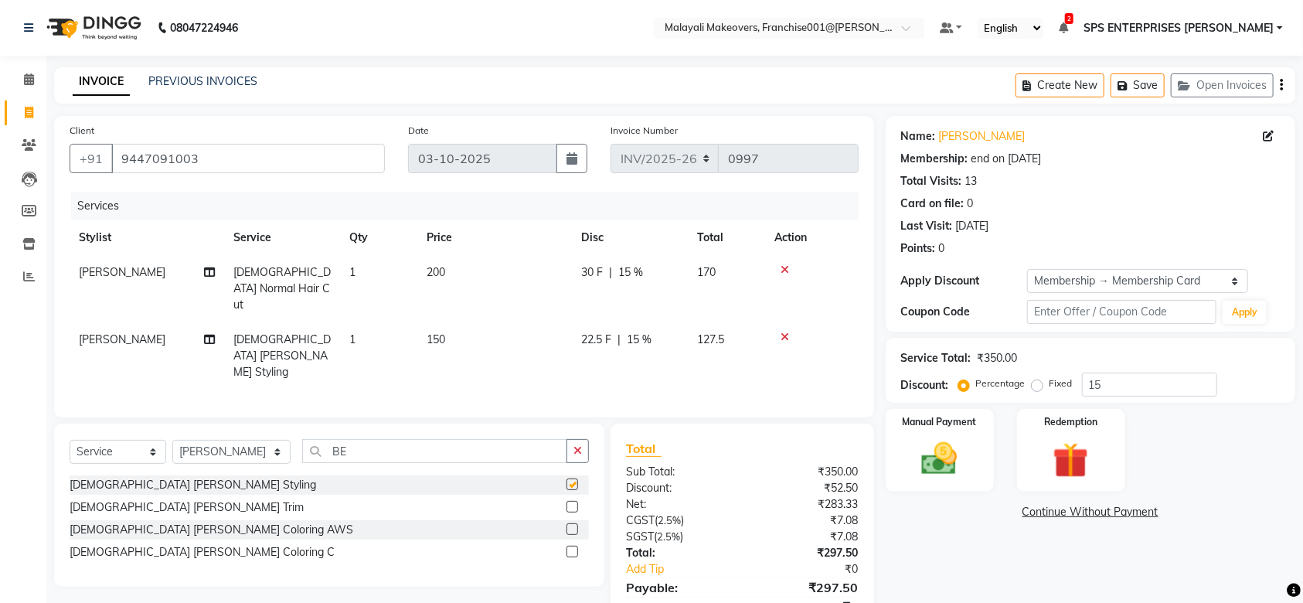
checkbox input "false"
click at [916, 457] on img at bounding box center [939, 458] width 60 height 42
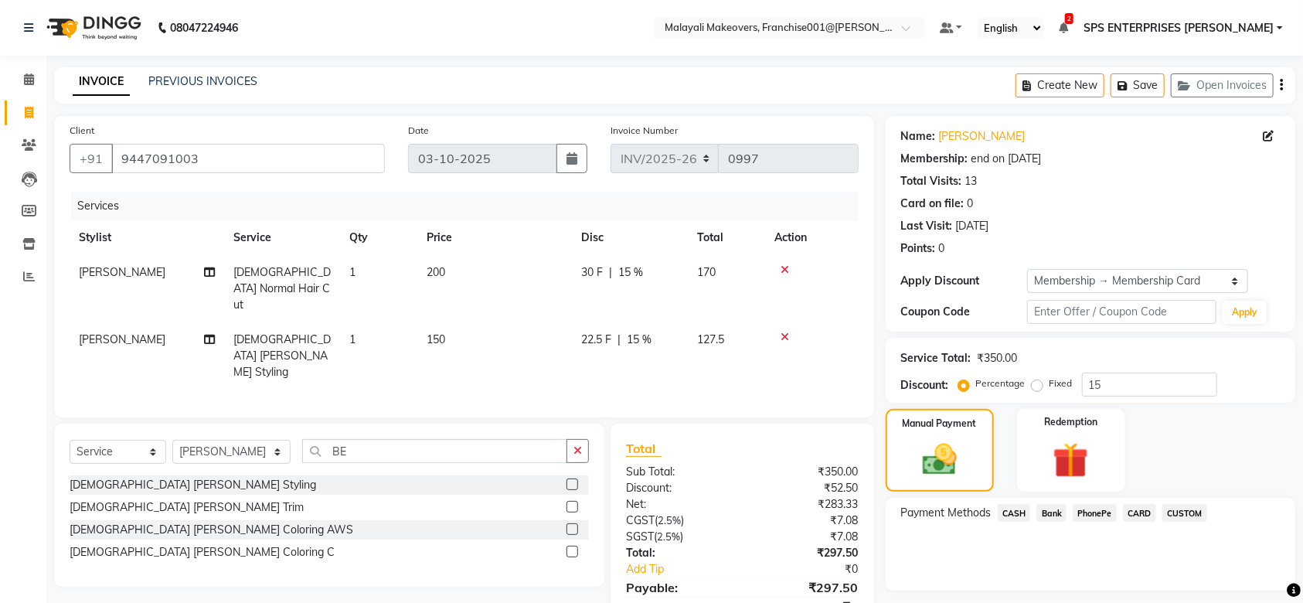
click at [1083, 512] on span "PhonePe" at bounding box center [1095, 513] width 44 height 18
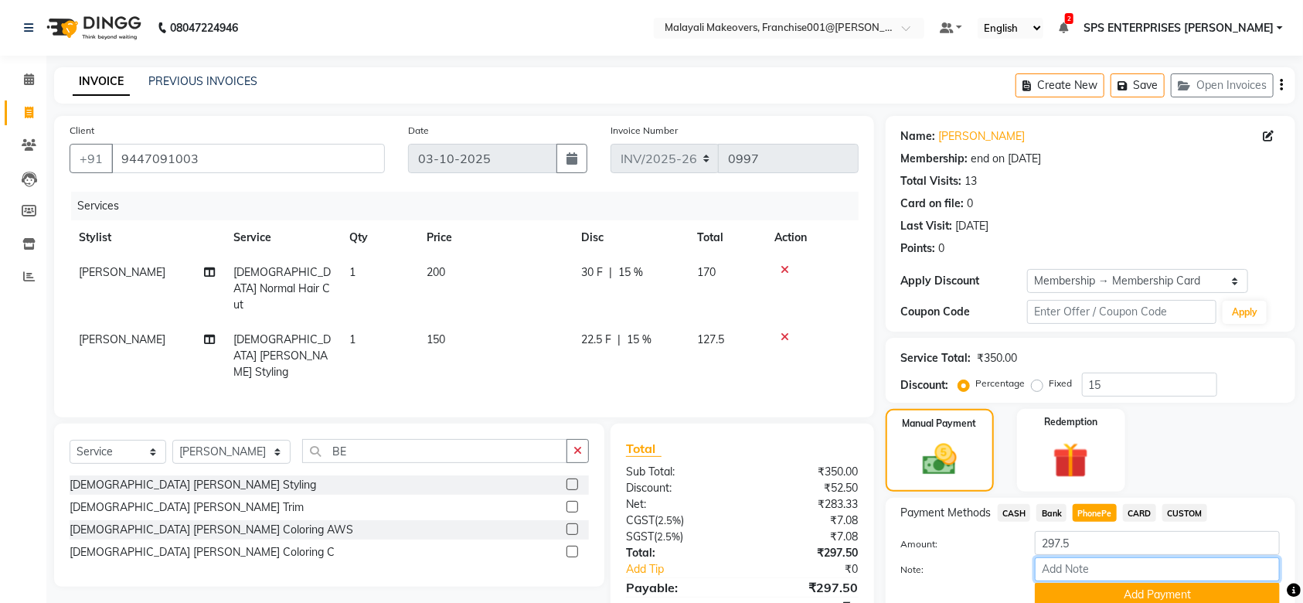
drag, startPoint x: 1083, startPoint y: 529, endPoint x: 1079, endPoint y: 560, distance: 31.9
click at [1079, 560] on input "Note:" at bounding box center [1157, 569] width 245 height 24
type input "SRUTHI"
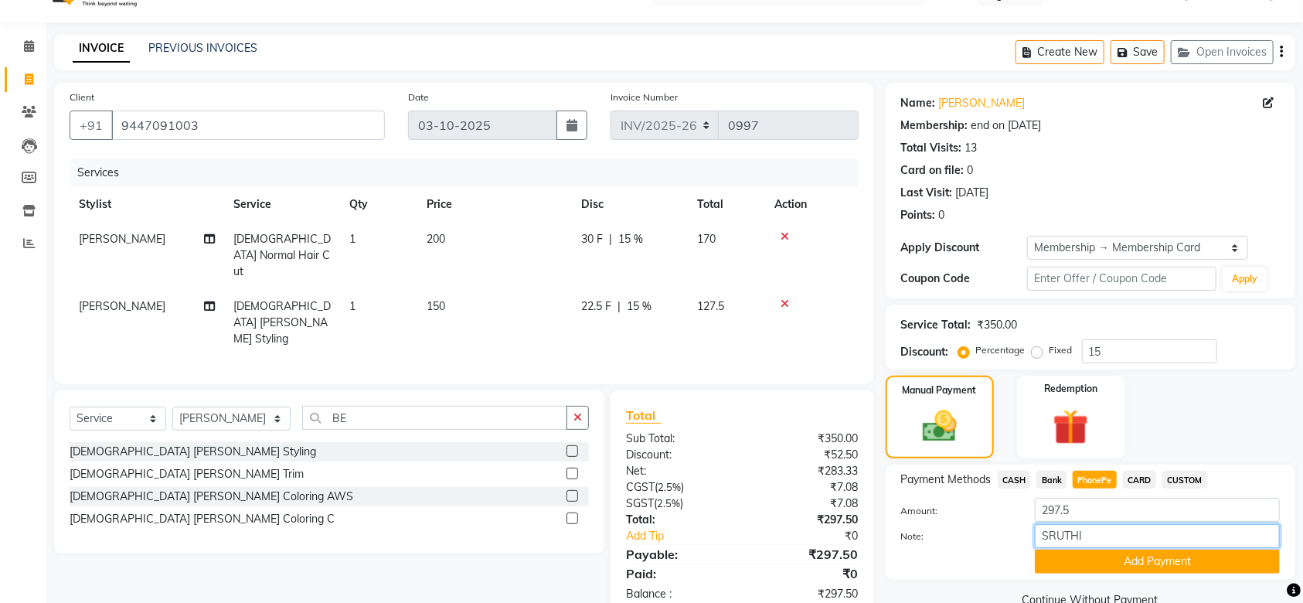
scroll to position [66, 0]
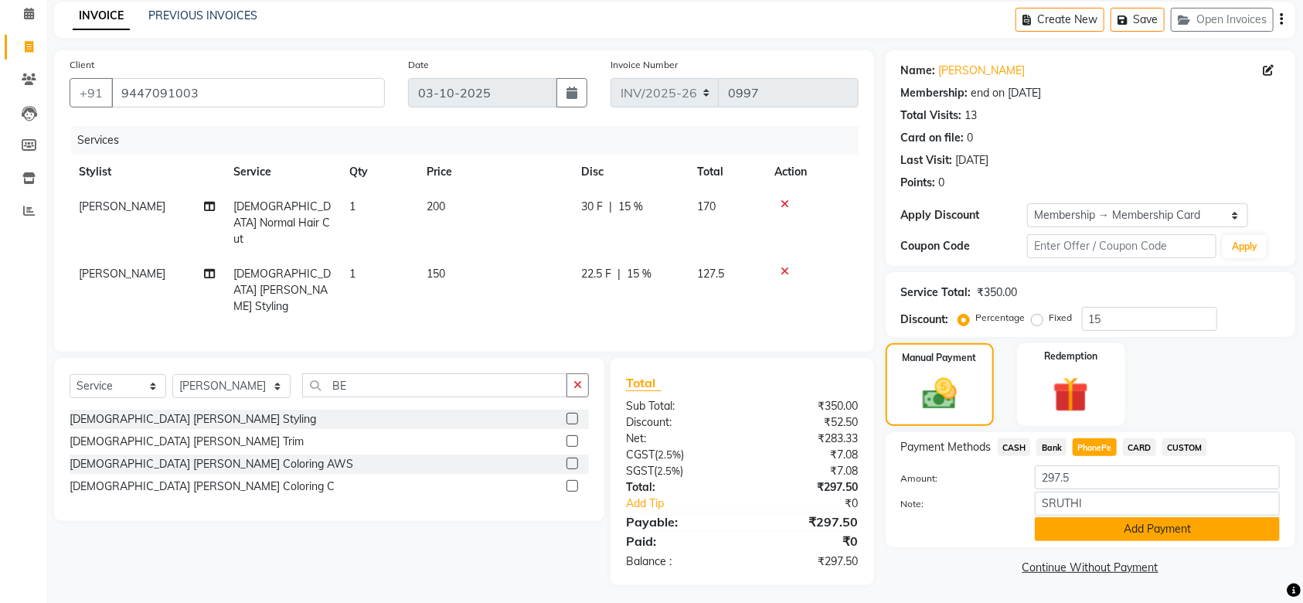
click at [1175, 529] on button "Add Payment" at bounding box center [1157, 529] width 245 height 24
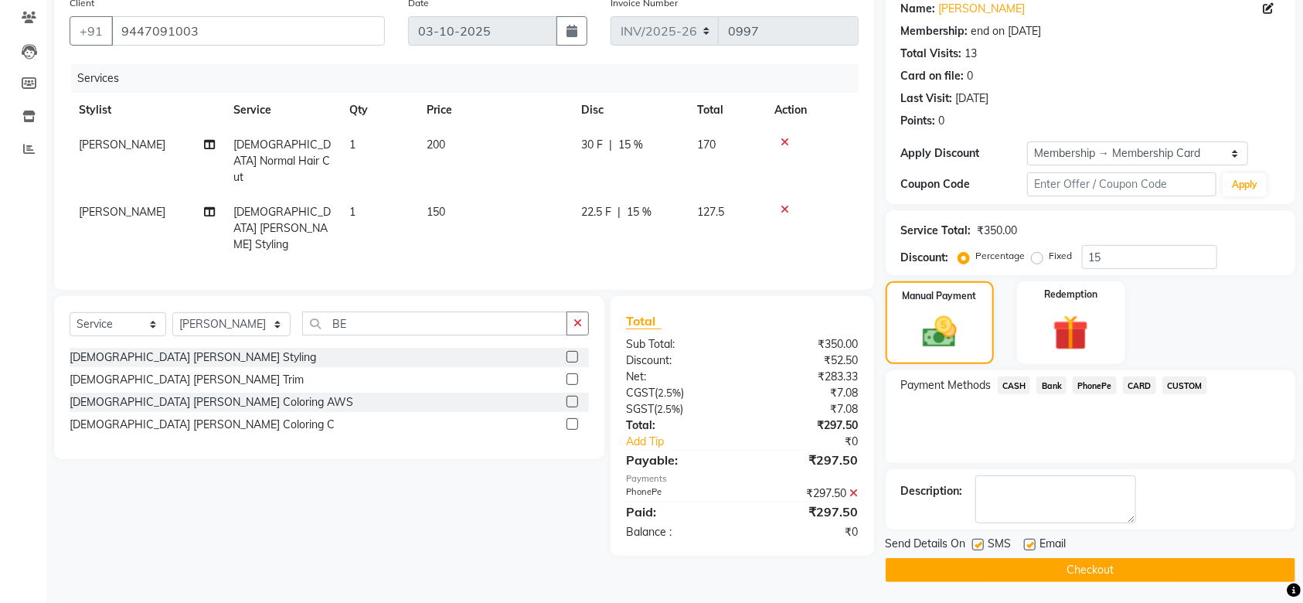
scroll to position [130, 0]
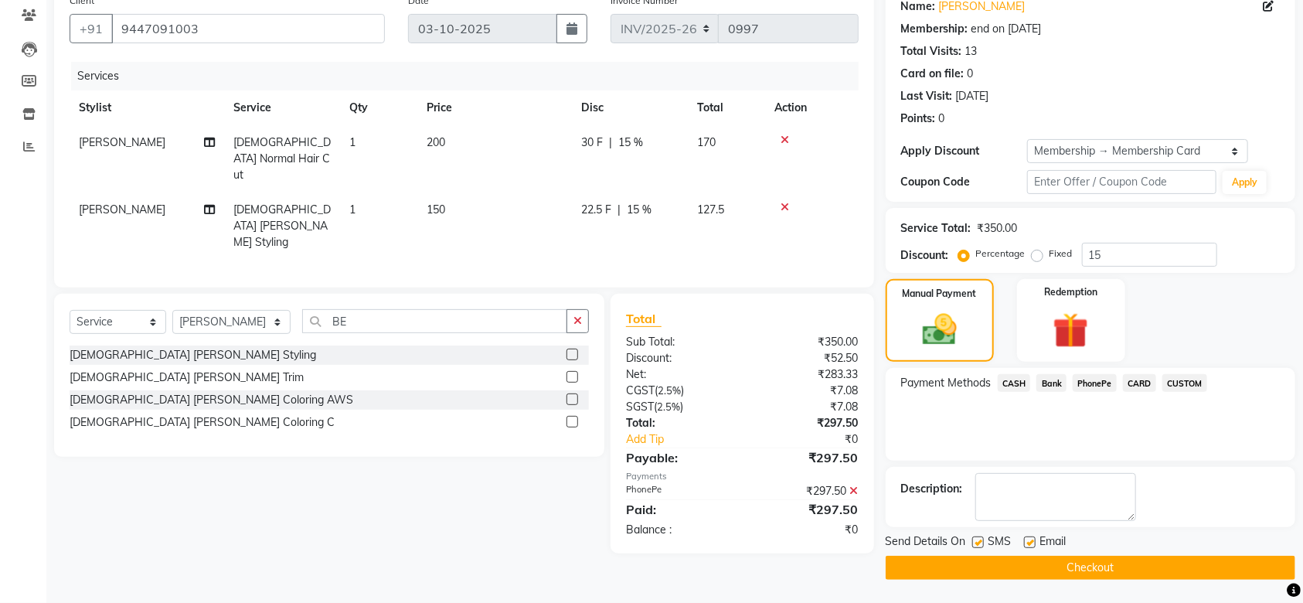
click at [1160, 569] on button "Checkout" at bounding box center [1091, 568] width 410 height 24
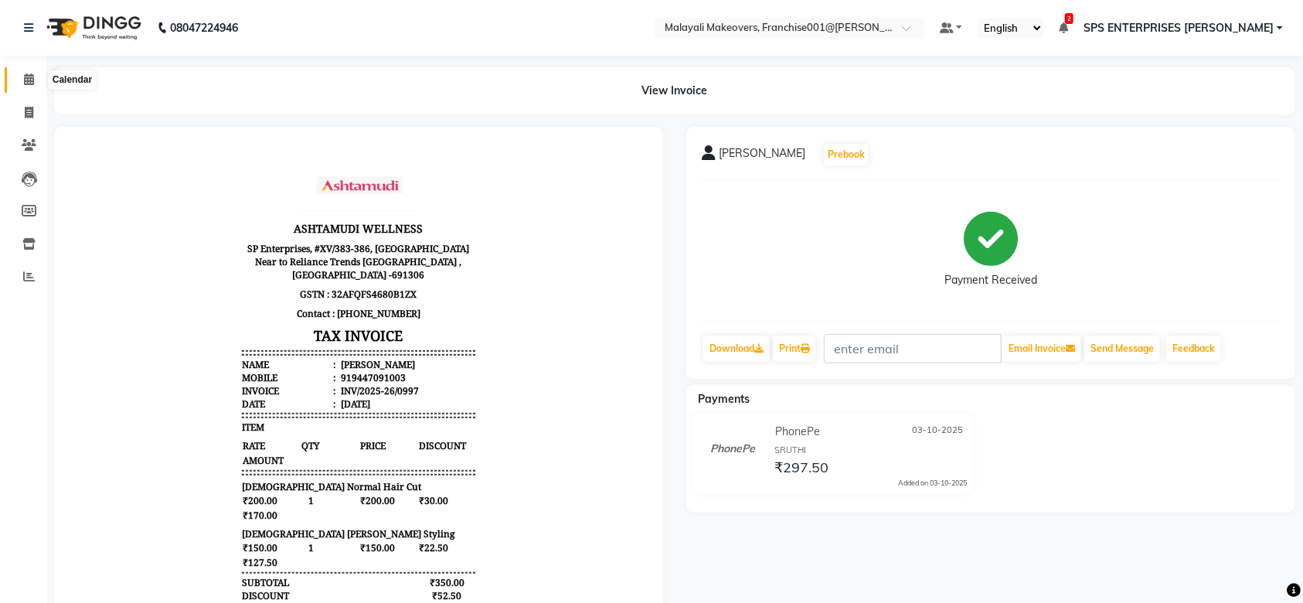
click at [26, 76] on icon at bounding box center [29, 79] width 10 height 12
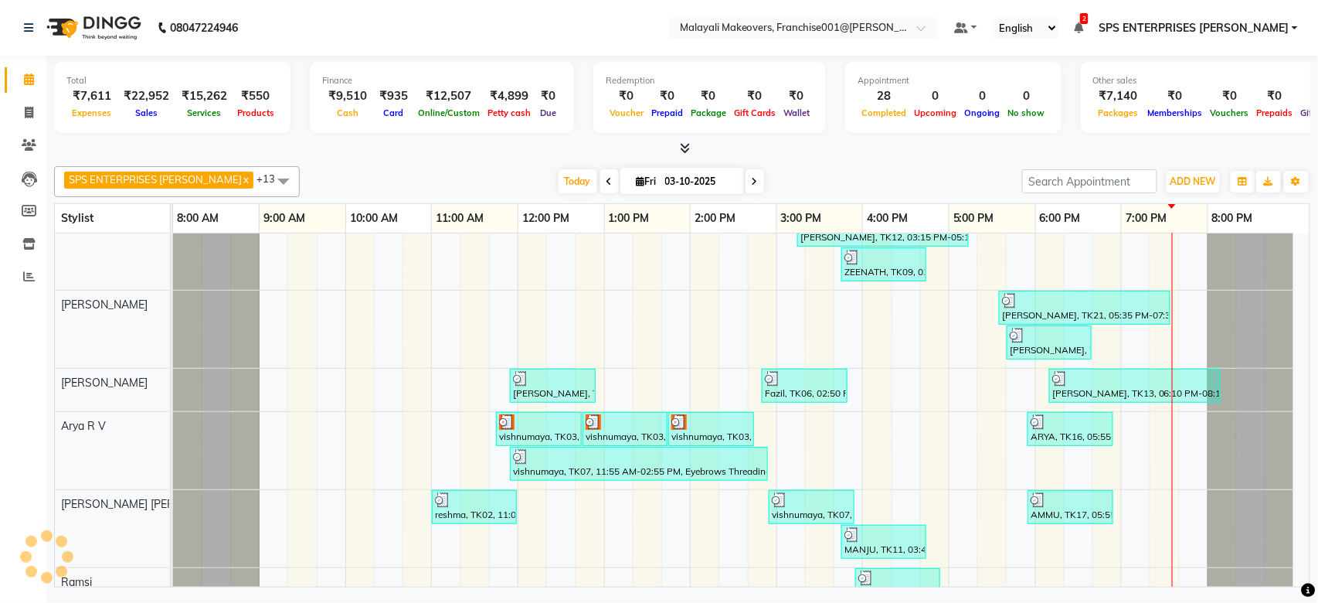
scroll to position [8, 0]
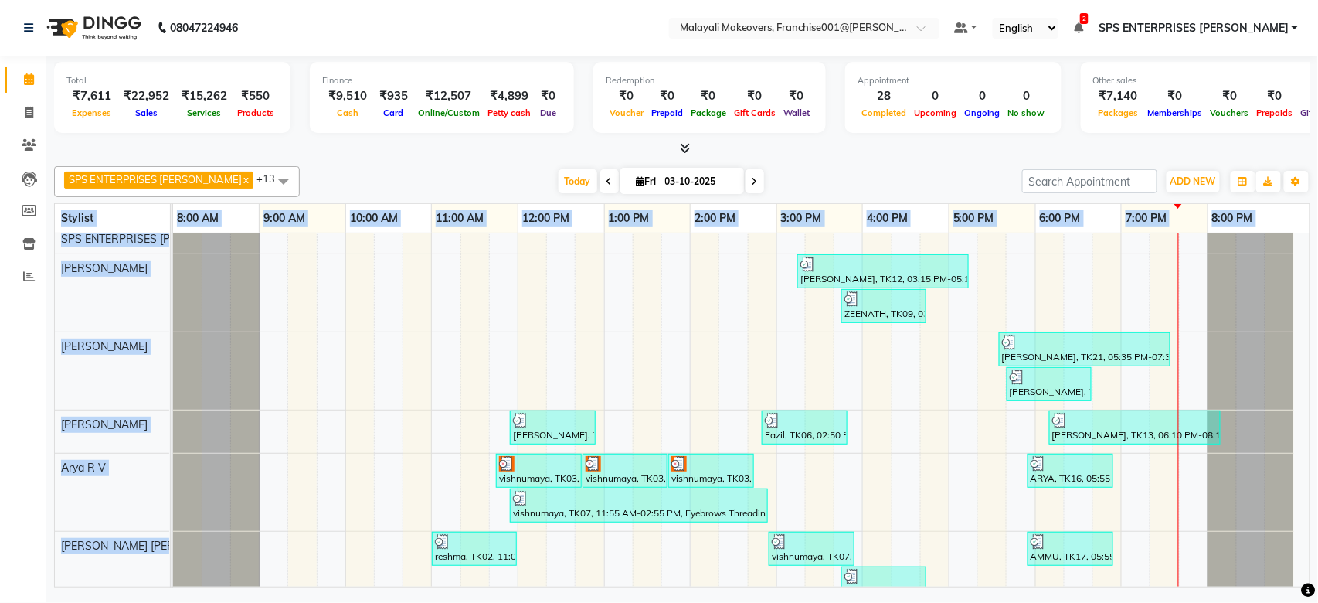
click at [1309, 249] on div "SPS ENTERPRISES [PERSON_NAME] x [PERSON_NAME] x [PERSON_NAME] x Arya R V x [PER…" at bounding box center [682, 373] width 1256 height 427
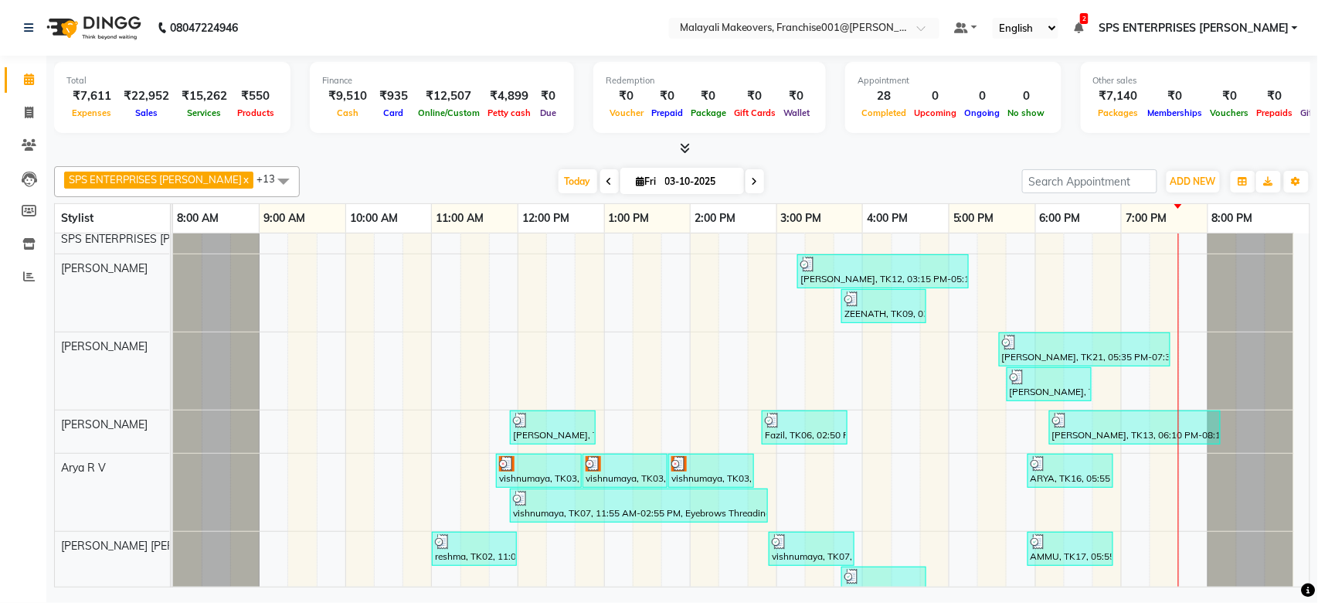
click at [456, 148] on div at bounding box center [682, 149] width 1256 height 16
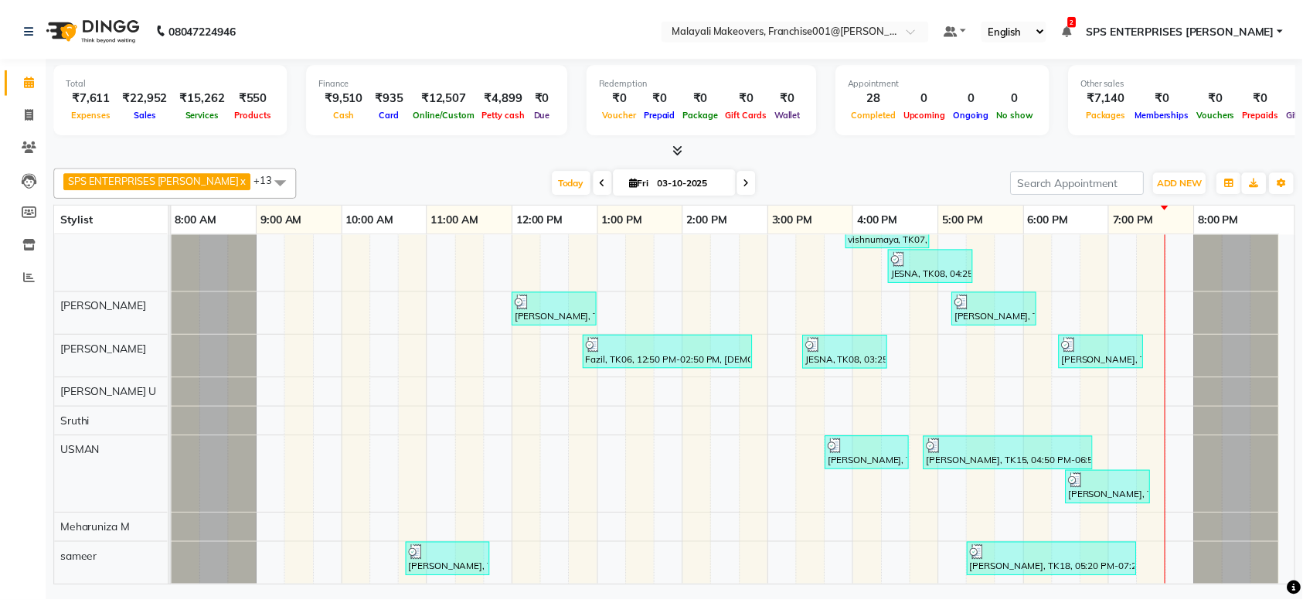
scroll to position [421, 0]
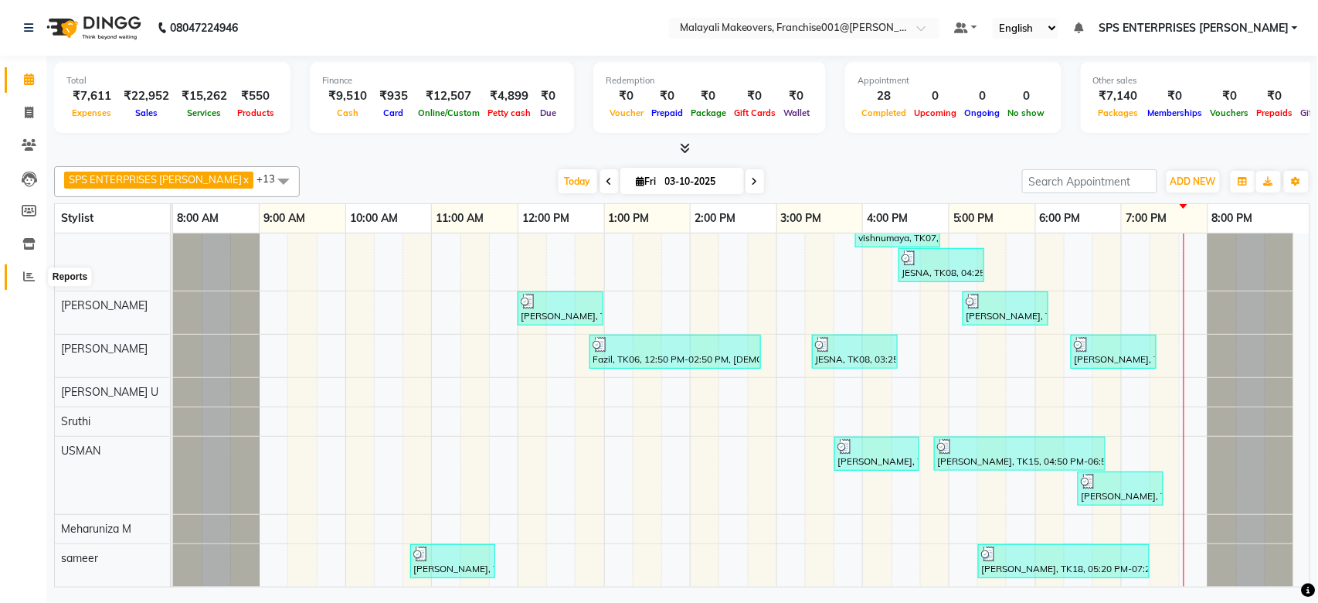
drag, startPoint x: 726, startPoint y: 372, endPoint x: 25, endPoint y: 277, distance: 707.3
click at [25, 277] on icon at bounding box center [29, 276] width 12 height 12
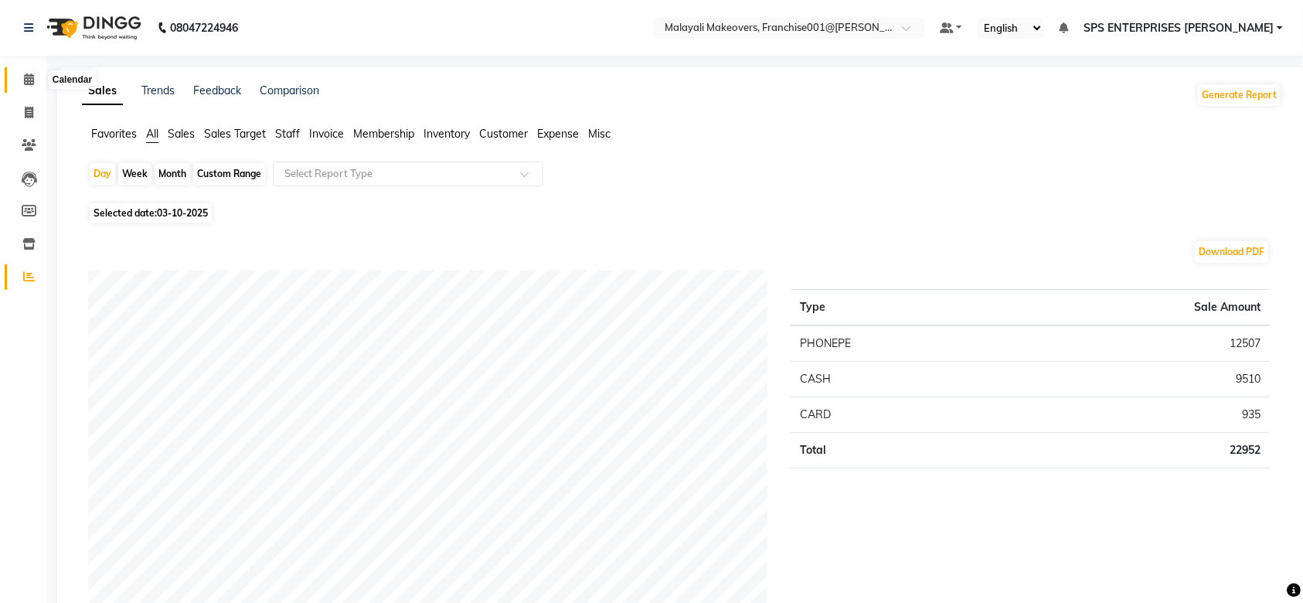
click at [25, 80] on icon at bounding box center [29, 79] width 10 height 12
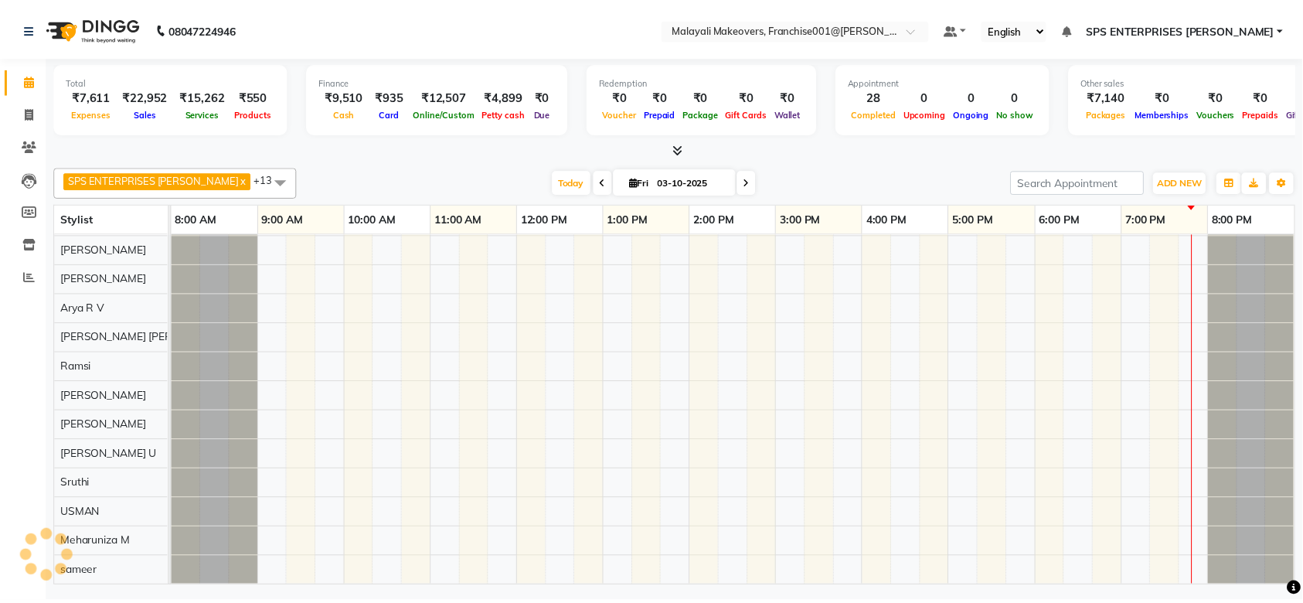
scroll to position [73, 0]
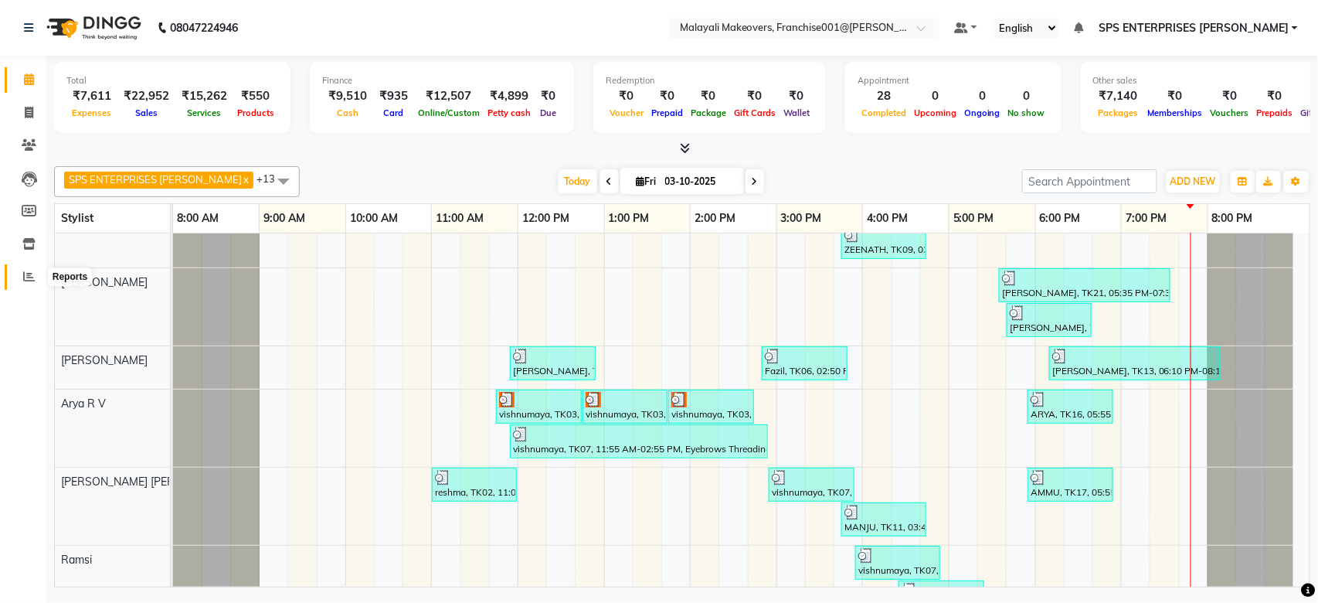
click at [26, 277] on icon at bounding box center [29, 276] width 12 height 12
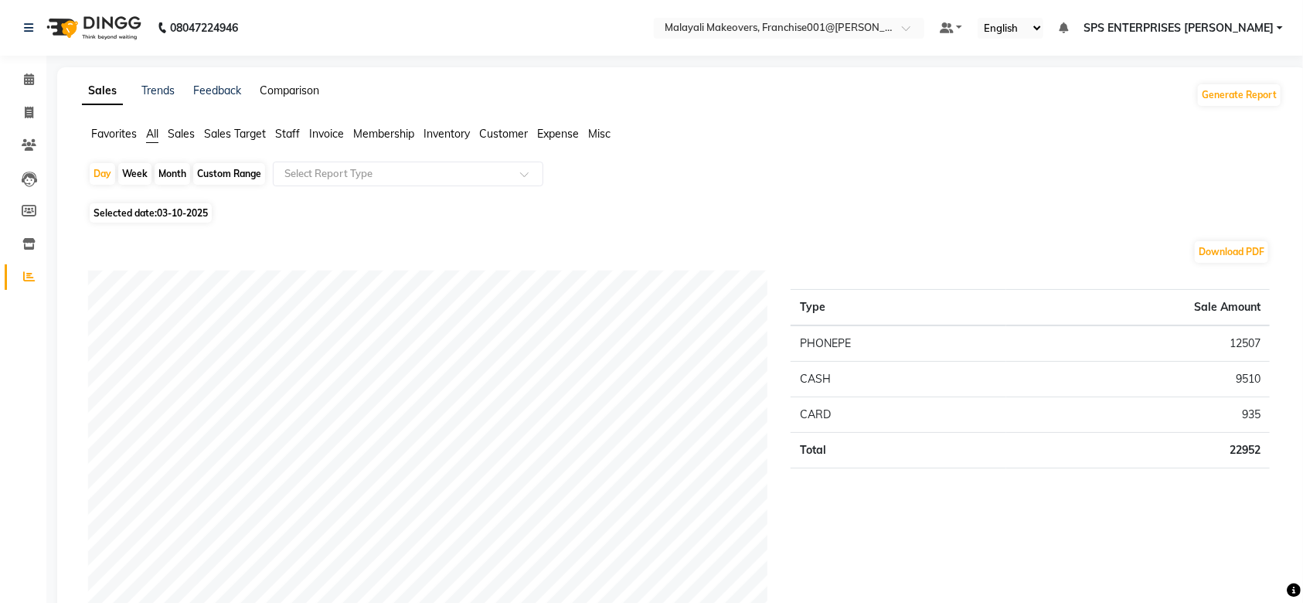
click at [308, 87] on link "Comparison" at bounding box center [289, 90] width 59 height 14
select select "single_date"
select select "single_date_dash"
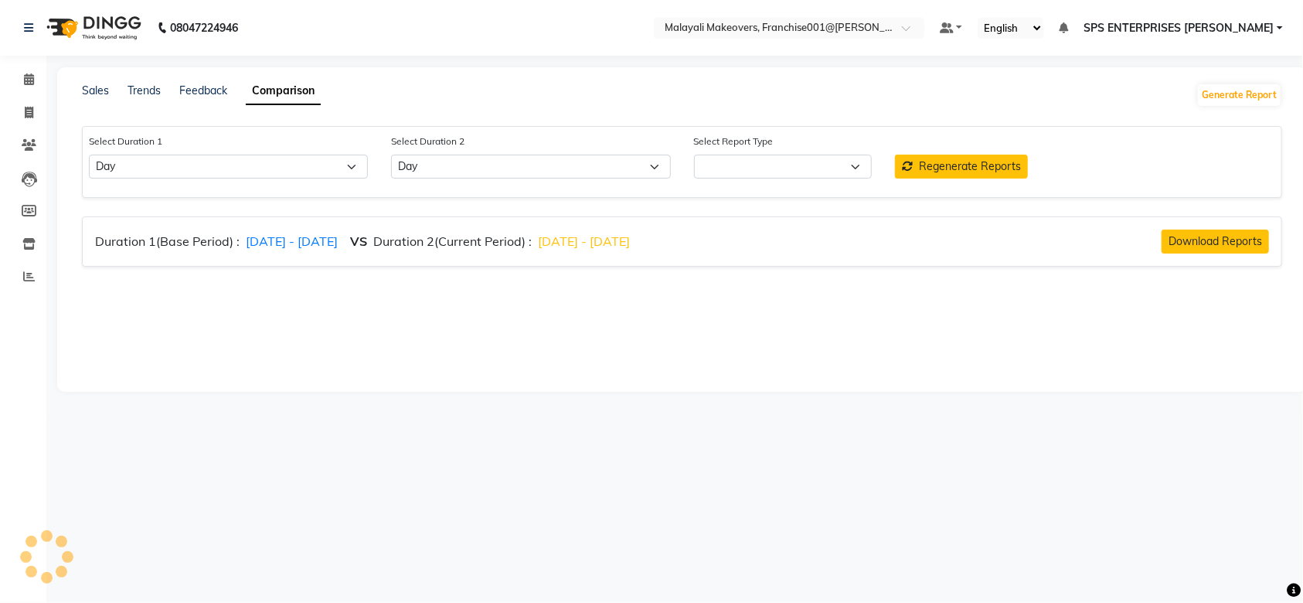
select select "comparison_report"
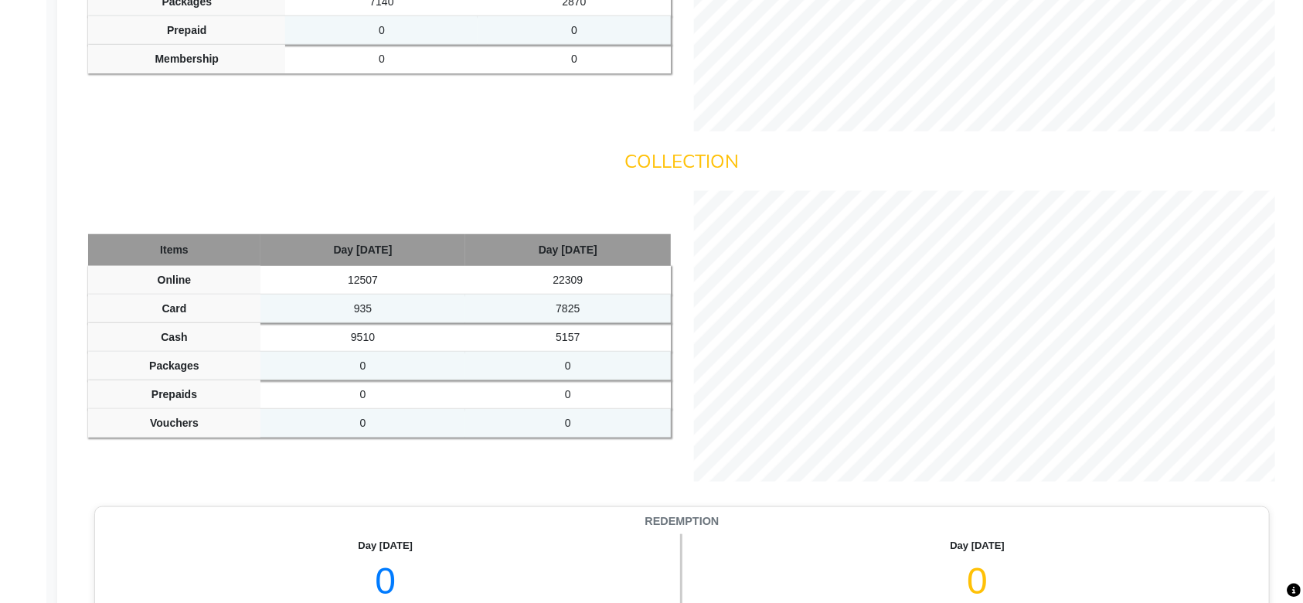
scroll to position [532, 0]
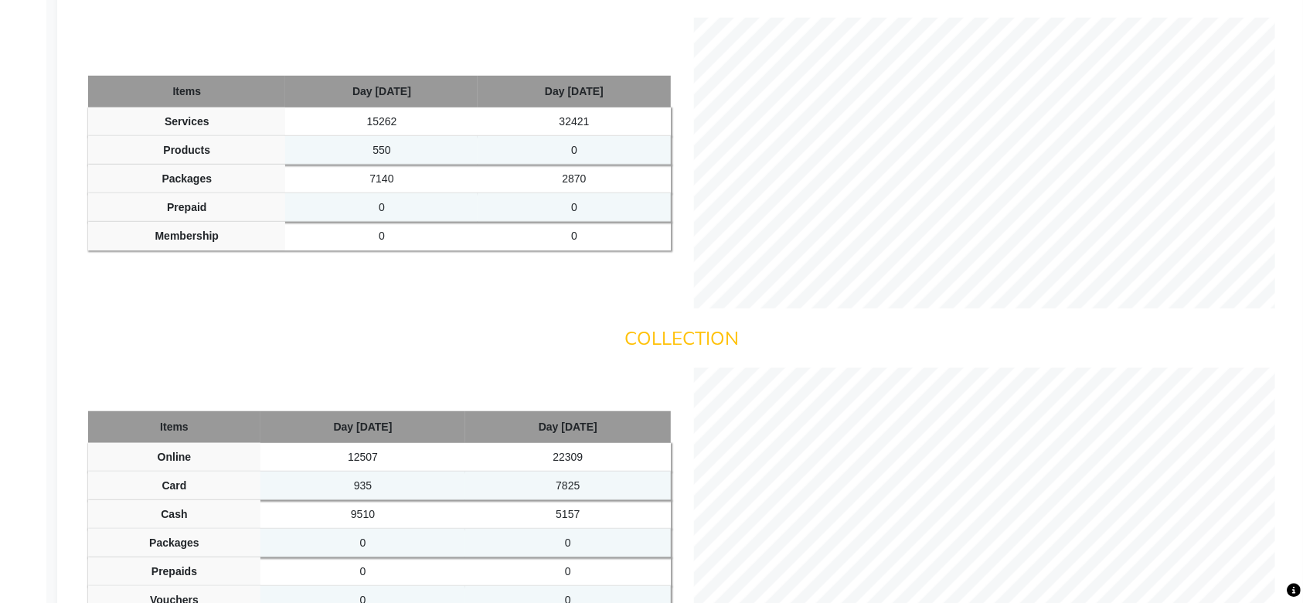
click at [253, 69] on div "Items Day [DATE] Day [DATE] Services 15262 32421 Products 550 0 Packages 7140 2…" at bounding box center [681, 163] width 1211 height 291
click at [285, 86] on th "Day [DATE]" at bounding box center [381, 92] width 192 height 32
click at [285, 100] on th "Day [DATE]" at bounding box center [381, 92] width 192 height 32
click at [297, 118] on td "15262" at bounding box center [381, 121] width 192 height 29
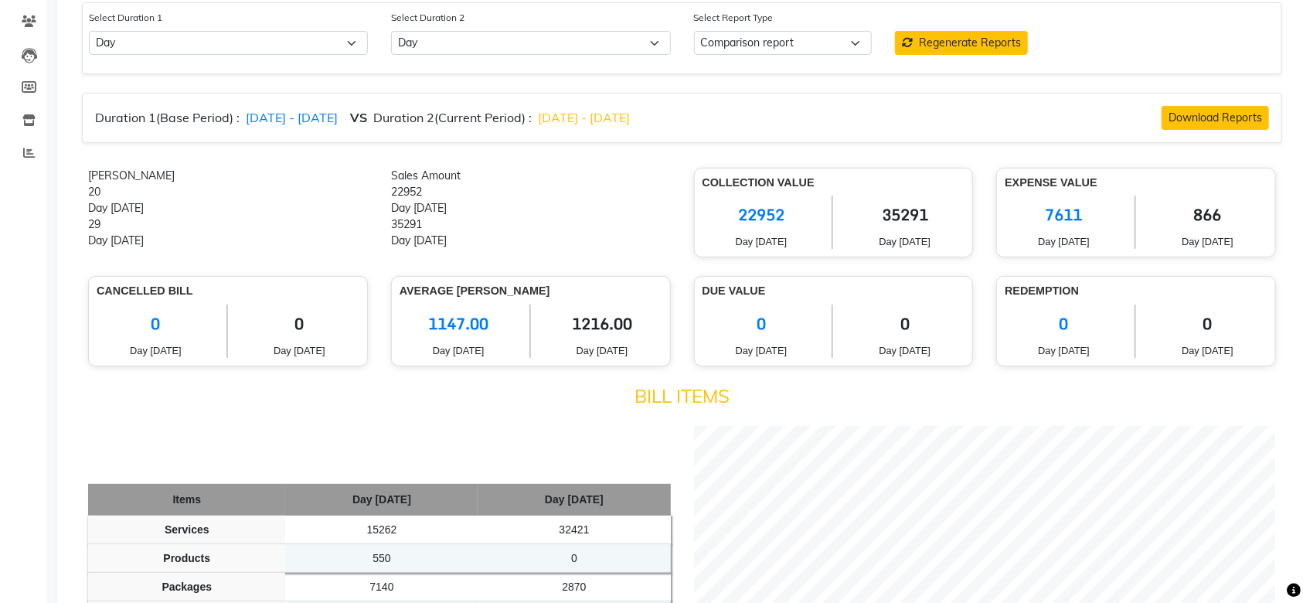
scroll to position [0, 0]
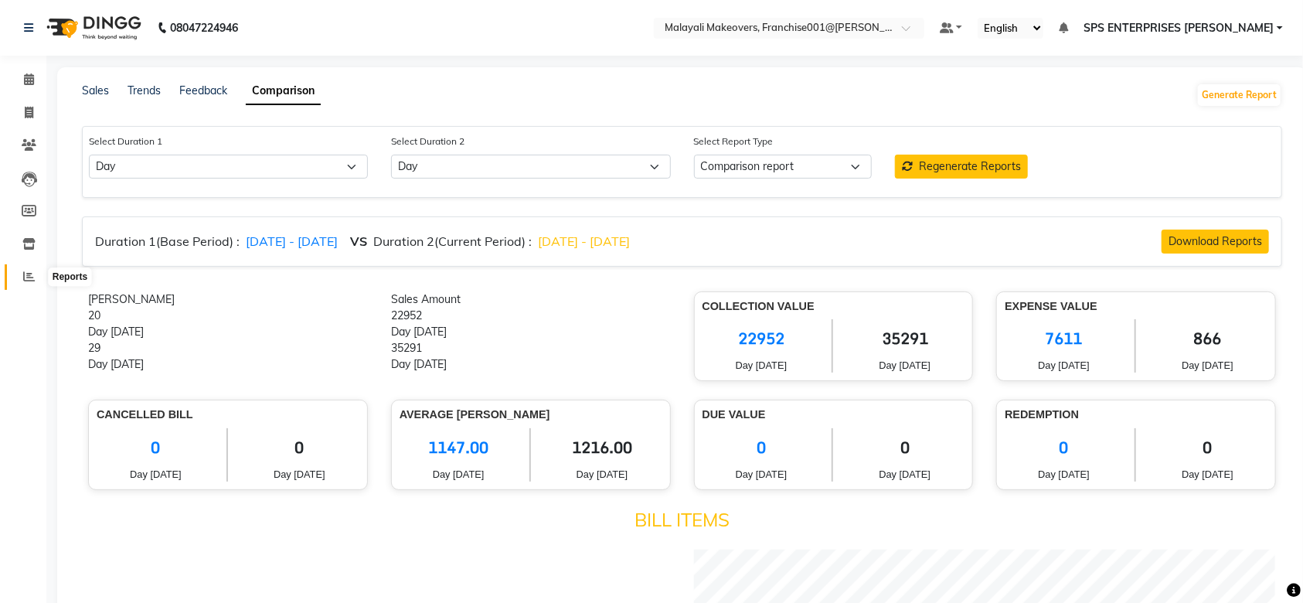
click at [30, 277] on icon at bounding box center [29, 276] width 12 height 12
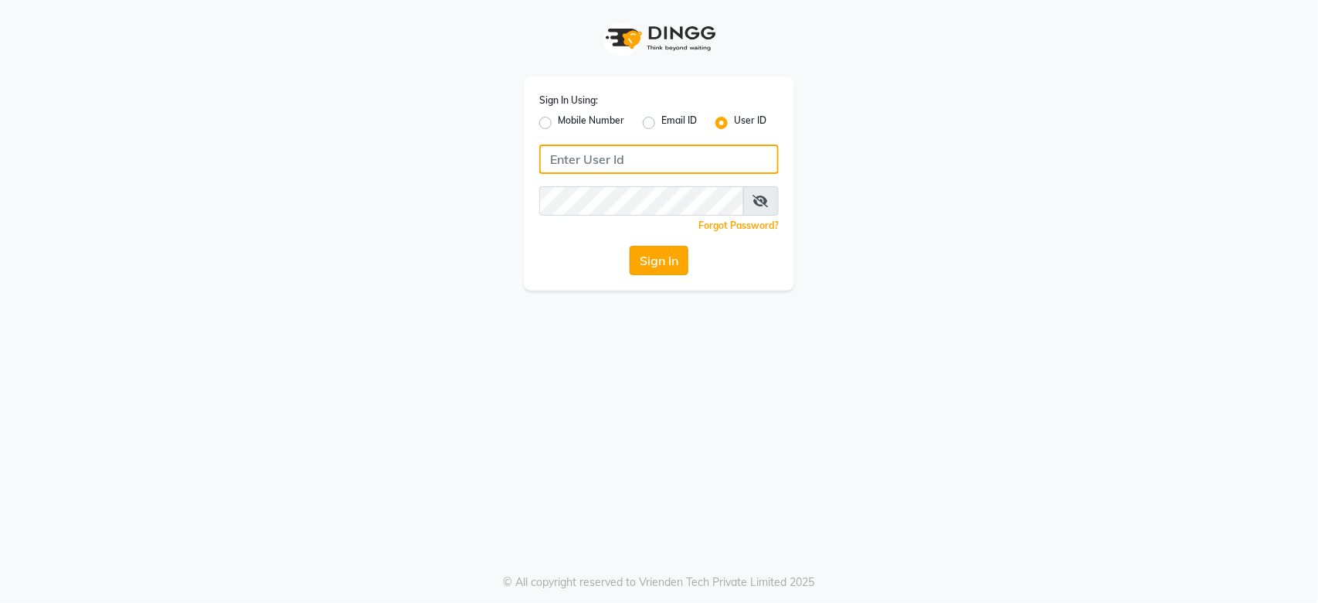
type input "e2753-18"
click at [643, 269] on button "Sign In" at bounding box center [659, 260] width 59 height 29
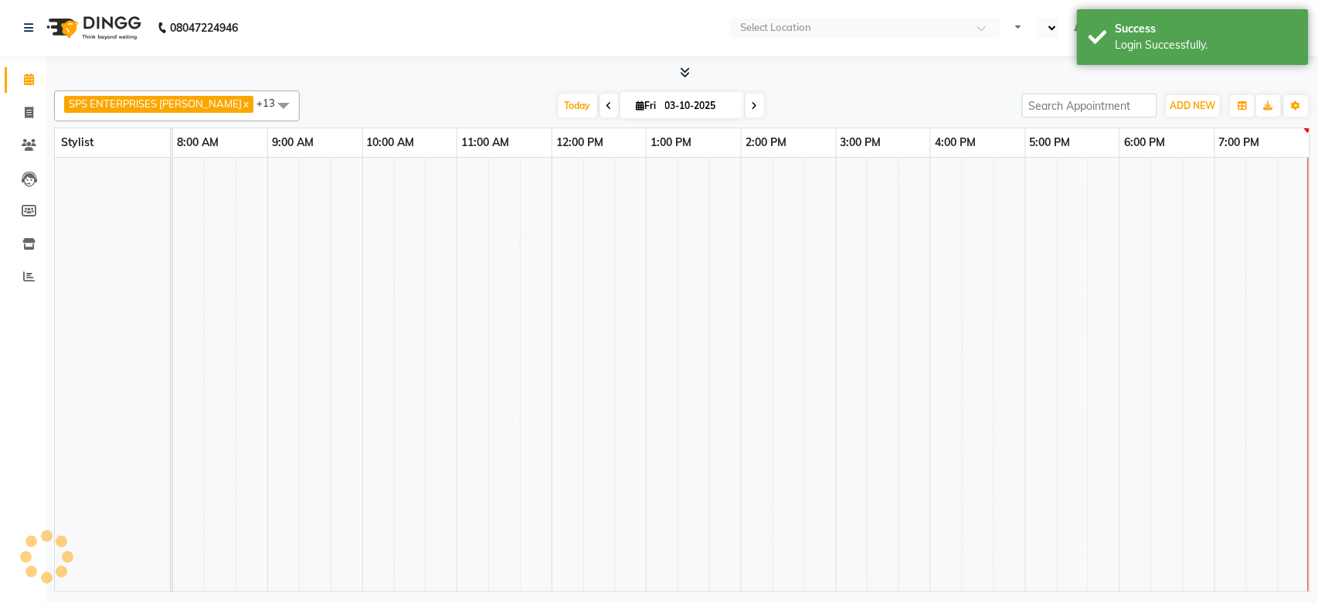
select select "en"
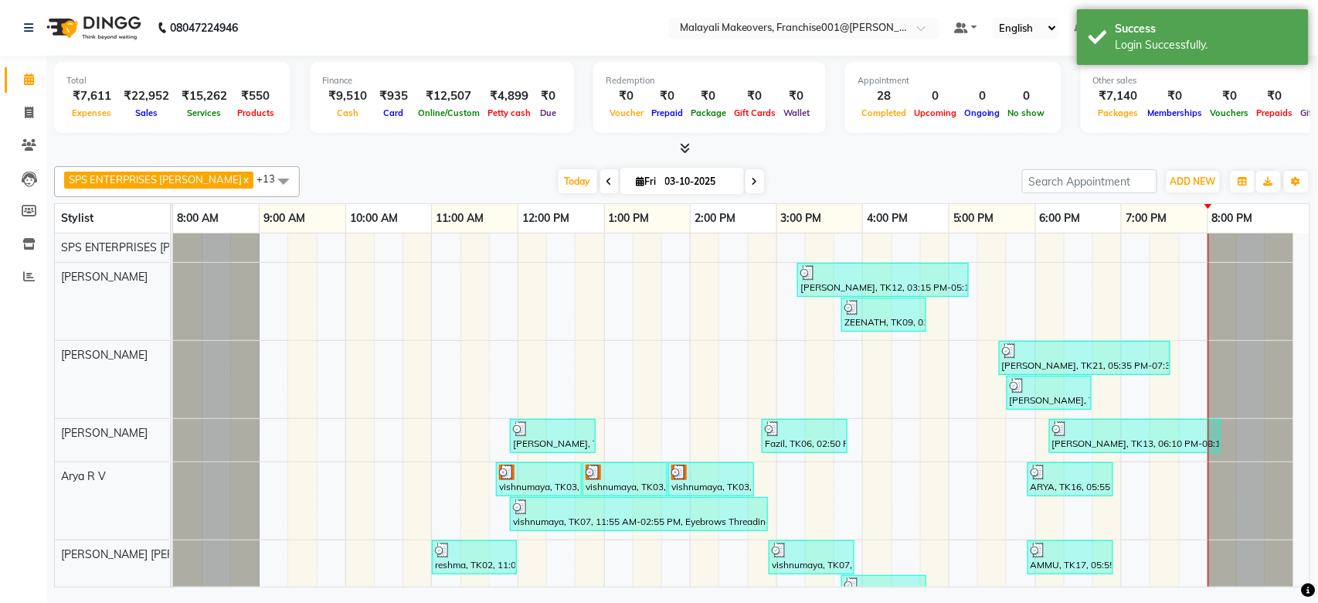
click at [685, 147] on icon at bounding box center [686, 148] width 10 height 12
